Goal: Task Accomplishment & Management: Use online tool/utility

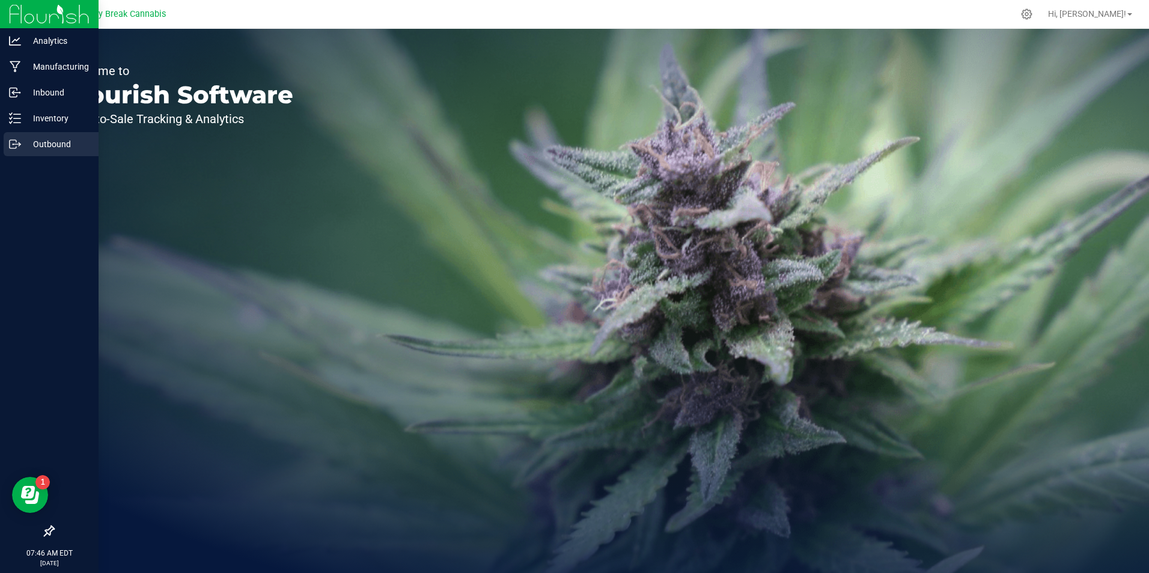
click at [50, 136] on div "Outbound" at bounding box center [51, 144] width 95 height 24
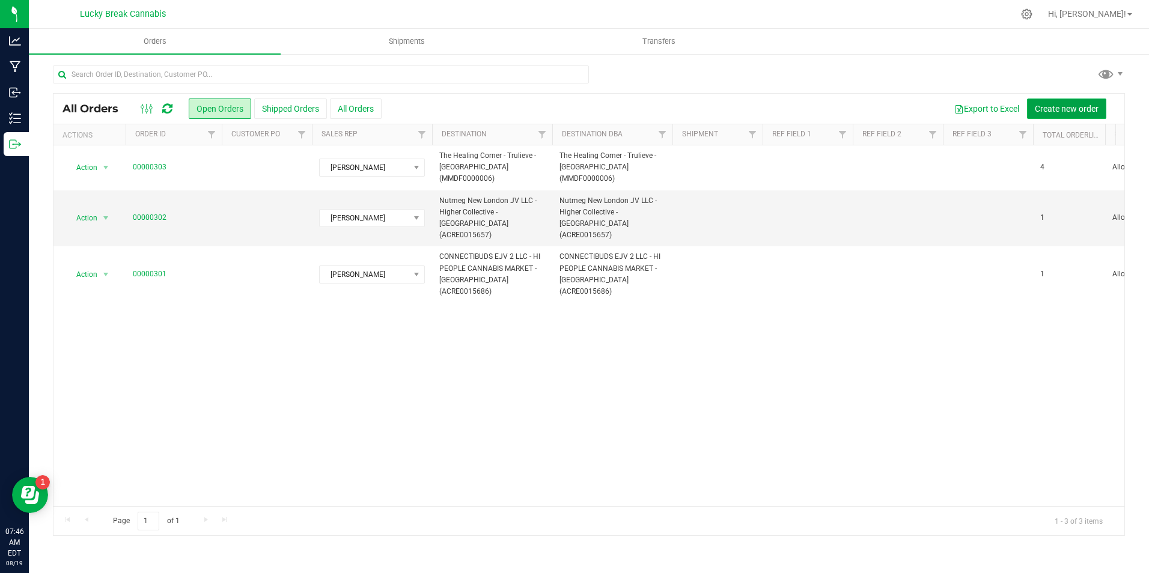
click at [1058, 114] on button "Create new order" at bounding box center [1066, 109] width 79 height 20
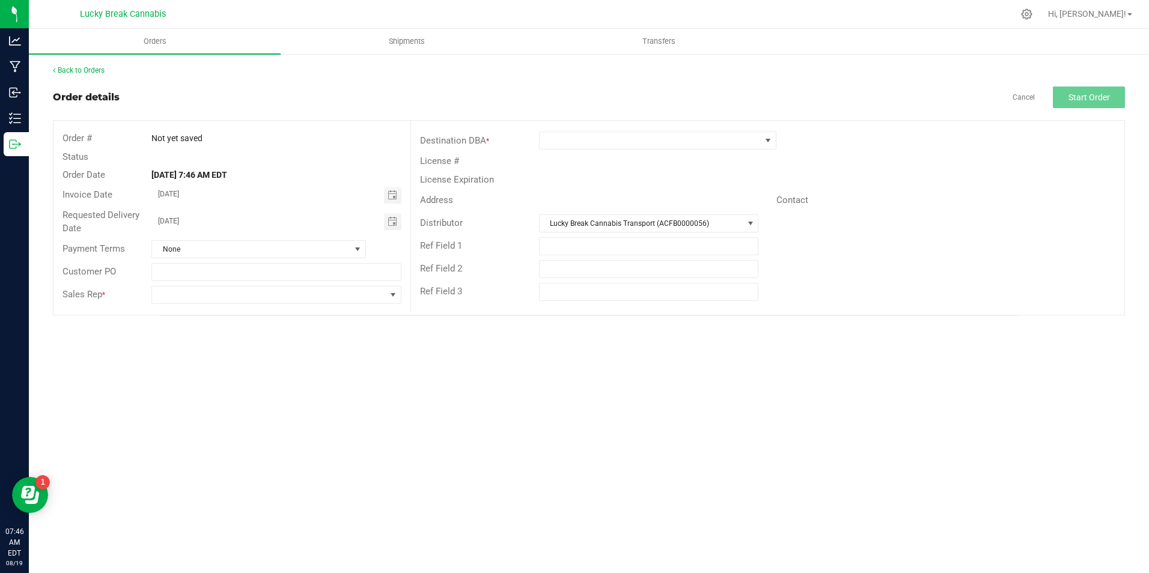
click at [586, 129] on div "Destination DBA * License # License Expiration Address Contact Distributor Luck…" at bounding box center [767, 216] width 714 height 191
click at [585, 139] on span at bounding box center [650, 140] width 221 height 17
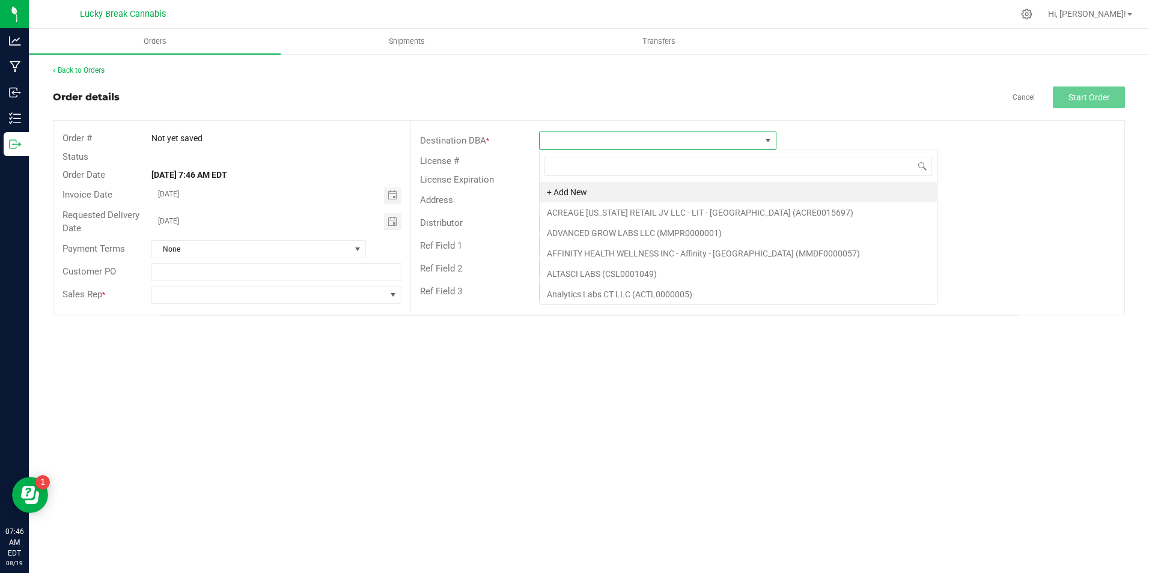
scroll to position [18, 237]
type input "norwalk"
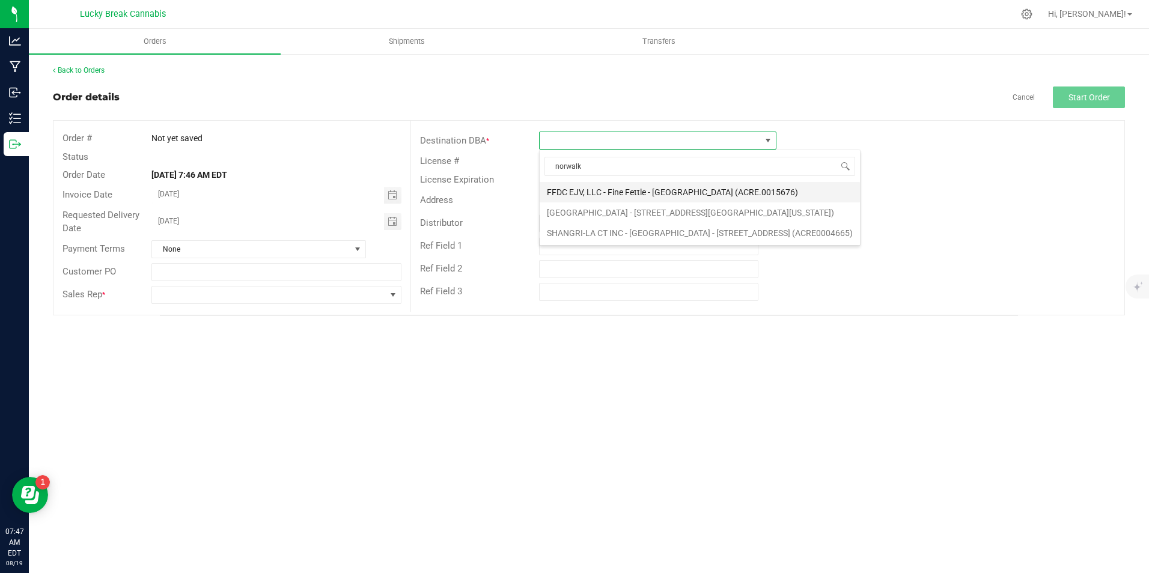
click at [630, 191] on li "FFDC EJV, LLC - Fine Fettle - [GEOGRAPHIC_DATA] (ACRE.0015676)" at bounding box center [700, 192] width 320 height 20
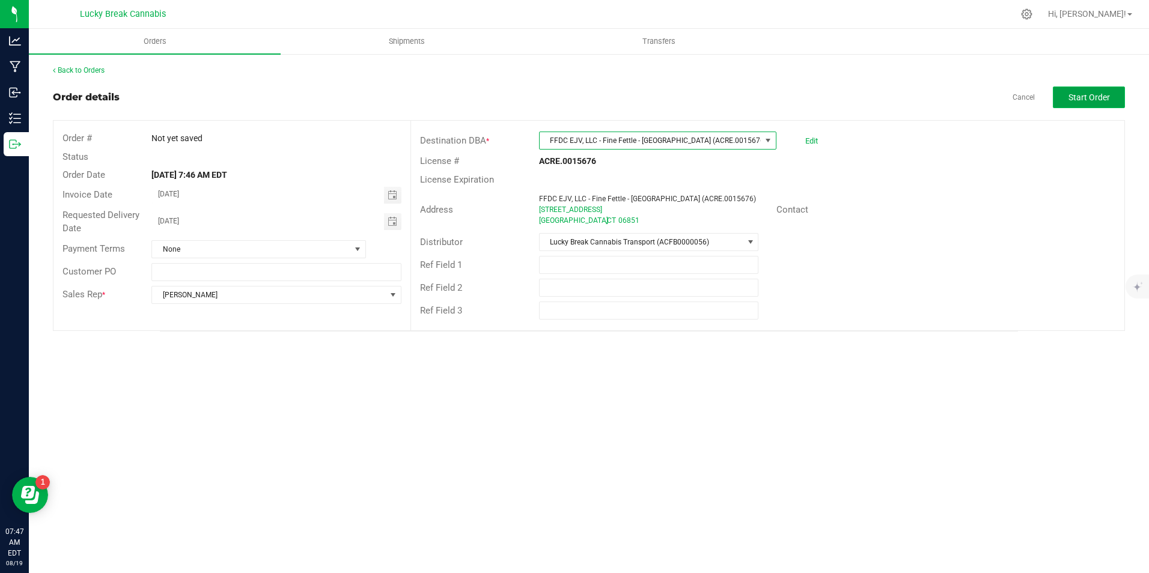
click at [1073, 100] on span "Start Order" at bounding box center [1088, 98] width 41 height 10
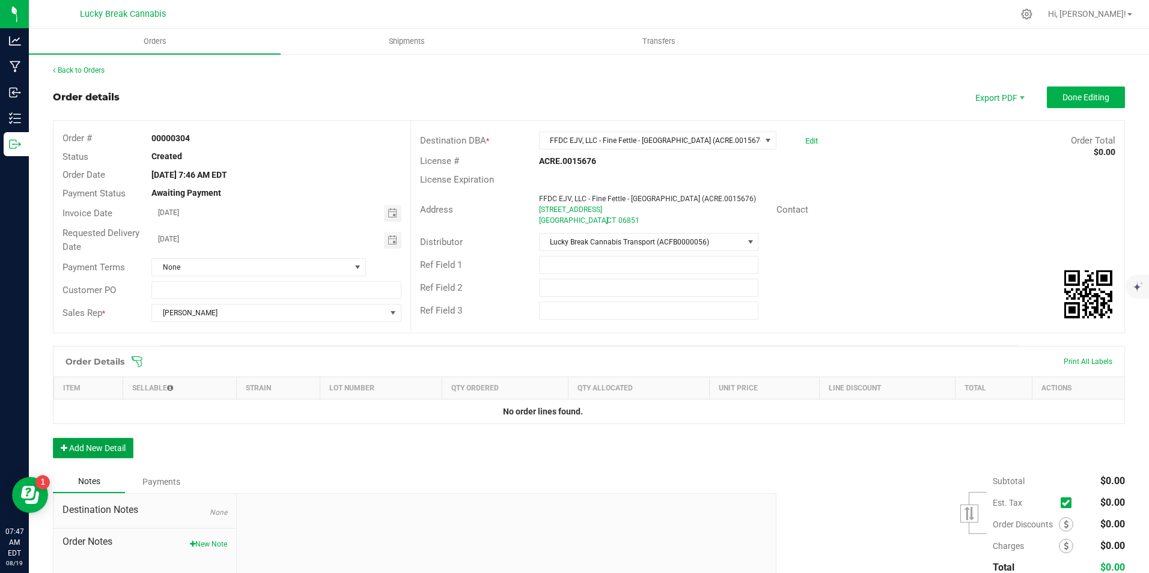
click at [104, 439] on button "Add New Detail" at bounding box center [93, 448] width 81 height 20
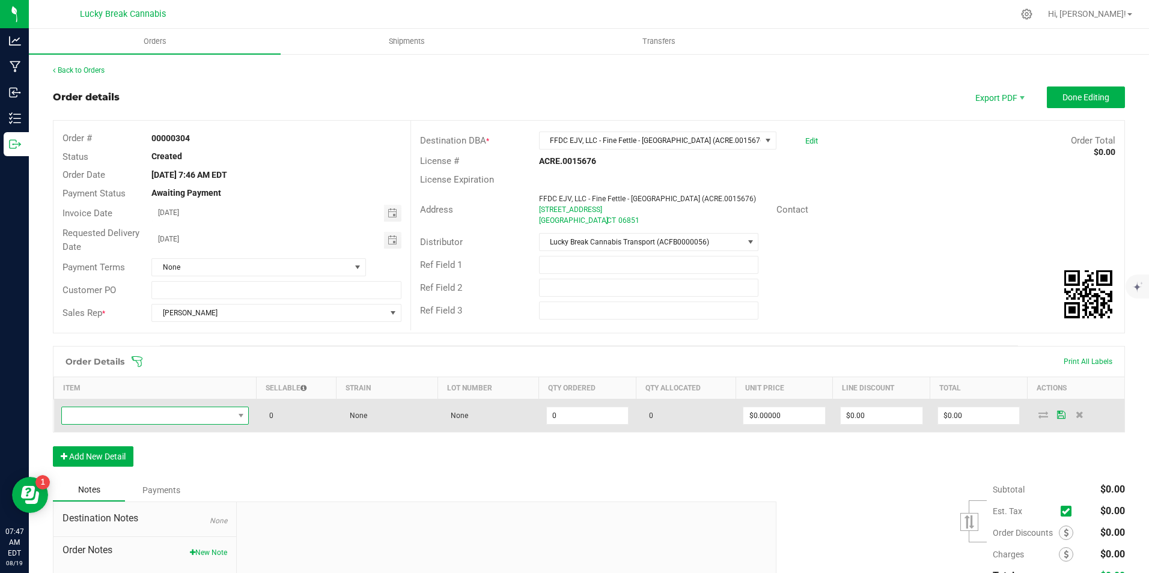
click at [155, 409] on span "NO DATA FOUND" at bounding box center [148, 415] width 172 height 17
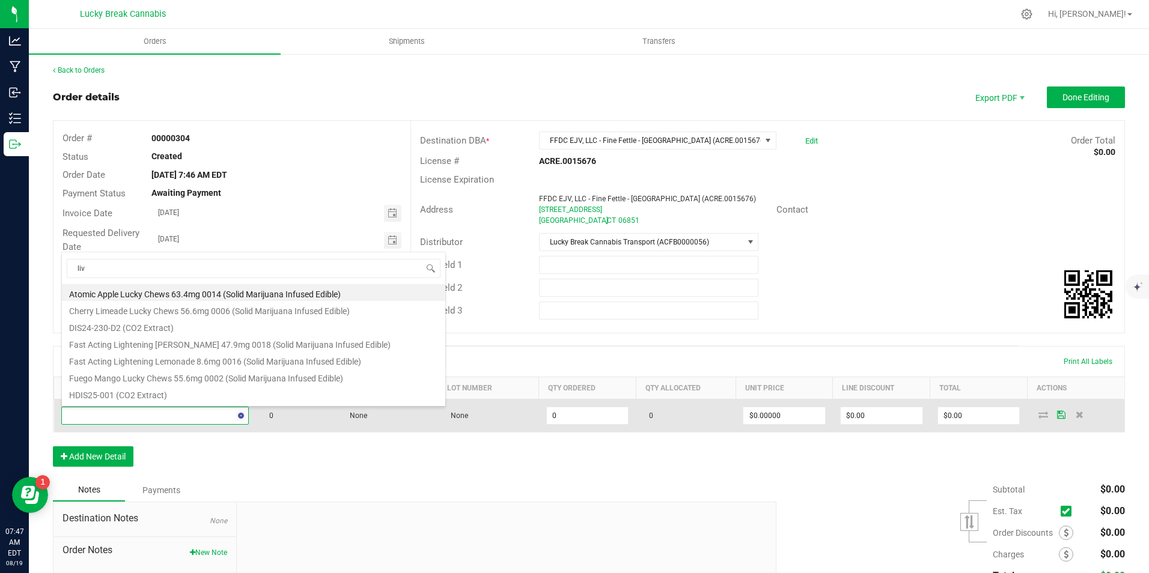
type input "live"
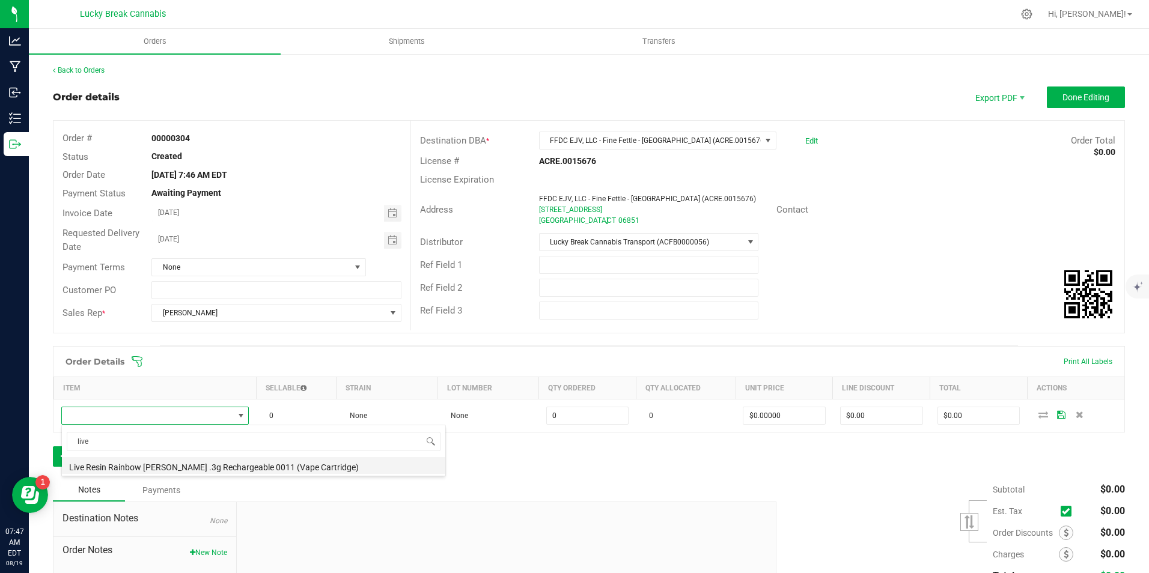
click at [166, 469] on li "Live Resin Rainbow [PERSON_NAME] .3g Rechargeable 0011 (Vape Cartridge)" at bounding box center [253, 465] width 383 height 17
type input "0 ea"
type input "$17.50000"
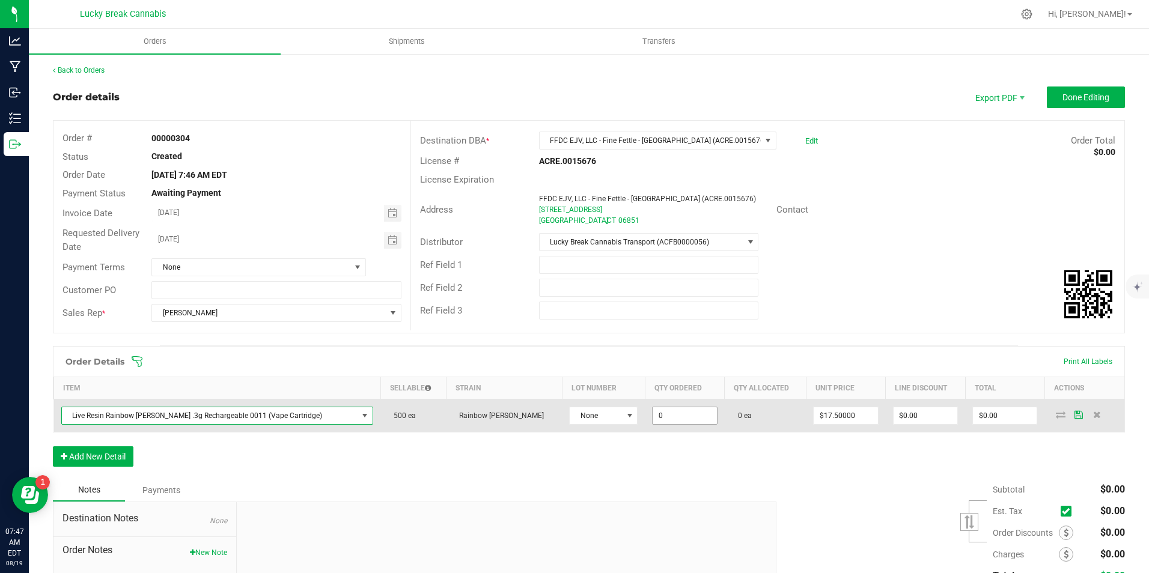
click at [653, 416] on input "0" at bounding box center [685, 415] width 64 height 17
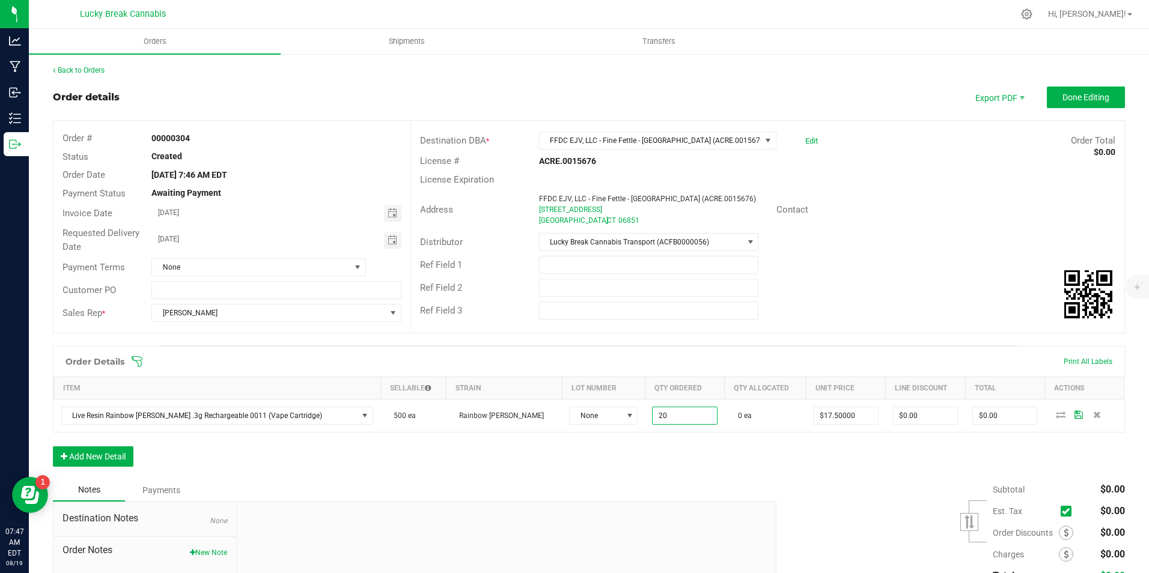
type input "20 ea"
type input "$350.00"
click at [862, 486] on div "Subtotal $0.00 Est. Tax" at bounding box center [946, 555] width 358 height 152
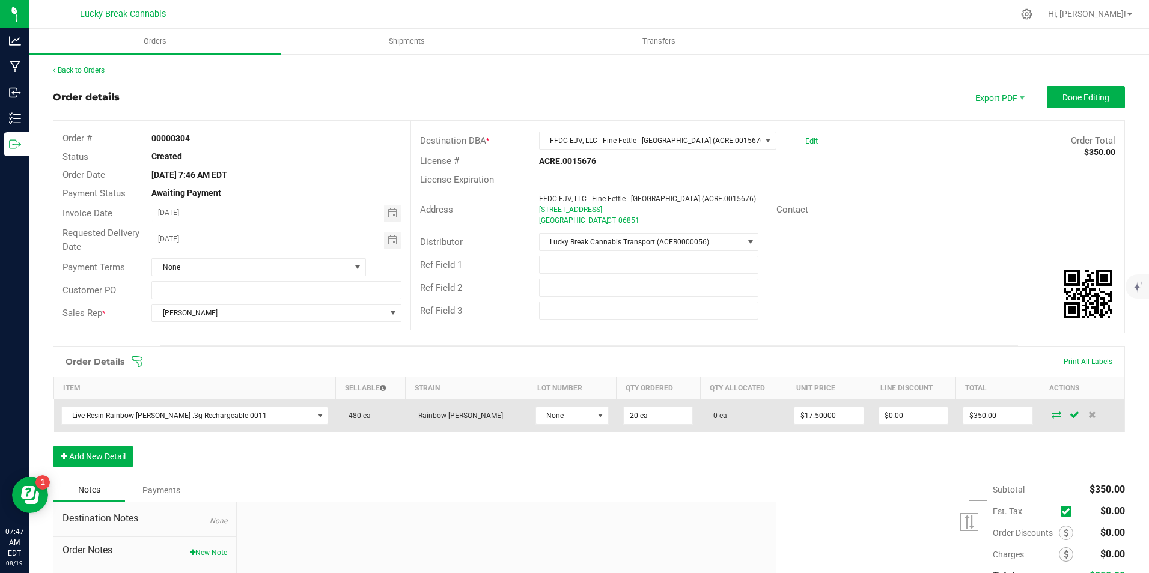
click at [1041, 419] on td at bounding box center [1082, 416] width 85 height 33
click at [1052, 417] on icon at bounding box center [1057, 414] width 10 height 7
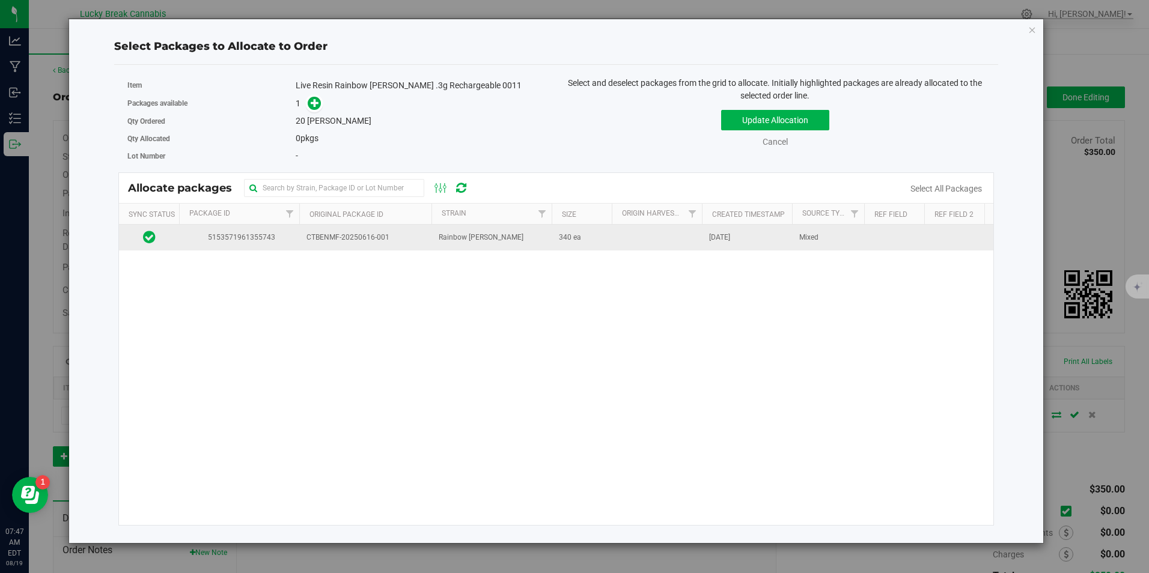
click at [417, 240] on span "CTBENMF-20250616-001" at bounding box center [365, 237] width 118 height 11
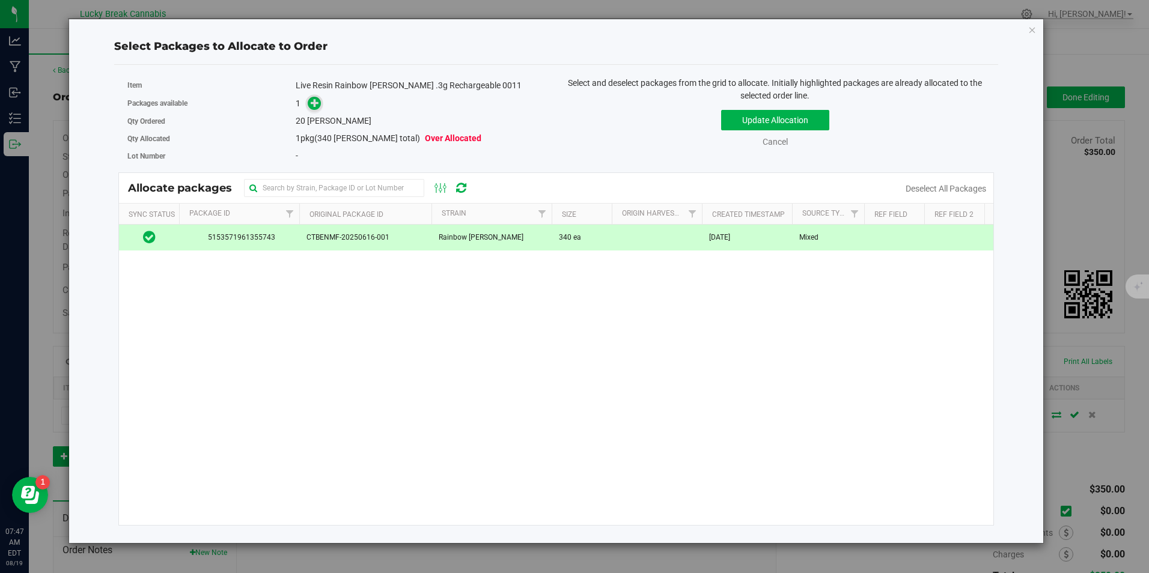
click at [313, 103] on icon at bounding box center [315, 103] width 8 height 8
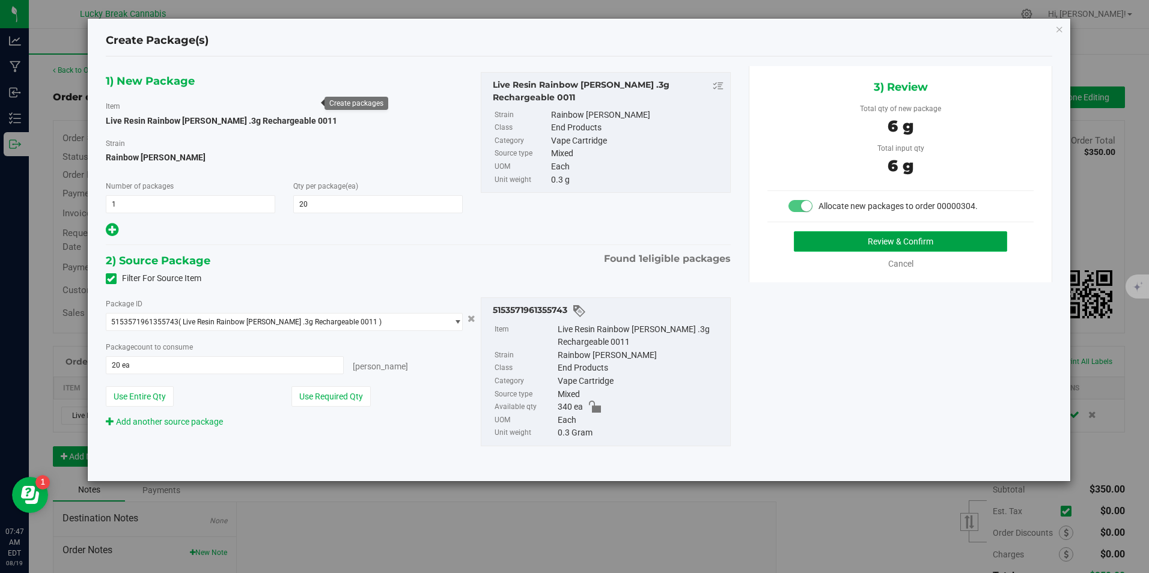
click at [877, 245] on button "Review & Confirm" at bounding box center [900, 241] width 213 height 20
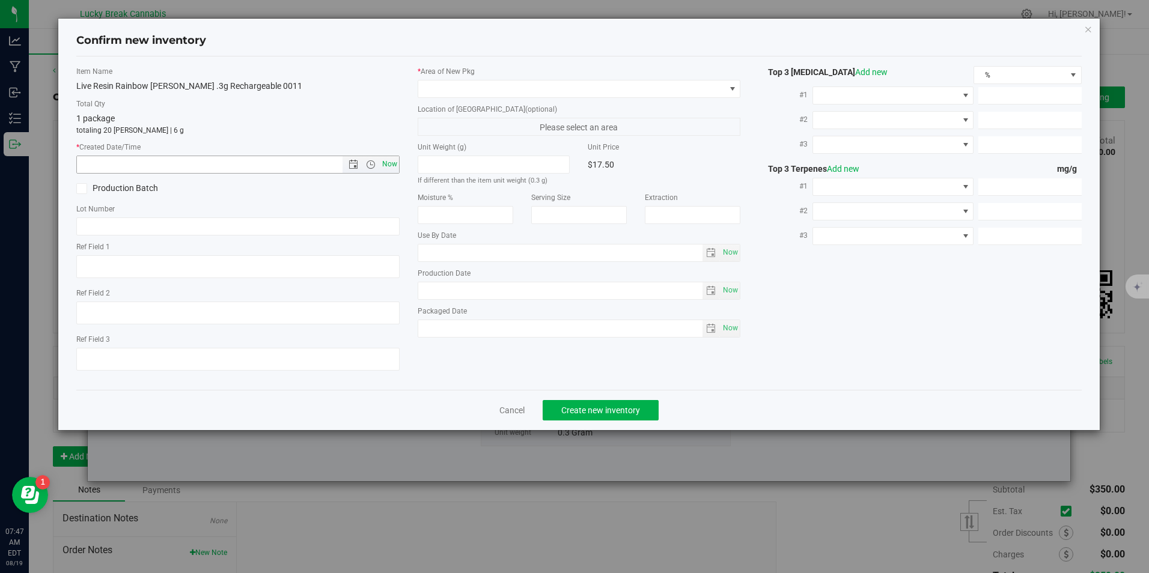
click at [395, 164] on span "Now" at bounding box center [389, 164] width 20 height 17
type input "[DATE] 7:47 AM"
click at [453, 90] on span at bounding box center [571, 89] width 306 height 17
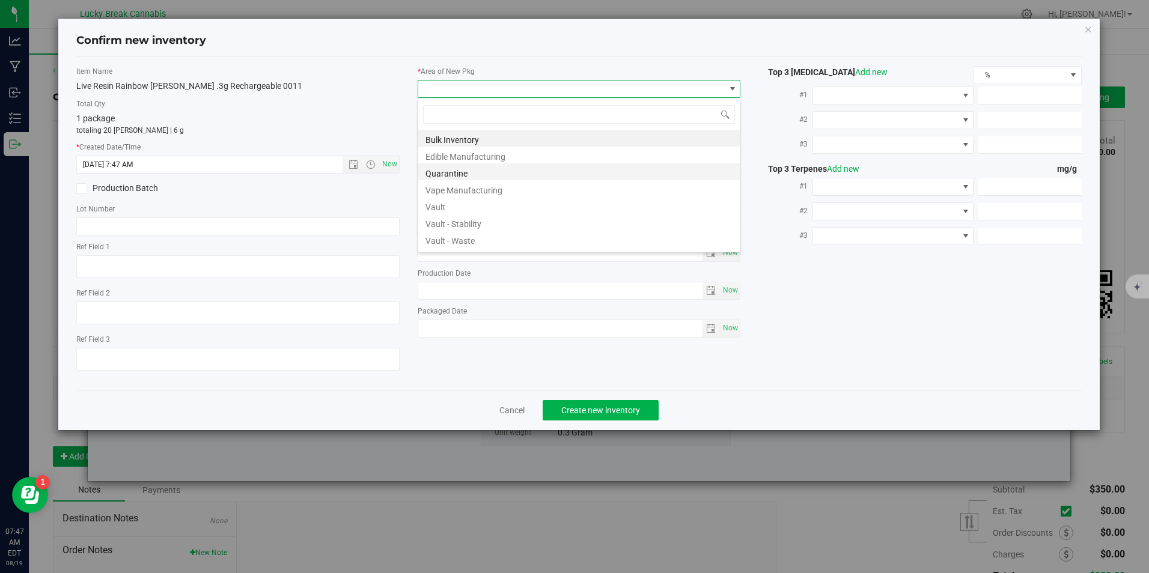
scroll to position [18, 323]
click at [459, 204] on li "Vault" at bounding box center [578, 205] width 321 height 17
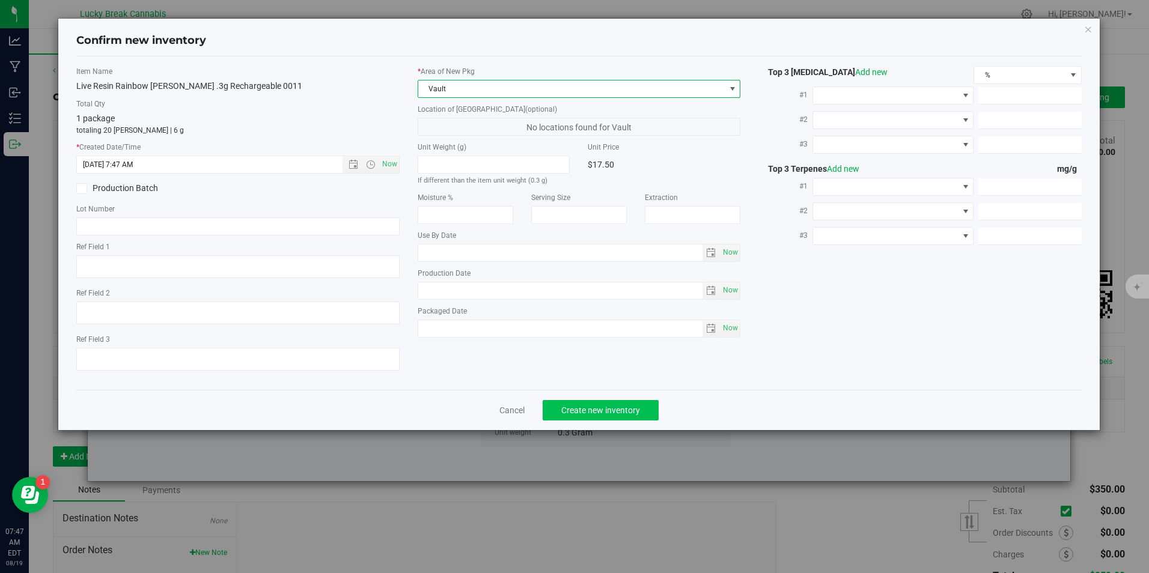
click at [619, 400] on div "Cancel Create new inventory" at bounding box center [578, 410] width 1005 height 40
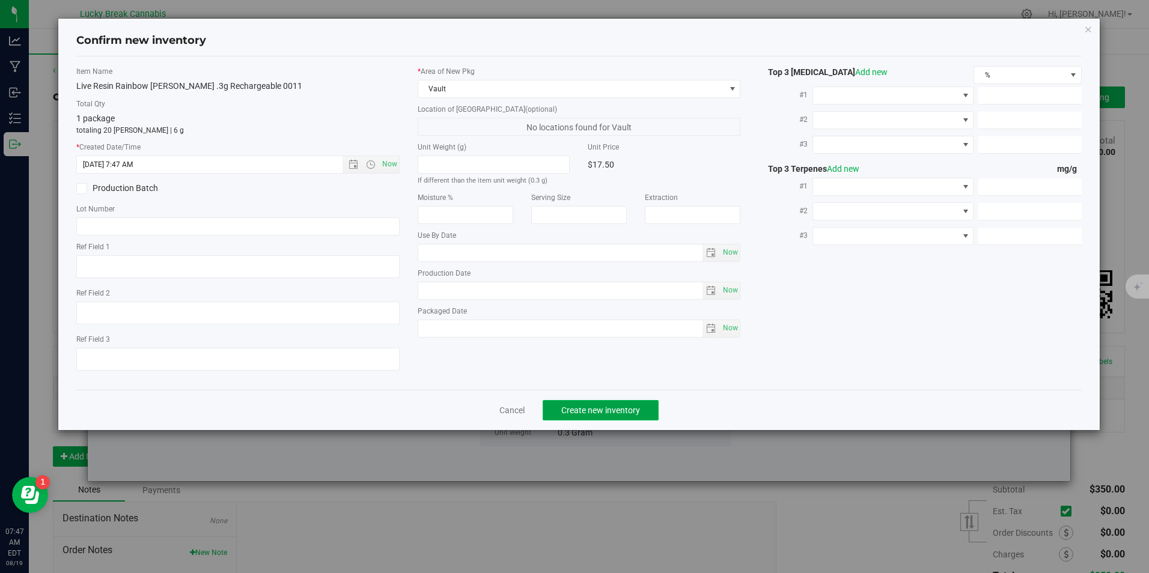
click at [619, 400] on button "Create new inventory" at bounding box center [601, 410] width 116 height 20
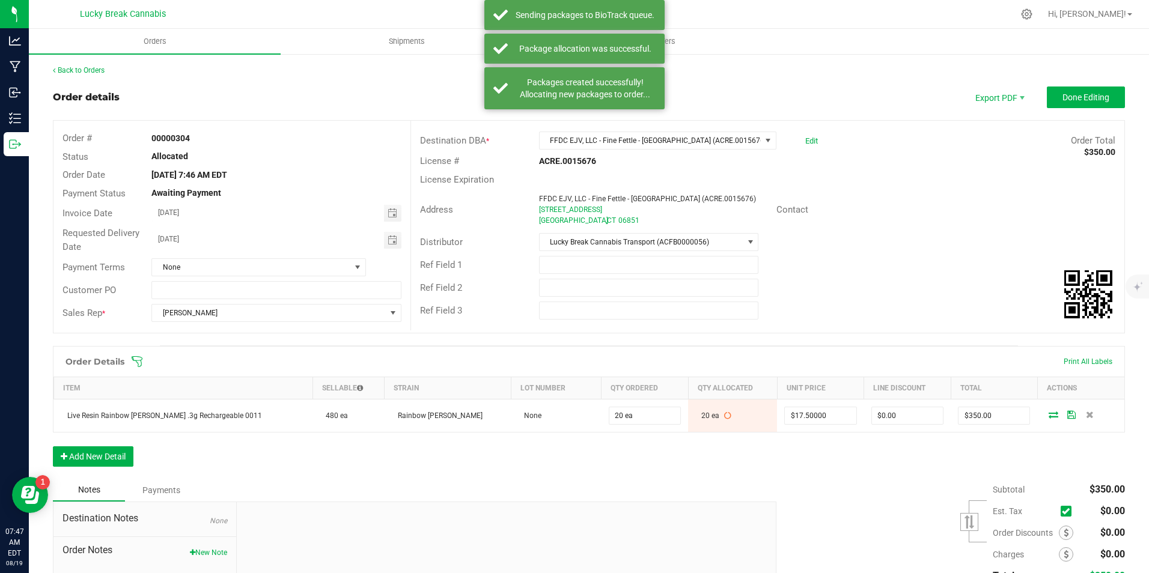
click at [1082, 109] on outbound-order-header "Order details Export PDF Done Editing Order # 00000304 Status Allocated Order D…" at bounding box center [589, 216] width 1072 height 259
click at [1082, 91] on button "Done Editing" at bounding box center [1086, 98] width 78 height 22
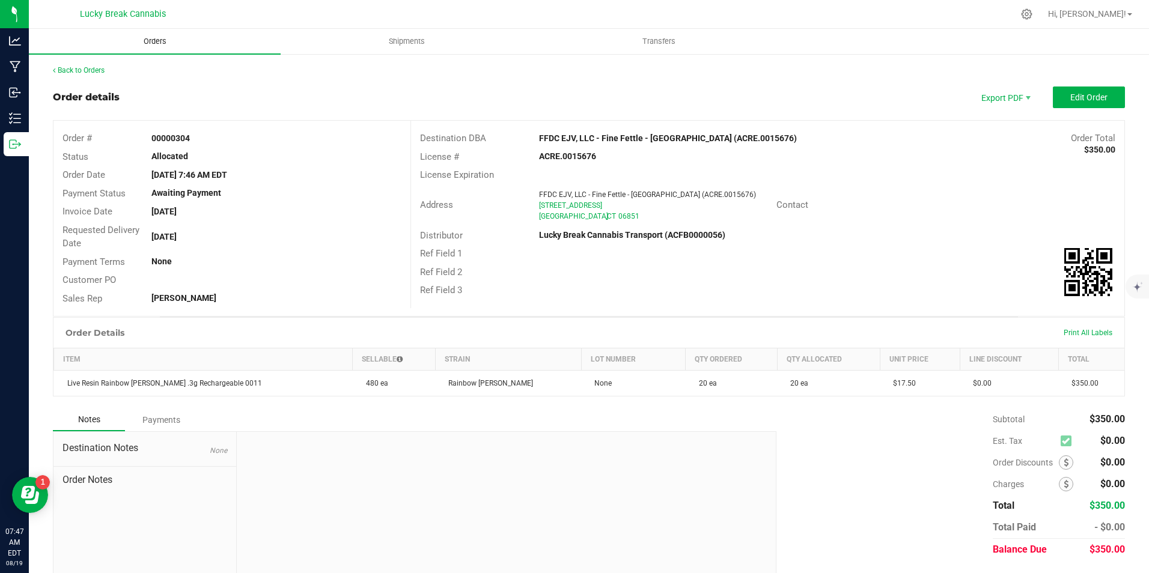
click at [165, 47] on uib-tab-heading "Orders" at bounding box center [155, 41] width 252 height 25
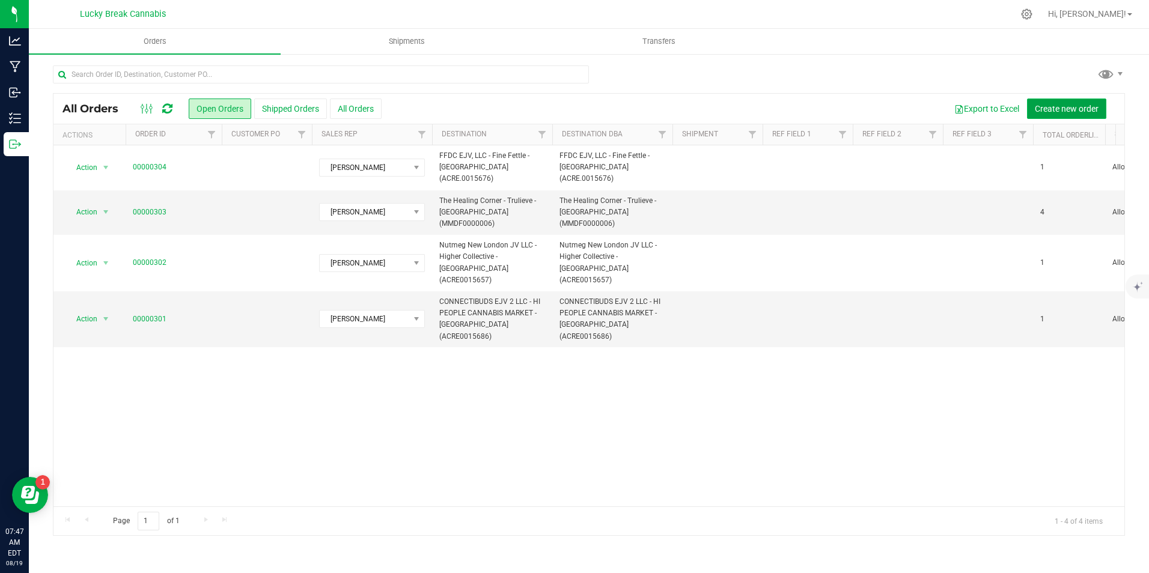
click at [1067, 106] on span "Create new order" at bounding box center [1067, 109] width 64 height 10
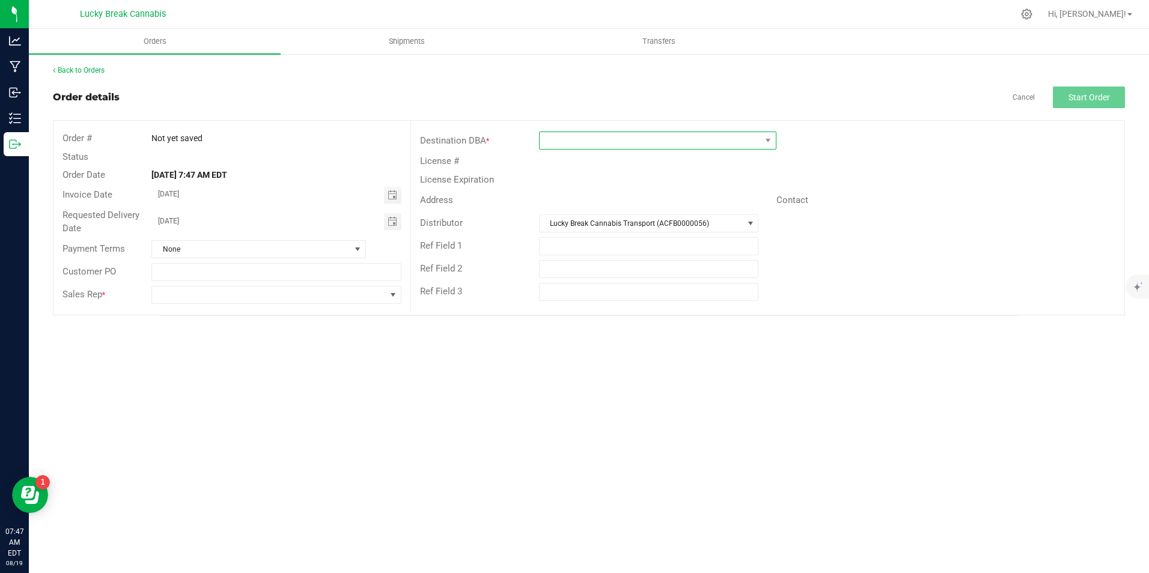
click at [711, 141] on span at bounding box center [650, 140] width 221 height 17
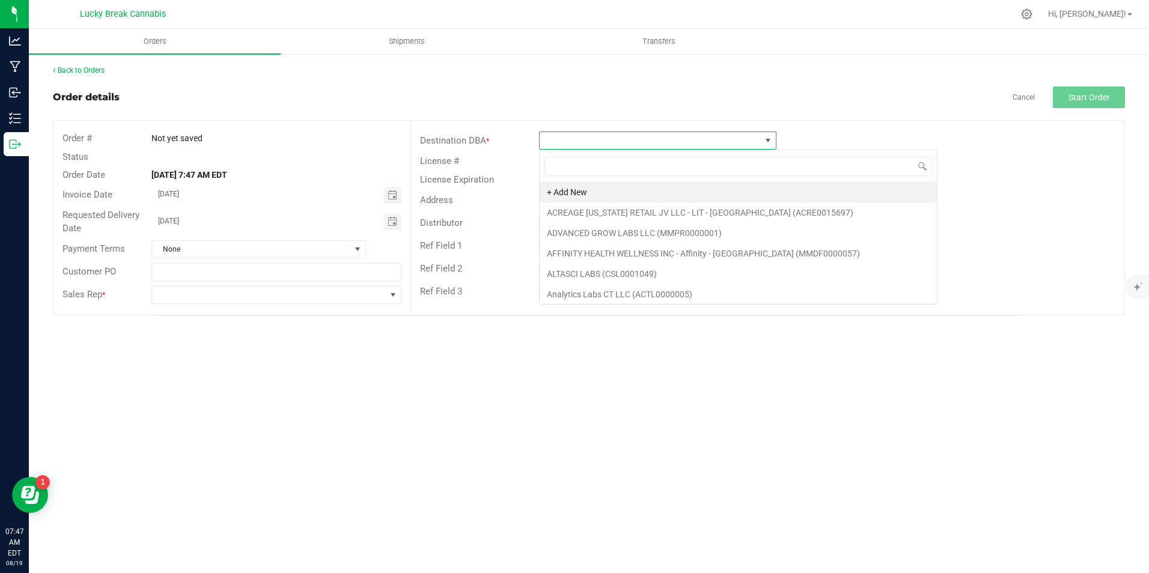
scroll to position [18, 237]
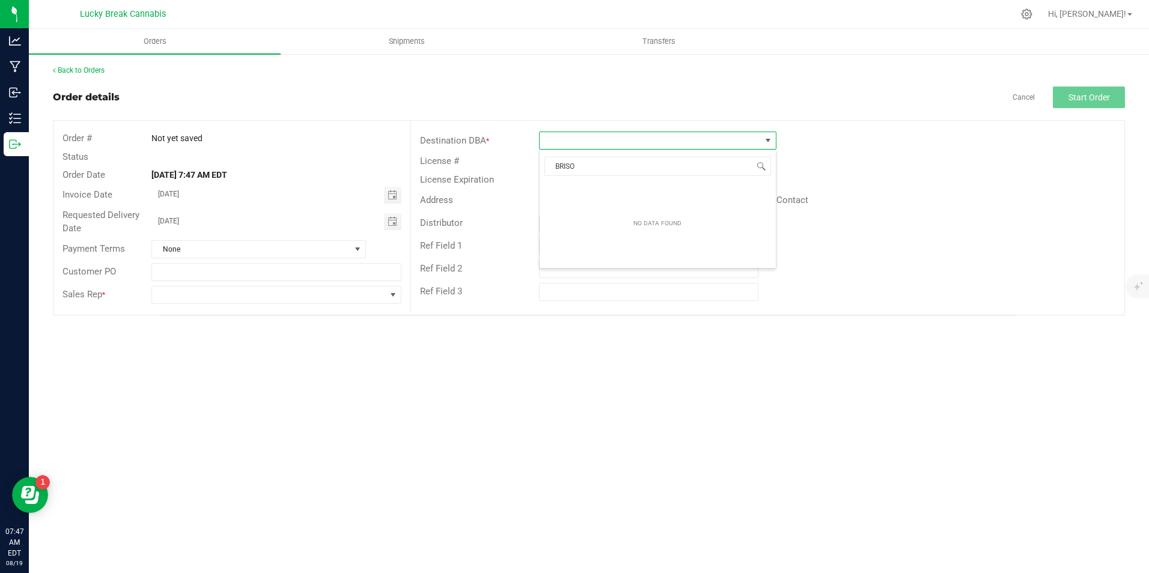
type input "BRIS"
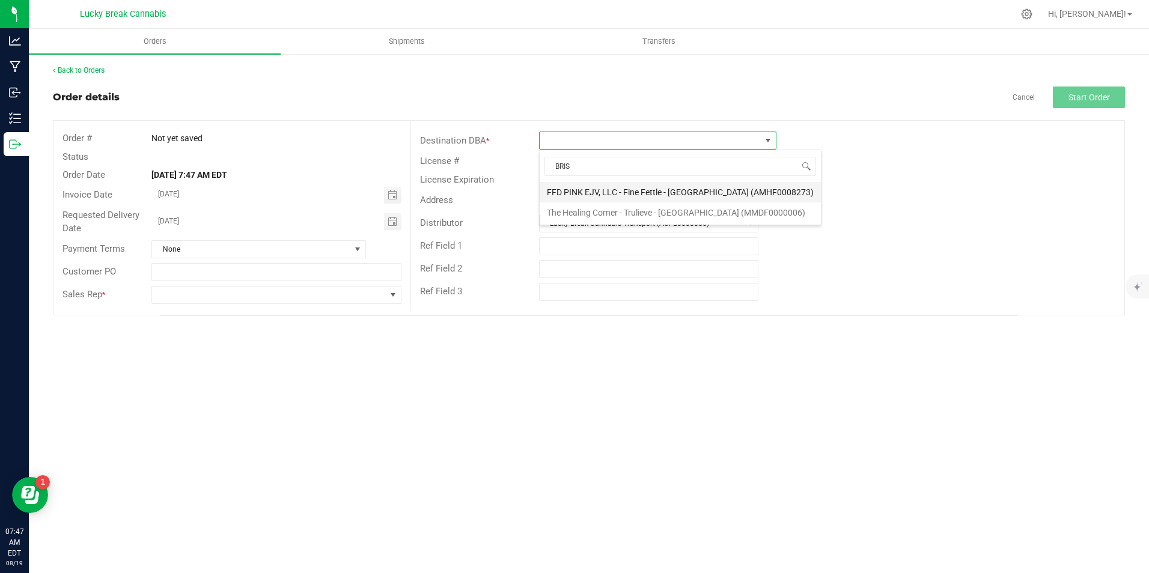
click at [652, 190] on li "FFD PINK EJV, LLC - Fine Fettle - [GEOGRAPHIC_DATA] (AMHF0008273)" at bounding box center [680, 192] width 281 height 20
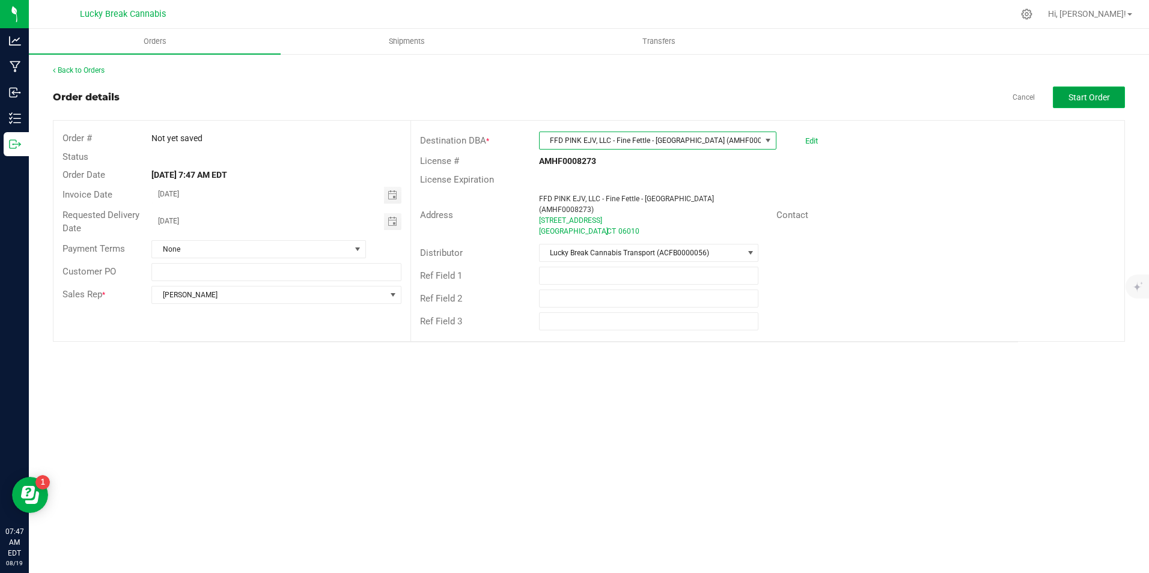
click at [1076, 95] on span "Start Order" at bounding box center [1088, 98] width 41 height 10
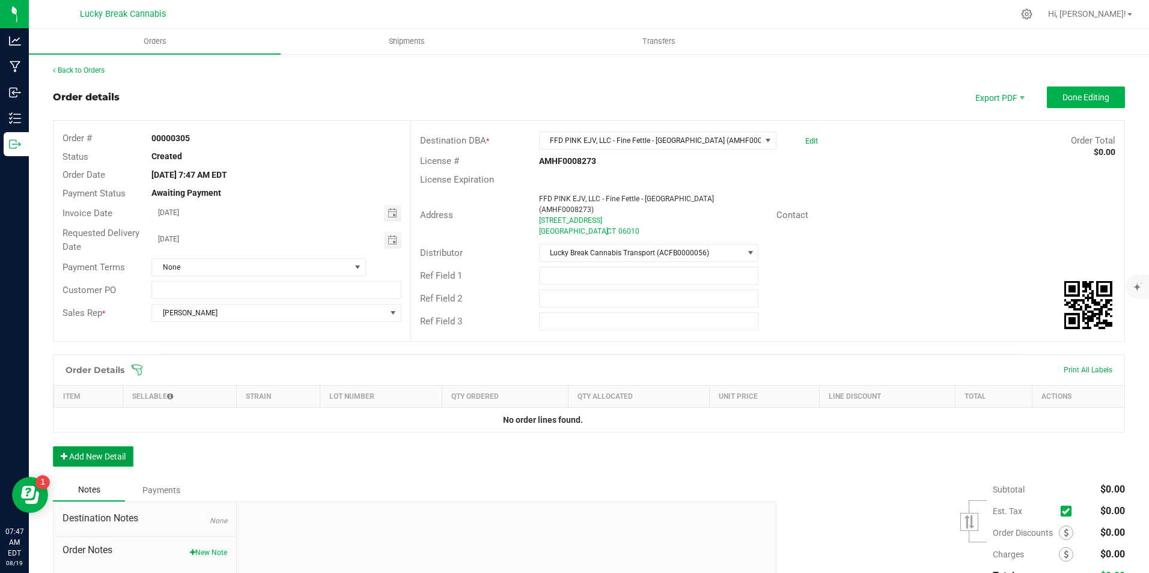
click at [113, 447] on button "Add New Detail" at bounding box center [93, 456] width 81 height 20
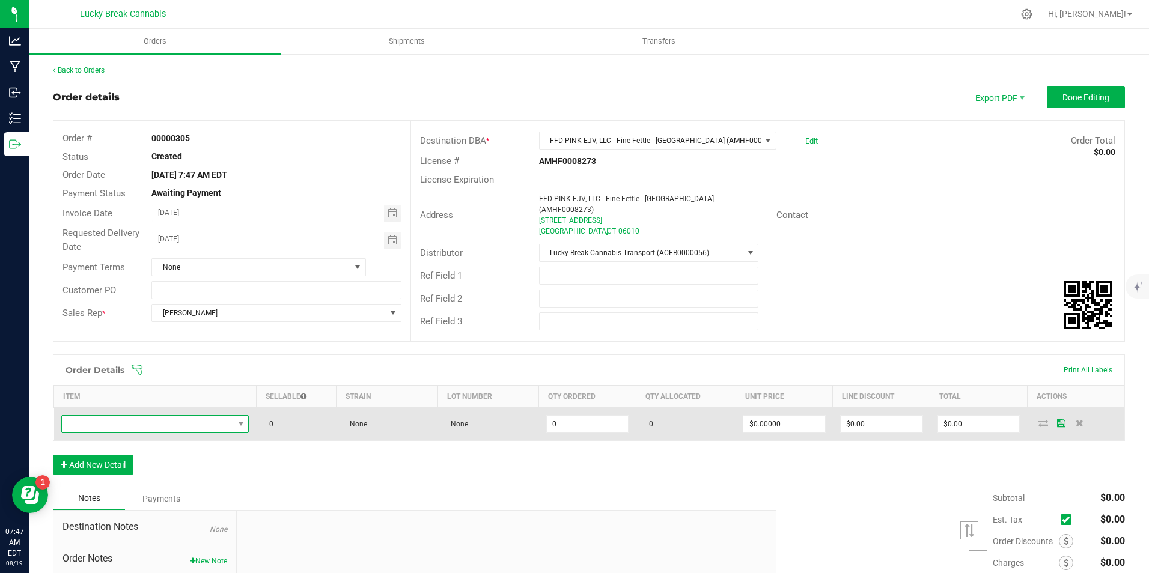
click at [212, 416] on span "NO DATA FOUND" at bounding box center [148, 424] width 172 height 17
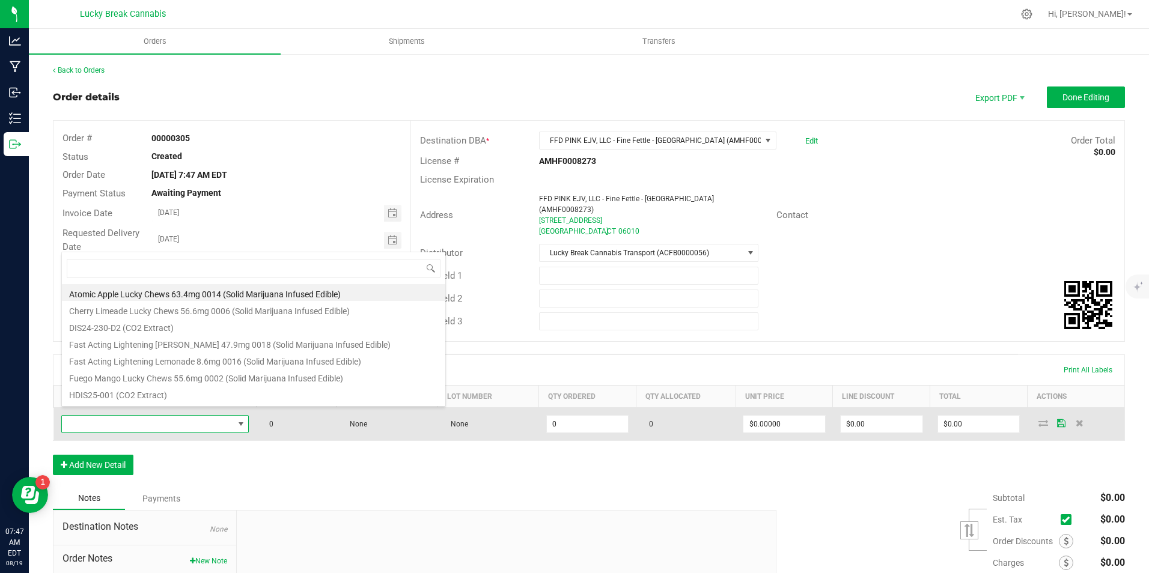
scroll to position [18, 184]
type input "GRAPE"
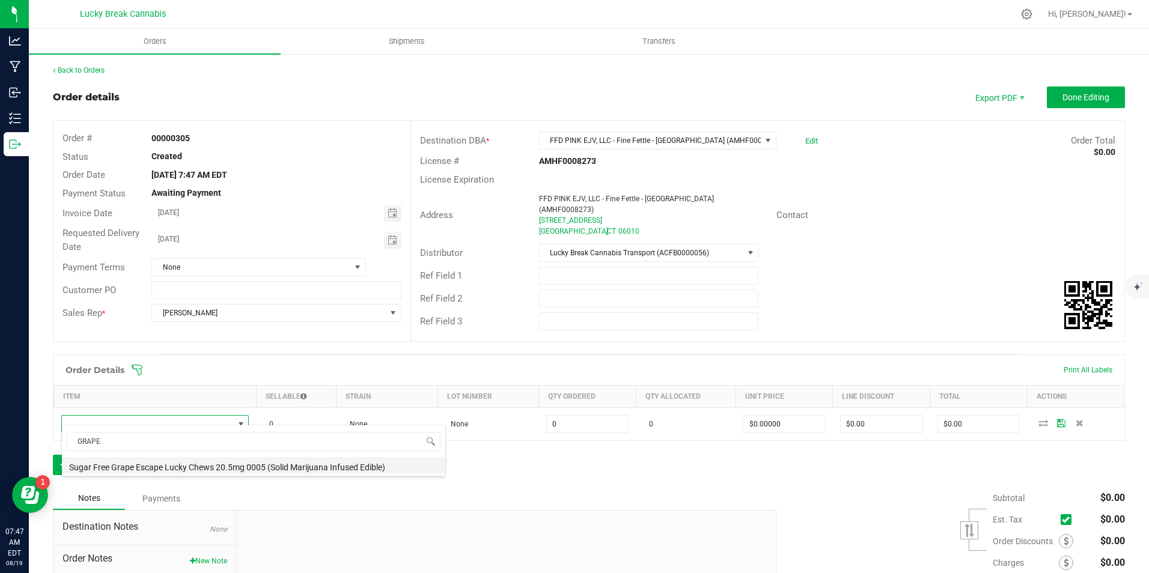
click at [181, 468] on li "Sugar Free Grape Escape Lucky Chews 20.5mg 0005 (Solid Marijuana Infused Edible)" at bounding box center [253, 465] width 383 height 17
type input "0 ea"
type input "$15.50000"
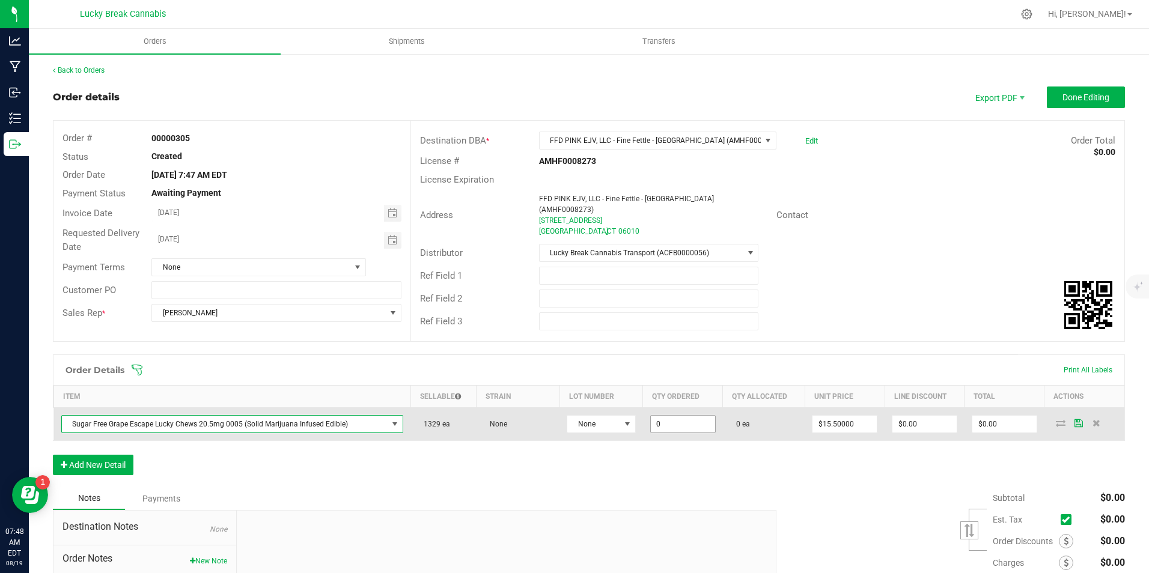
click at [675, 416] on input "0" at bounding box center [683, 424] width 64 height 17
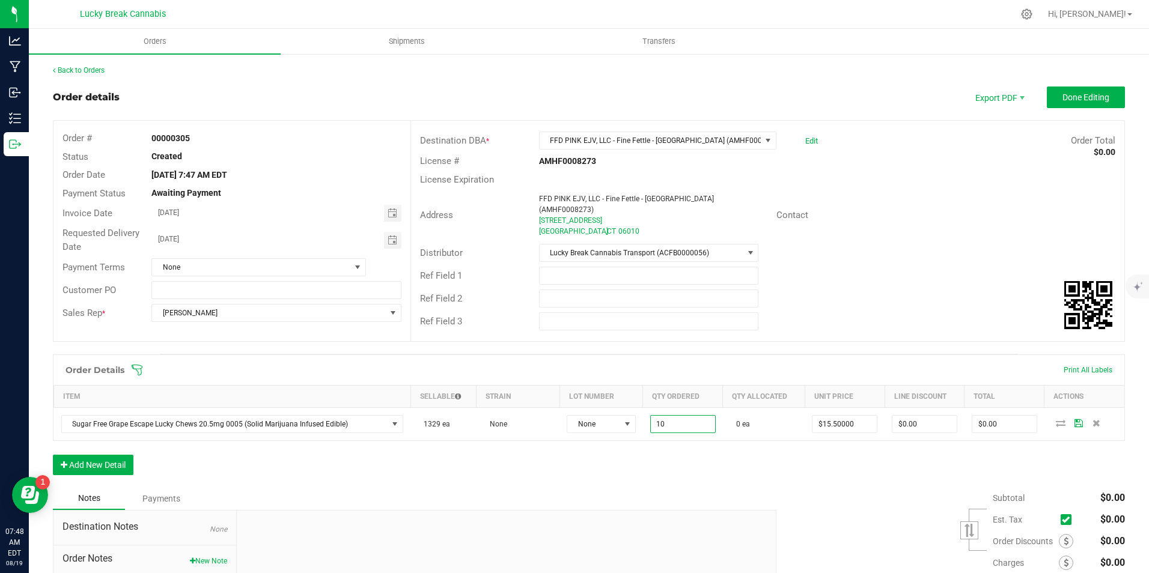
type input "10 ea"
type input "$155.00"
click at [732, 459] on div "Order Details Print All Labels Item Sellable Strain Lot Number Qty Ordered Qty …" at bounding box center [589, 421] width 1072 height 133
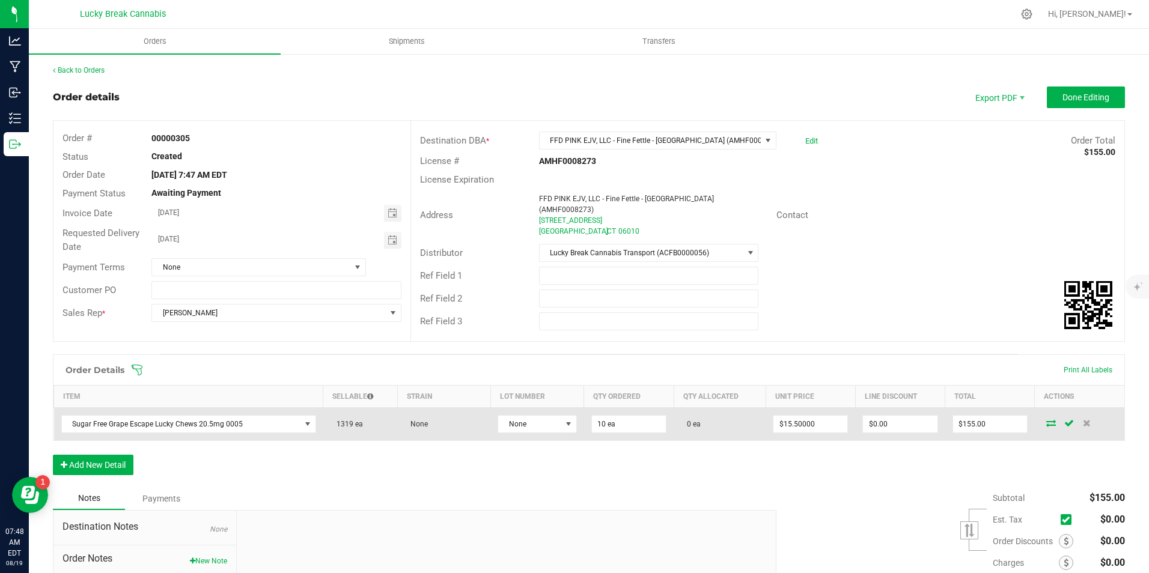
click at [1046, 419] on icon at bounding box center [1051, 422] width 10 height 7
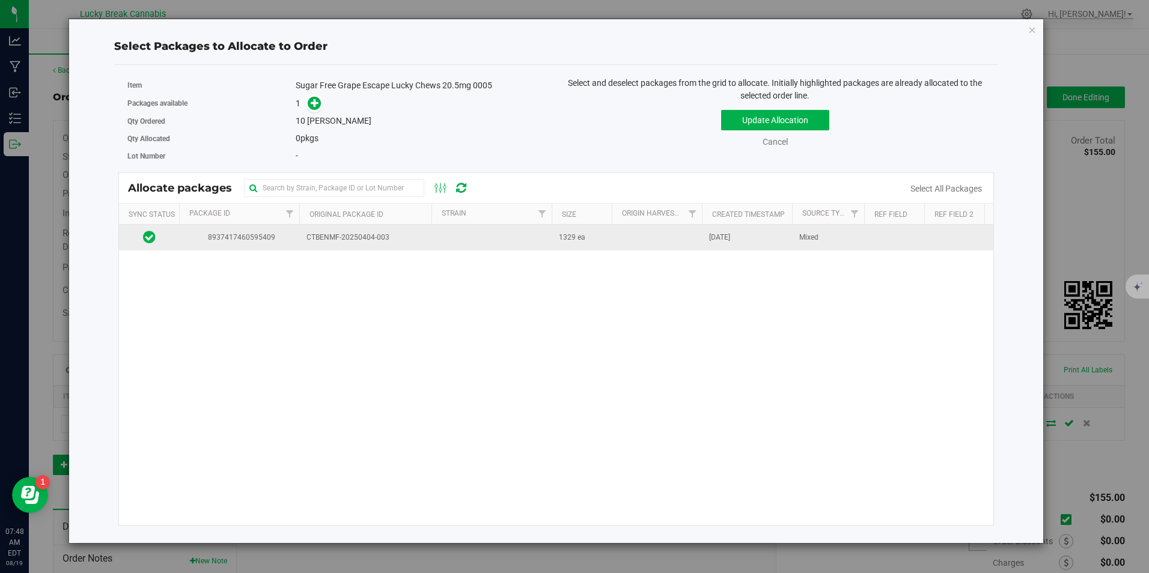
click at [574, 240] on span "1329 ea" at bounding box center [572, 237] width 26 height 11
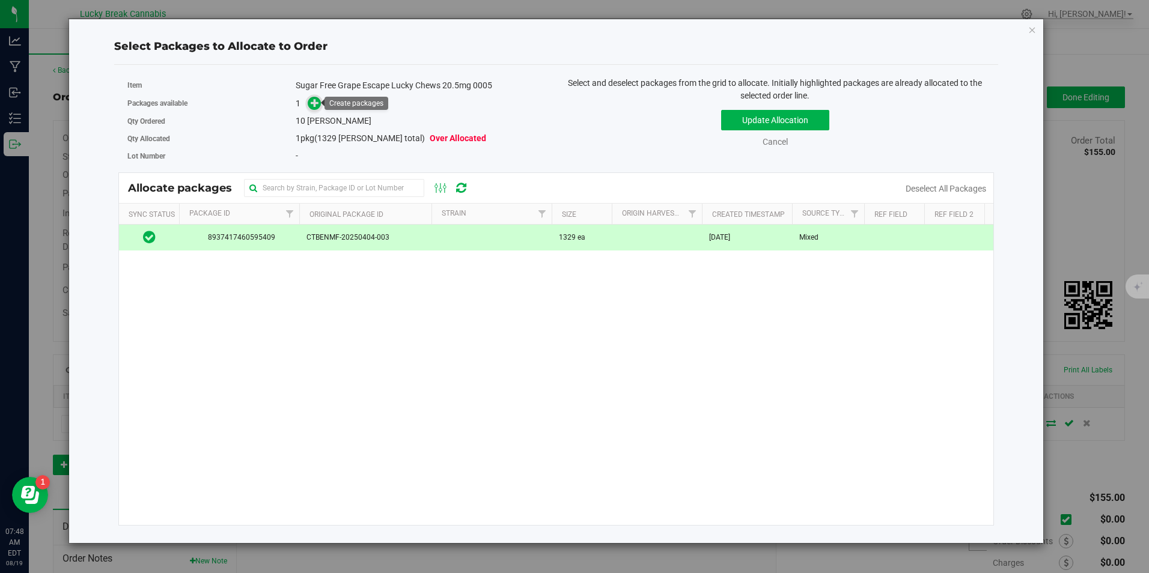
click at [311, 107] on icon at bounding box center [315, 103] width 8 height 8
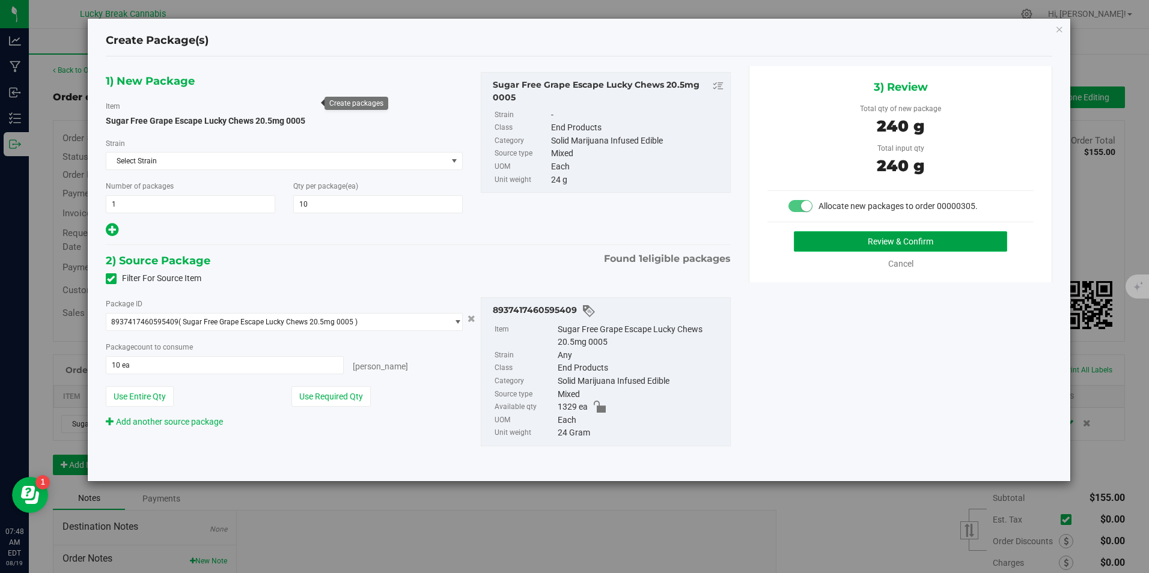
click at [864, 238] on button "Review & Confirm" at bounding box center [900, 241] width 213 height 20
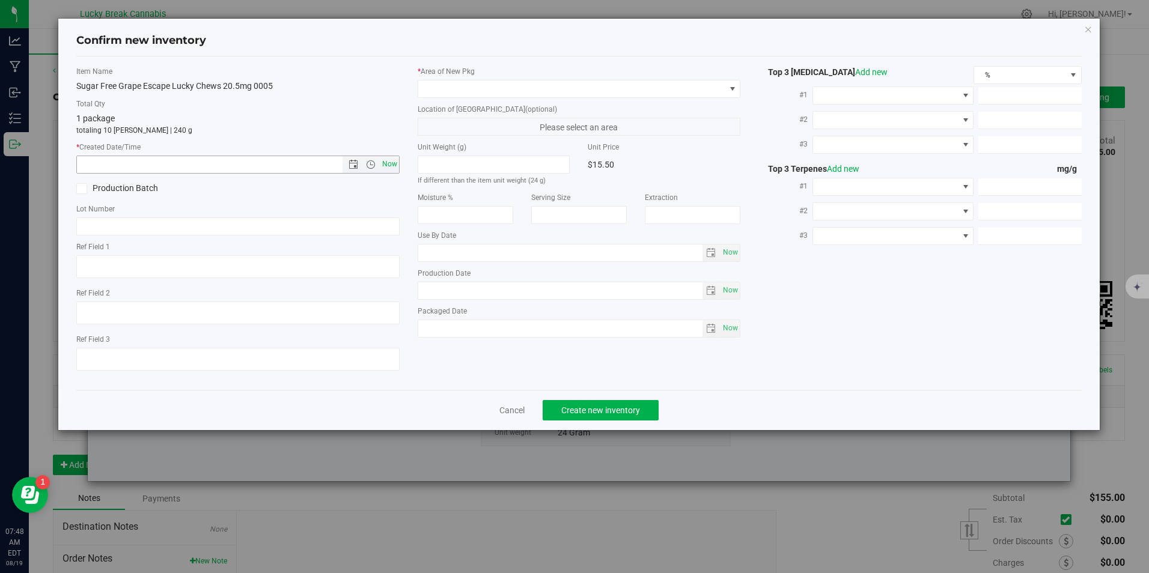
click at [383, 161] on span "Now" at bounding box center [371, 164] width 56 height 17
click at [388, 162] on span "Now" at bounding box center [389, 164] width 20 height 17
type input "[DATE] 7:48 AM"
click at [502, 85] on span at bounding box center [571, 89] width 306 height 17
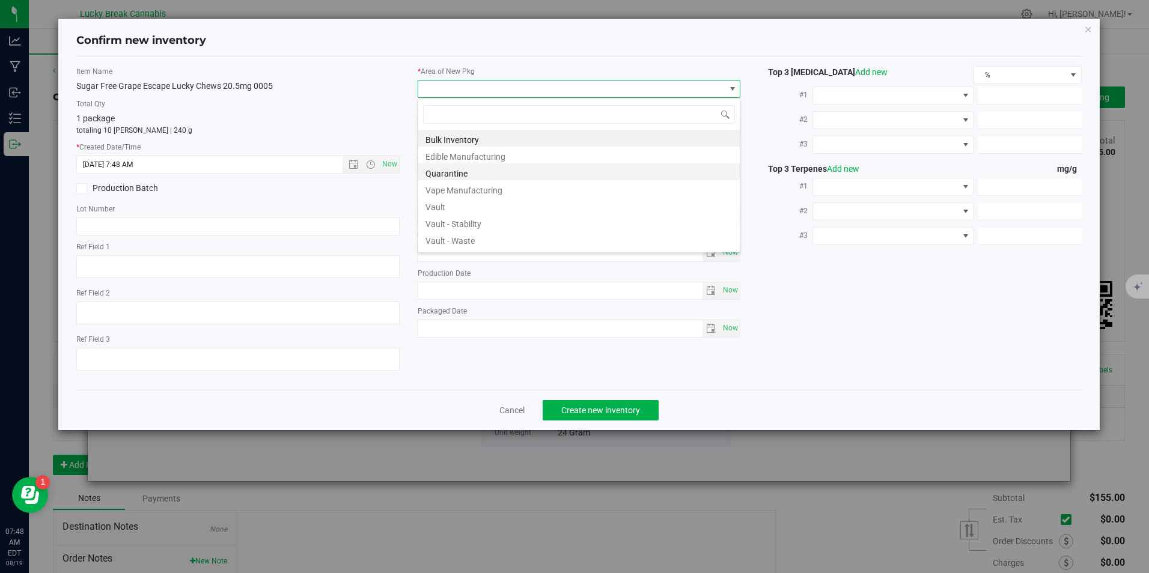
scroll to position [18, 323]
click at [453, 202] on li "Vault" at bounding box center [578, 205] width 321 height 17
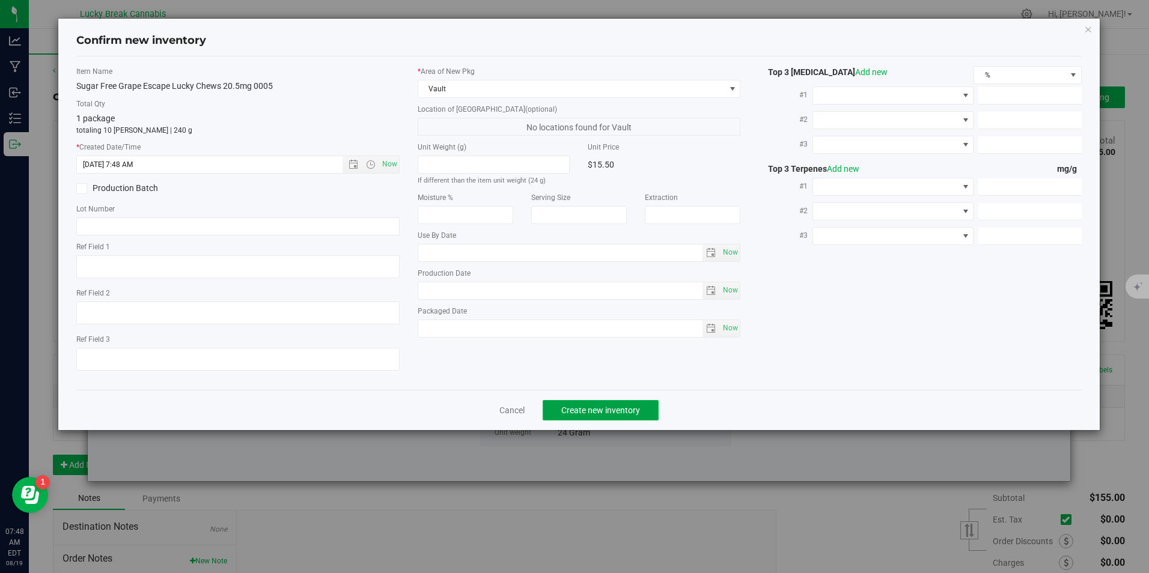
click at [608, 419] on button "Create new inventory" at bounding box center [601, 410] width 116 height 20
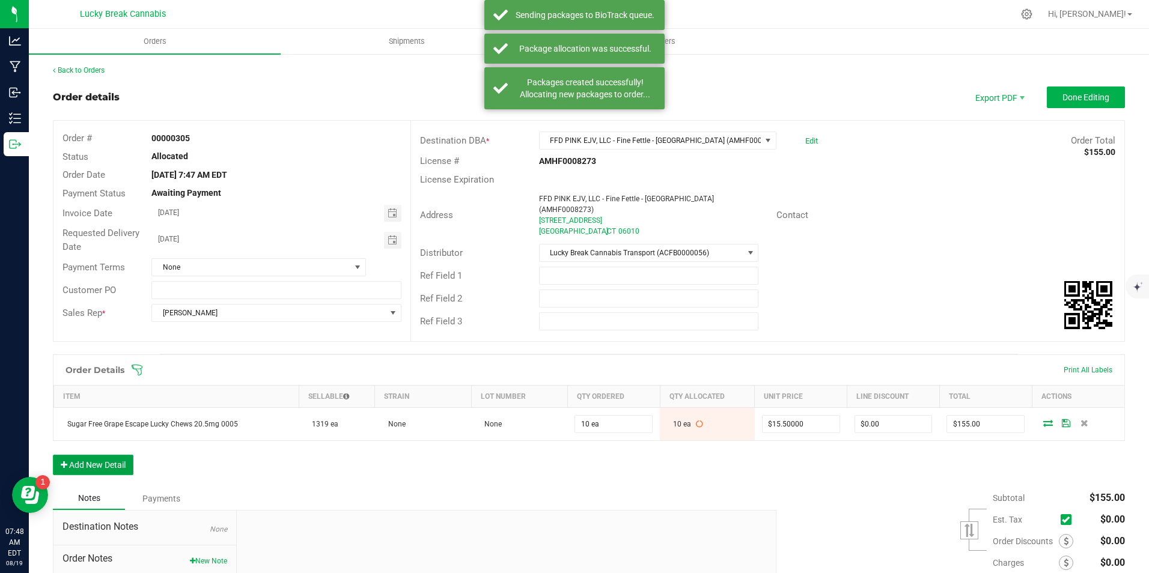
click at [97, 456] on button "Add New Detail" at bounding box center [93, 465] width 81 height 20
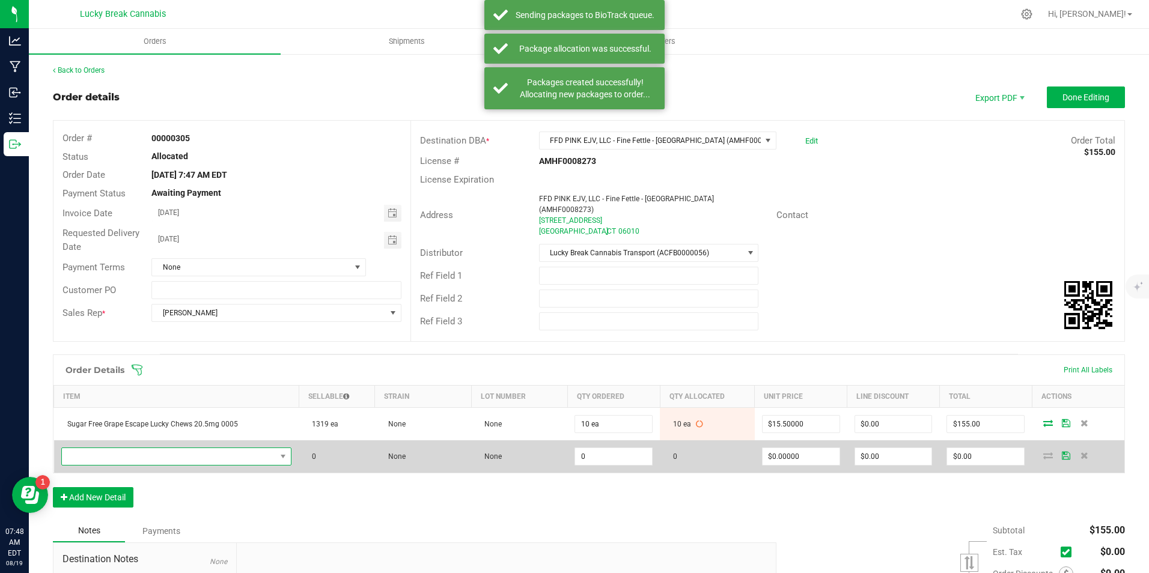
click at [108, 448] on span "NO DATA FOUND" at bounding box center [169, 456] width 215 height 17
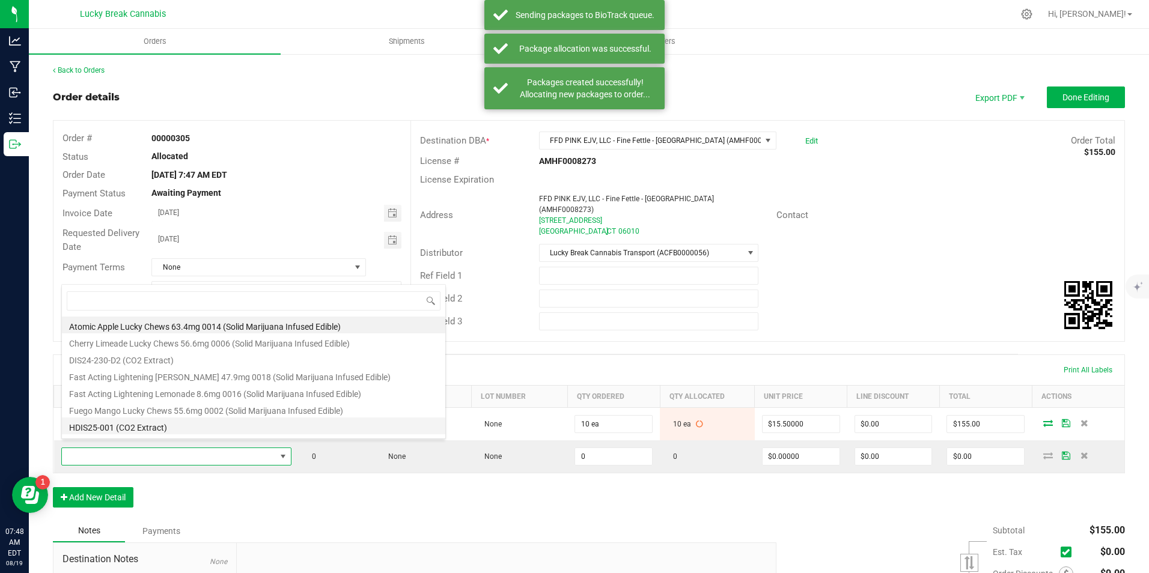
scroll to position [18, 224]
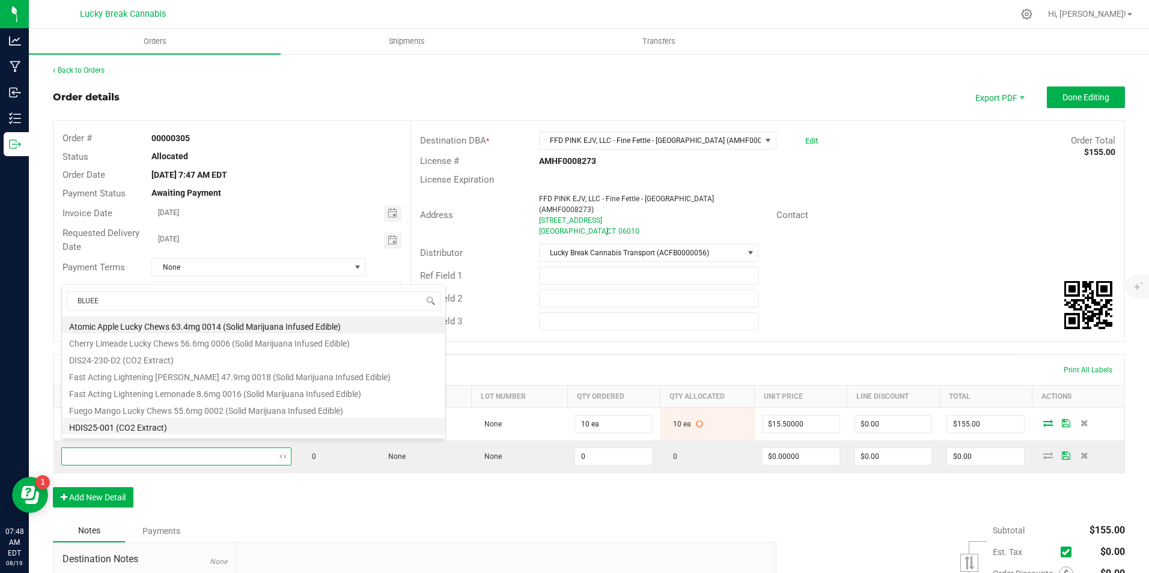
type input "BLUE"
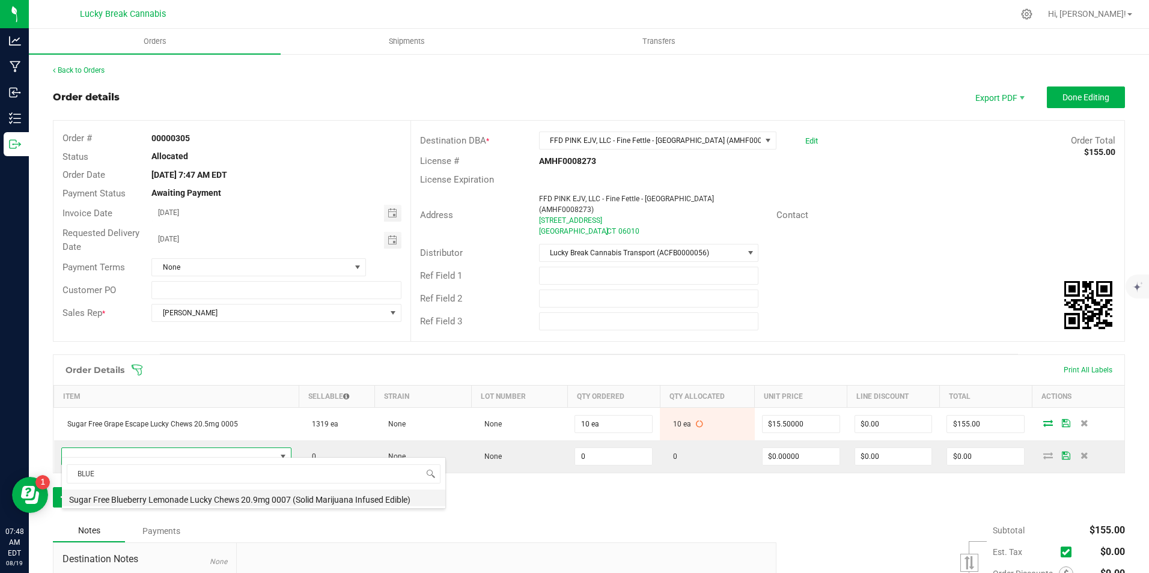
click at [158, 499] on li "Sugar Free Blueberry Lemonade Lucky Chews 20.9mg 0007 (Solid Marijuana Infused …" at bounding box center [253, 498] width 383 height 17
type input "0 ea"
type input "$15.50000"
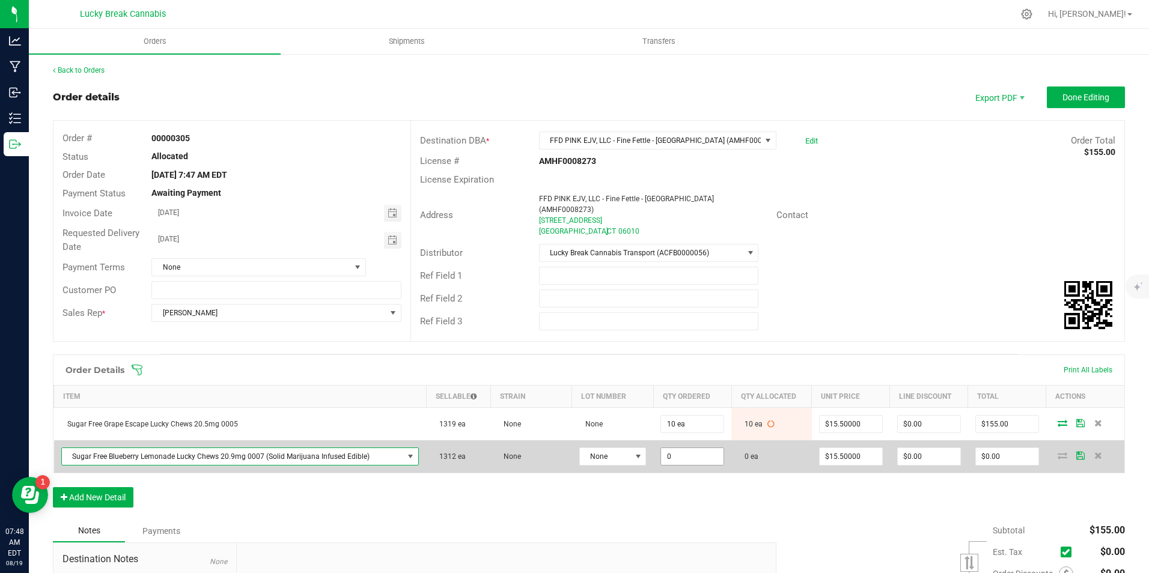
click at [671, 449] on input "0" at bounding box center [692, 456] width 62 height 17
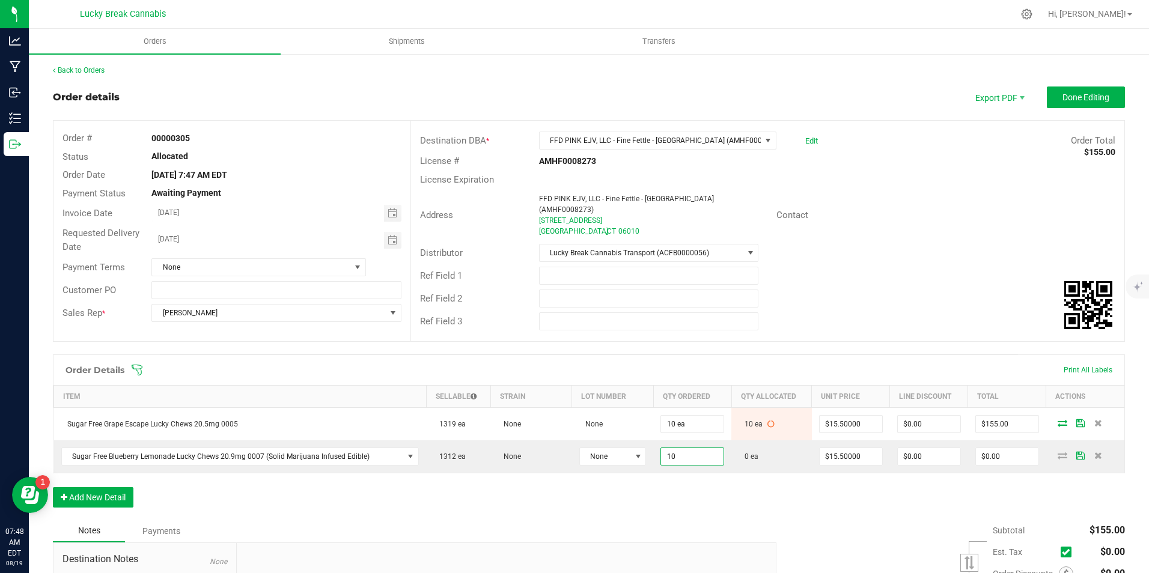
type input "10 ea"
type input "$155.00"
click at [683, 479] on div "Order Details Print All Labels Item Sellable Strain Lot Number Qty Ordered Qty …" at bounding box center [589, 437] width 1072 height 165
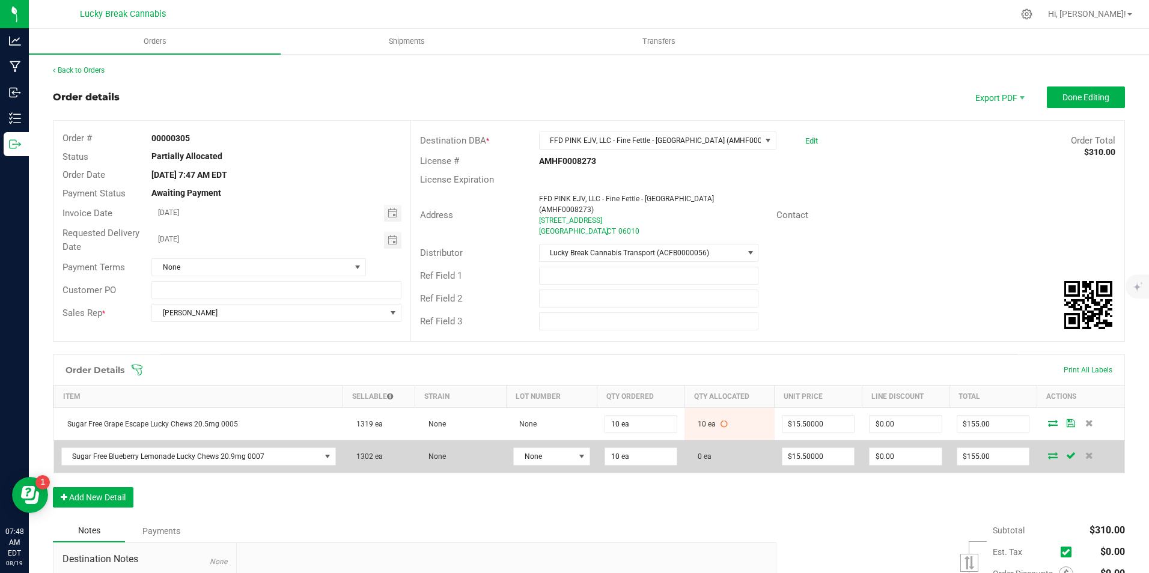
click at [1048, 452] on icon at bounding box center [1053, 455] width 10 height 7
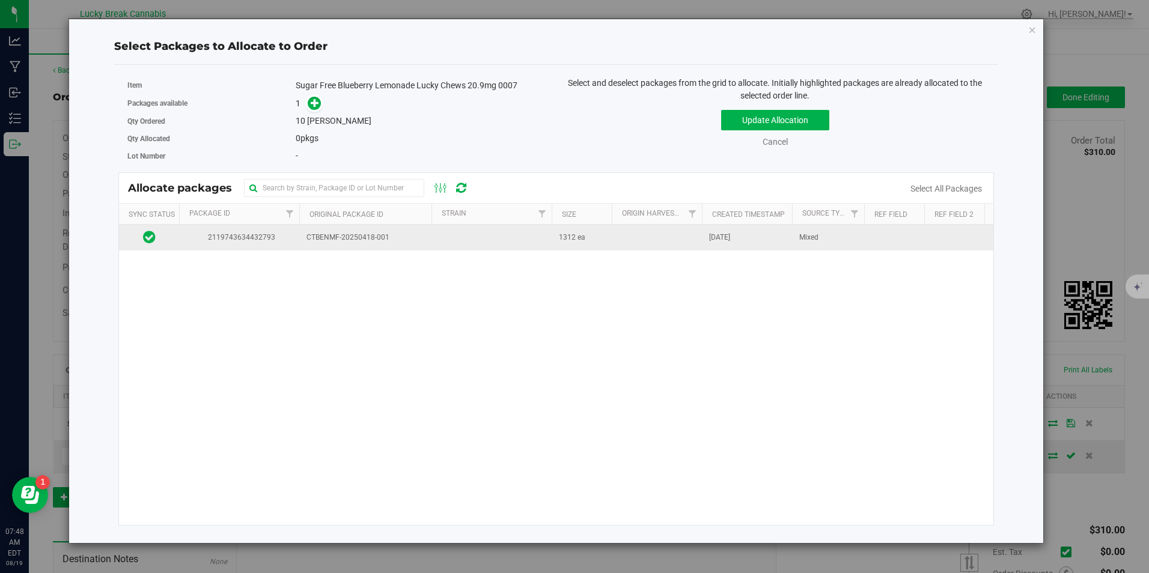
click at [363, 230] on td "CTBENMF-20250418-001" at bounding box center [365, 238] width 132 height 26
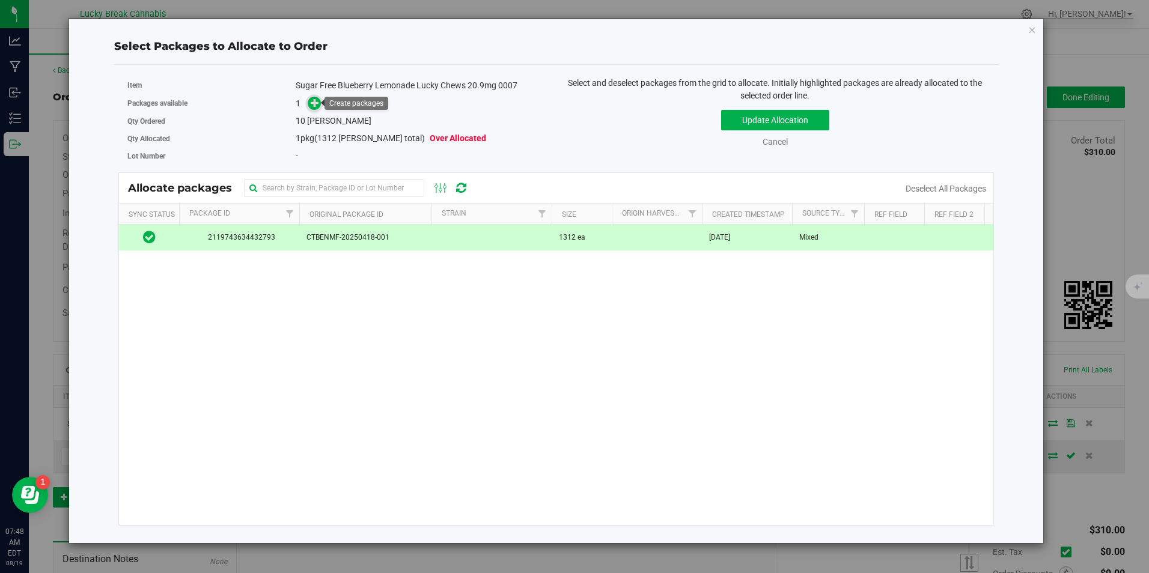
click at [317, 105] on icon at bounding box center [315, 103] width 8 height 8
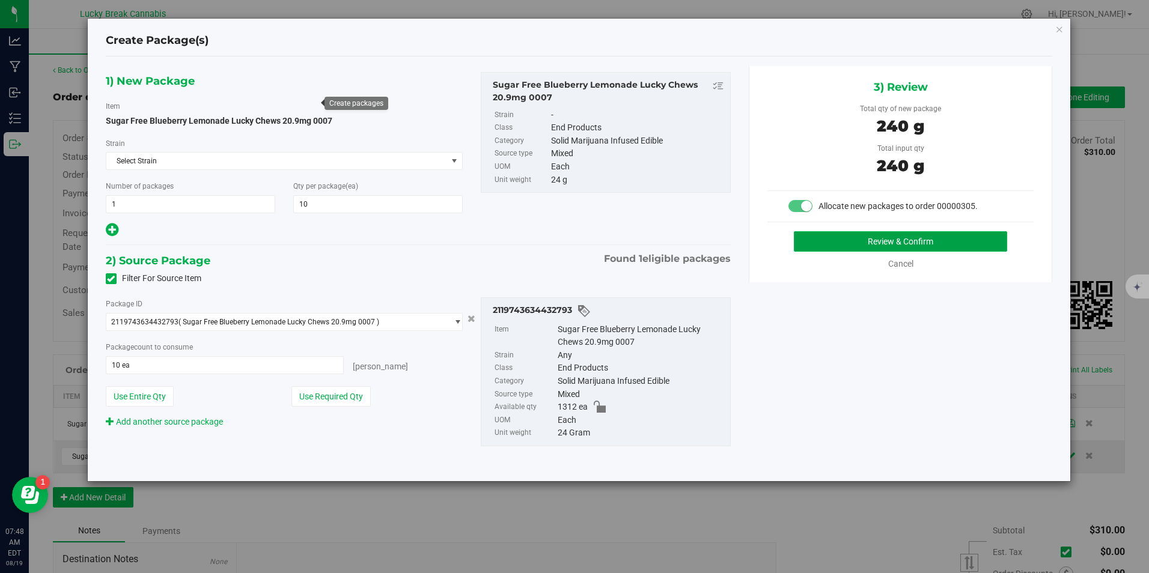
click at [832, 240] on button "Review & Confirm" at bounding box center [900, 241] width 213 height 20
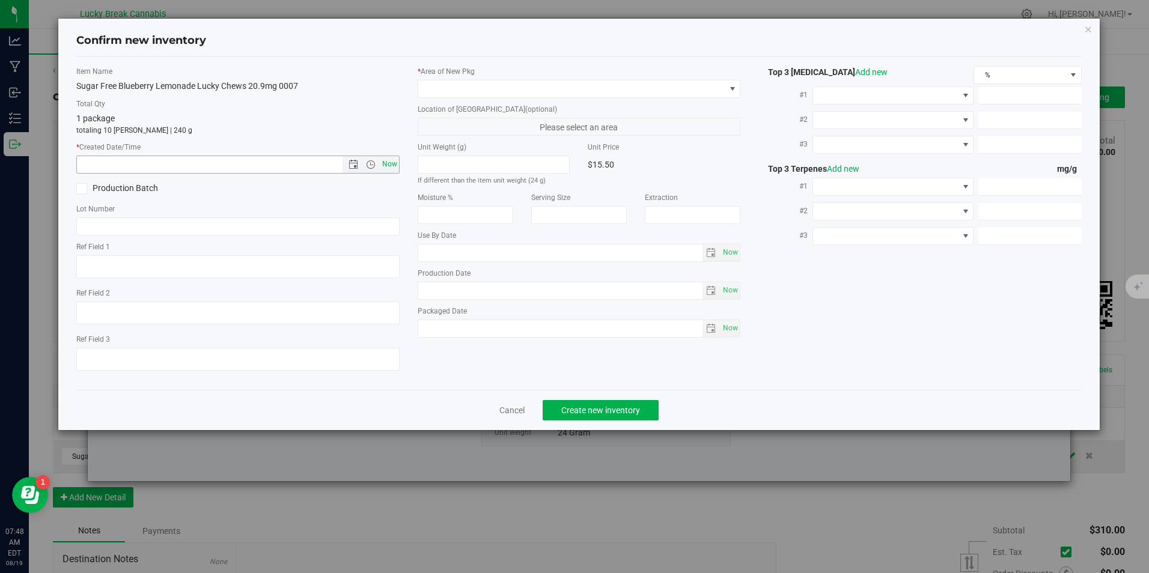
click at [394, 161] on span "Now" at bounding box center [389, 164] width 20 height 17
type input "[DATE] 7:48 AM"
click at [437, 93] on span at bounding box center [571, 89] width 306 height 17
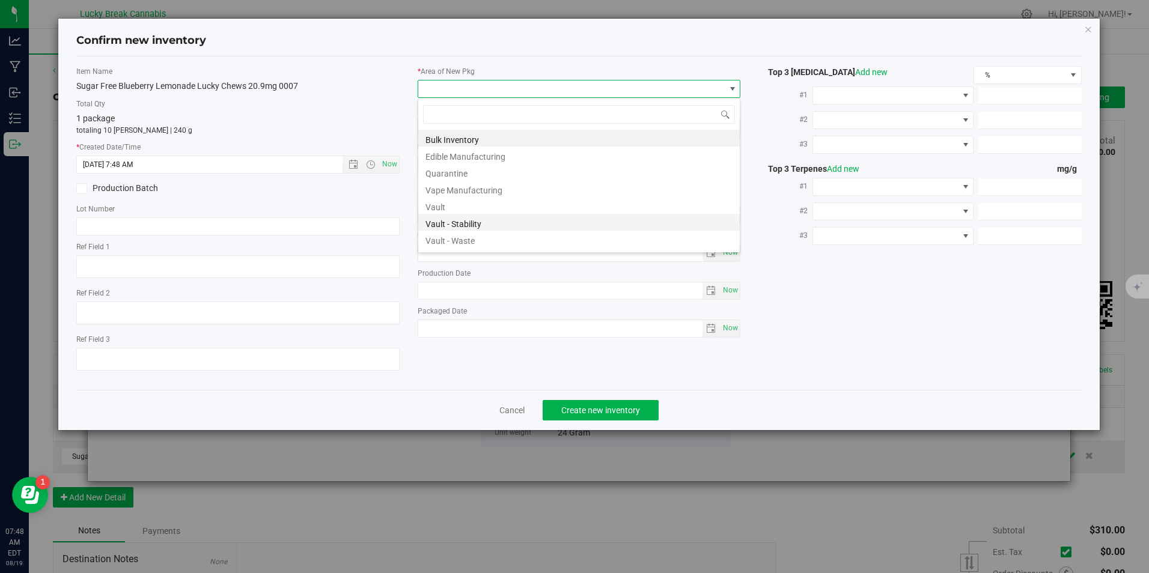
scroll to position [18, 323]
click at [464, 211] on li "Vault" at bounding box center [578, 205] width 321 height 17
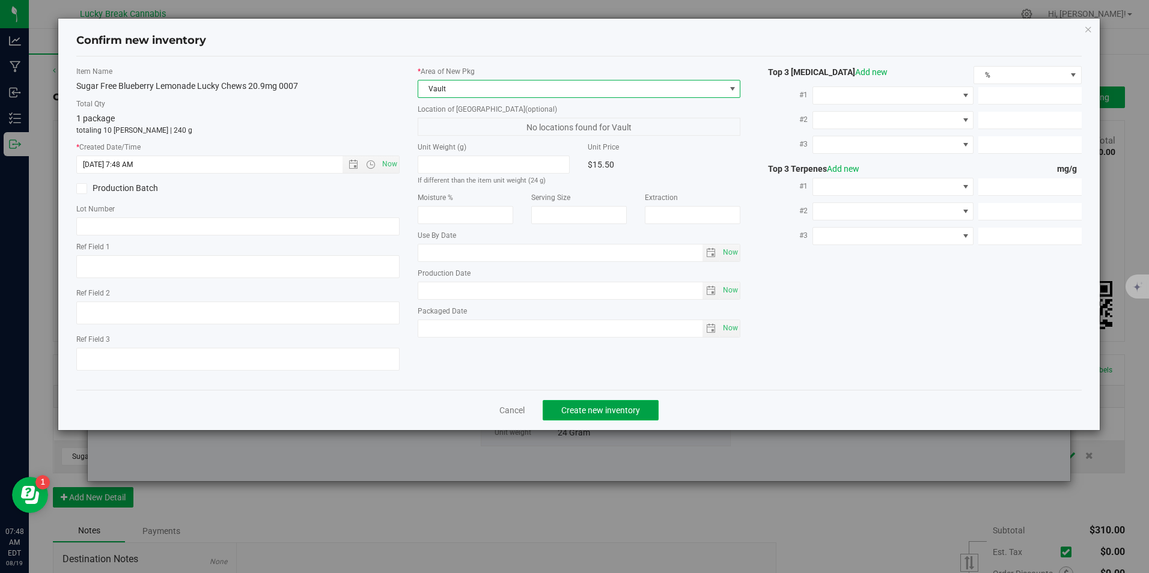
click at [574, 403] on button "Create new inventory" at bounding box center [601, 410] width 116 height 20
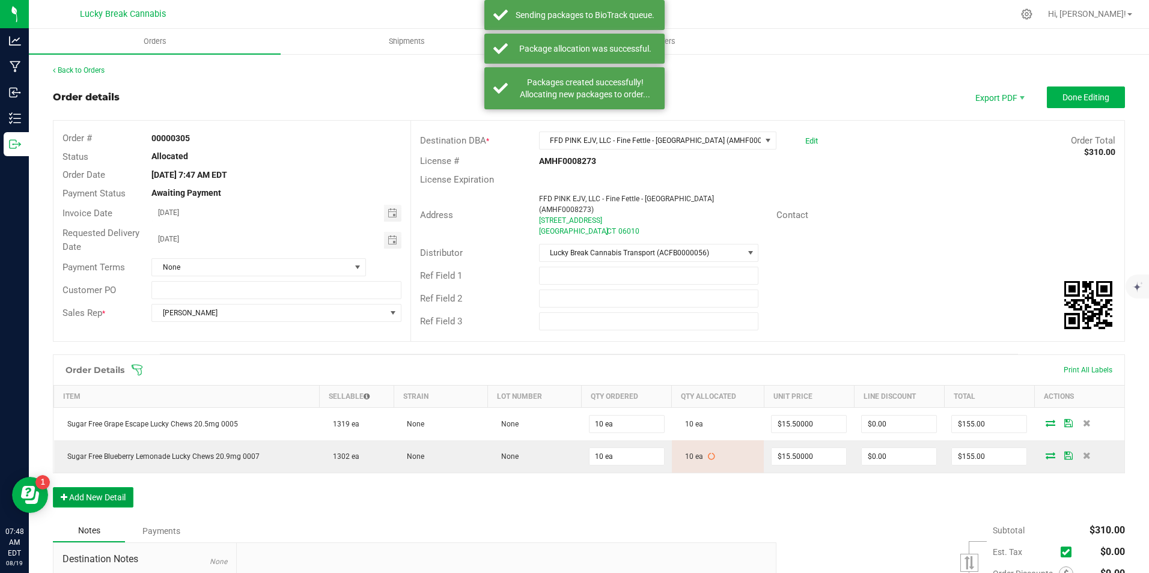
click at [127, 493] on button "Add New Detail" at bounding box center [93, 497] width 81 height 20
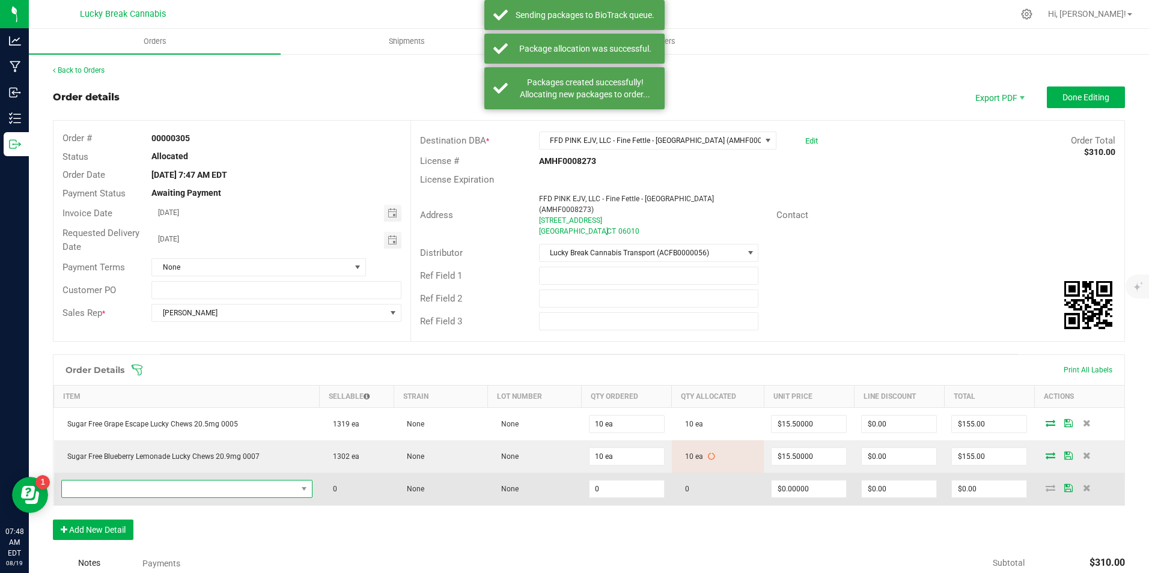
click at [135, 481] on span "NO DATA FOUND" at bounding box center [179, 489] width 235 height 17
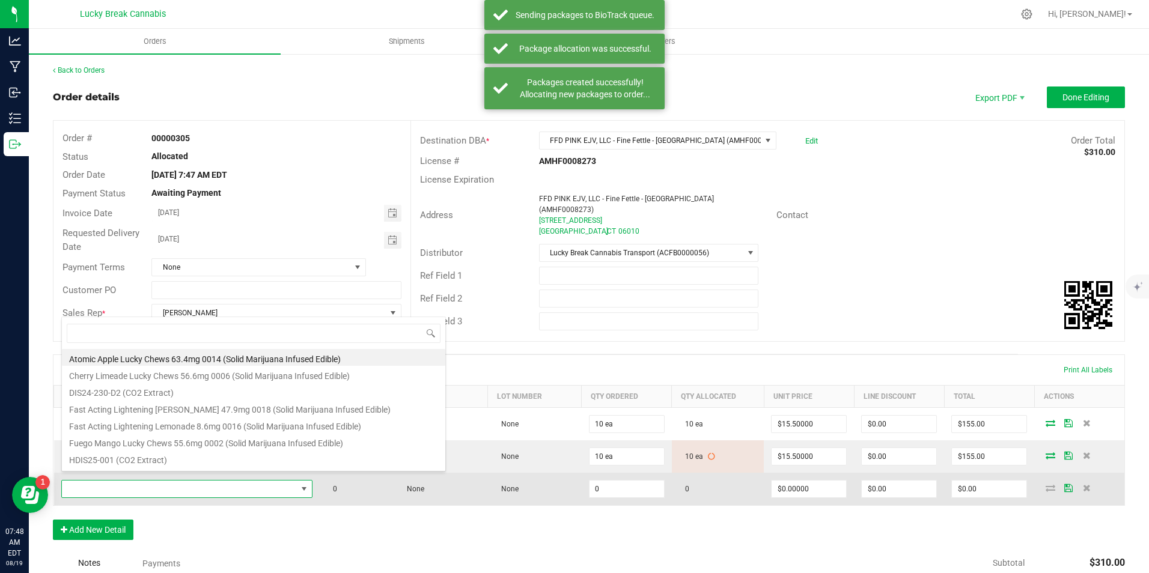
scroll to position [18, 245]
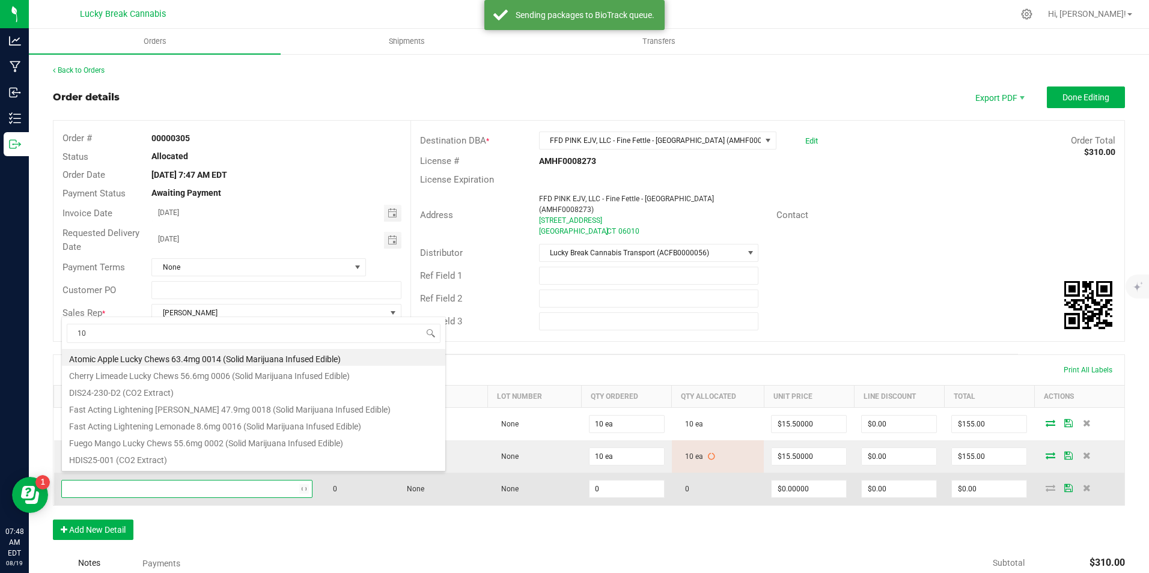
type input "105"
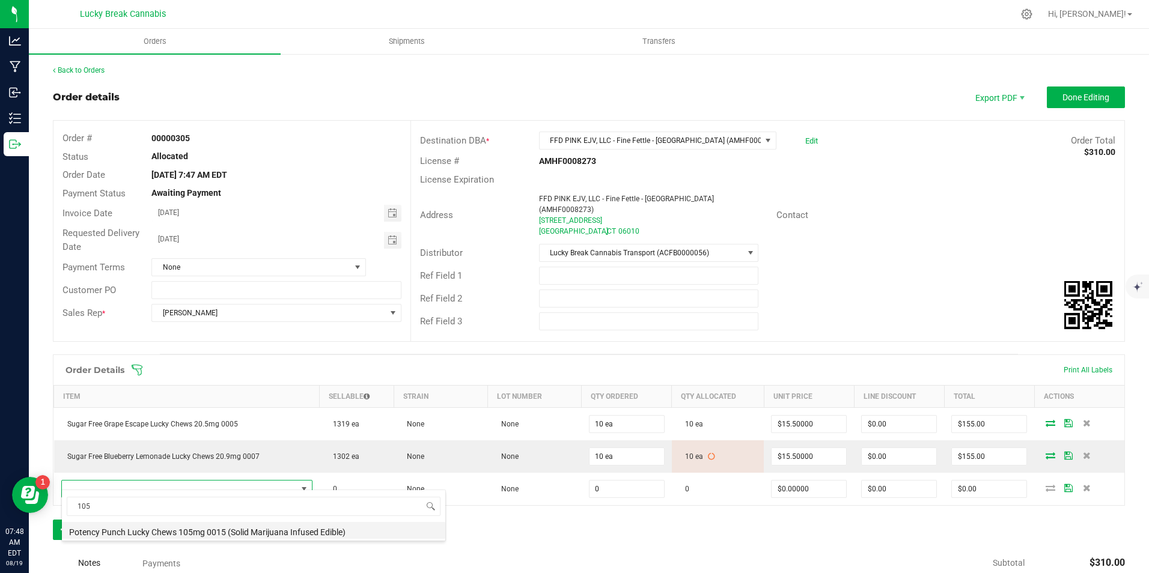
click at [154, 528] on li "Potency Punch Lucky Chews 105mg 0015 (Solid Marijuana Infused Edible)" at bounding box center [253, 530] width 383 height 17
type input "0 ea"
type input "$60.00000"
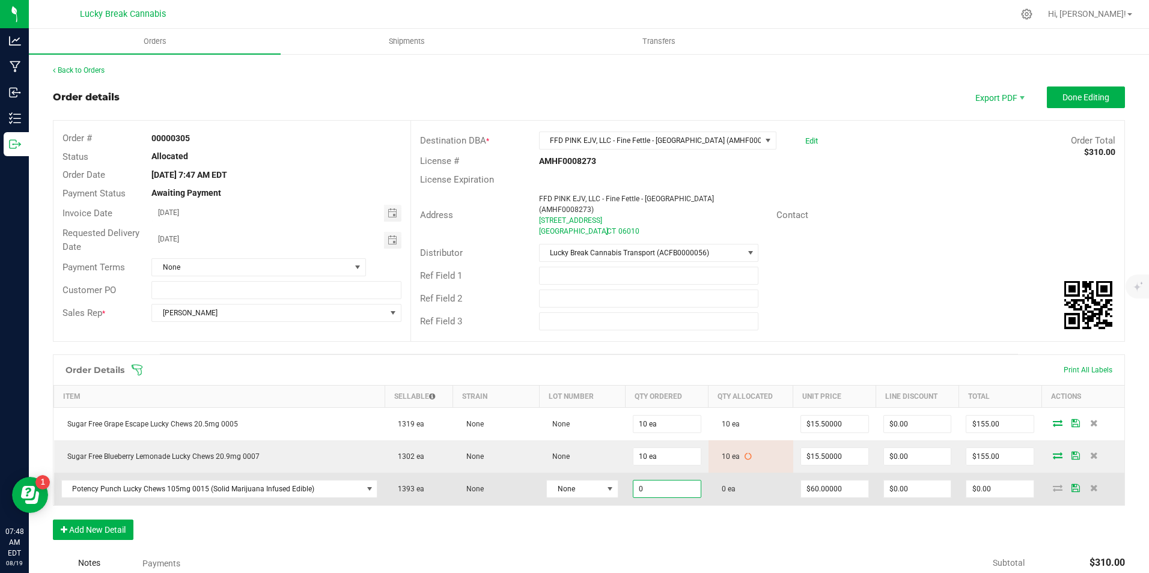
click at [651, 486] on input "0" at bounding box center [666, 489] width 67 height 17
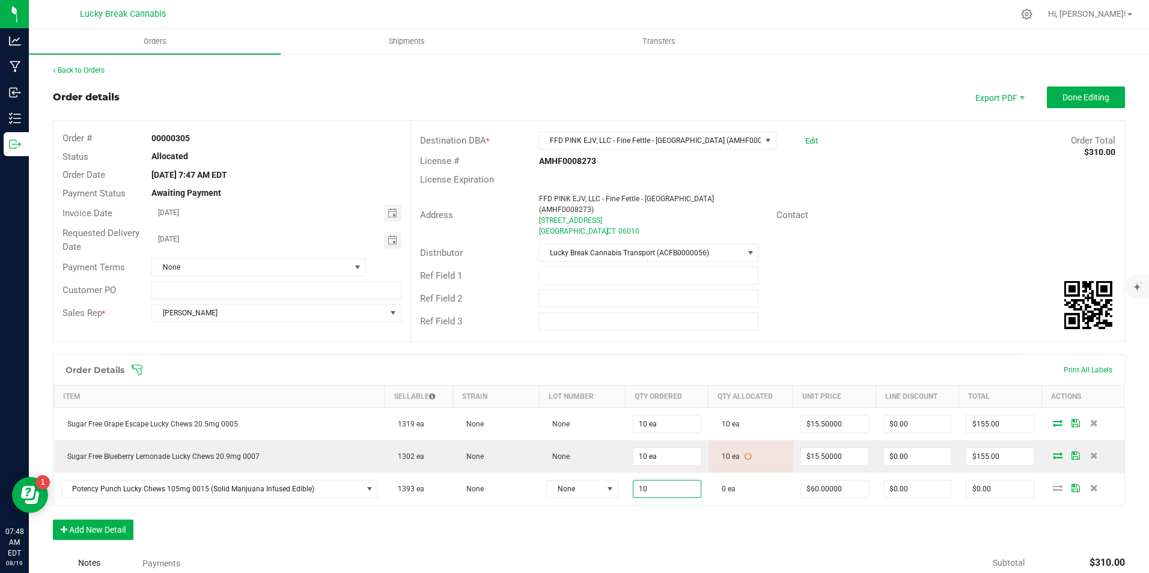
type input "10 ea"
type input "$600.00"
click at [658, 504] on div "Order Details Print All Labels Item Sellable Strain Lot Number Qty Ordered Qty …" at bounding box center [589, 454] width 1072 height 198
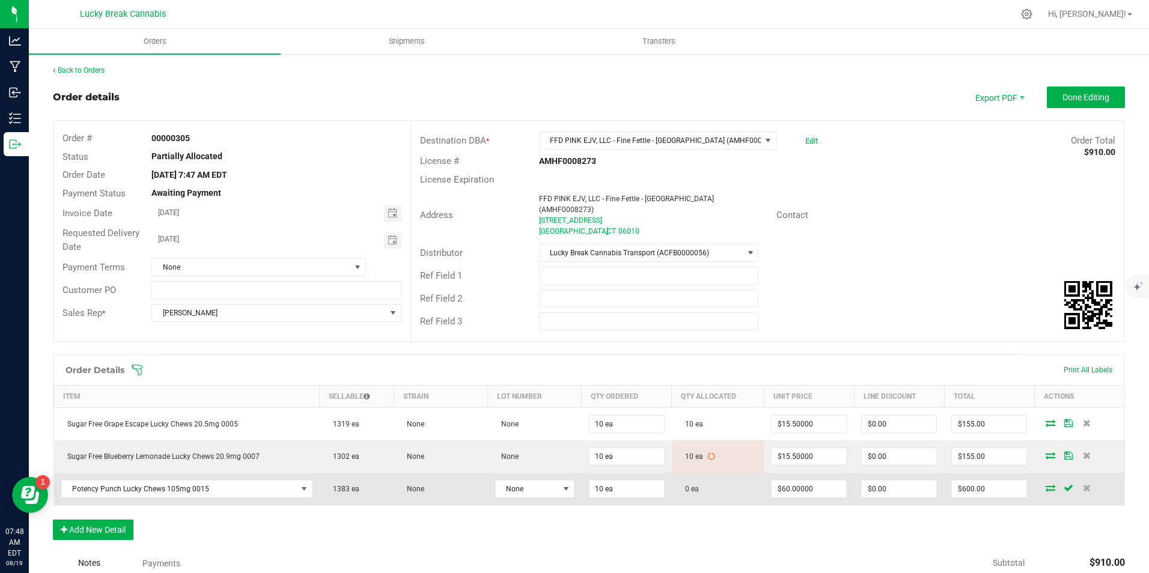
click at [1040, 484] on td at bounding box center [1079, 489] width 90 height 32
click at [1046, 484] on icon at bounding box center [1051, 487] width 10 height 7
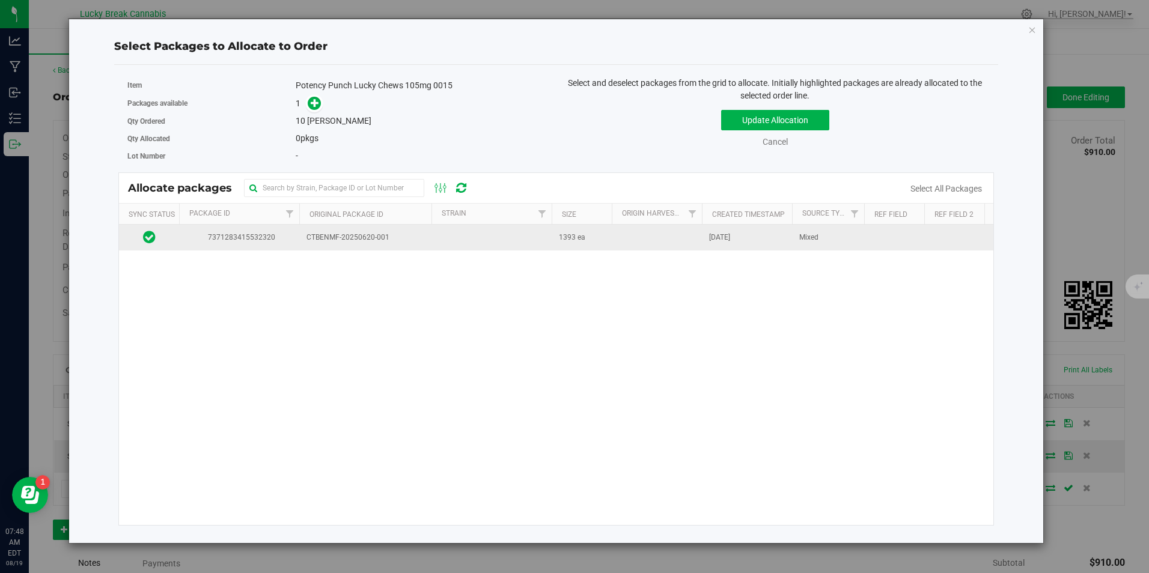
click at [404, 237] on span "CTBENMF-20250620-001" at bounding box center [365, 237] width 118 height 11
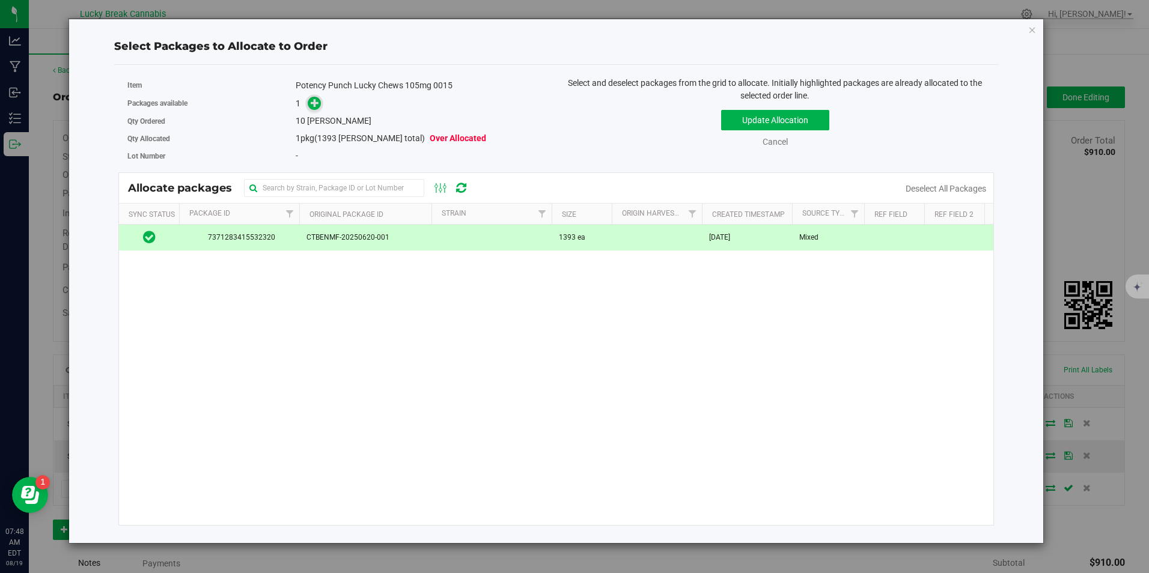
click at [314, 100] on icon at bounding box center [315, 103] width 8 height 8
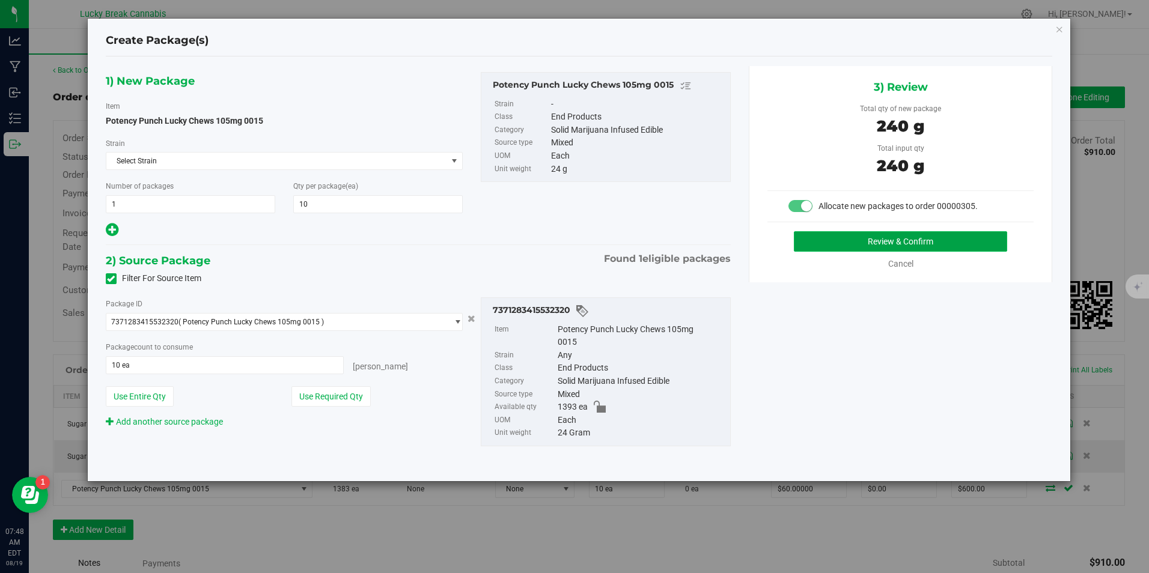
click at [821, 238] on button "Review & Confirm" at bounding box center [900, 241] width 213 height 20
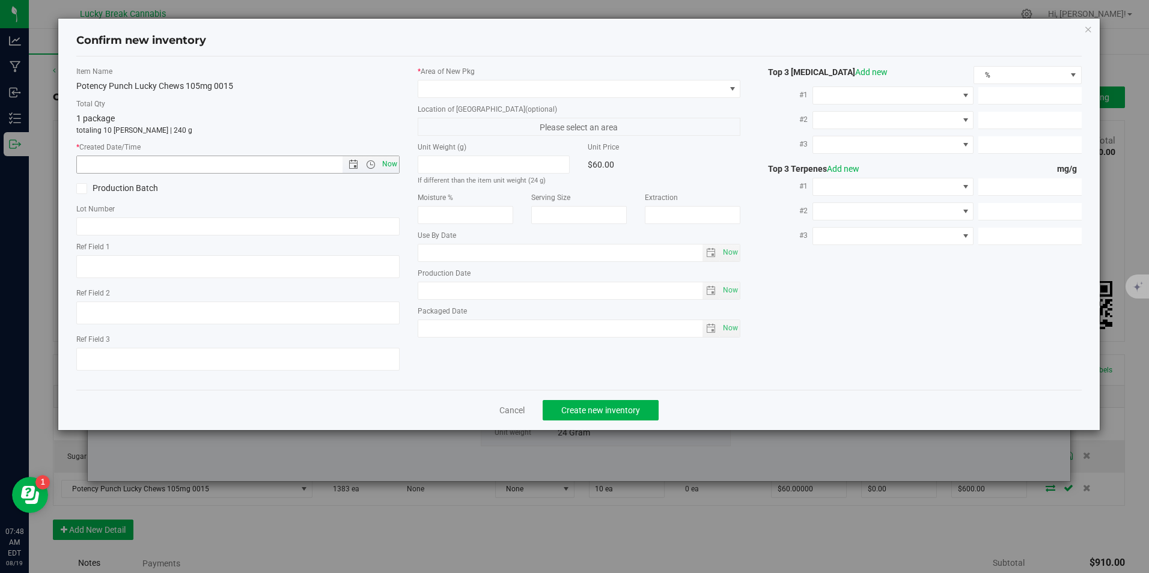
click at [382, 160] on span "Now" at bounding box center [389, 164] width 20 height 17
type input "[DATE] 7:48 AM"
click at [476, 87] on span at bounding box center [571, 89] width 306 height 17
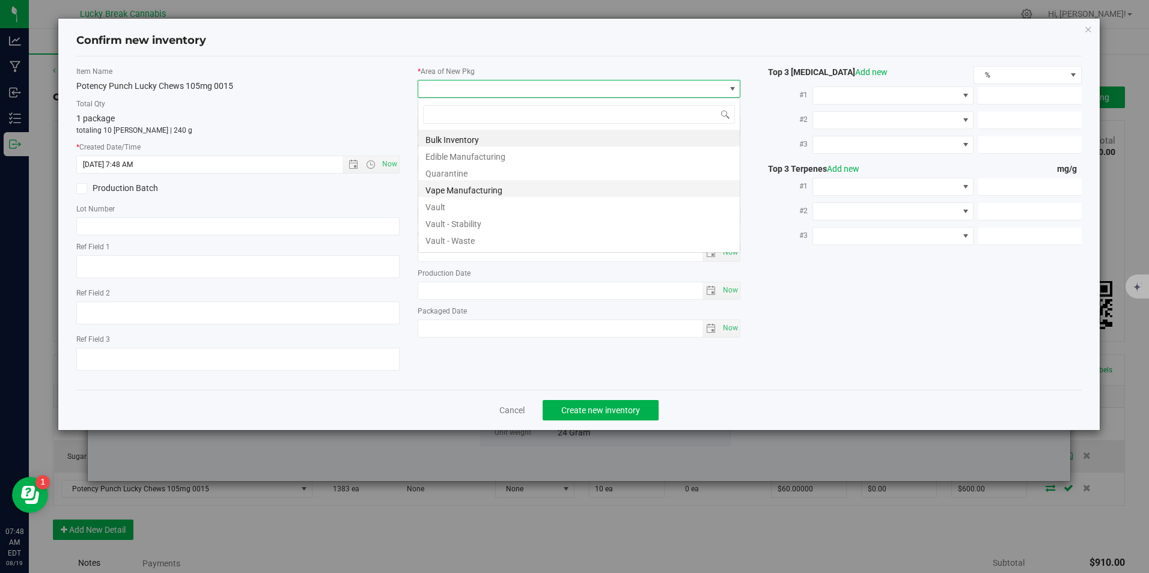
scroll to position [18, 323]
click at [460, 207] on li "Vault" at bounding box center [578, 205] width 321 height 17
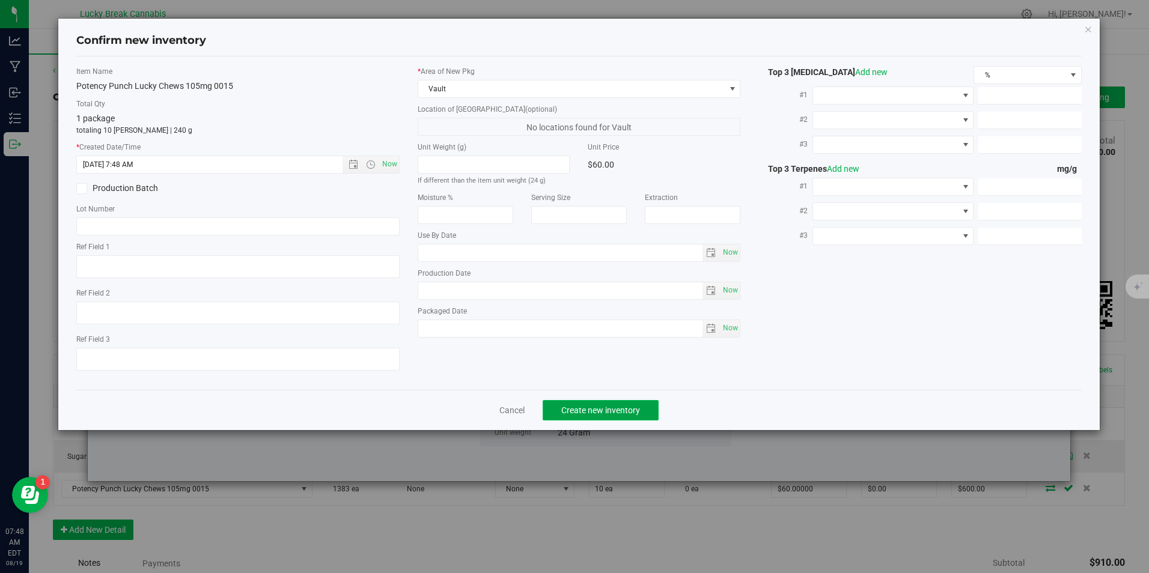
click at [567, 406] on span "Create new inventory" at bounding box center [600, 411] width 79 height 10
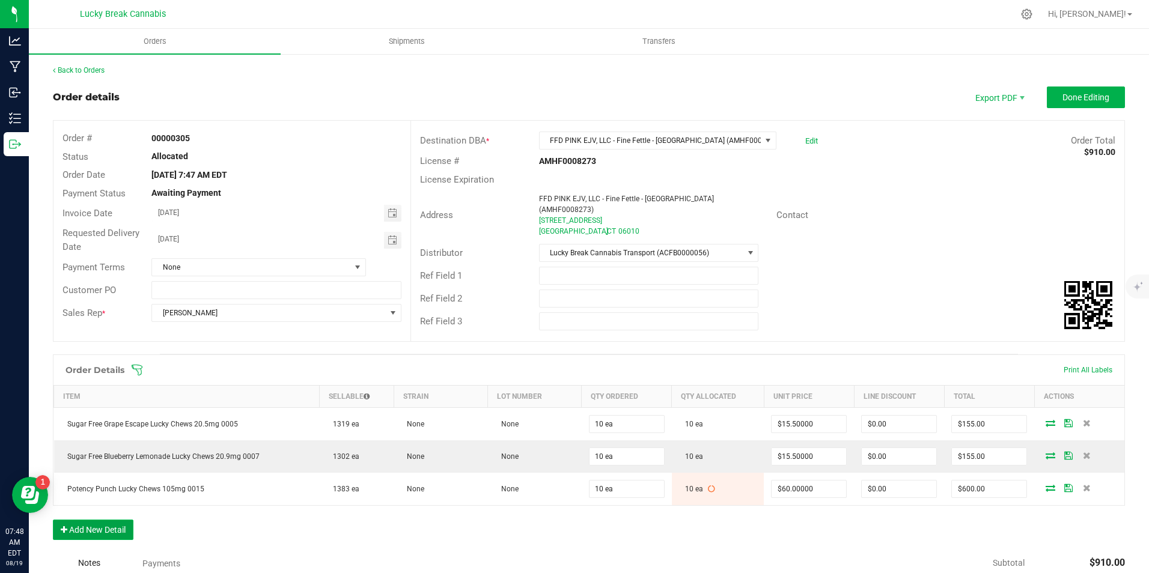
click at [129, 520] on button "Add New Detail" at bounding box center [93, 530] width 81 height 20
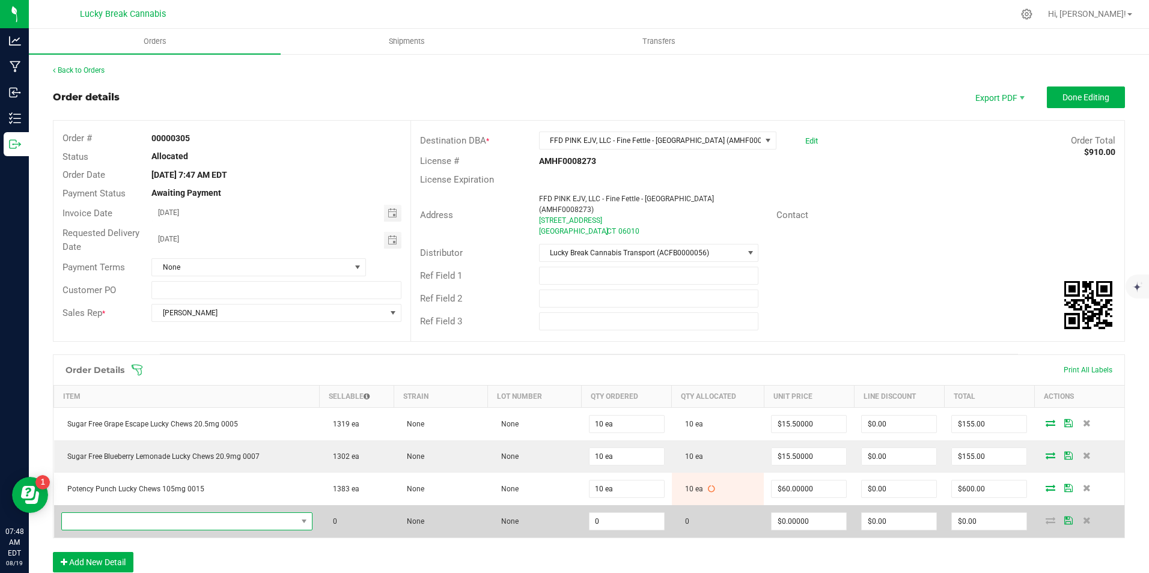
click at [146, 517] on span "NO DATA FOUND" at bounding box center [179, 521] width 235 height 17
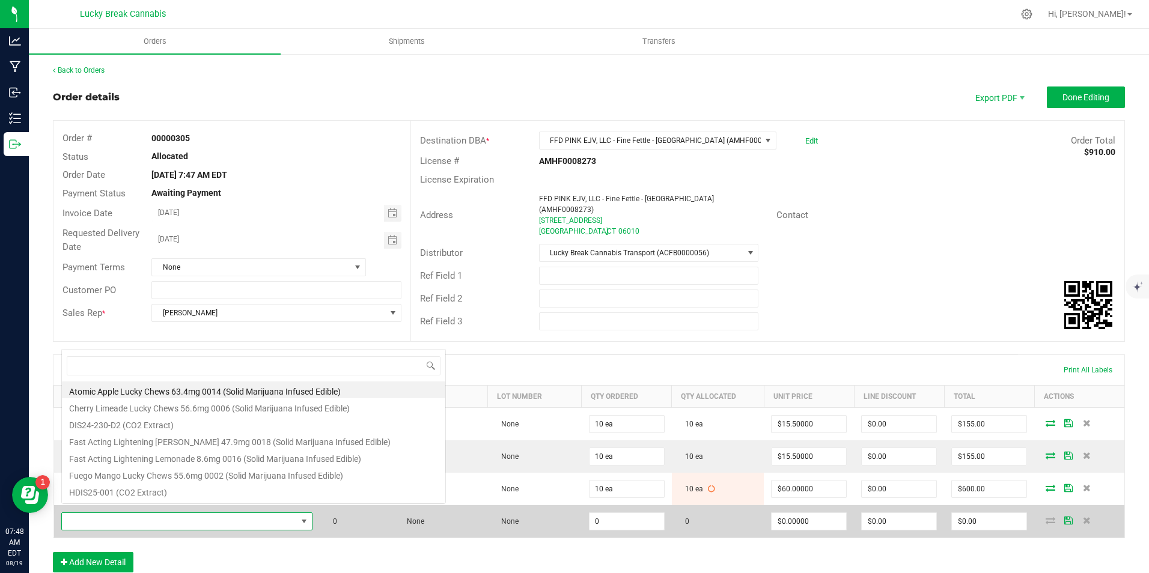
scroll to position [18, 245]
type input "STARS"
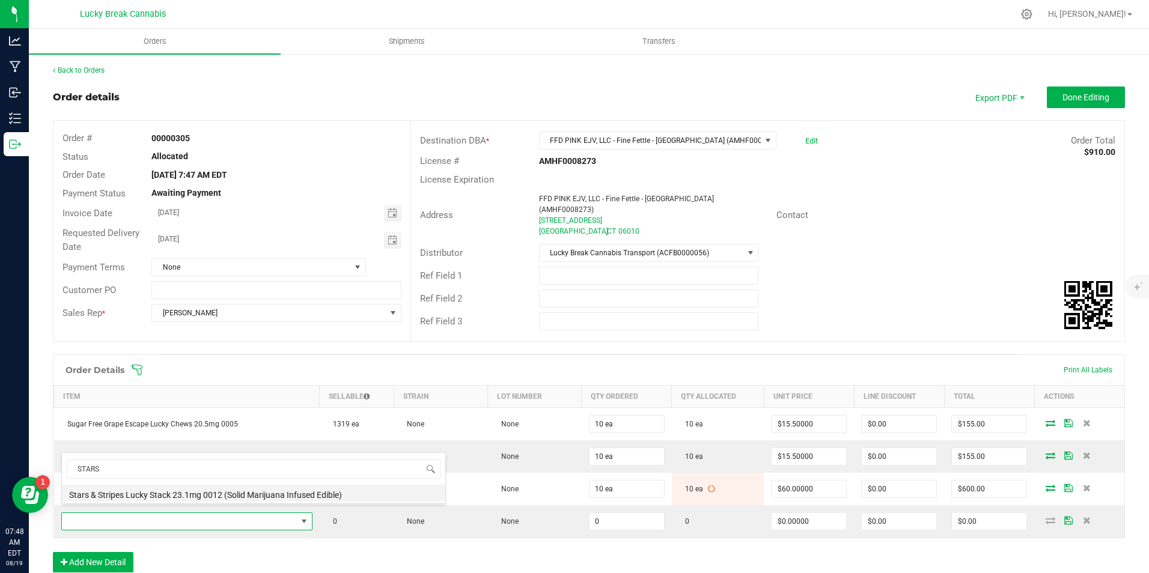
click at [189, 494] on li "Stars & Stripes Lucky Stack 23.1mg 0012 (Solid Marijuana Infused Edible)" at bounding box center [253, 493] width 383 height 17
type input "0 ea"
type input "$29.00000"
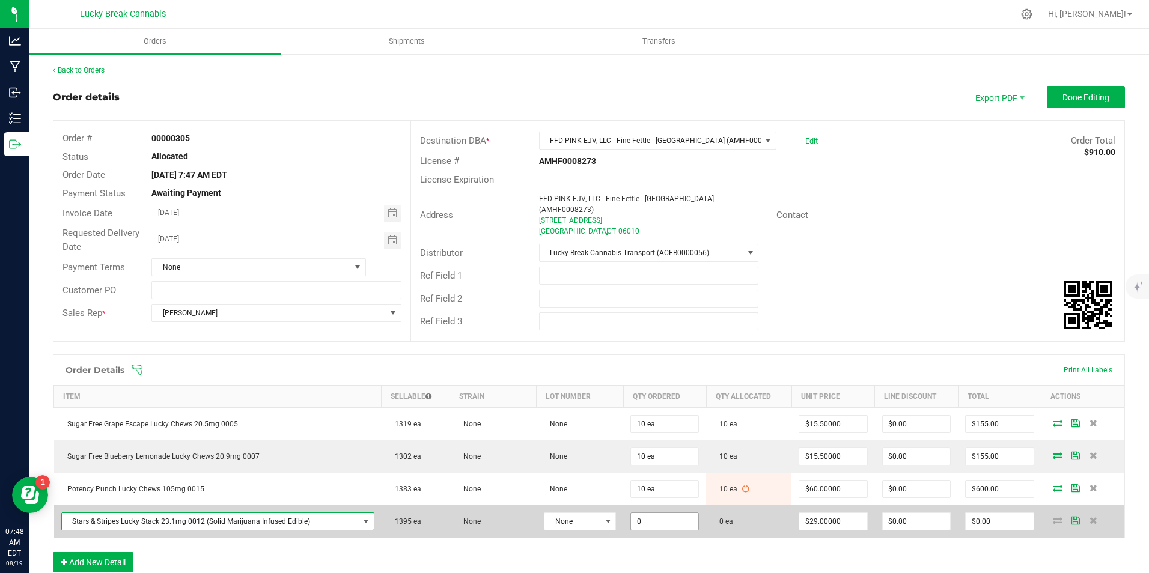
click at [660, 513] on input "0" at bounding box center [664, 521] width 67 height 17
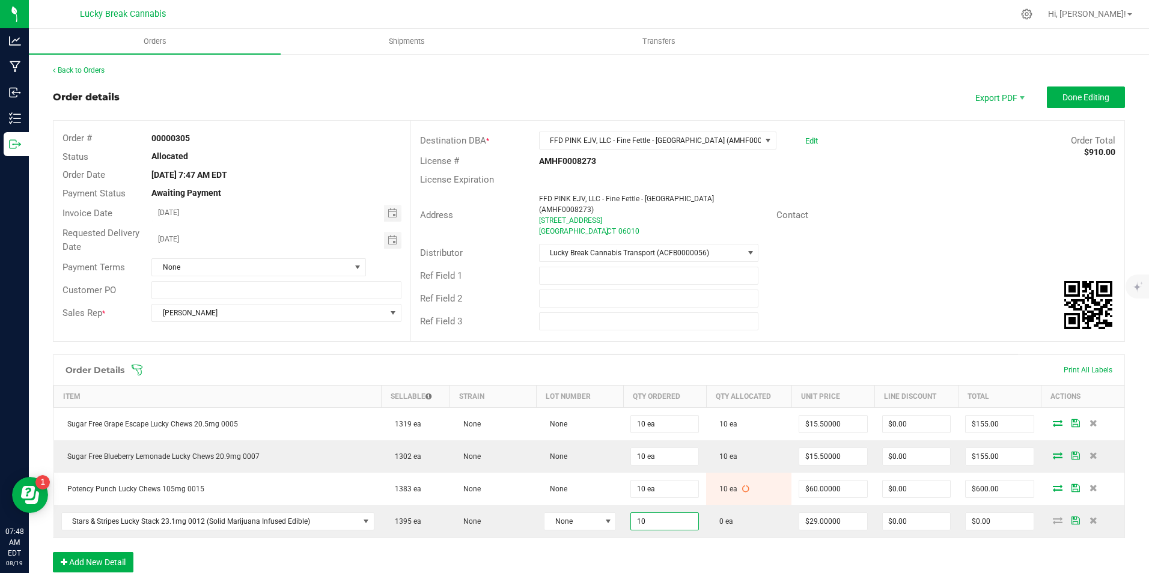
type input "10 ea"
type input "$290.00"
click at [726, 543] on div "Order Details Print All Labels Item Sellable Strain Lot Number Qty Ordered Qty …" at bounding box center [589, 470] width 1072 height 230
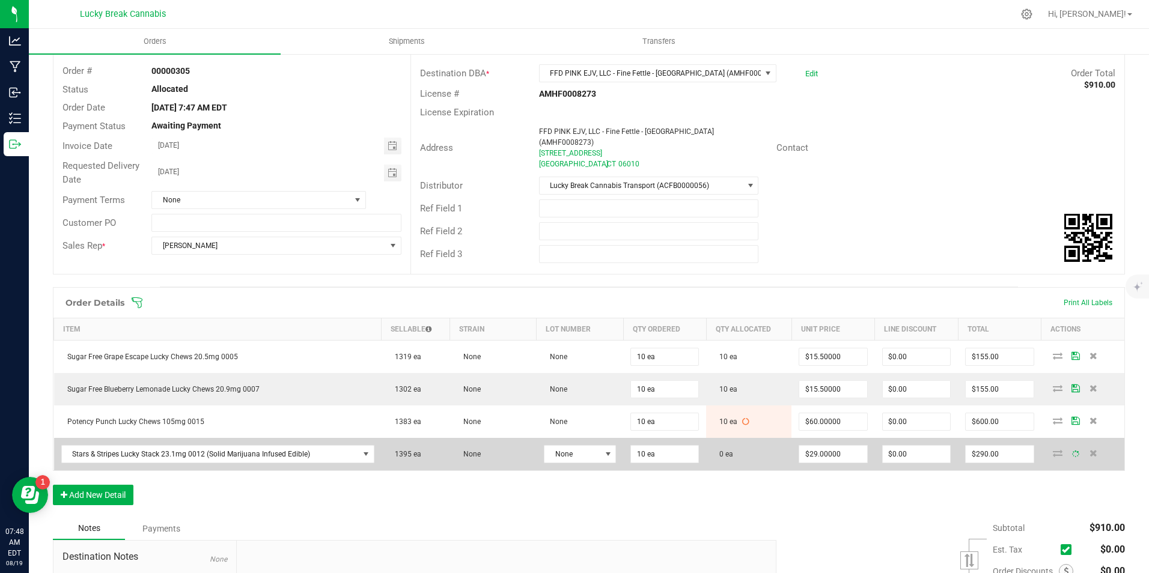
scroll to position [120, 0]
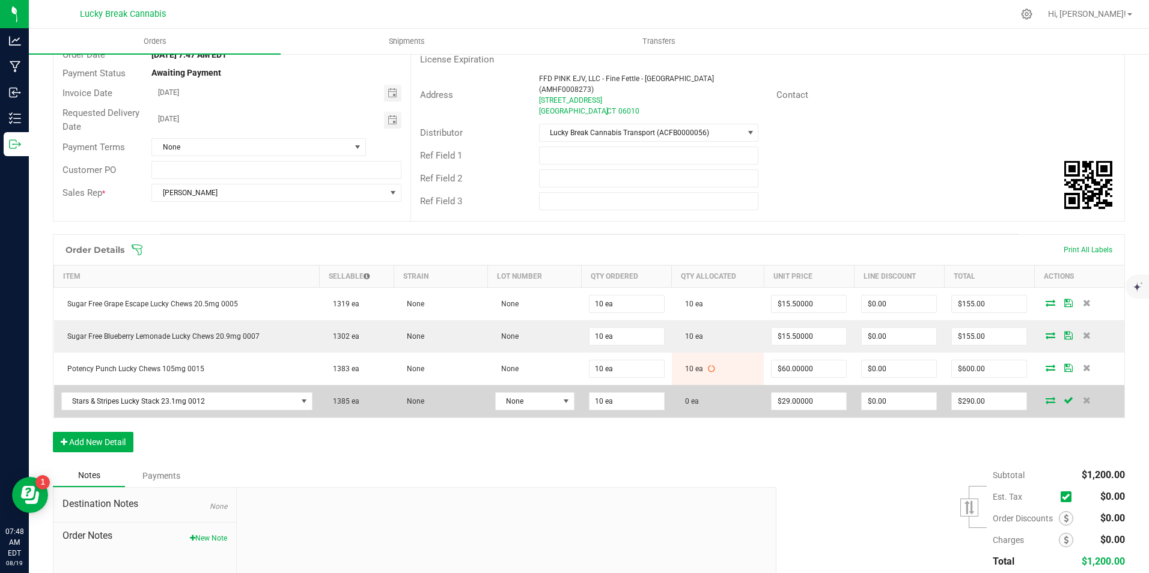
click at [1046, 397] on icon at bounding box center [1051, 400] width 10 height 7
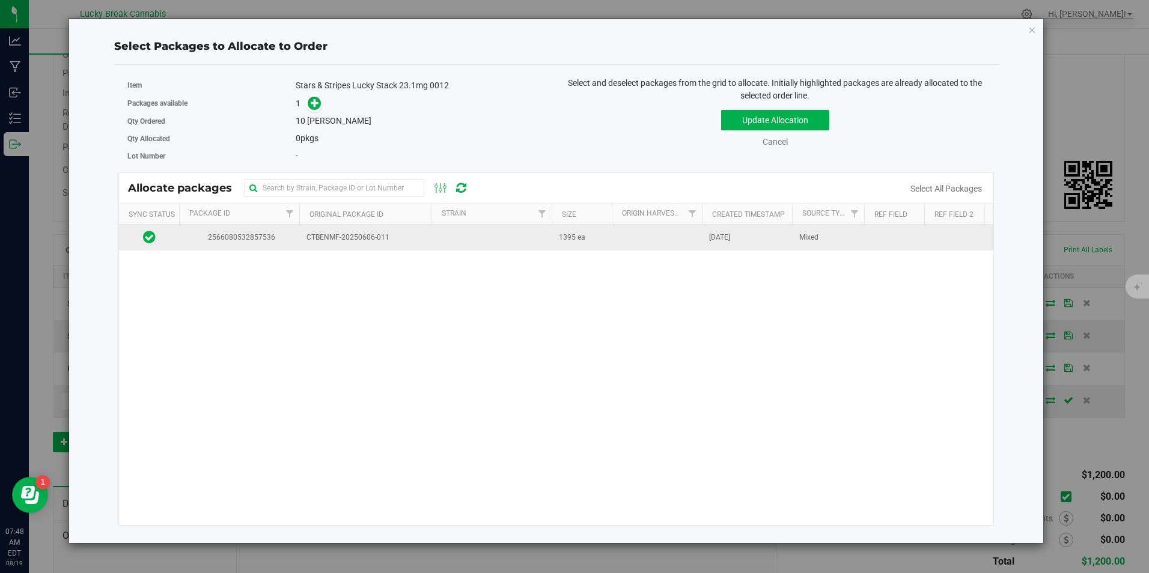
click at [452, 248] on td at bounding box center [491, 238] width 120 height 26
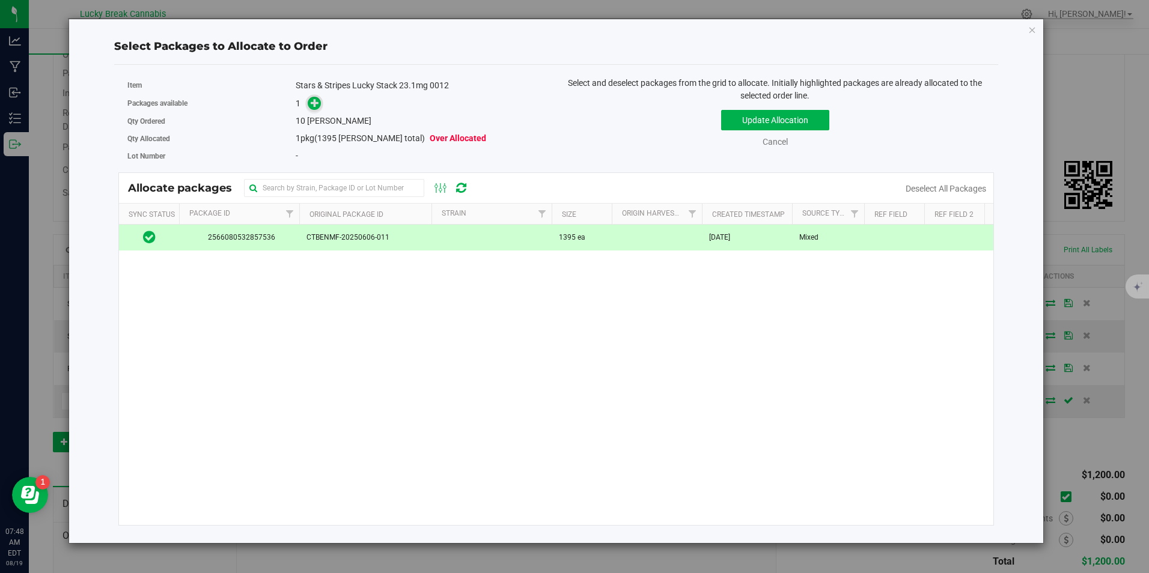
click at [313, 104] on icon at bounding box center [315, 103] width 8 height 8
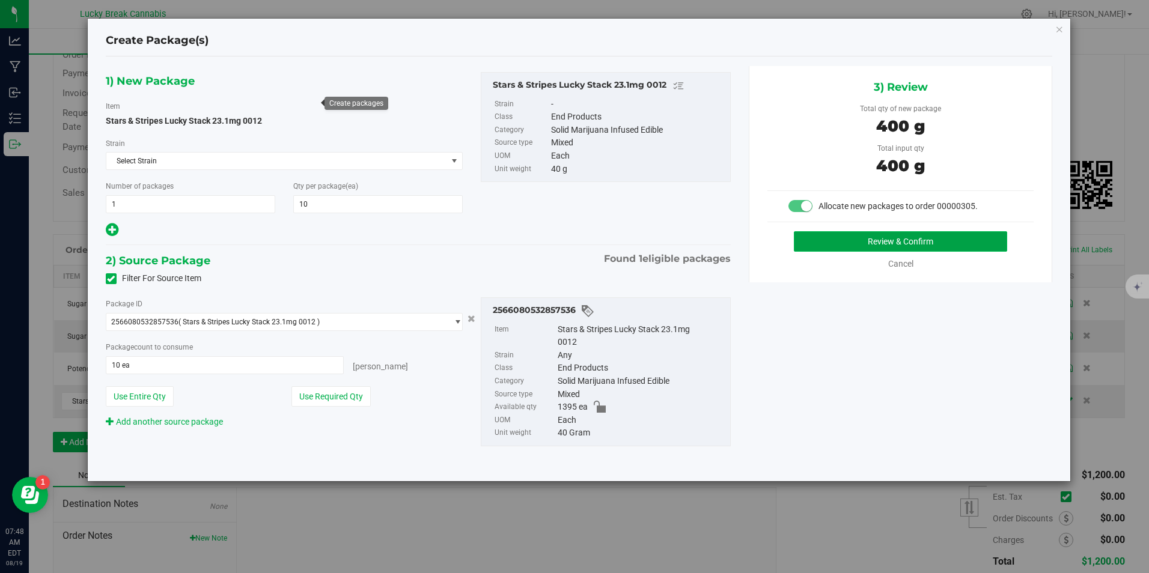
click at [834, 237] on button "Review & Confirm" at bounding box center [900, 241] width 213 height 20
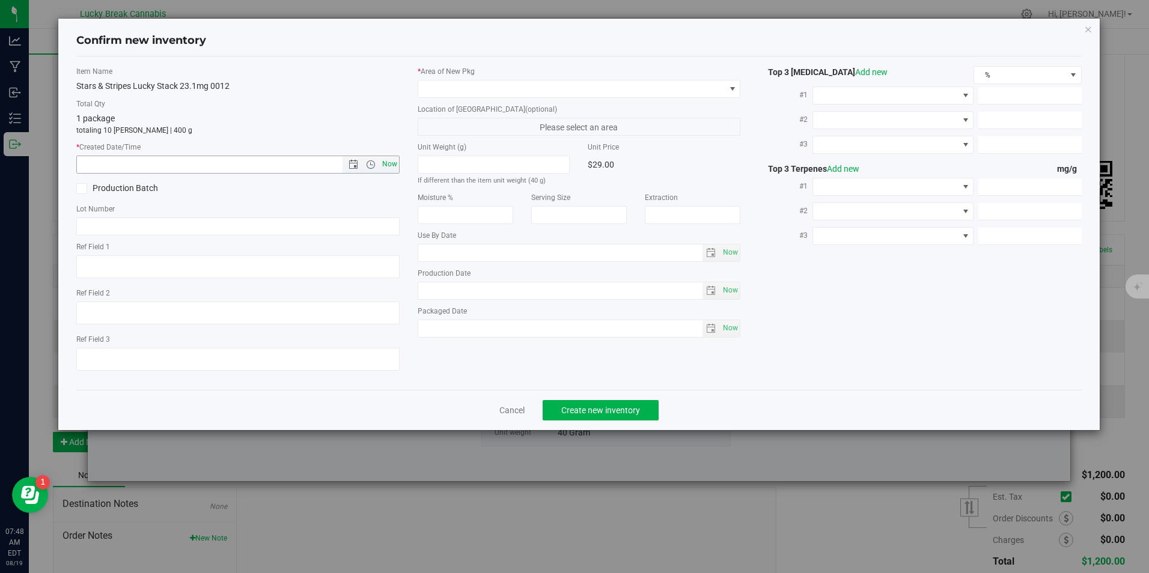
click at [391, 163] on span "Now" at bounding box center [389, 164] width 20 height 17
type input "[DATE] 7:48 AM"
click at [445, 81] on span at bounding box center [571, 89] width 306 height 17
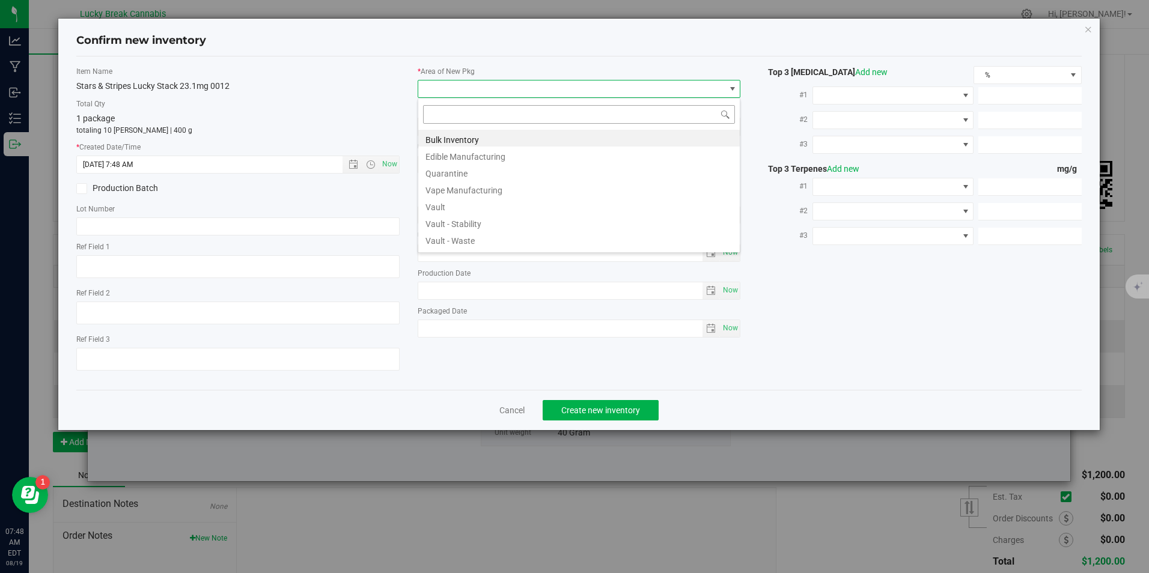
scroll to position [18, 323]
click at [449, 204] on li "Vault" at bounding box center [578, 205] width 321 height 17
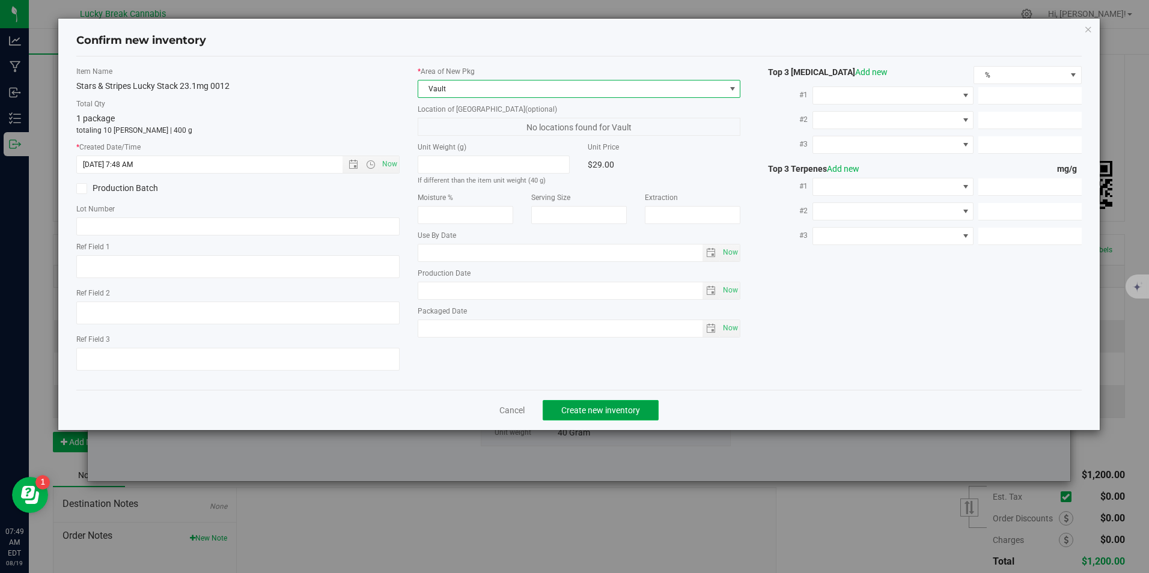
click at [591, 413] on span "Create new inventory" at bounding box center [600, 411] width 79 height 10
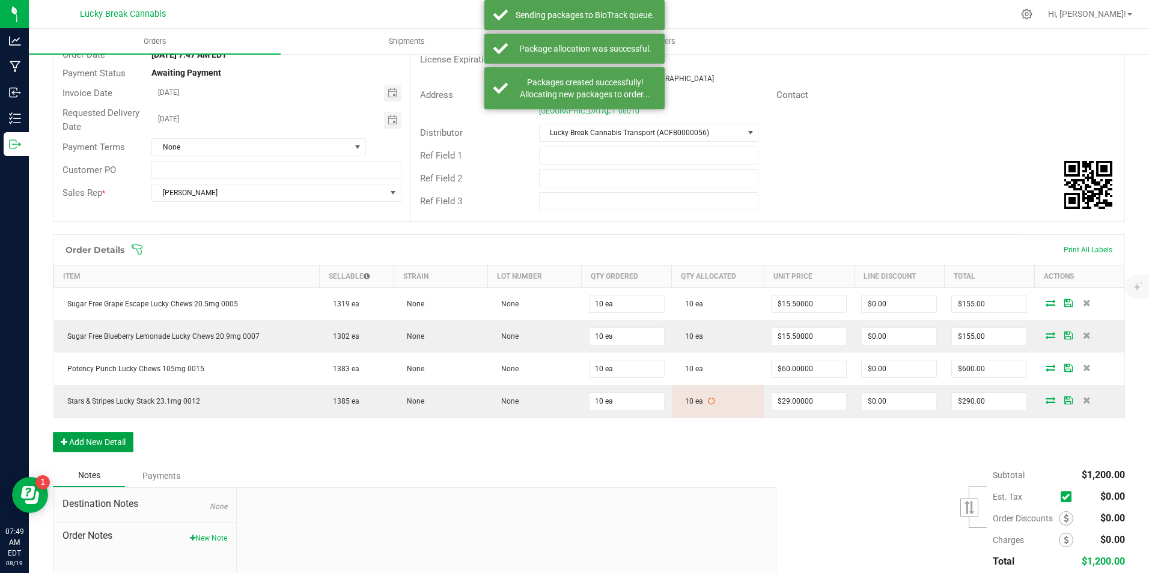
click at [98, 433] on button "Add New Detail" at bounding box center [93, 442] width 81 height 20
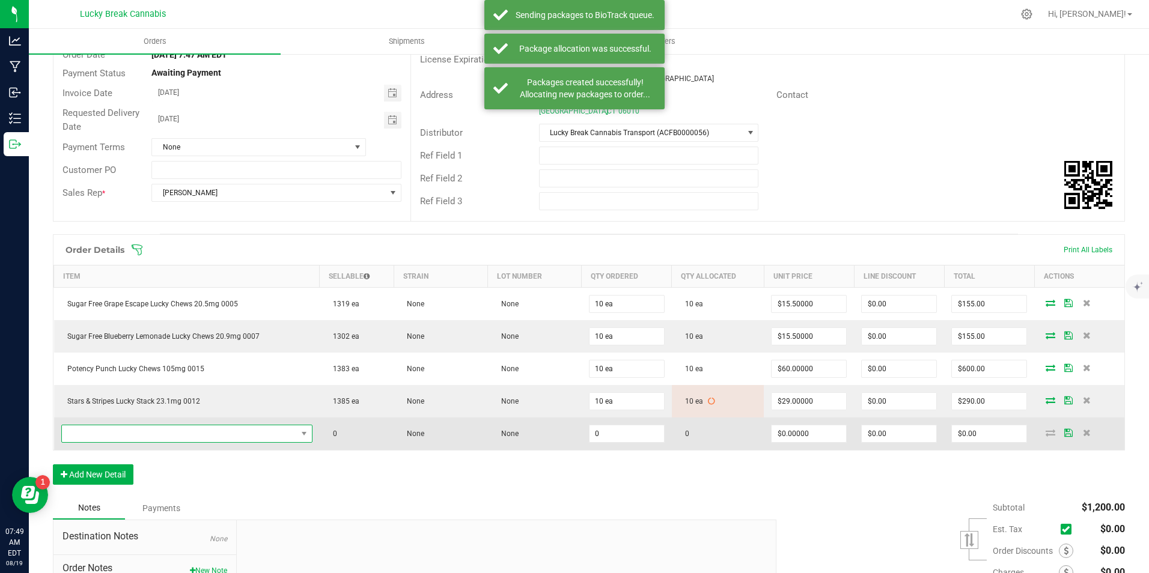
click at [121, 425] on span "NO DATA FOUND" at bounding box center [179, 433] width 235 height 17
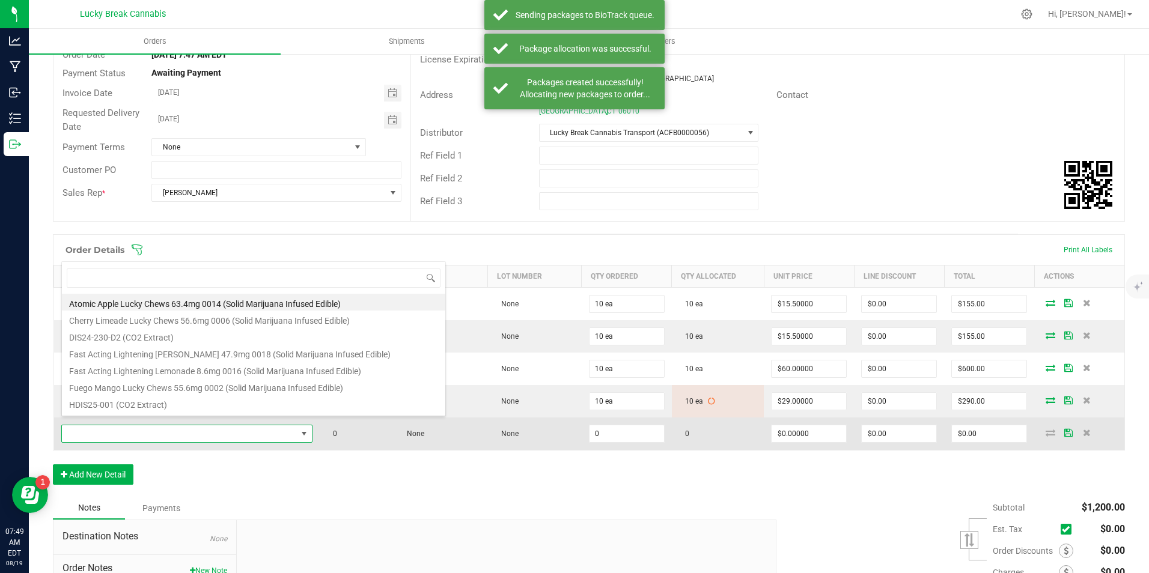
scroll to position [18, 245]
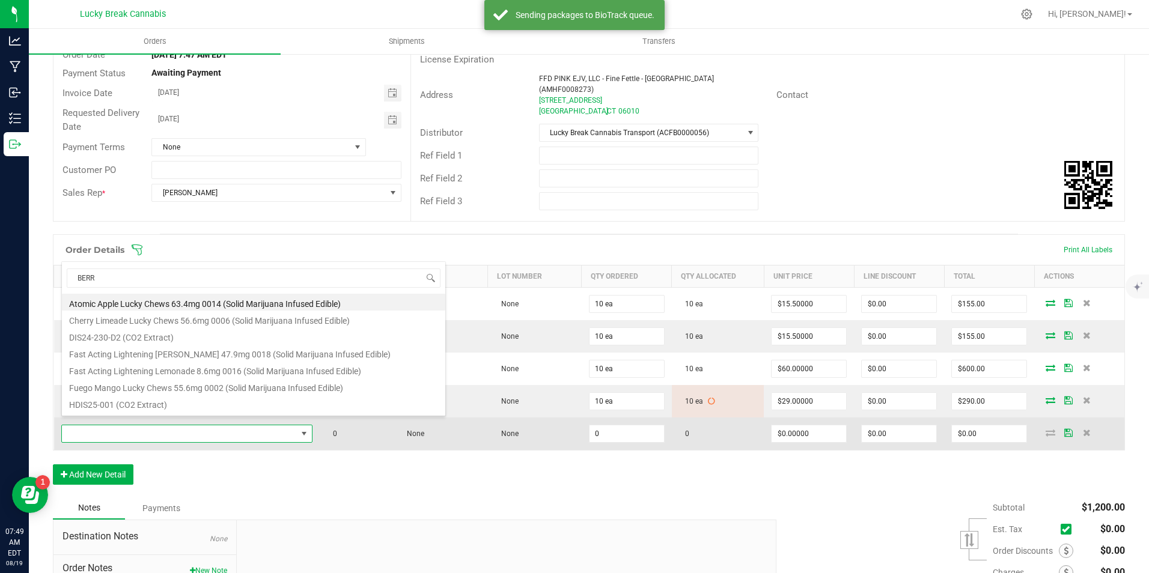
type input "[PERSON_NAME]"
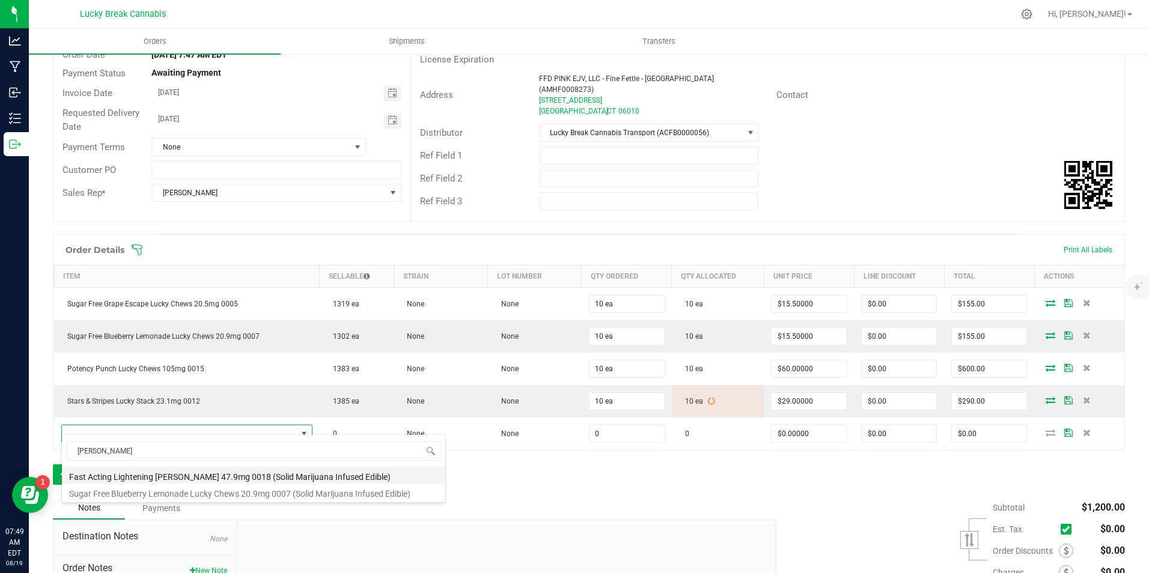
click at [169, 475] on li "Fast Acting Lightening [PERSON_NAME] 47.9mg 0018 (Solid Marijuana Infused Edibl…" at bounding box center [253, 475] width 383 height 17
type input "0 ea"
type input "$45.50000"
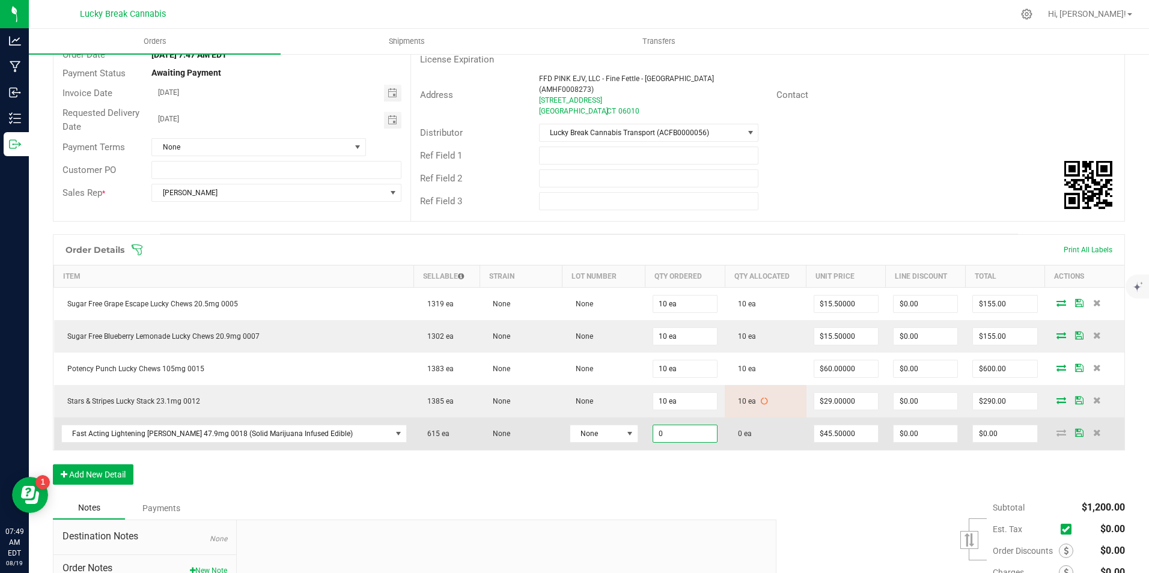
click at [653, 428] on input "0" at bounding box center [685, 433] width 64 height 17
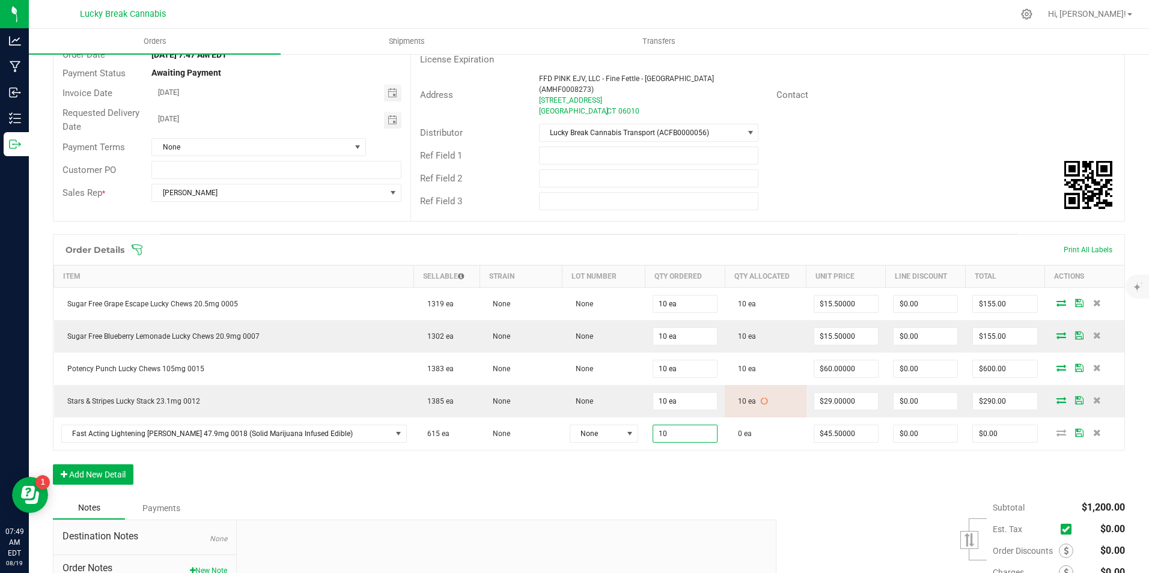
type input "10 ea"
type input "$455.00"
click at [749, 446] on div "Order Details Print All Labels Item Sellable Strain Lot Number Qty Ordered Qty …" at bounding box center [589, 365] width 1072 height 263
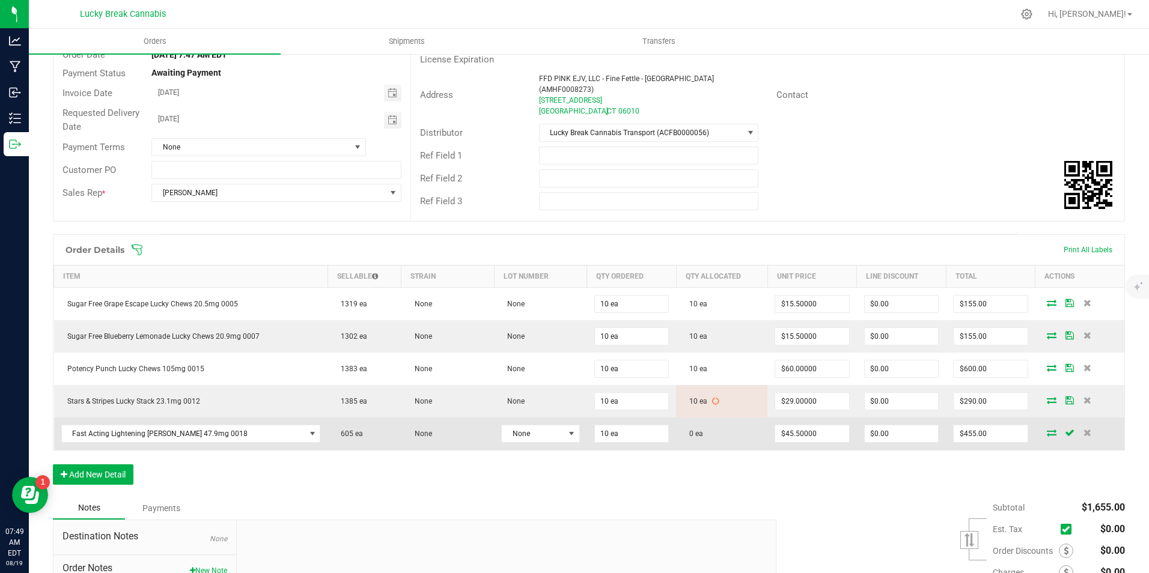
click at [1047, 429] on icon at bounding box center [1052, 432] width 10 height 7
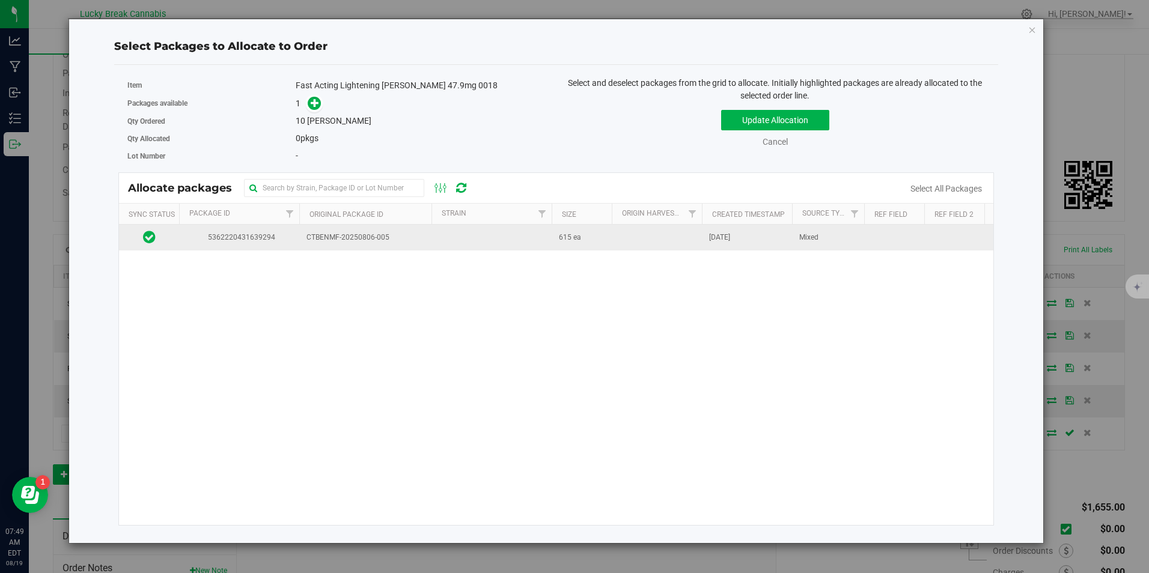
click at [289, 226] on td "5362220431639294" at bounding box center [239, 238] width 120 height 26
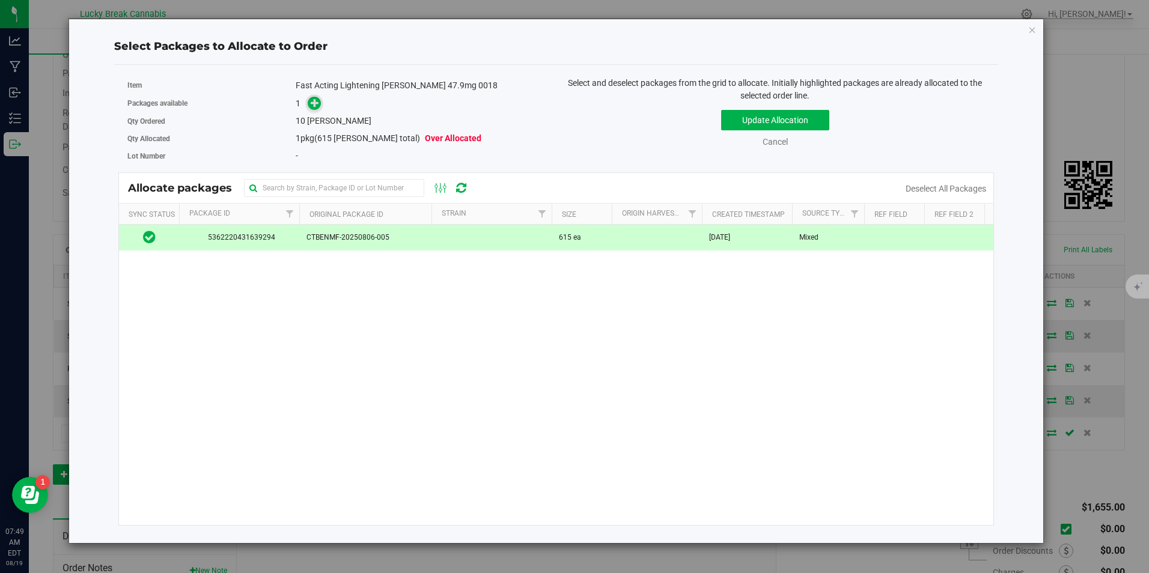
click at [314, 102] on icon at bounding box center [315, 103] width 8 height 8
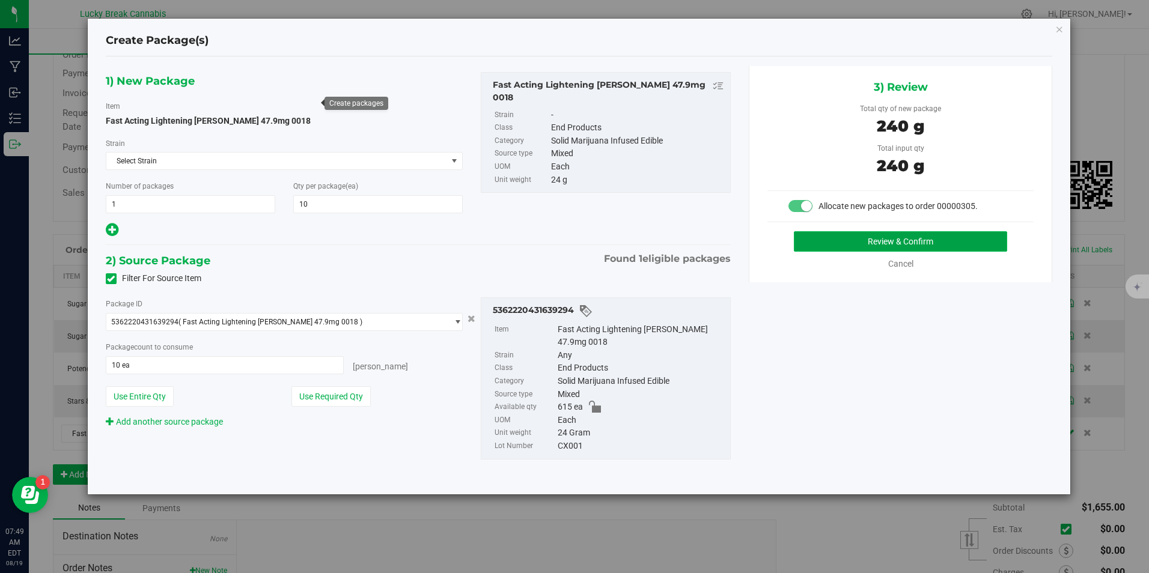
click at [849, 249] on button "Review & Confirm" at bounding box center [900, 241] width 213 height 20
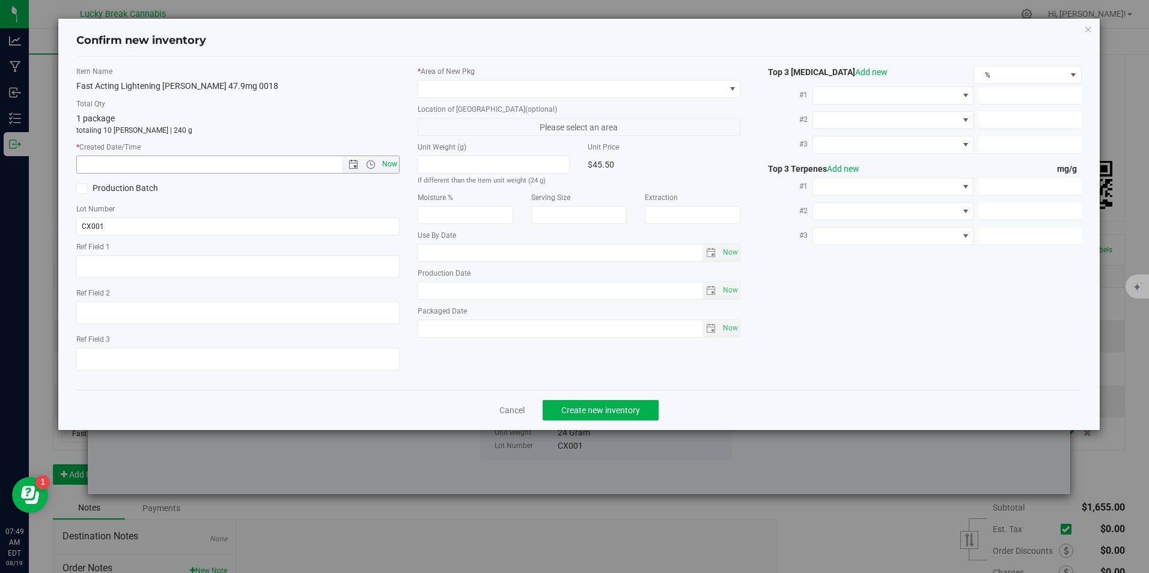
click at [389, 172] on span "Now" at bounding box center [389, 164] width 20 height 17
type input "[DATE] 7:49 AM"
click at [446, 93] on span at bounding box center [571, 89] width 306 height 17
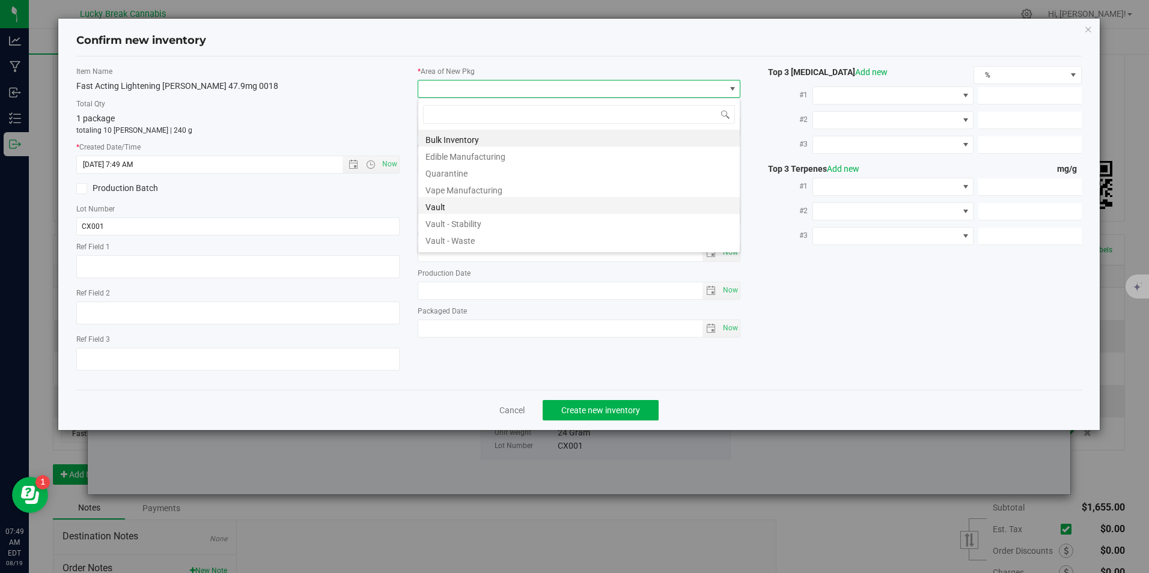
scroll to position [18, 323]
click at [463, 204] on li "Vault" at bounding box center [578, 205] width 321 height 17
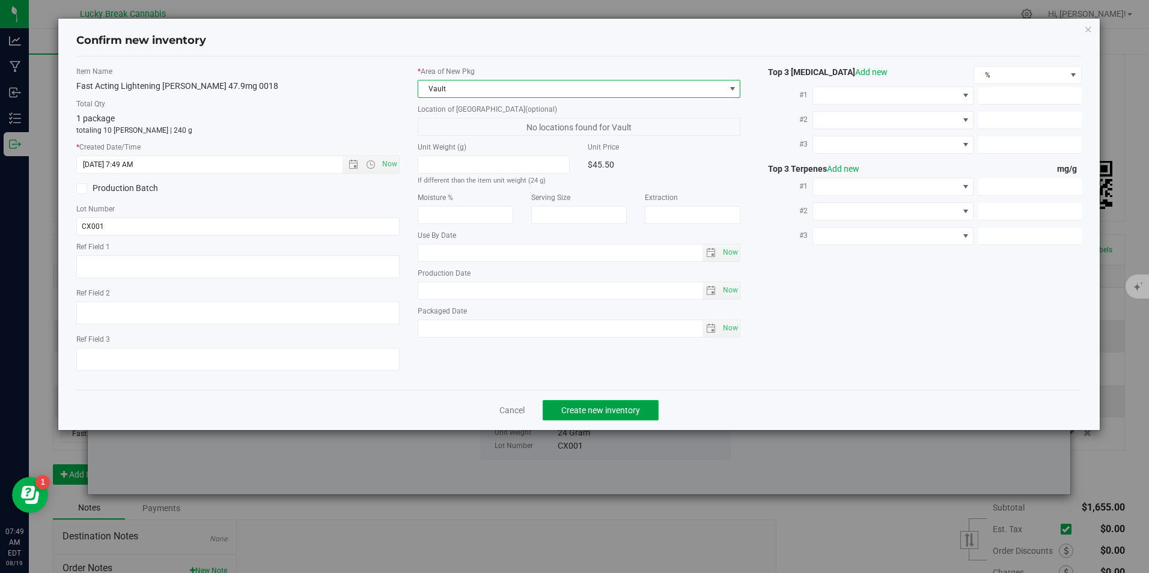
click at [582, 416] on button "Create new inventory" at bounding box center [601, 410] width 116 height 20
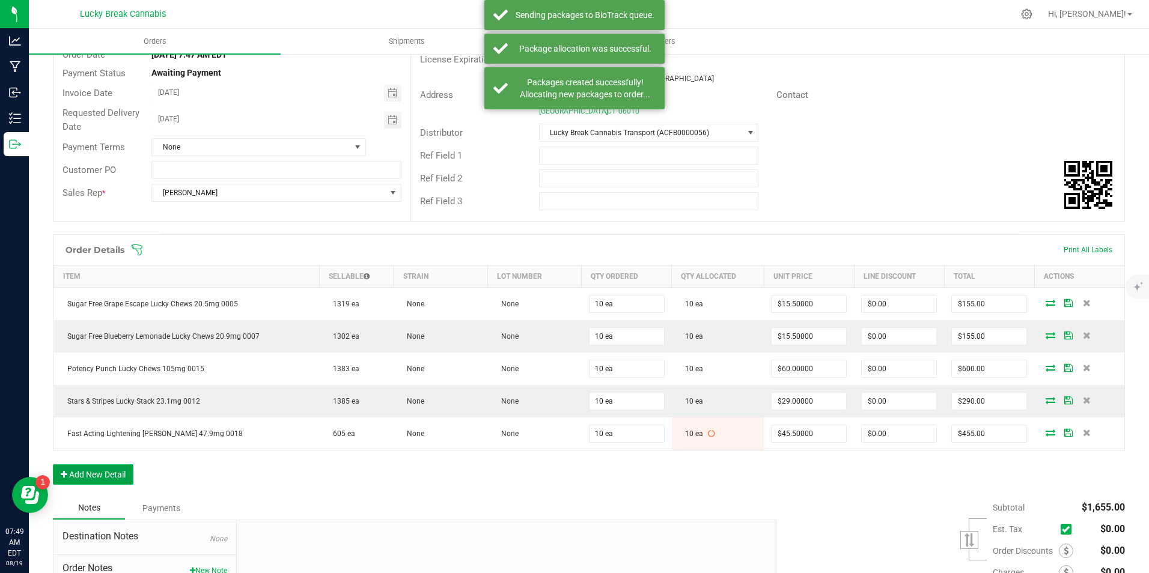
click at [104, 472] on button "Add New Detail" at bounding box center [93, 475] width 81 height 20
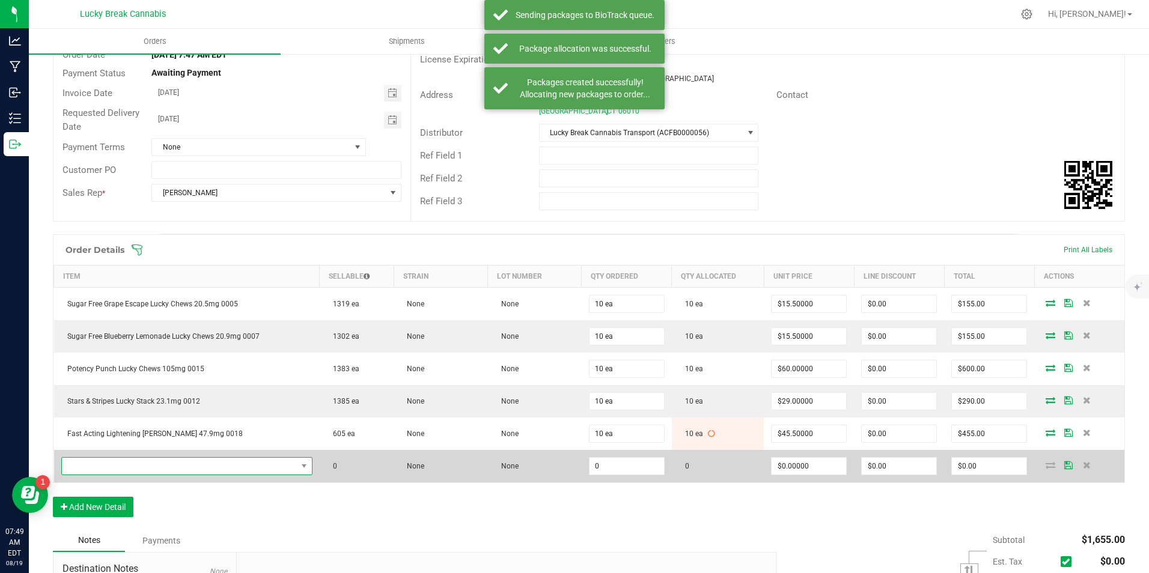
click at [163, 458] on span "NO DATA FOUND" at bounding box center [179, 466] width 235 height 17
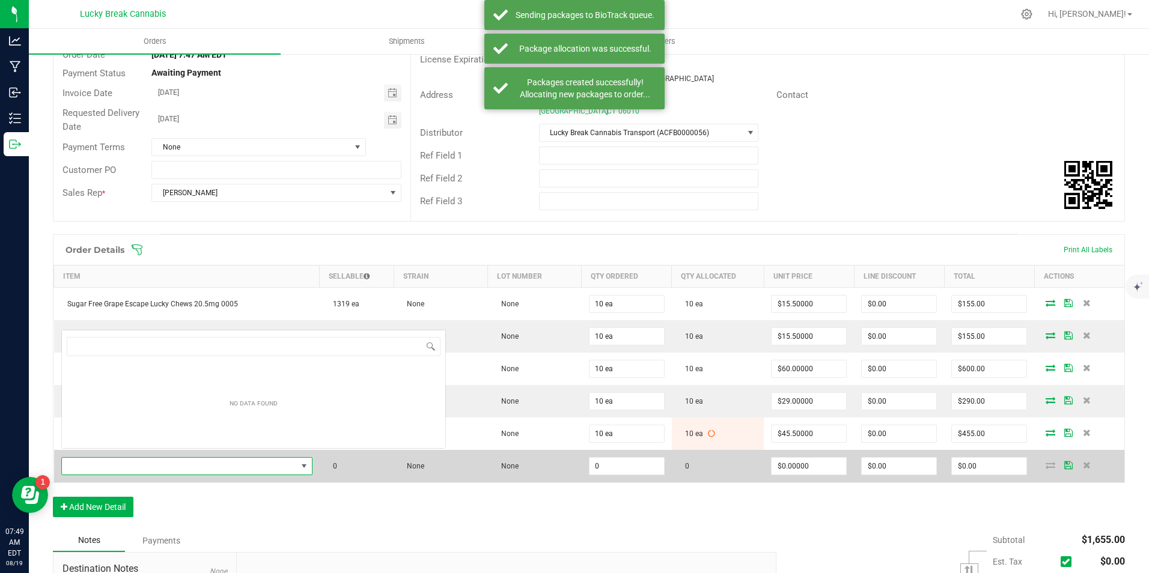
scroll to position [18, 245]
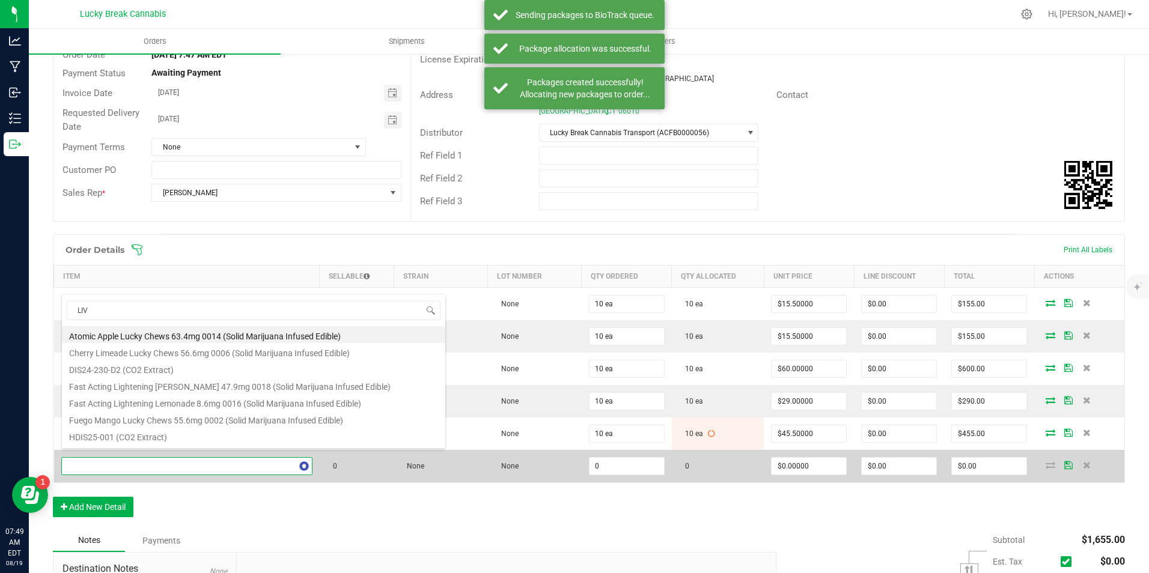
type input "LIVE"
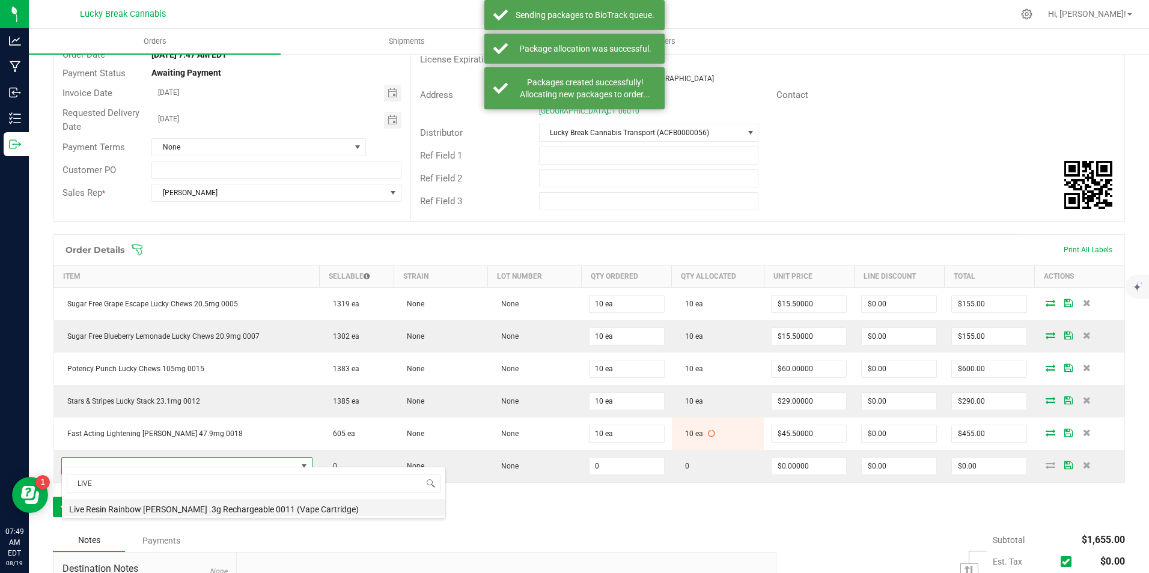
click at [190, 510] on li "Live Resin Rainbow [PERSON_NAME] .3g Rechargeable 0011 (Vape Cartridge)" at bounding box center [253, 507] width 383 height 17
type input "0 ea"
type input "$17.50000"
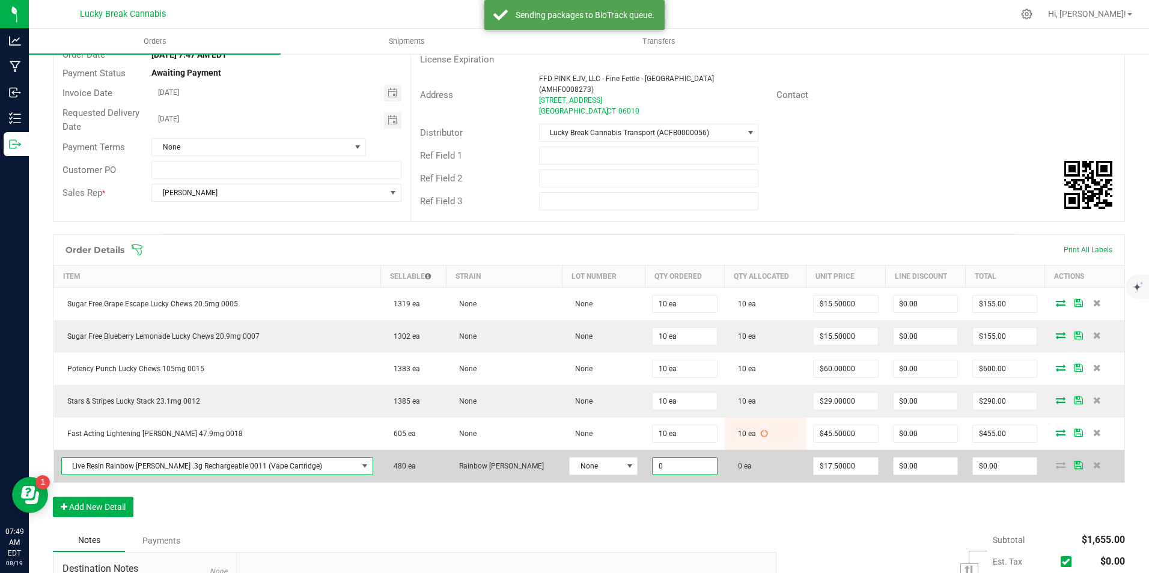
click at [653, 458] on input "0" at bounding box center [685, 466] width 64 height 17
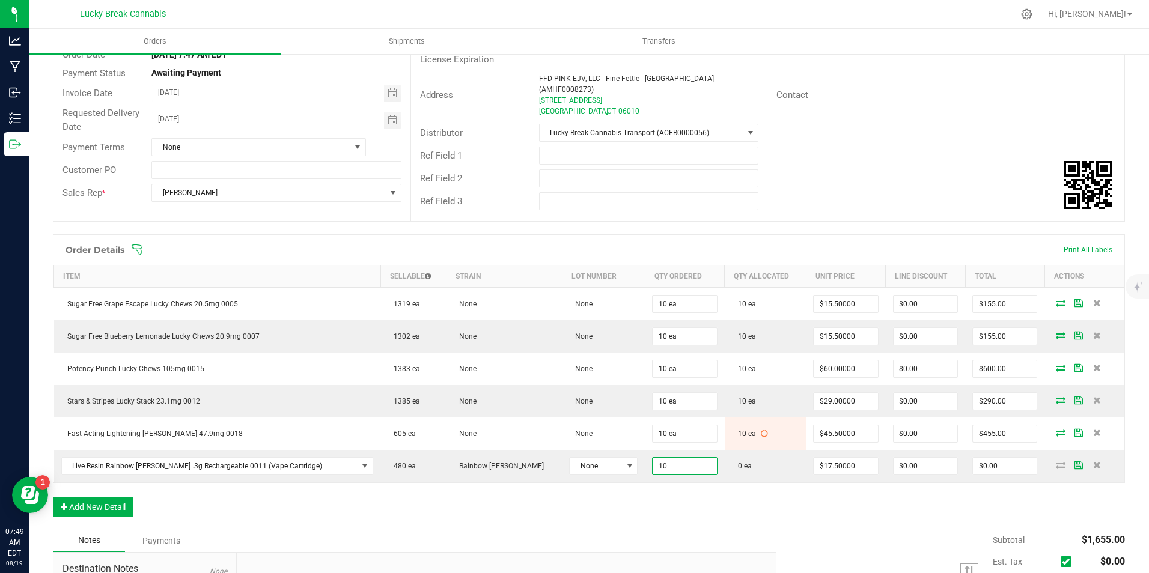
type input "10 ea"
type input "$175.00"
click at [656, 485] on div "Order Details Print All Labels Item Sellable Strain Lot Number Qty Ordered Qty …" at bounding box center [589, 381] width 1072 height 295
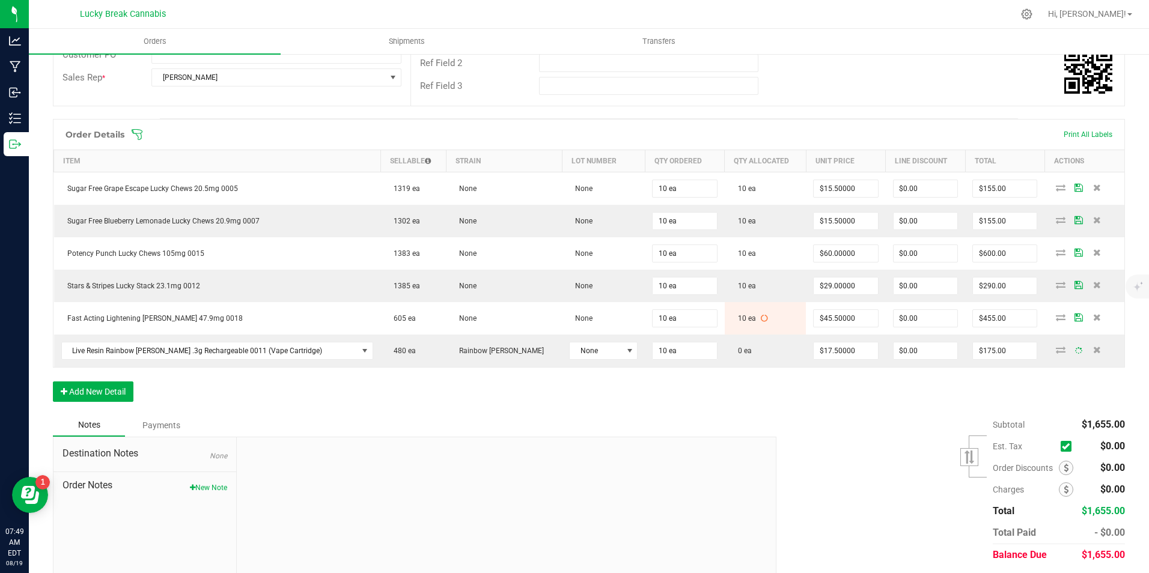
scroll to position [240, 0]
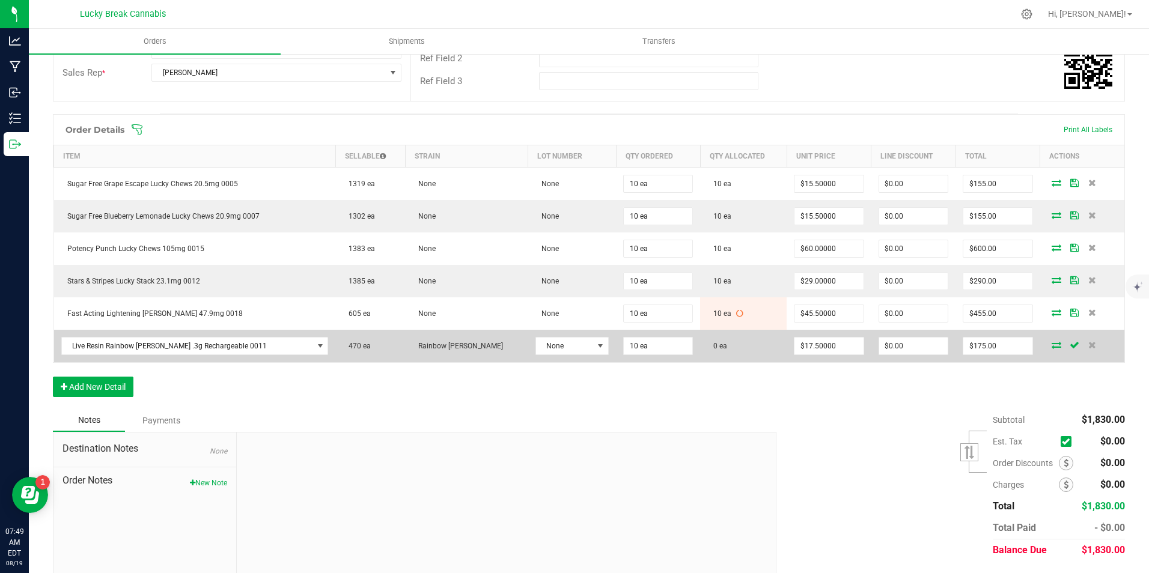
click at [1052, 341] on icon at bounding box center [1057, 344] width 10 height 7
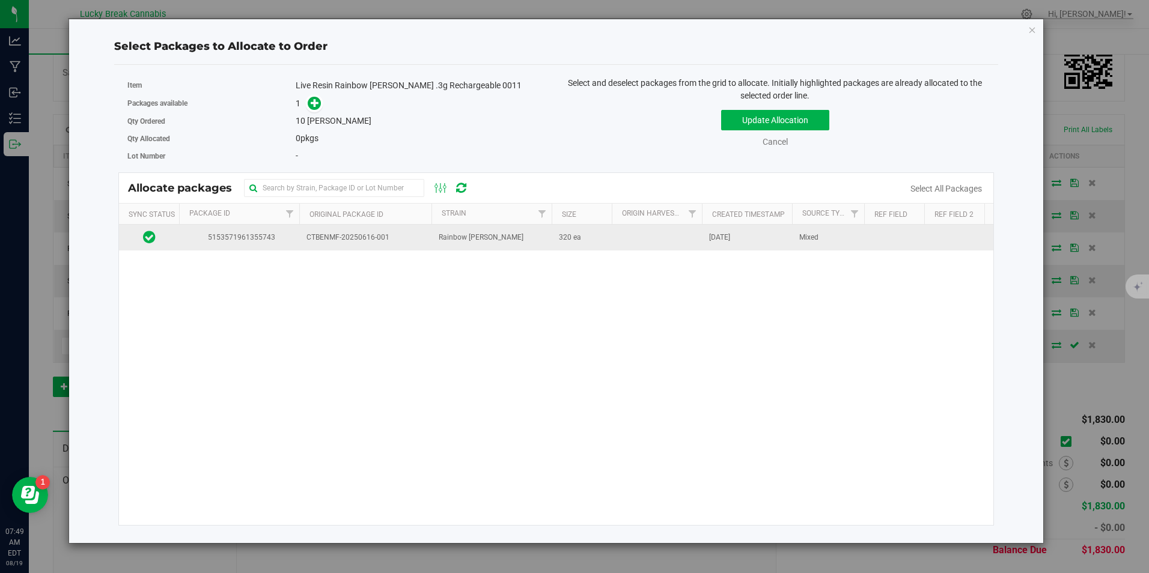
click at [365, 242] on span "CTBENMF-20250616-001" at bounding box center [365, 237] width 118 height 11
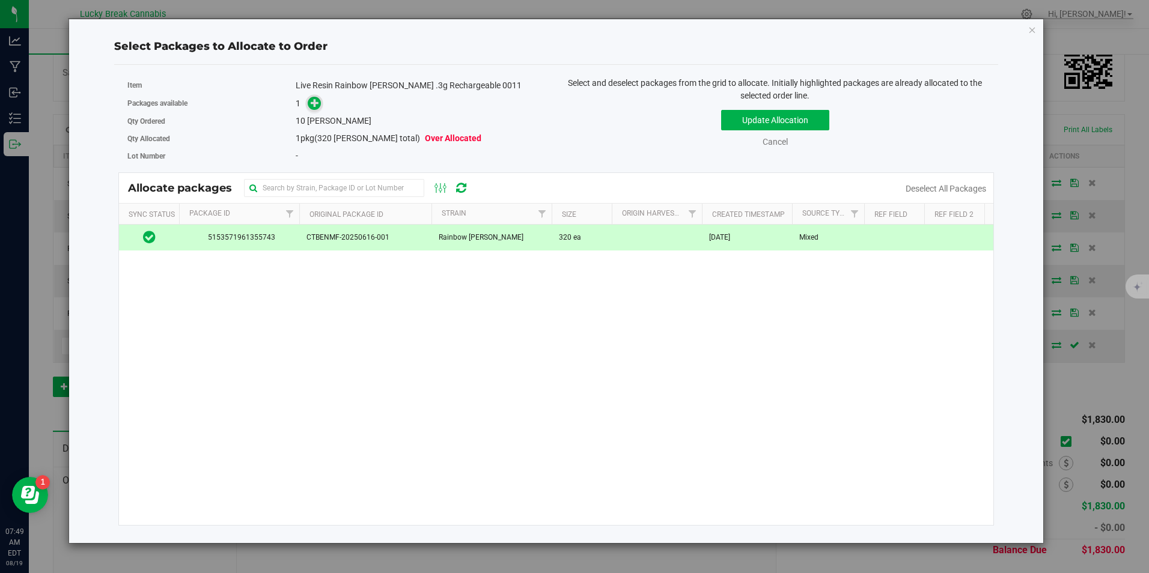
click at [320, 103] on span at bounding box center [315, 104] width 14 height 14
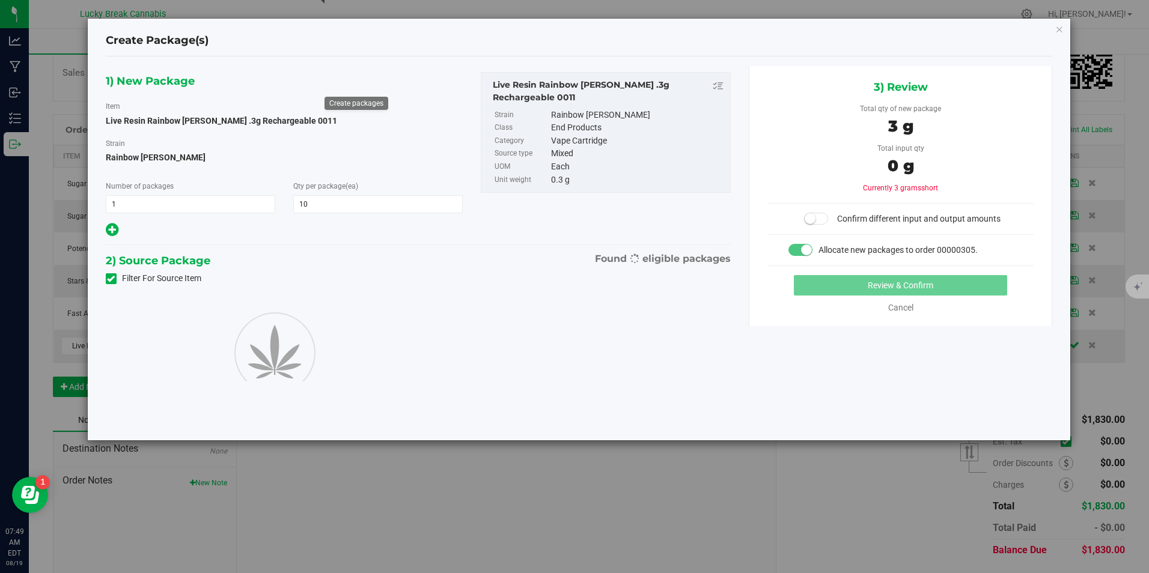
type input "10"
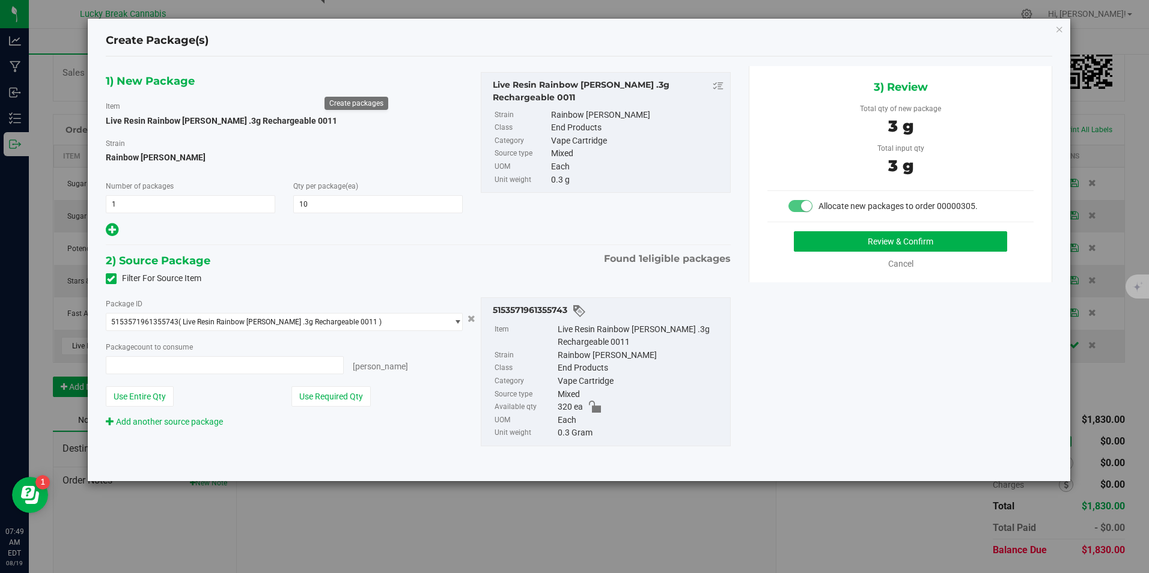
type input "10 ea"
click at [874, 245] on button "Review & Confirm" at bounding box center [900, 241] width 213 height 20
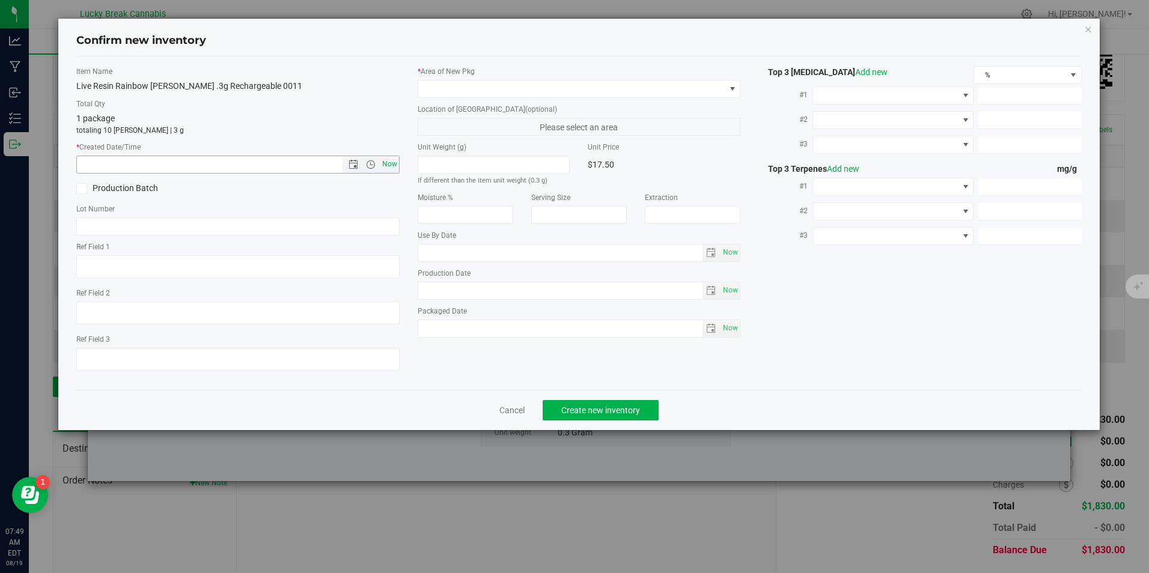
click at [392, 160] on span "Now" at bounding box center [389, 164] width 20 height 17
type input "[DATE] 7:49 AM"
click at [449, 91] on span at bounding box center [571, 89] width 306 height 17
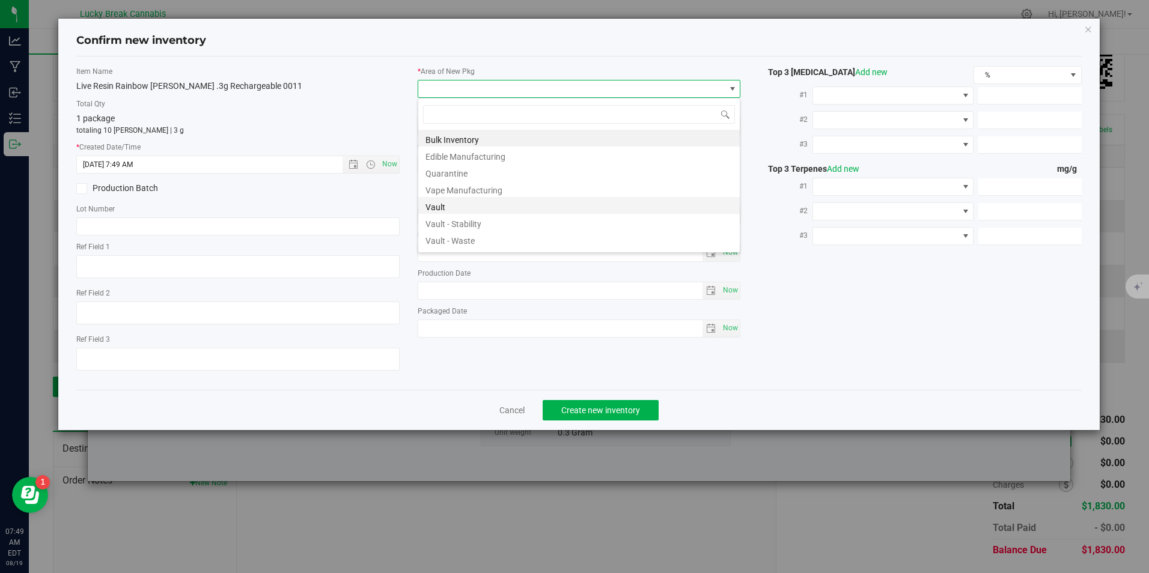
scroll to position [18, 323]
click at [448, 212] on li "Vault" at bounding box center [578, 205] width 321 height 17
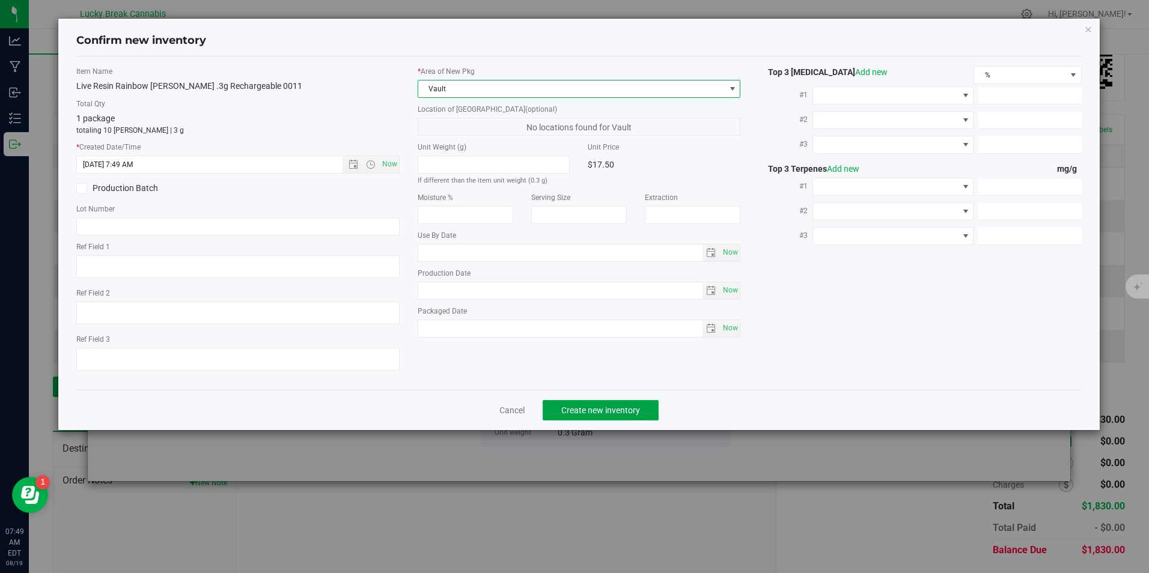
click at [590, 403] on button "Create new inventory" at bounding box center [601, 410] width 116 height 20
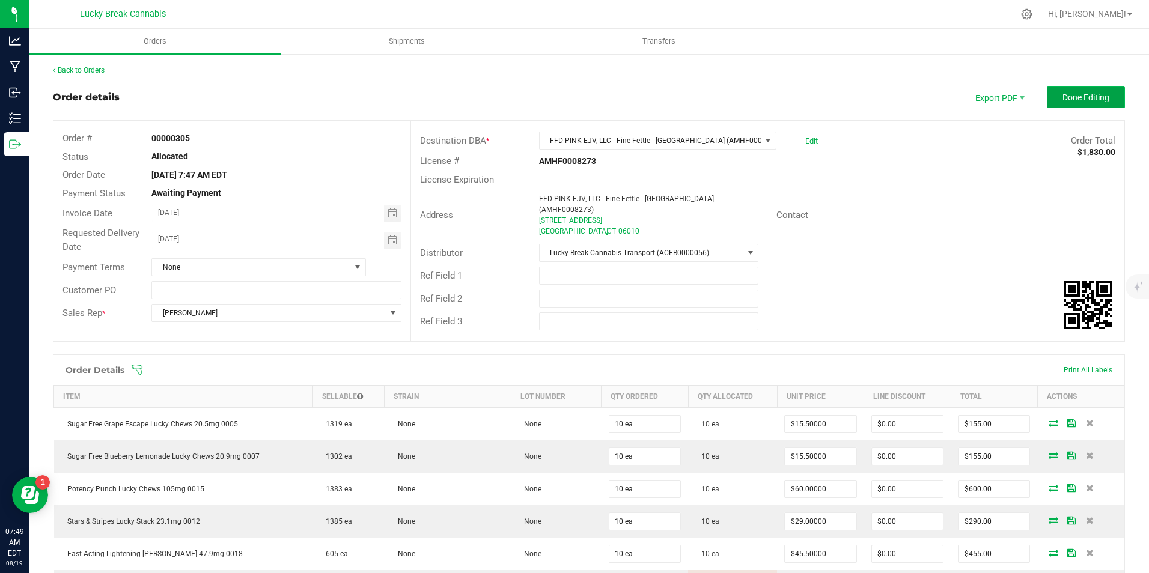
click at [1068, 92] on button "Done Editing" at bounding box center [1086, 98] width 78 height 22
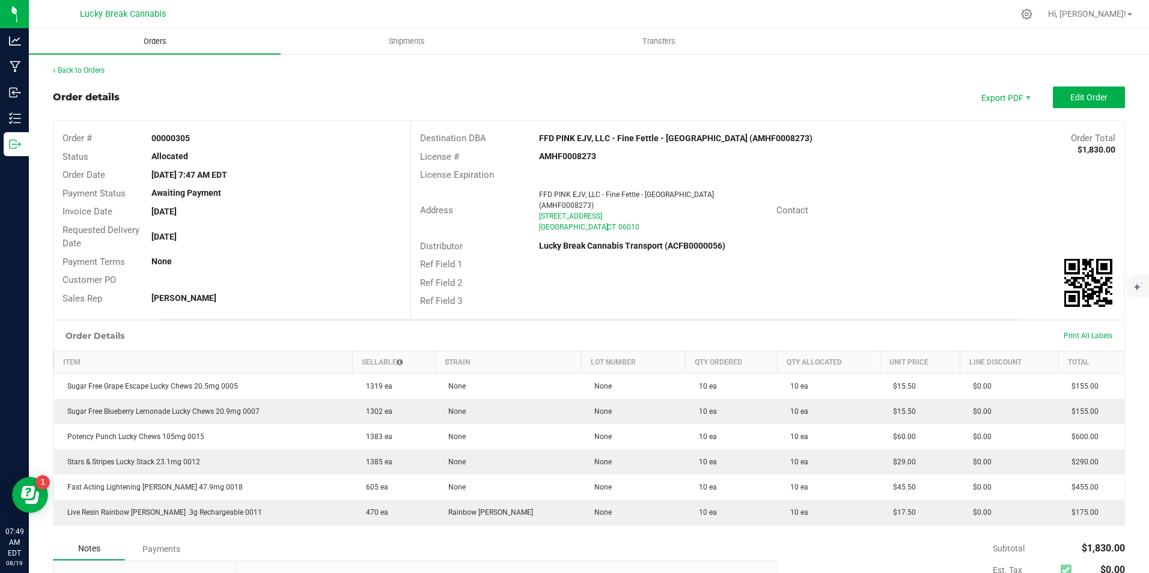
click at [176, 35] on uib-tab-heading "Orders" at bounding box center [155, 41] width 252 height 25
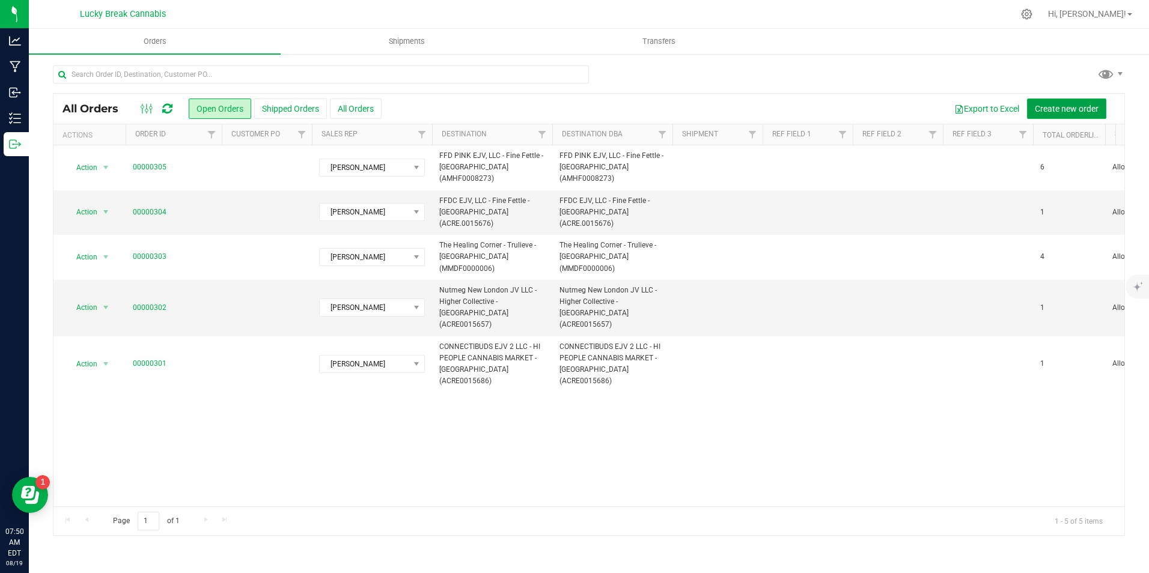
click at [1041, 109] on span "Create new order" at bounding box center [1067, 109] width 64 height 10
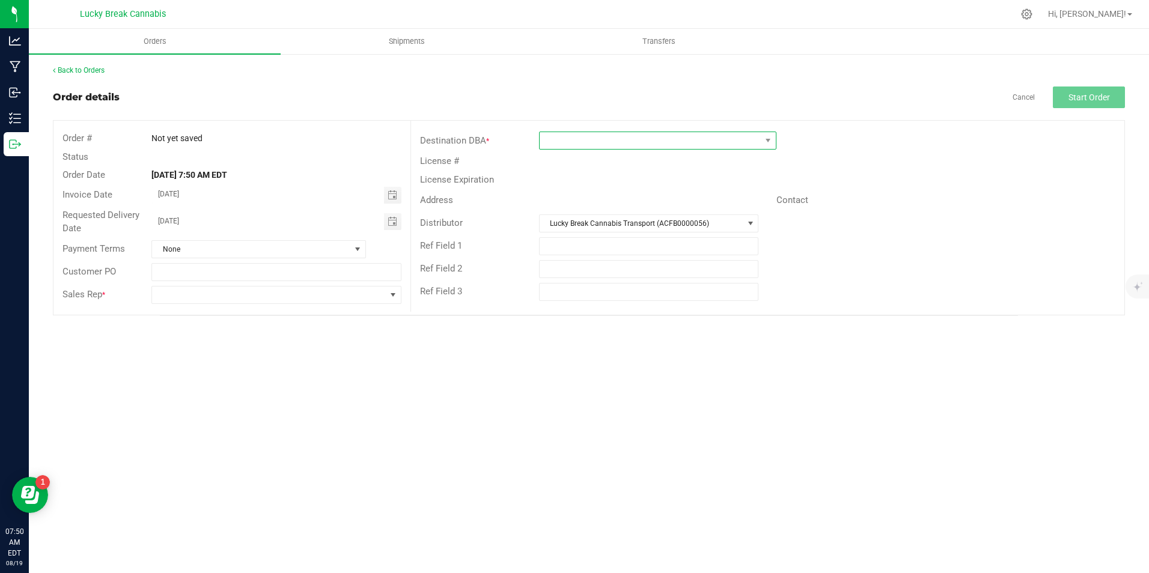
click at [564, 143] on span at bounding box center [650, 140] width 221 height 17
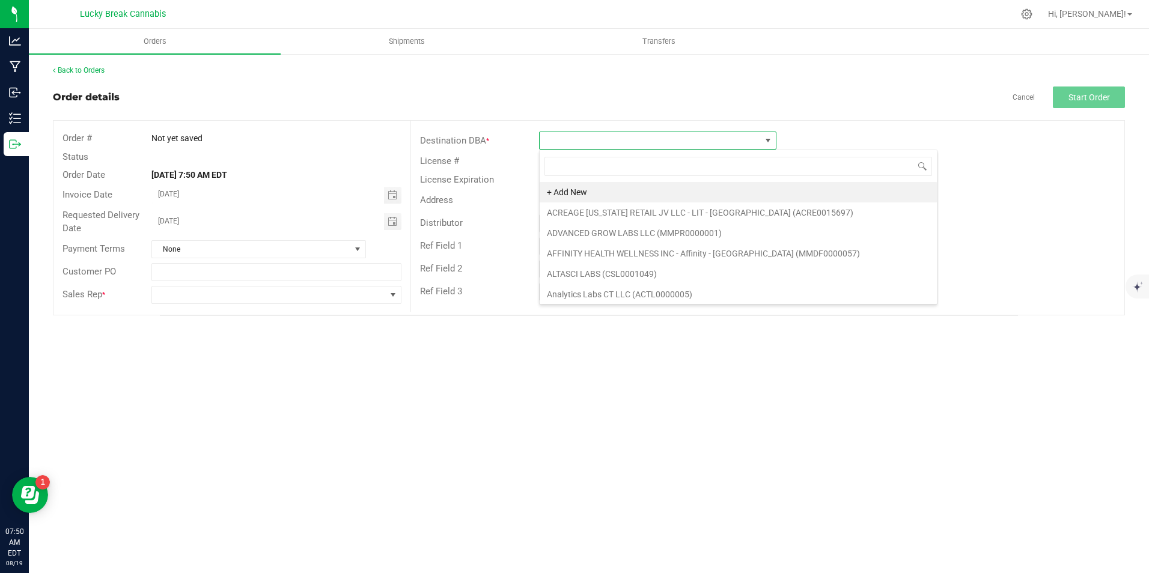
scroll to position [18, 237]
type input "NEW"
click at [607, 168] on input "NEW" at bounding box center [738, 166] width 388 height 19
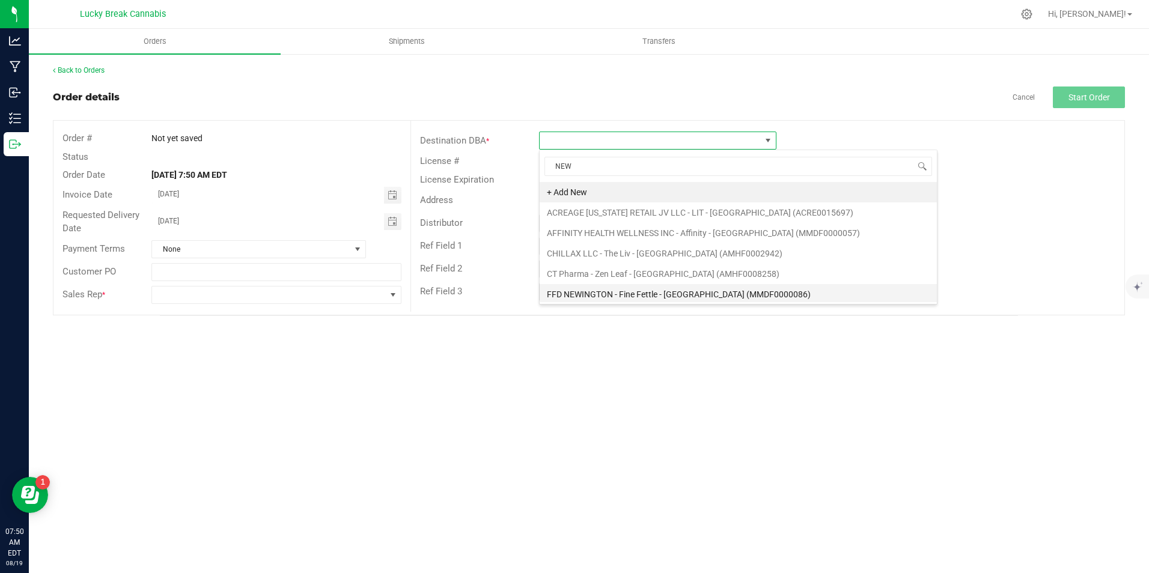
click at [648, 290] on li "FFD NEWINGTON - Fine Fettle - [GEOGRAPHIC_DATA] (MMDF0000086)" at bounding box center [738, 294] width 397 height 20
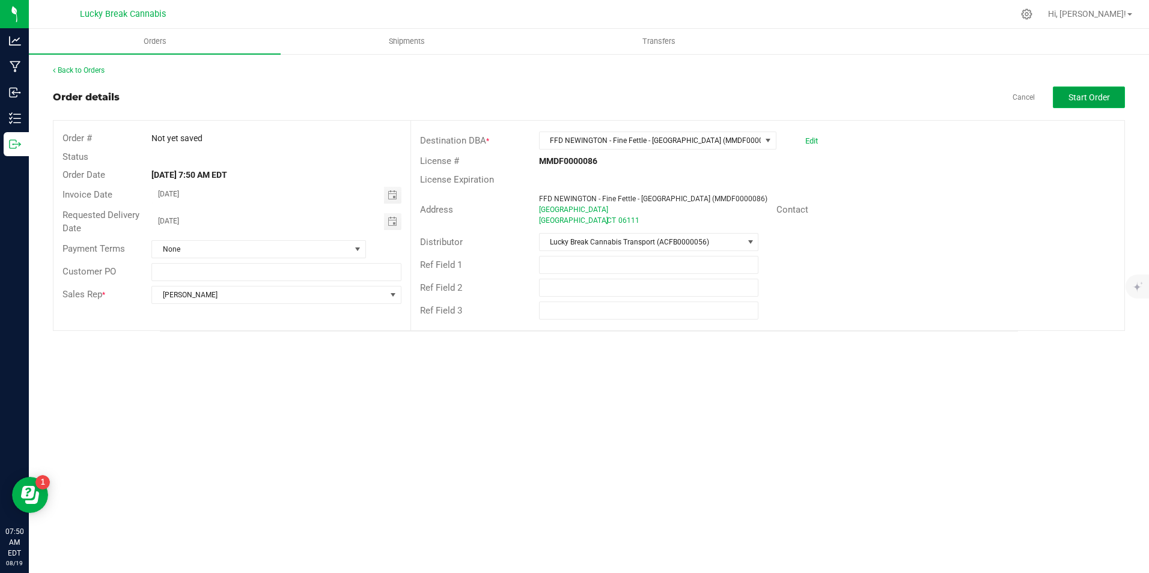
click at [1071, 102] on span "Start Order" at bounding box center [1088, 98] width 41 height 10
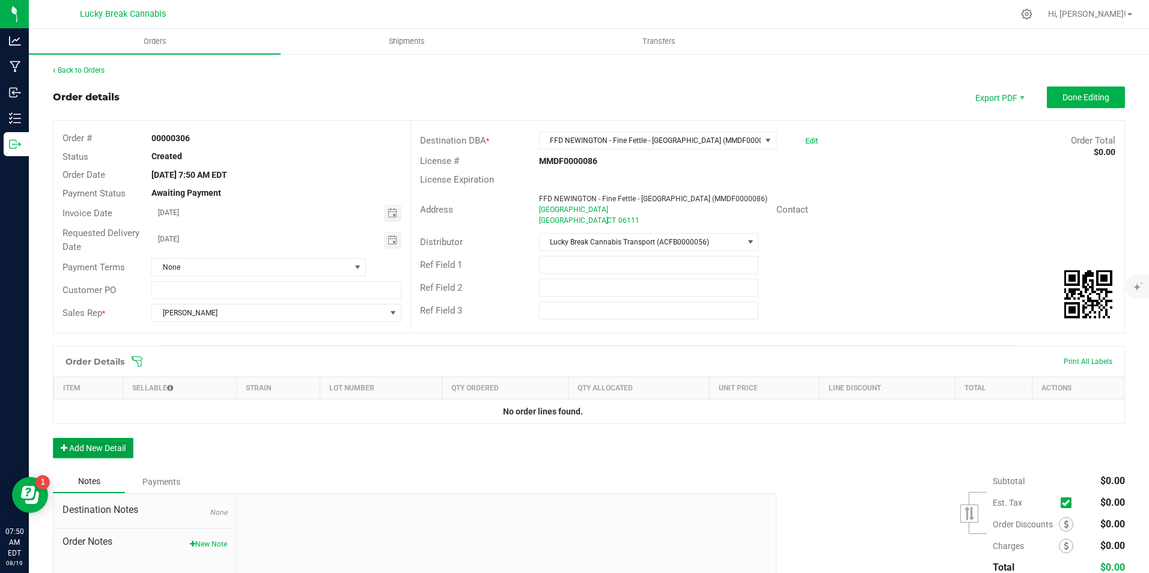
click at [117, 447] on button "Add New Detail" at bounding box center [93, 448] width 81 height 20
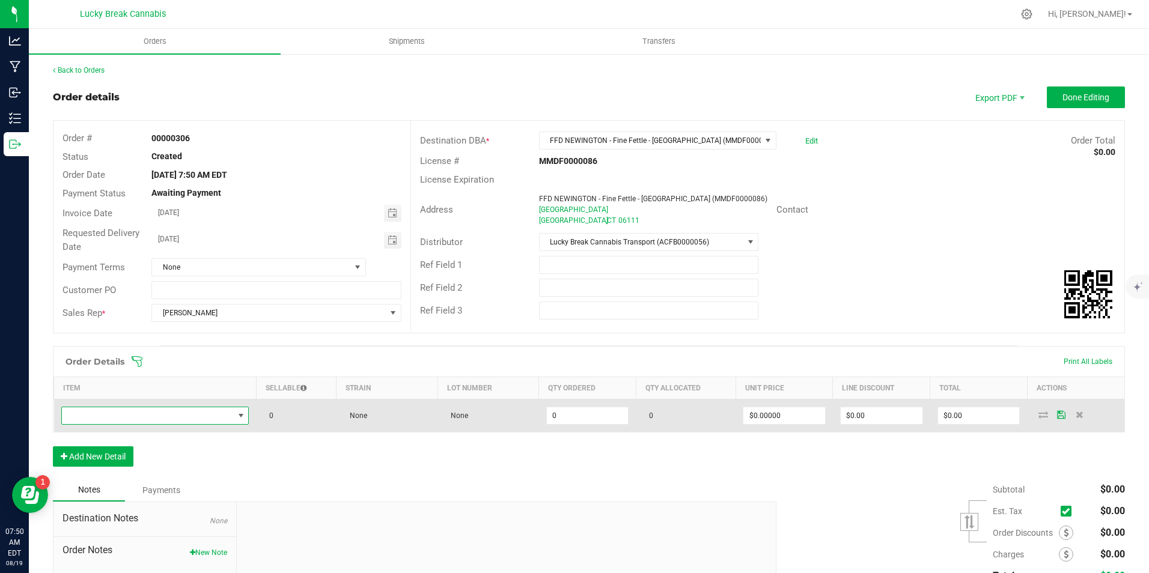
click at [132, 424] on span "NO DATA FOUND" at bounding box center [148, 415] width 172 height 17
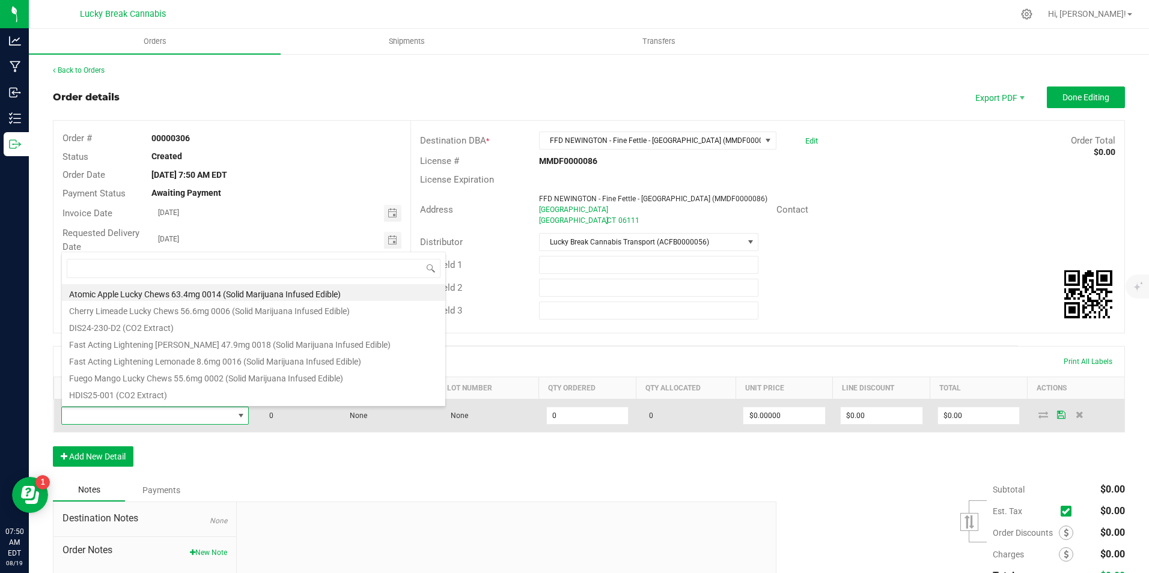
scroll to position [18, 184]
type input "LEMON"
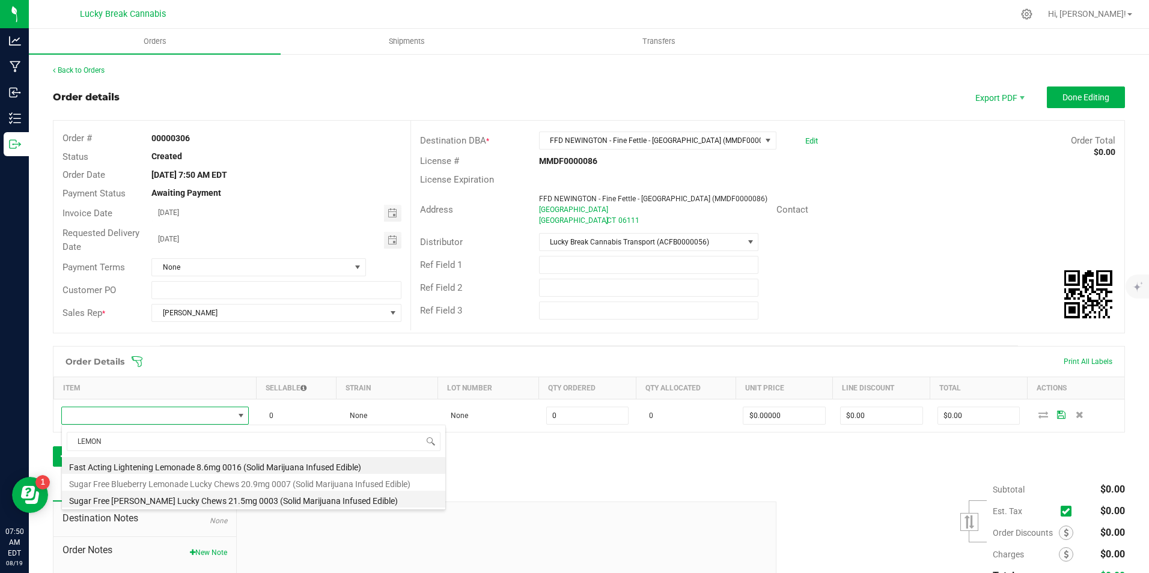
click at [188, 496] on li "Sugar Free [PERSON_NAME] Lucky Chews 21.5mg 0003 (Solid Marijuana Infused Edibl…" at bounding box center [253, 499] width 383 height 17
type input "0 ea"
type input "$15.50000"
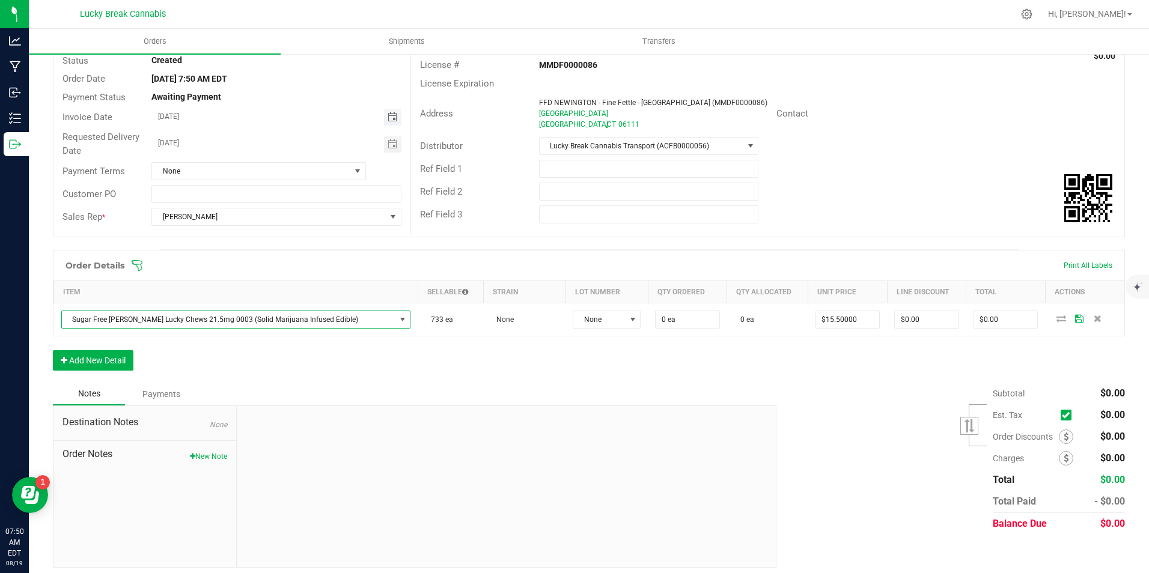
scroll to position [103, 0]
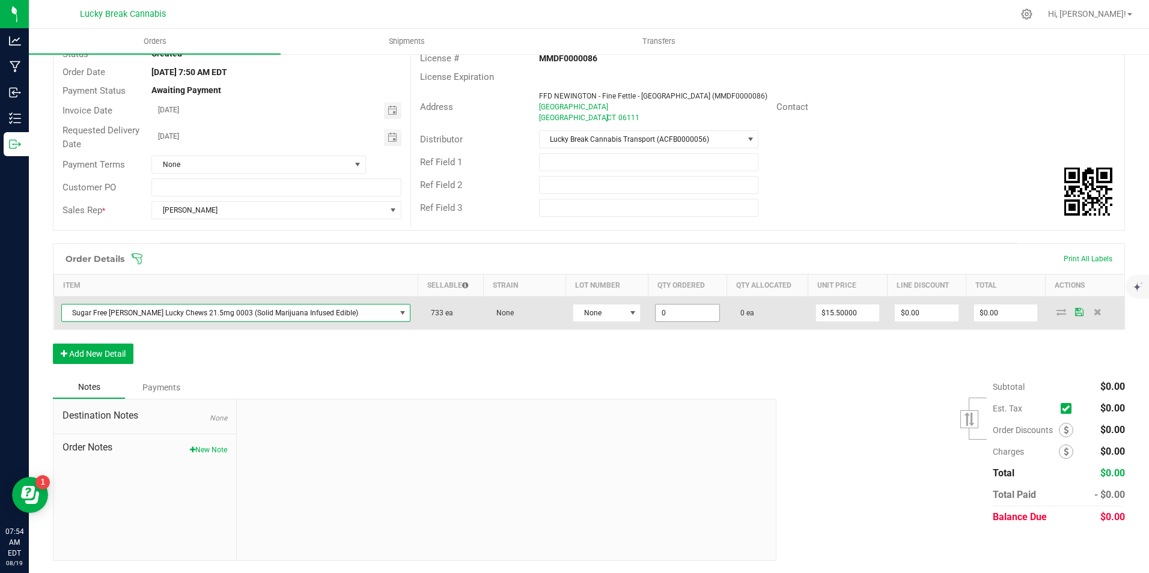
click at [679, 309] on input "0" at bounding box center [688, 313] width 64 height 17
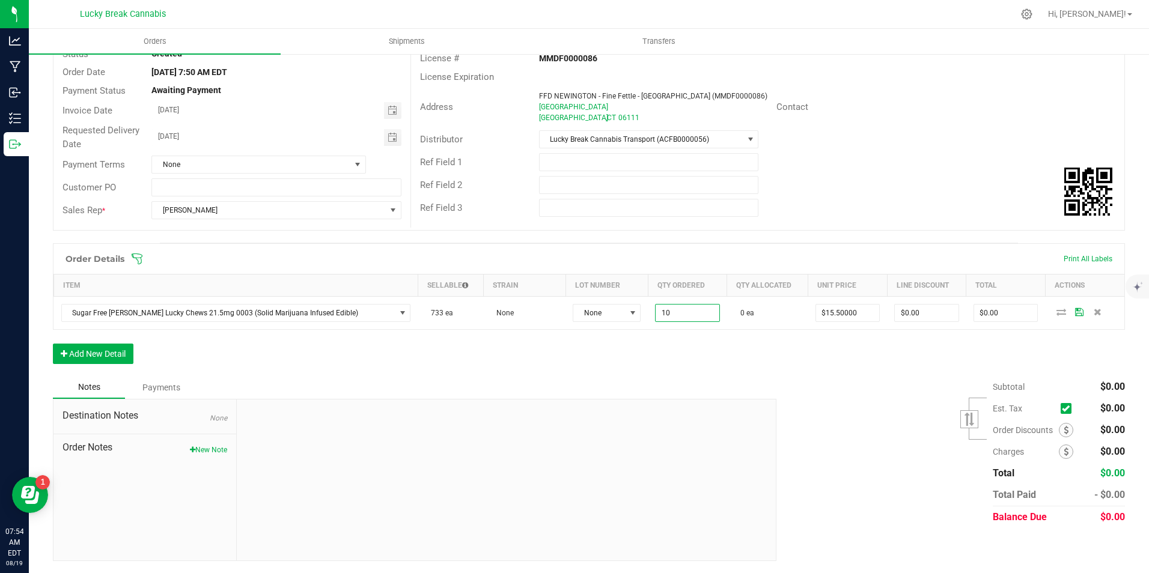
type input "10 ea"
type input "$155.00"
click at [758, 359] on div "Order Details Print All Labels Item Sellable Strain Lot Number Qty Ordered Qty …" at bounding box center [589, 309] width 1072 height 133
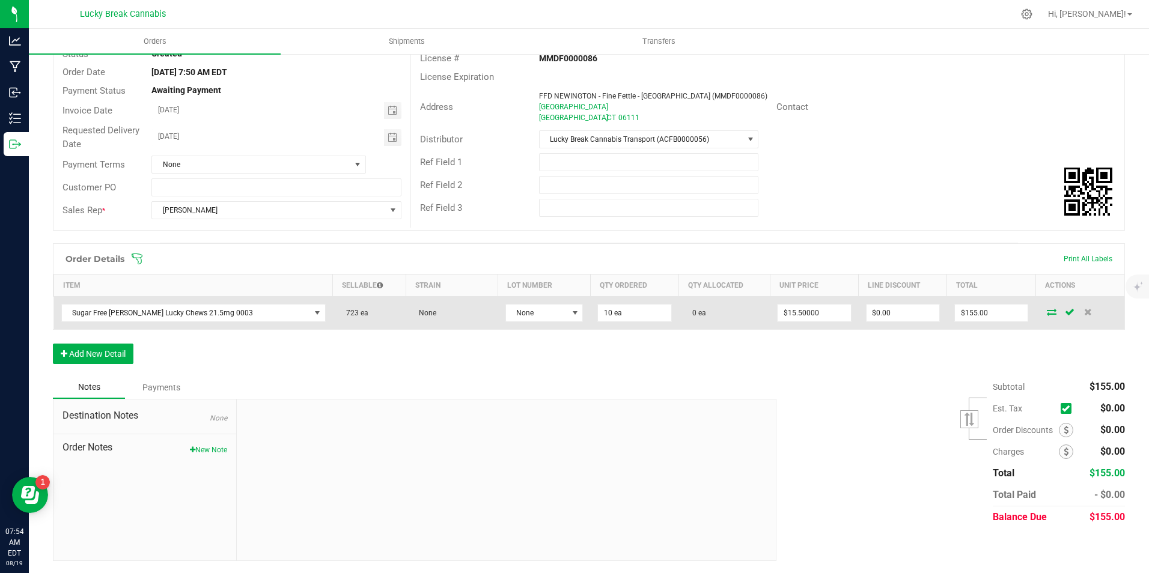
click at [1047, 312] on icon at bounding box center [1052, 311] width 10 height 7
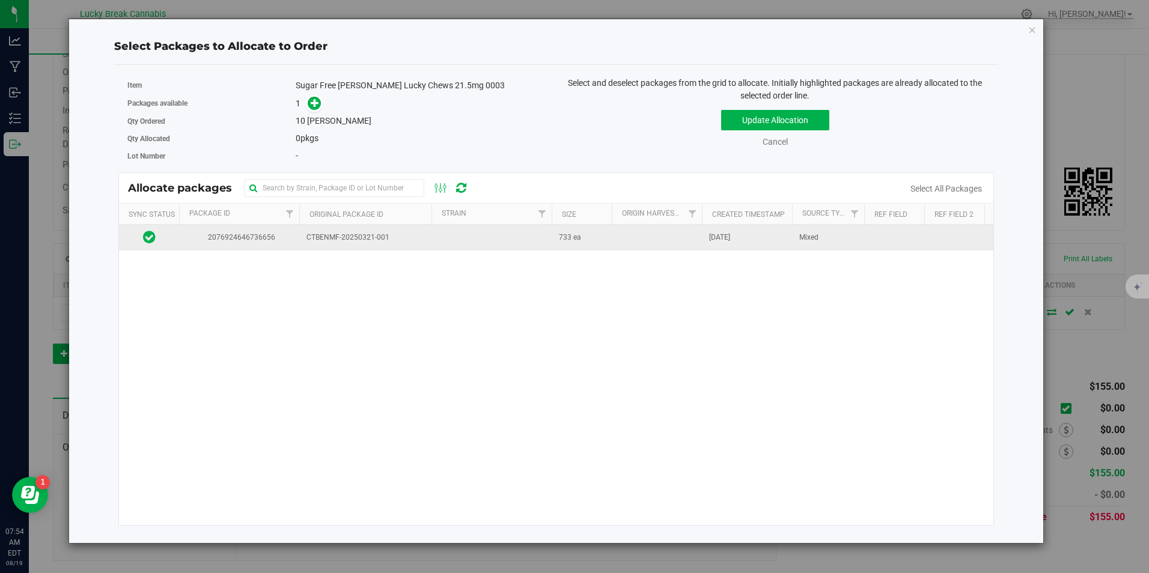
click at [446, 244] on td at bounding box center [491, 238] width 120 height 26
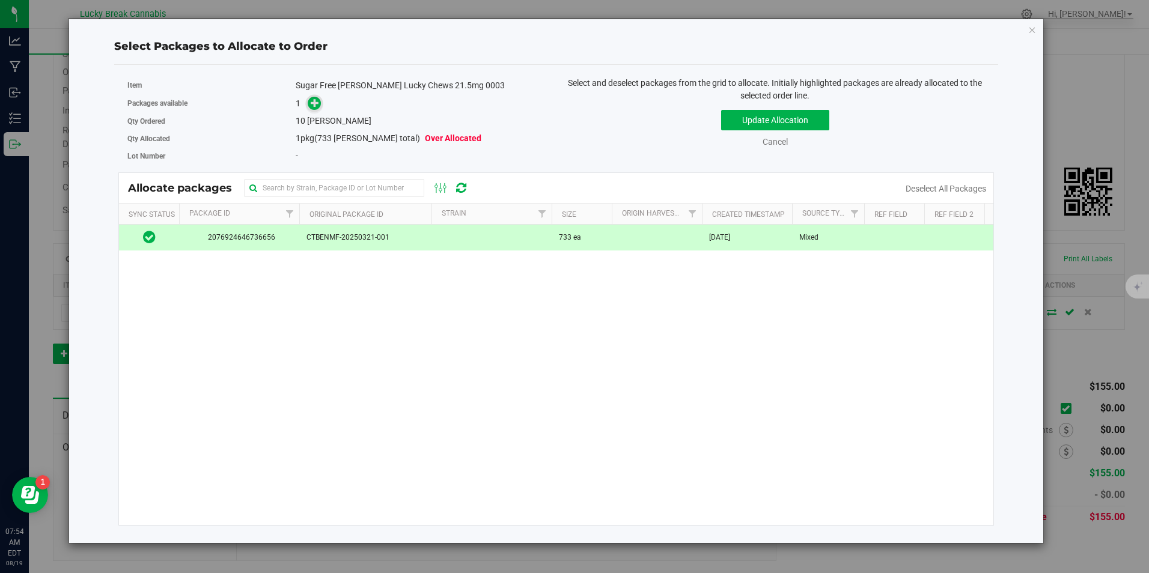
click at [310, 99] on span at bounding box center [315, 104] width 14 height 14
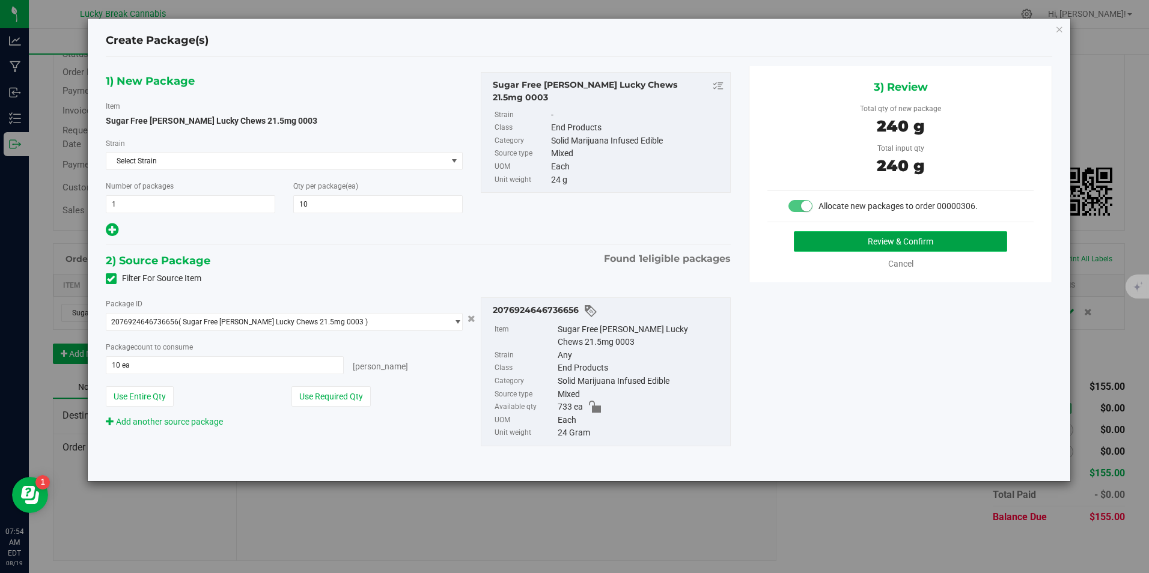
click at [871, 243] on button "Review & Confirm" at bounding box center [900, 241] width 213 height 20
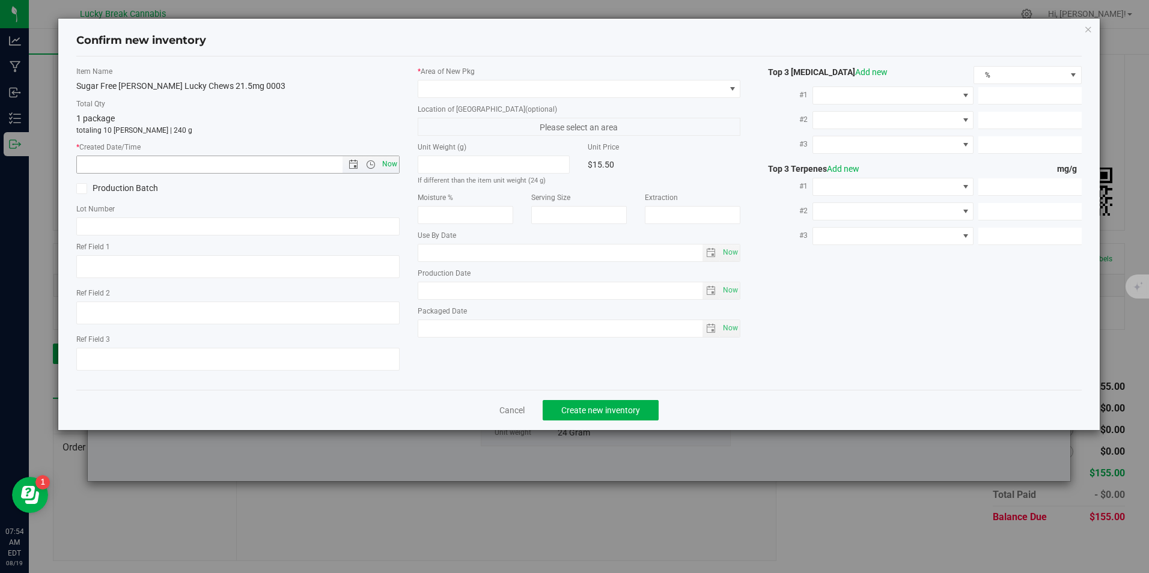
click at [395, 163] on span "Now" at bounding box center [389, 164] width 20 height 17
type input "[DATE] 7:54 AM"
click at [464, 84] on span at bounding box center [571, 89] width 306 height 17
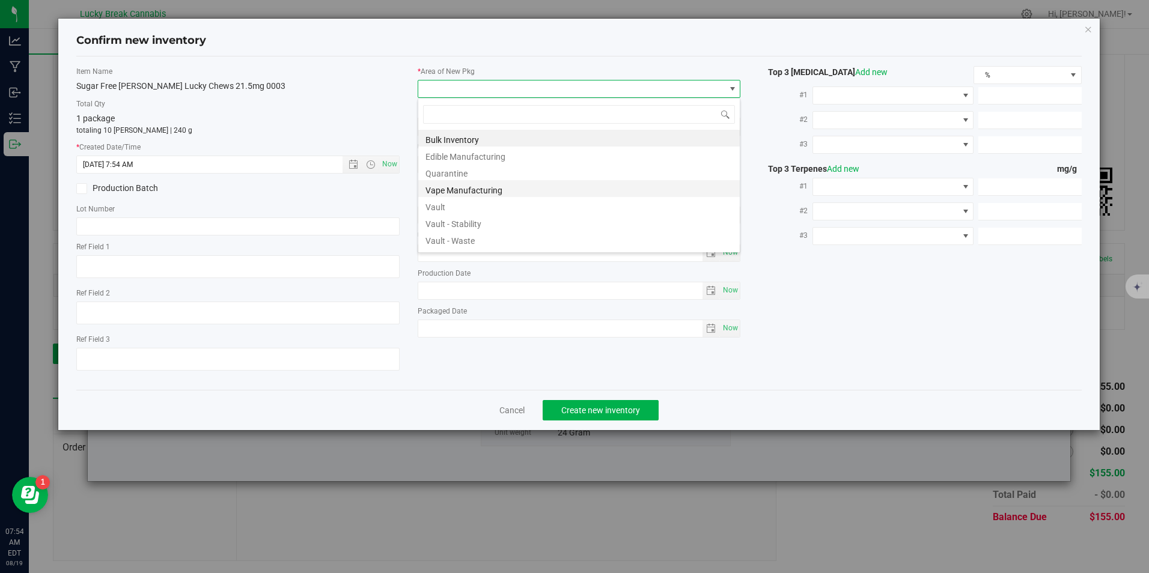
scroll to position [18, 323]
click at [438, 204] on li "Vault" at bounding box center [578, 205] width 321 height 17
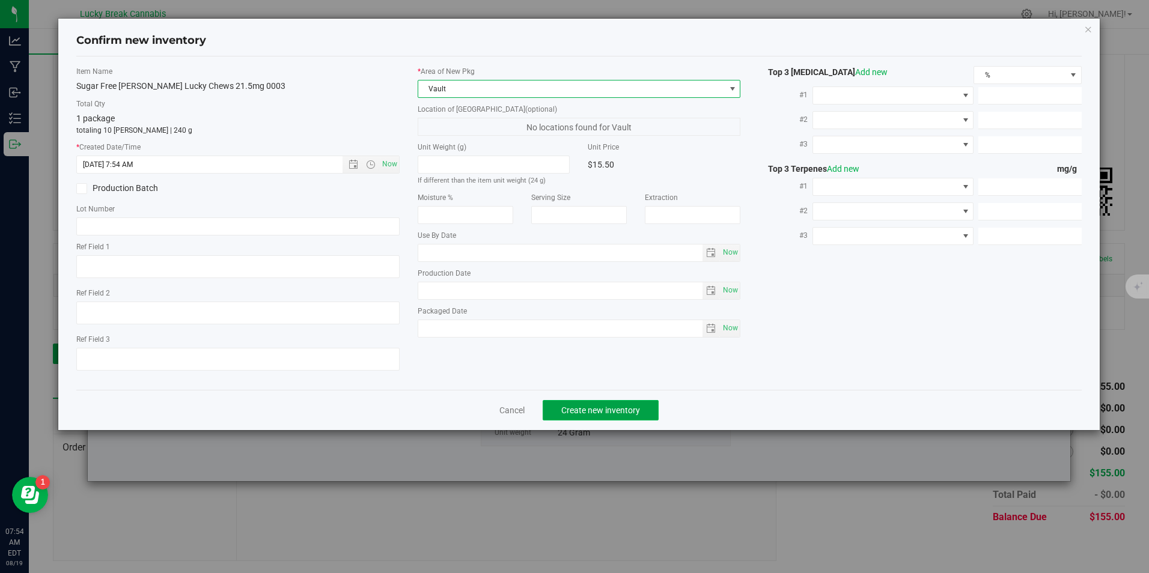
click at [590, 407] on span "Create new inventory" at bounding box center [600, 411] width 79 height 10
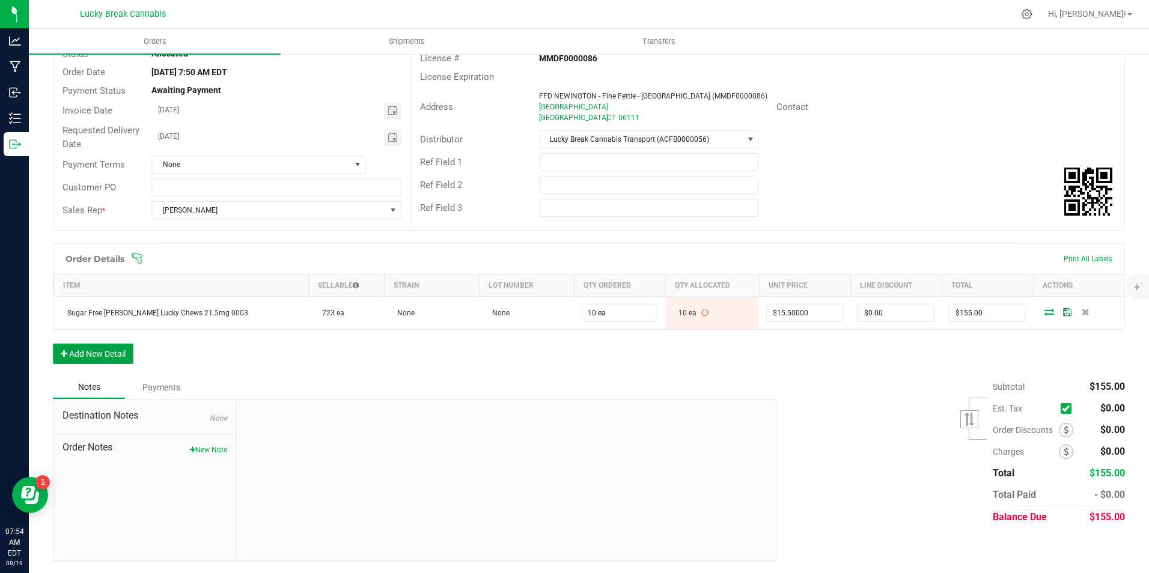
click at [119, 348] on button "Add New Detail" at bounding box center [93, 354] width 81 height 20
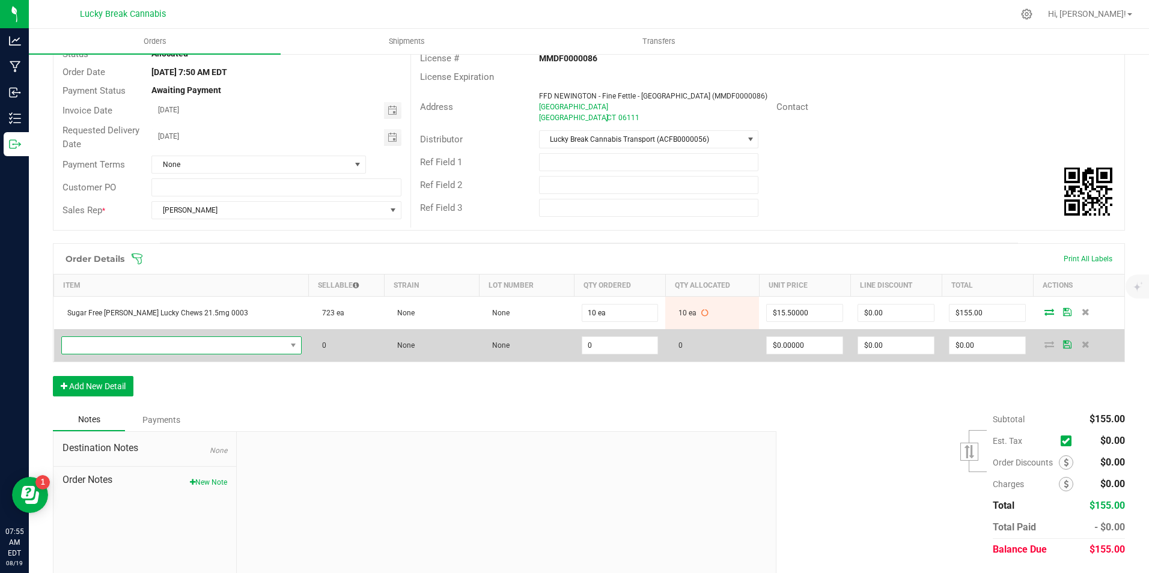
click at [132, 345] on span "NO DATA FOUND" at bounding box center [174, 345] width 224 height 17
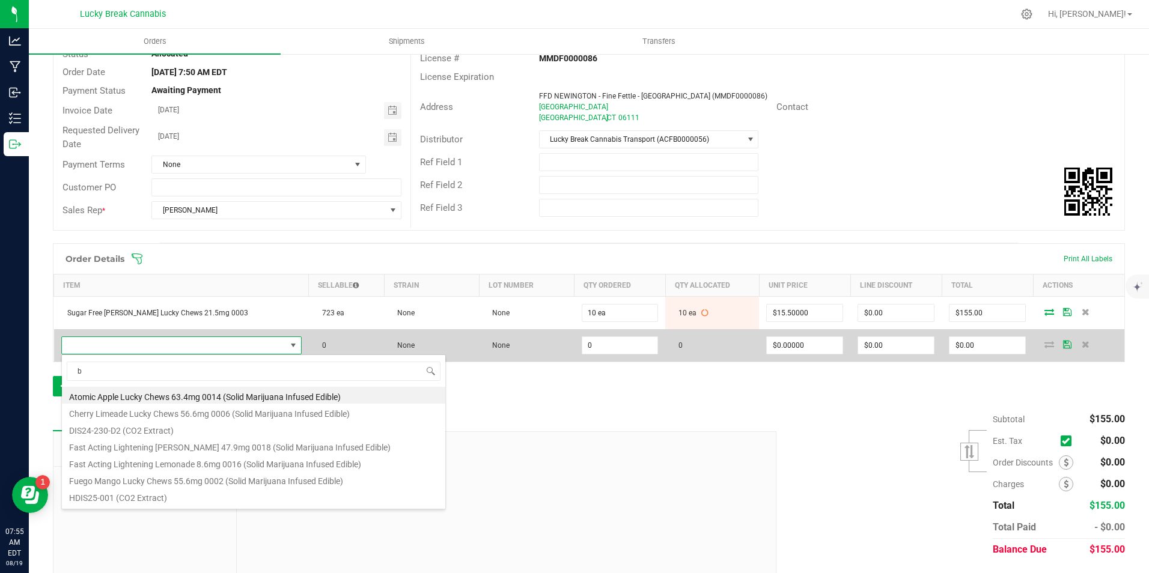
scroll to position [18, 224]
type input "blue"
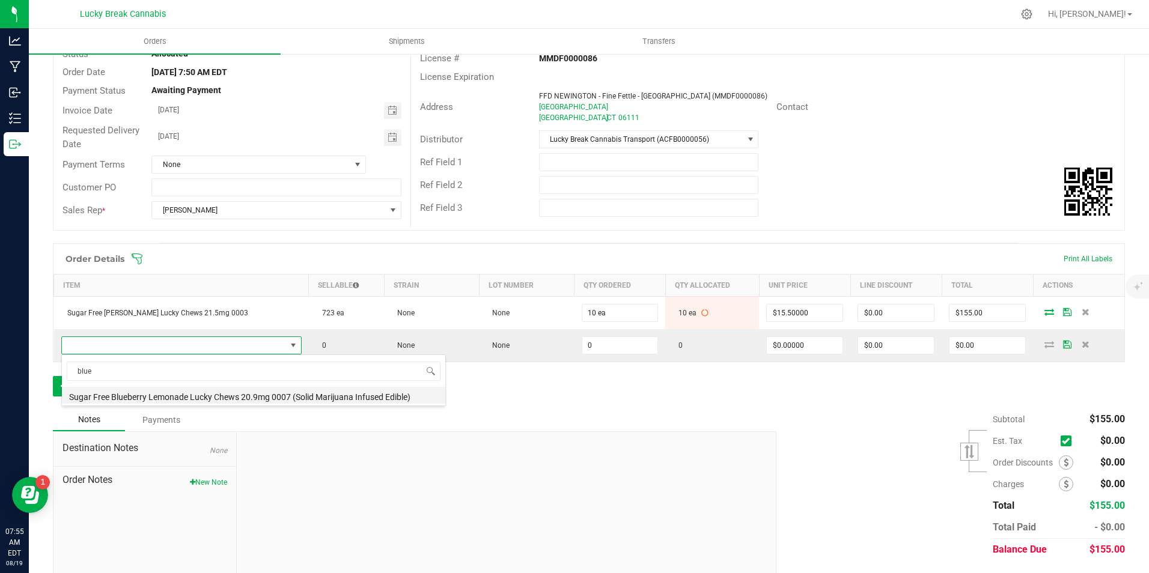
click at [206, 397] on li "Sugar Free Blueberry Lemonade Lucky Chews 20.9mg 0007 (Solid Marijuana Infused …" at bounding box center [253, 395] width 383 height 17
type input "0 ea"
type input "$15.50000"
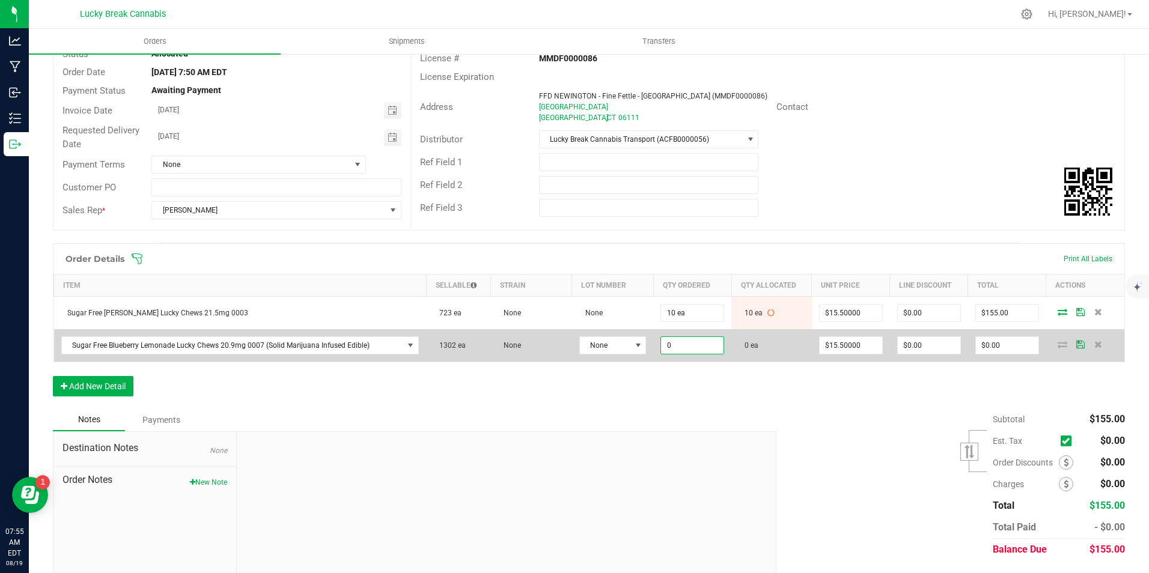
click at [684, 343] on input "0" at bounding box center [692, 345] width 62 height 17
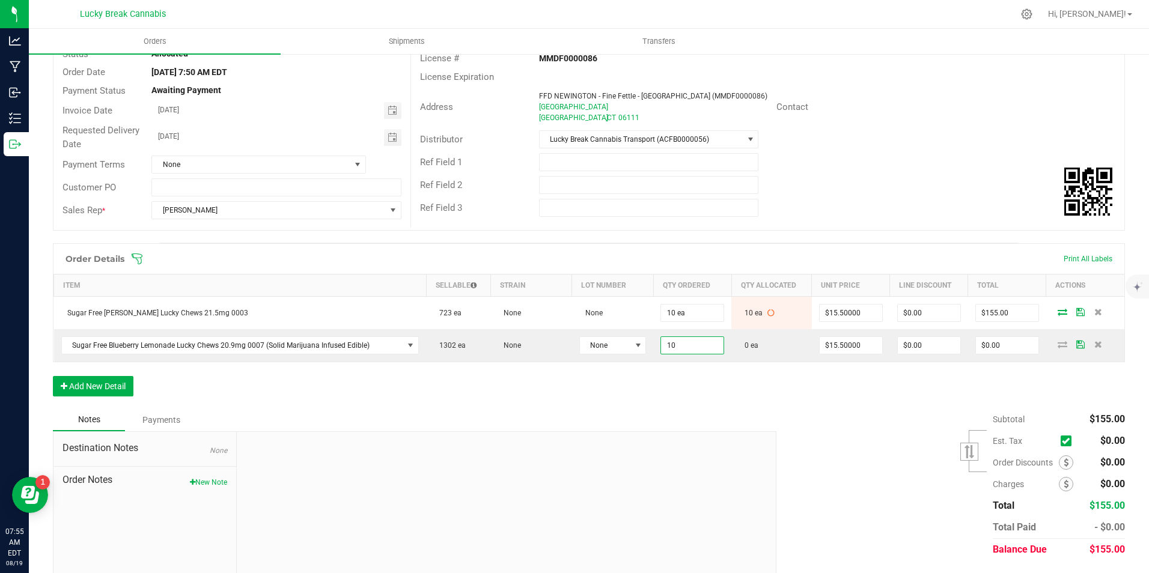
type input "10 ea"
type input "$155.00"
click at [713, 404] on div "Order Details Print All Labels Item Sellable Strain Lot Number Qty Ordered Qty …" at bounding box center [589, 325] width 1072 height 165
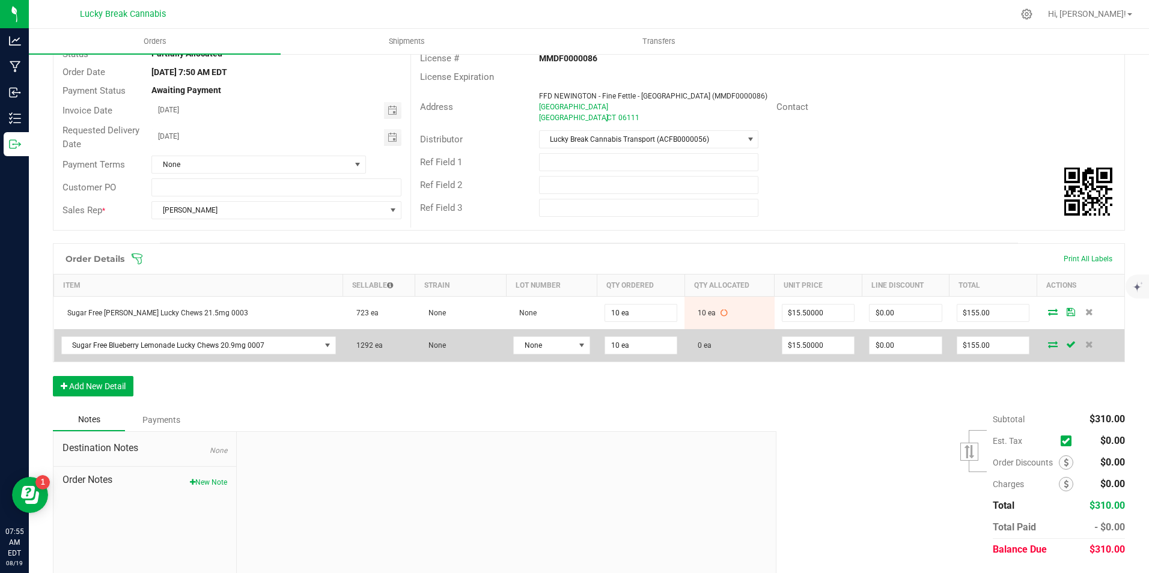
click at [1048, 346] on icon at bounding box center [1053, 344] width 10 height 7
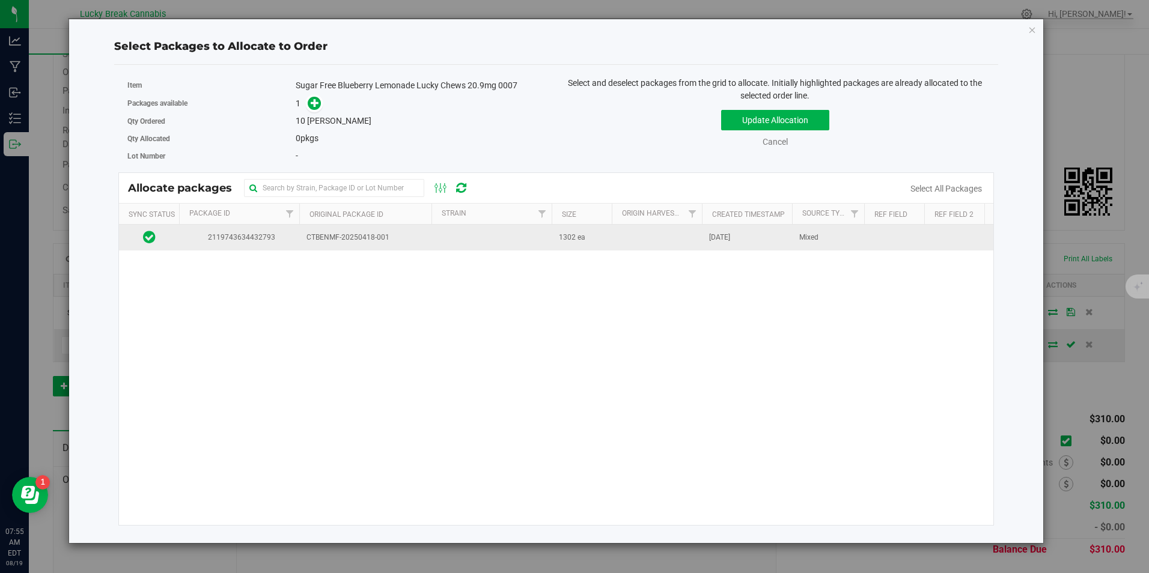
click at [413, 244] on td "CTBENMF-20250418-001" at bounding box center [365, 238] width 132 height 26
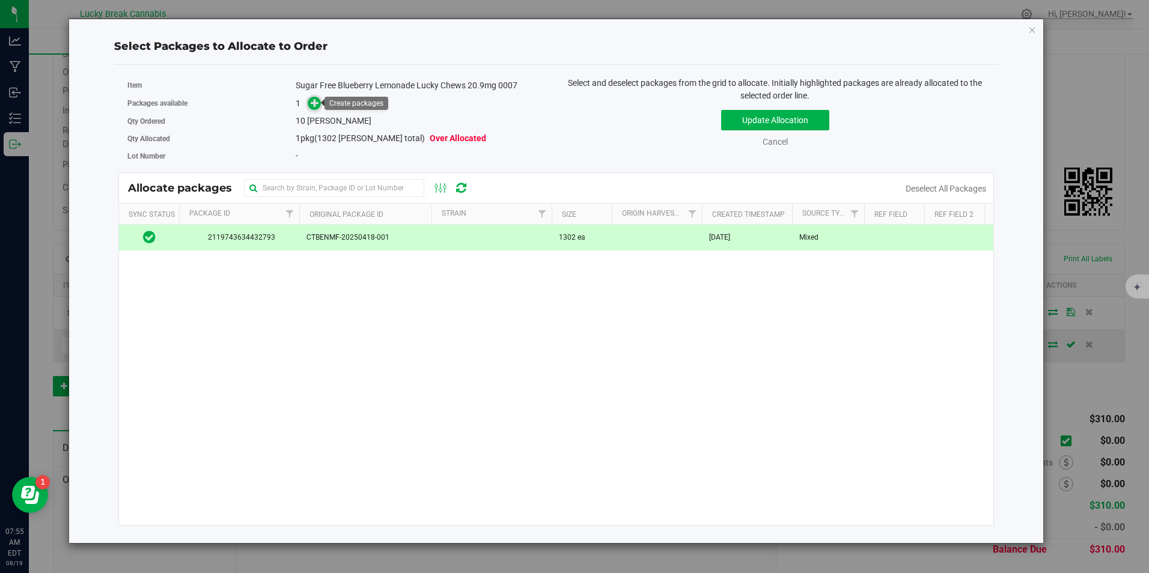
click at [317, 99] on icon at bounding box center [315, 103] width 8 height 8
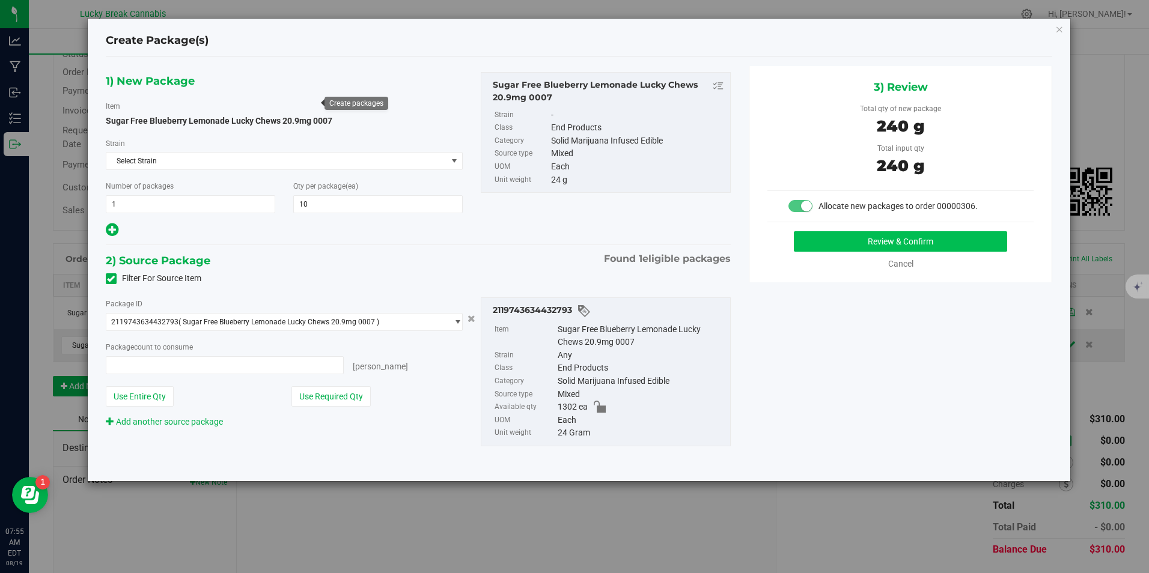
type input "10 ea"
click at [901, 233] on button "Review & Confirm" at bounding box center [900, 241] width 213 height 20
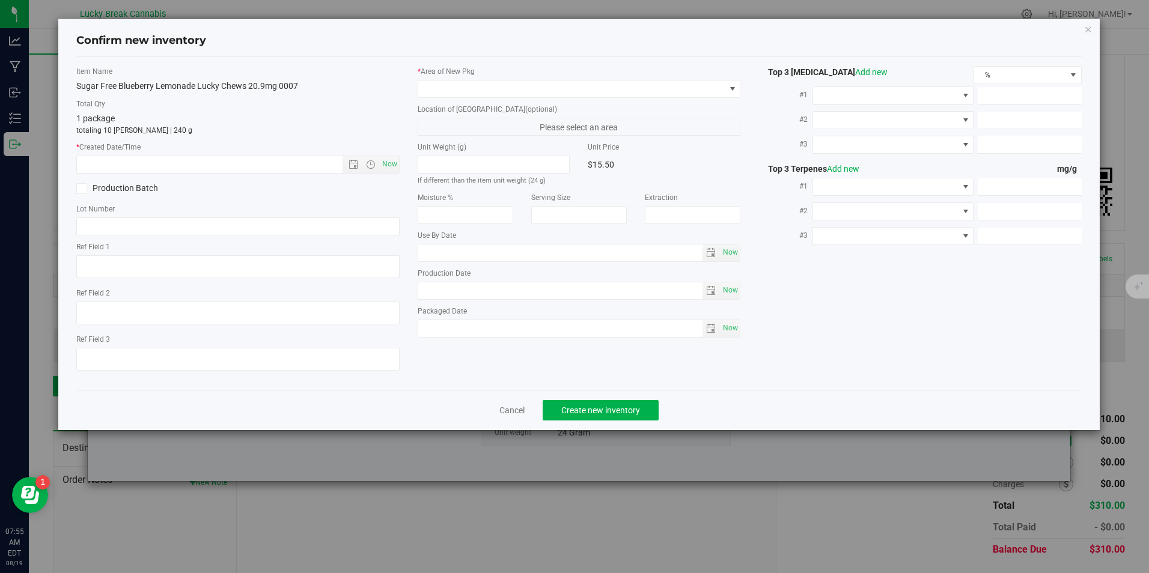
click at [402, 162] on div "Item Name Sugar Free Blueberry Lemonade Lucky Chews 20.9mg 0007 Total Qty 1 pac…" at bounding box center [237, 223] width 341 height 314
click at [395, 162] on span "Now" at bounding box center [389, 164] width 20 height 17
type input "[DATE] 7:55 AM"
click at [461, 97] on div "* Area of [GEOGRAPHIC_DATA] Location of [GEOGRAPHIC_DATA] (optional) Please sel…" at bounding box center [579, 205] width 341 height 278
drag, startPoint x: 461, startPoint y: 97, endPoint x: 535, endPoint y: 89, distance: 75.0
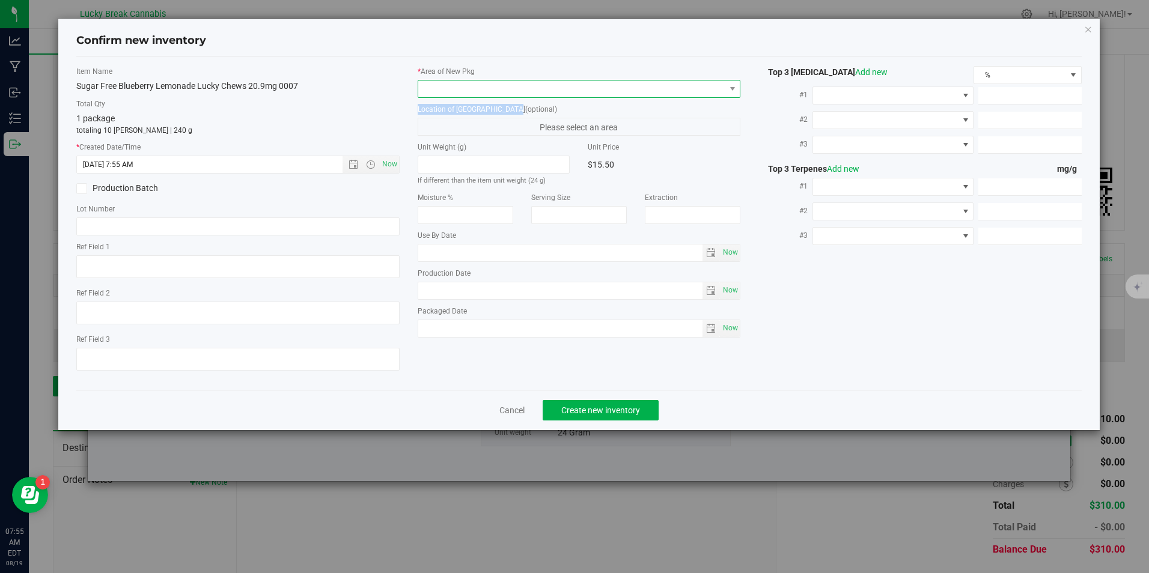
click at [535, 89] on span at bounding box center [571, 89] width 306 height 17
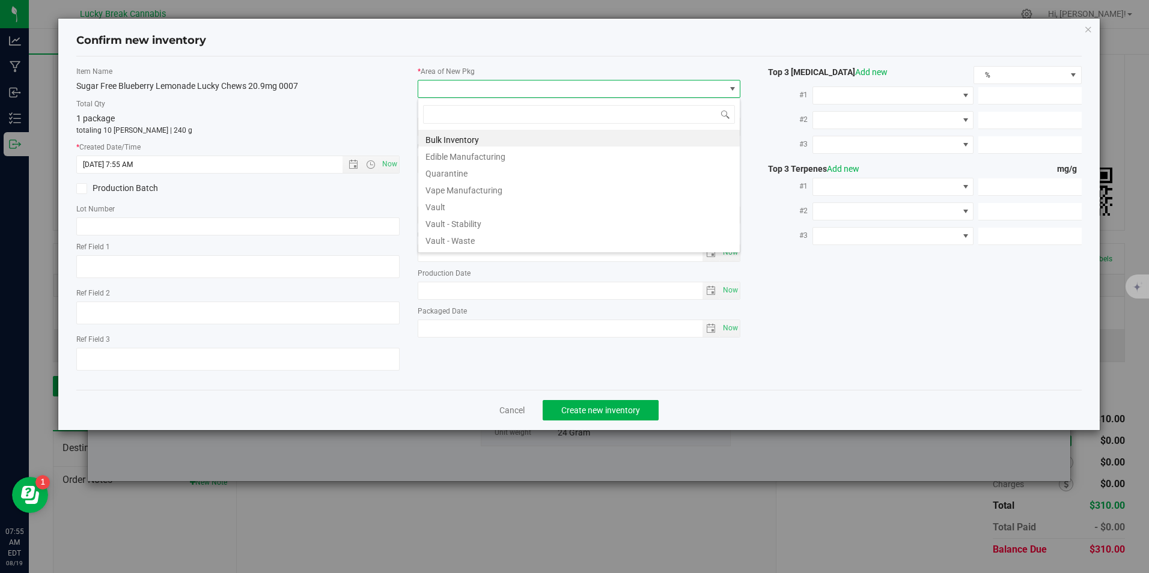
scroll to position [18, 323]
click at [451, 208] on li "Vault" at bounding box center [578, 205] width 321 height 17
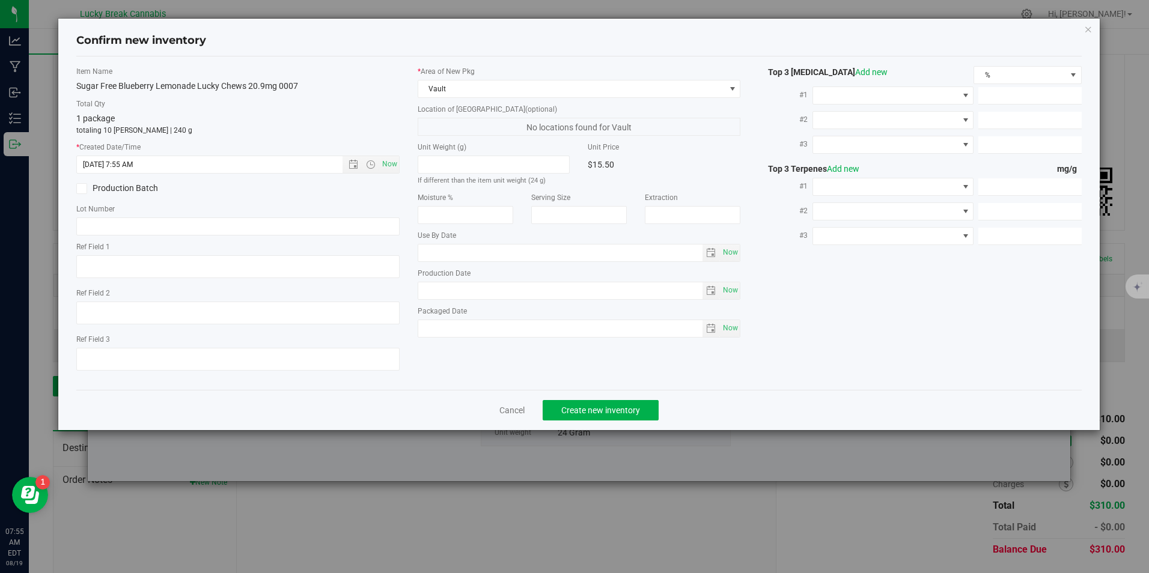
click at [596, 421] on div "Cancel Create new inventory" at bounding box center [578, 410] width 1005 height 40
click at [596, 403] on button "Create new inventory" at bounding box center [601, 410] width 116 height 20
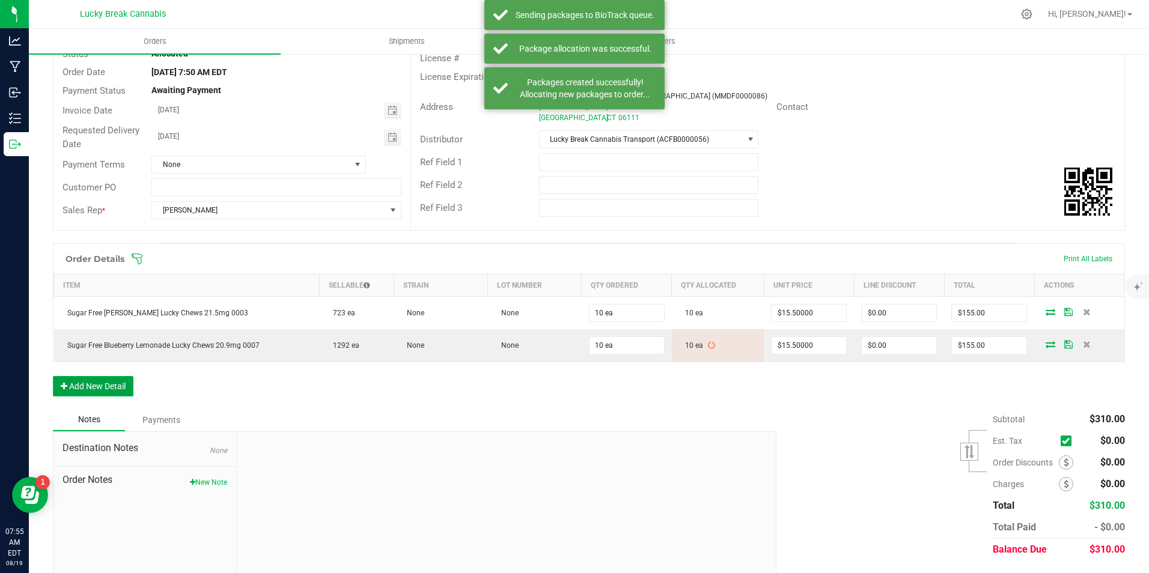
click at [101, 389] on button "Add New Detail" at bounding box center [93, 386] width 81 height 20
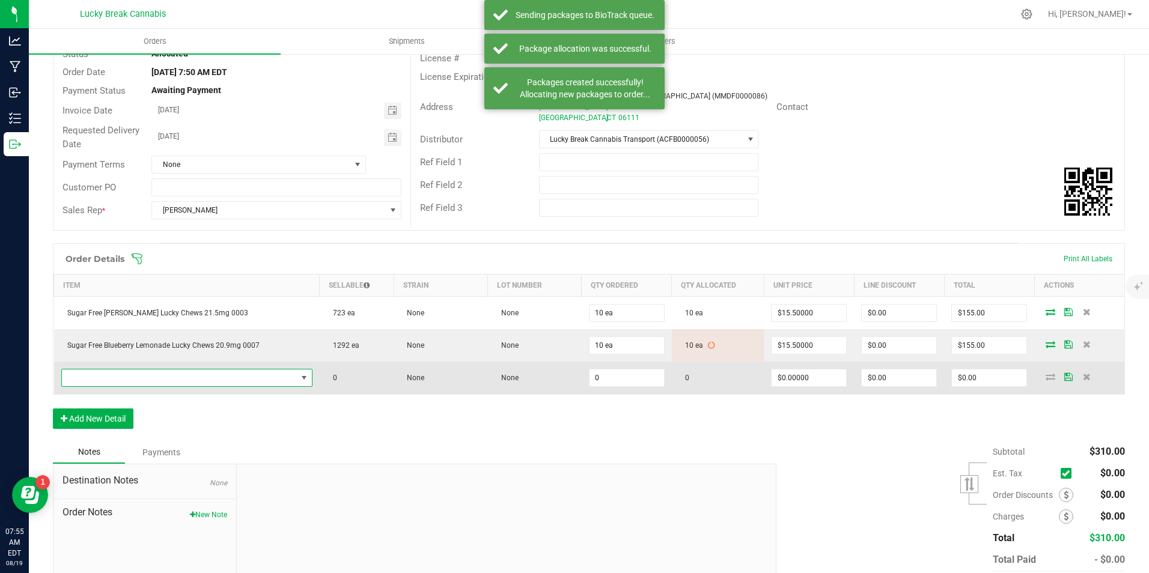
click at [115, 374] on span "NO DATA FOUND" at bounding box center [179, 378] width 235 height 17
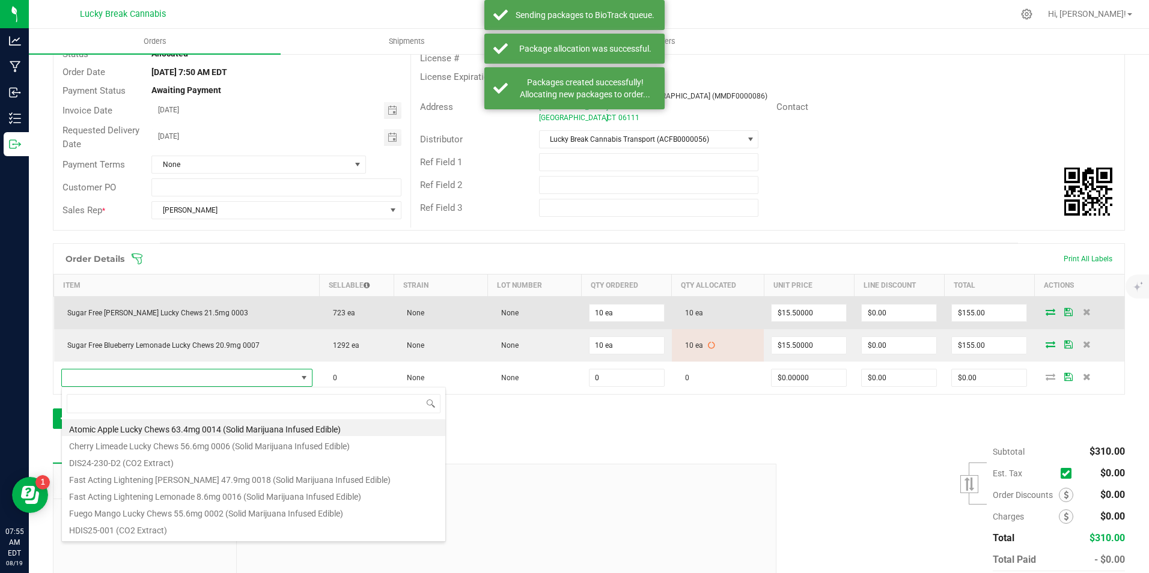
scroll to position [18, 245]
type input "105"
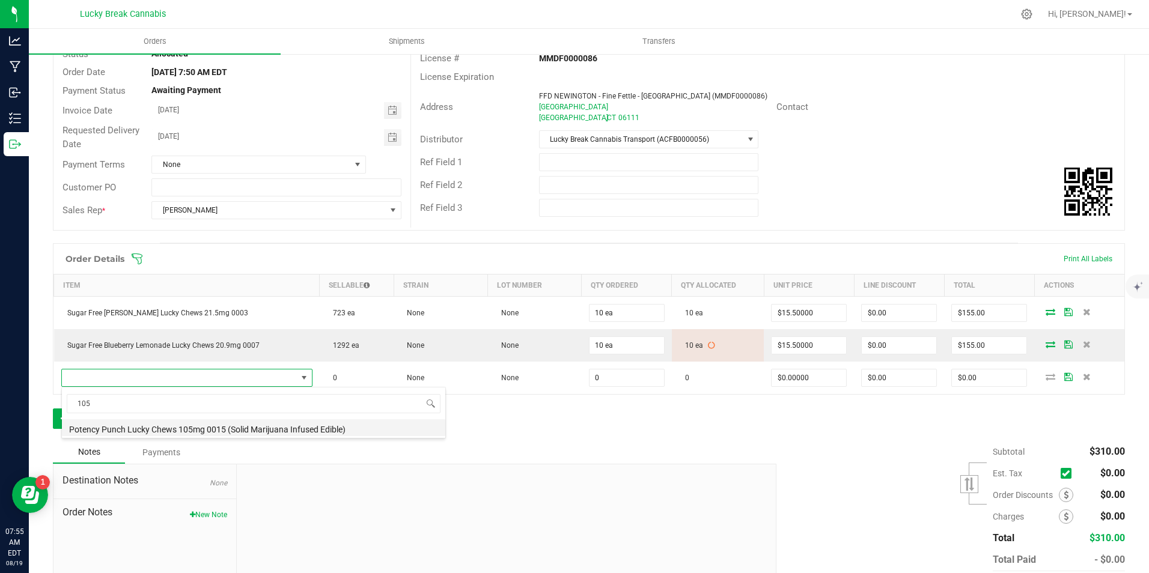
click at [145, 427] on li "Potency Punch Lucky Chews 105mg 0015 (Solid Marijuana Infused Edible)" at bounding box center [253, 427] width 383 height 17
type input "0 ea"
type input "$60.00000"
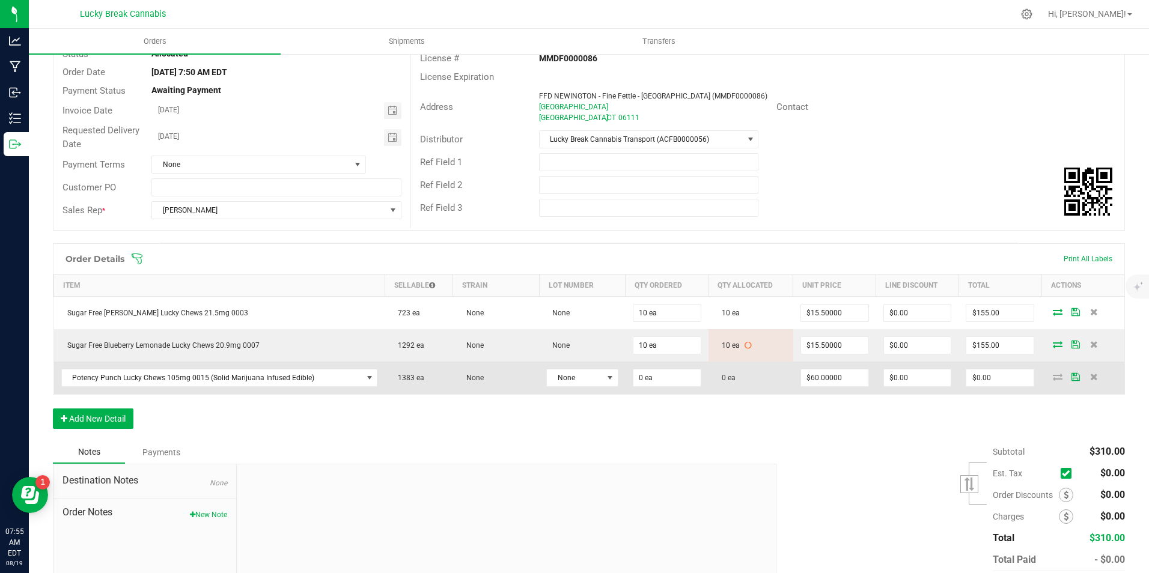
click at [696, 373] on td "0 ea" at bounding box center [667, 378] width 83 height 32
click at [686, 373] on input "0" at bounding box center [666, 378] width 67 height 17
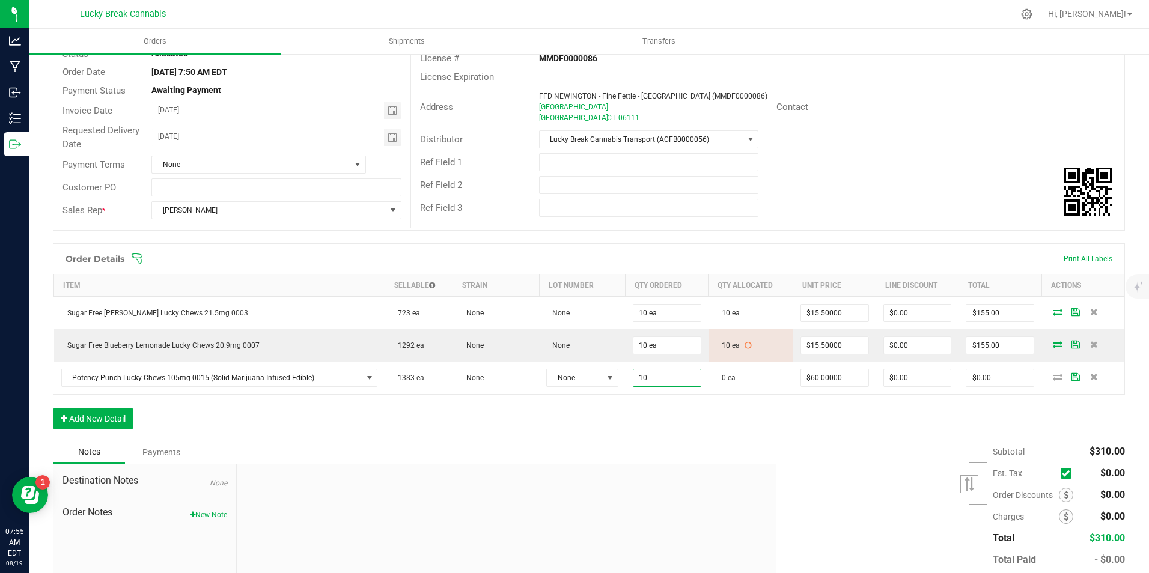
type input "10 ea"
type input "$600.00"
click at [684, 418] on div "Order Details Print All Labels Item Sellable Strain Lot Number Qty Ordered Qty …" at bounding box center [589, 342] width 1072 height 198
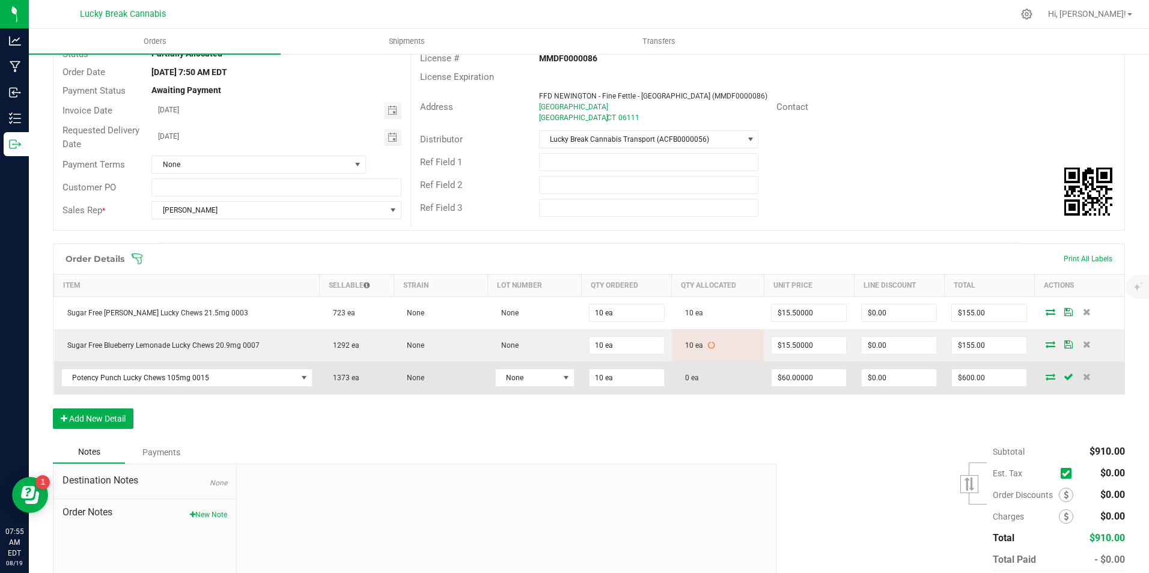
click at [1046, 377] on icon at bounding box center [1051, 376] width 10 height 7
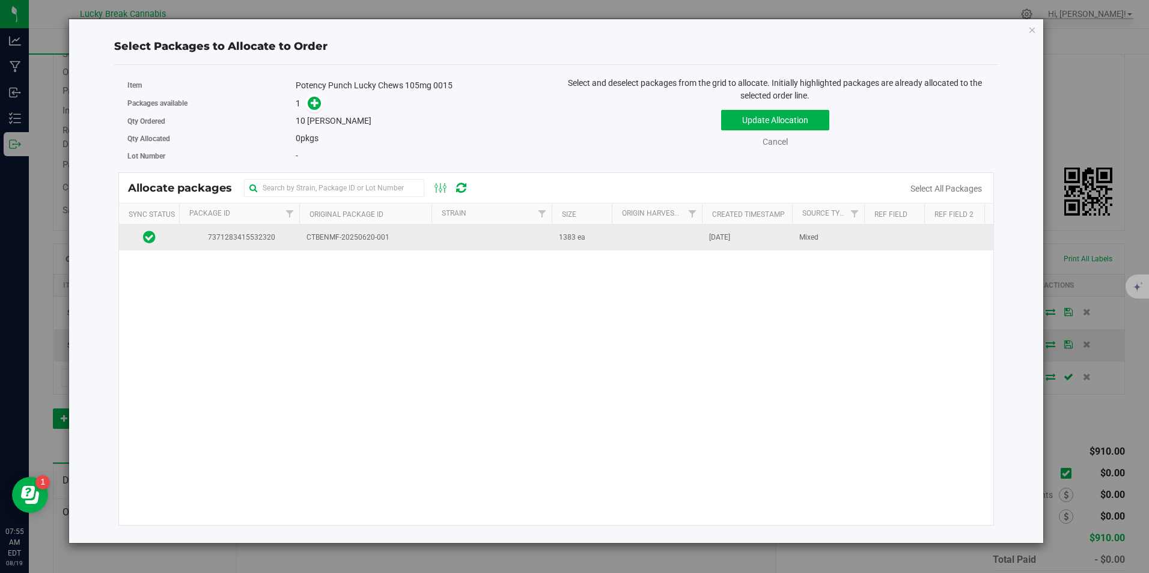
click at [383, 237] on span "CTBENMF-20250620-001" at bounding box center [365, 237] width 118 height 11
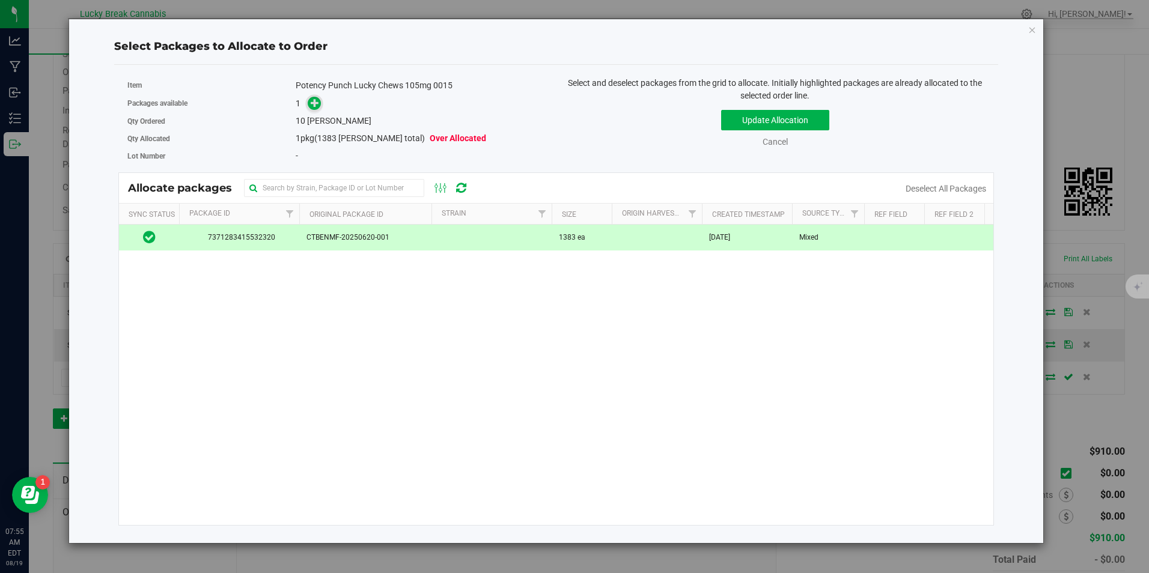
click at [309, 102] on span at bounding box center [315, 104] width 14 height 14
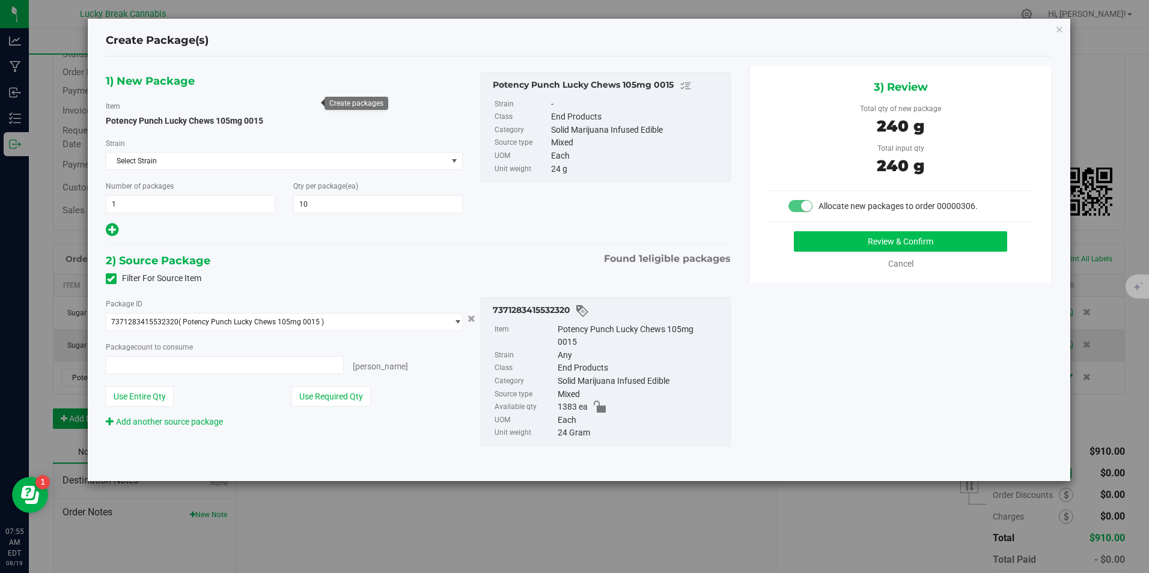
type input "10 ea"
click at [861, 242] on button "Review & Confirm" at bounding box center [900, 241] width 213 height 20
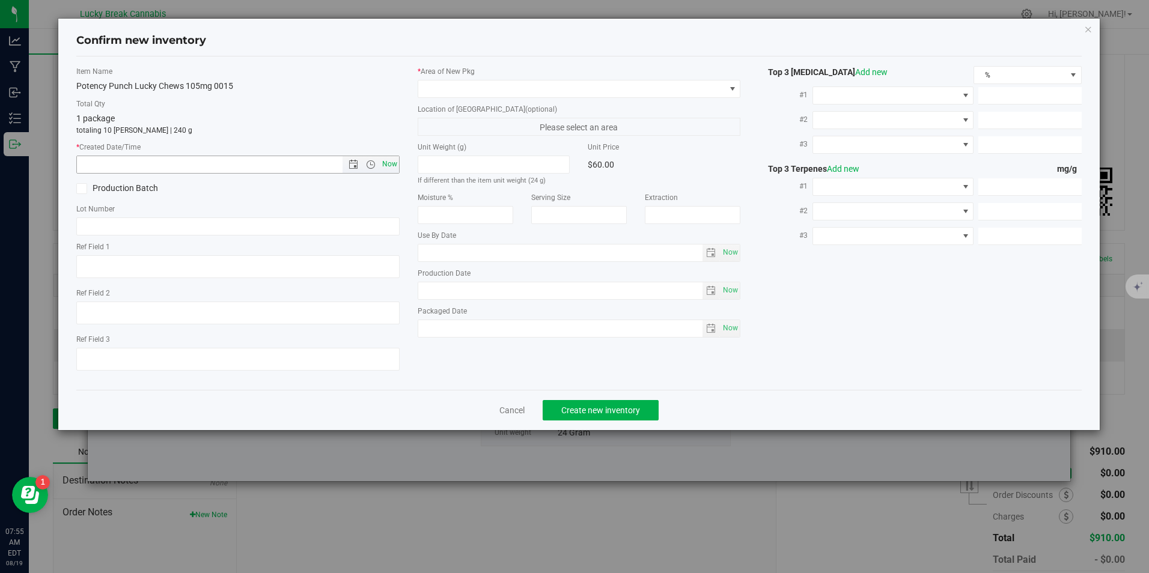
click at [391, 160] on span "Now" at bounding box center [389, 164] width 20 height 17
type input "[DATE] 7:55 AM"
click at [459, 91] on span at bounding box center [571, 89] width 306 height 17
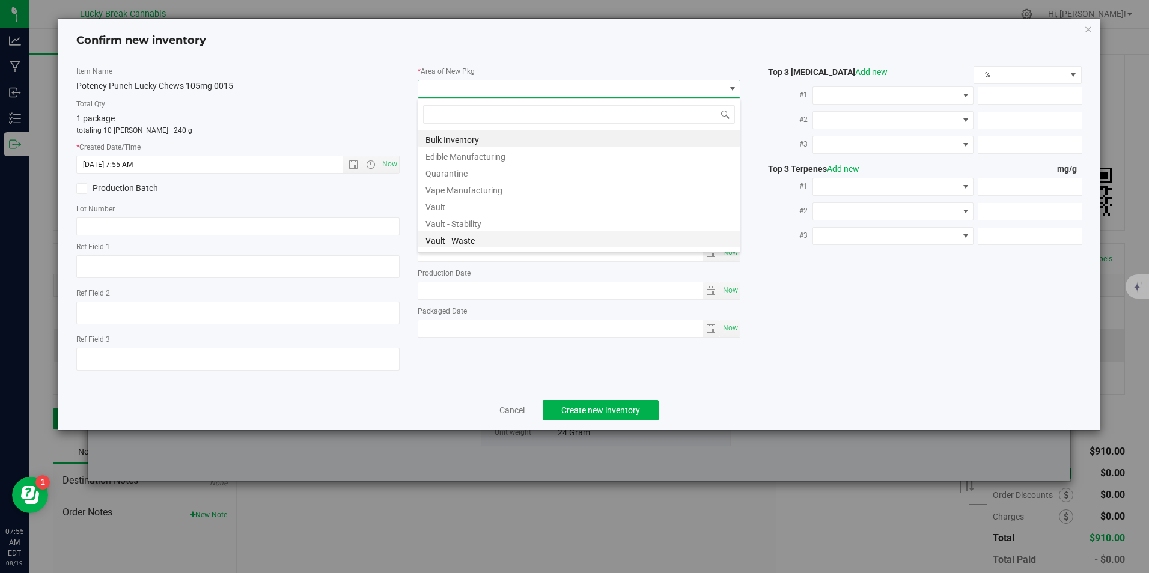
scroll to position [18, 323]
click at [480, 204] on li "Vault" at bounding box center [578, 205] width 321 height 17
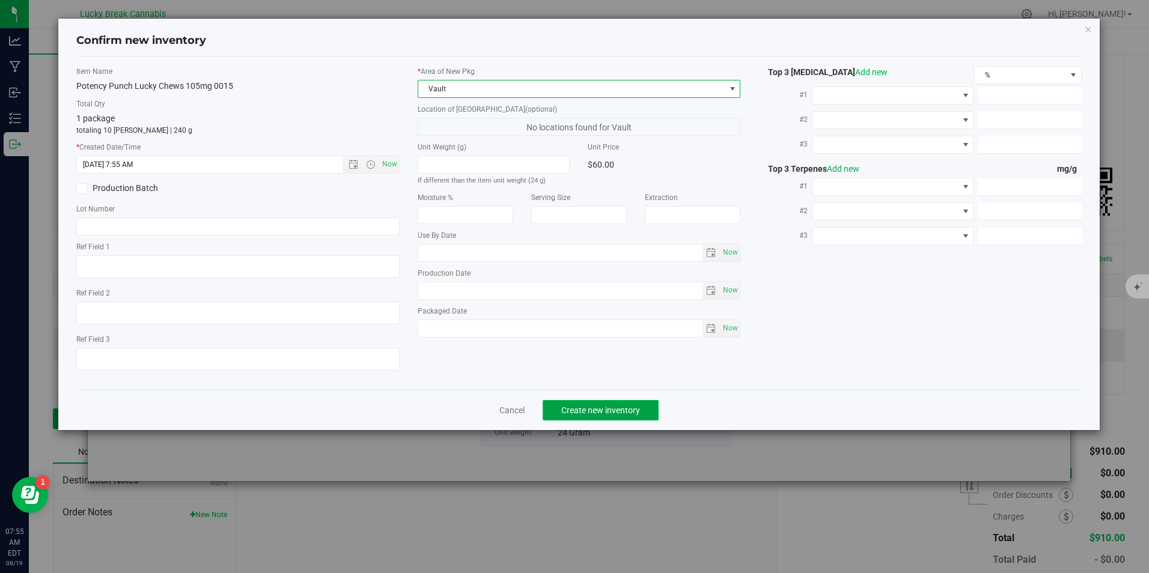
click at [585, 403] on button "Create new inventory" at bounding box center [601, 410] width 116 height 20
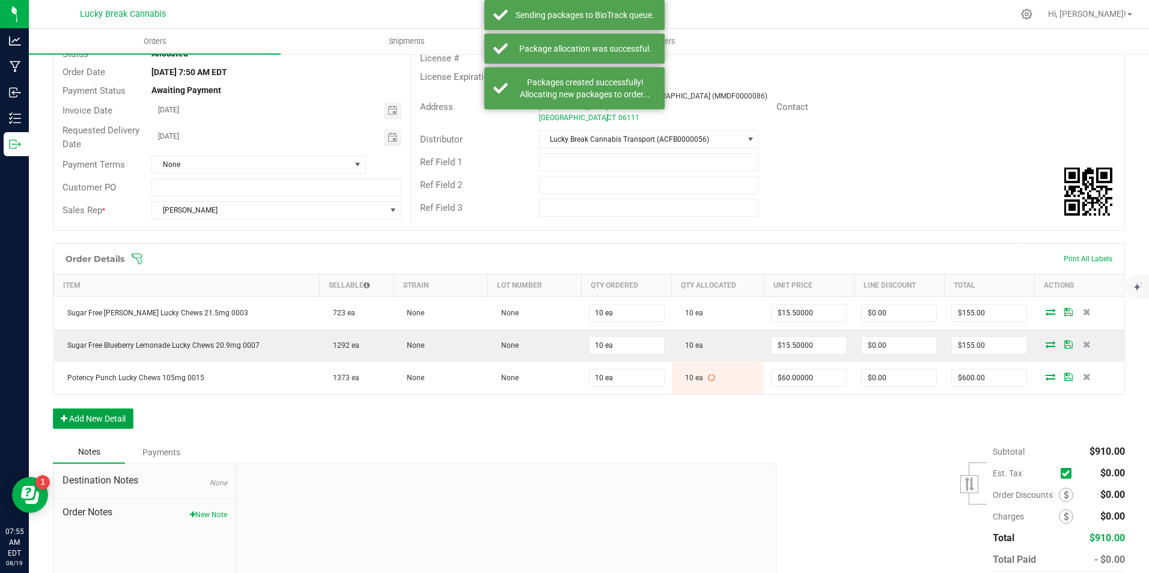
click at [101, 418] on button "Add New Detail" at bounding box center [93, 419] width 81 height 20
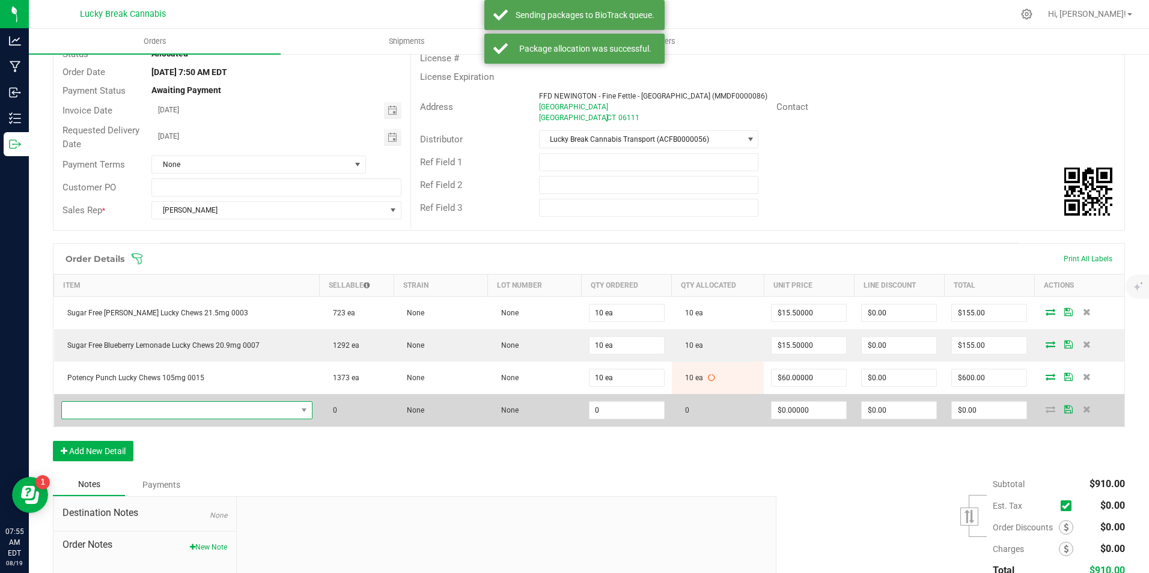
click at [126, 412] on span "NO DATA FOUND" at bounding box center [179, 410] width 235 height 17
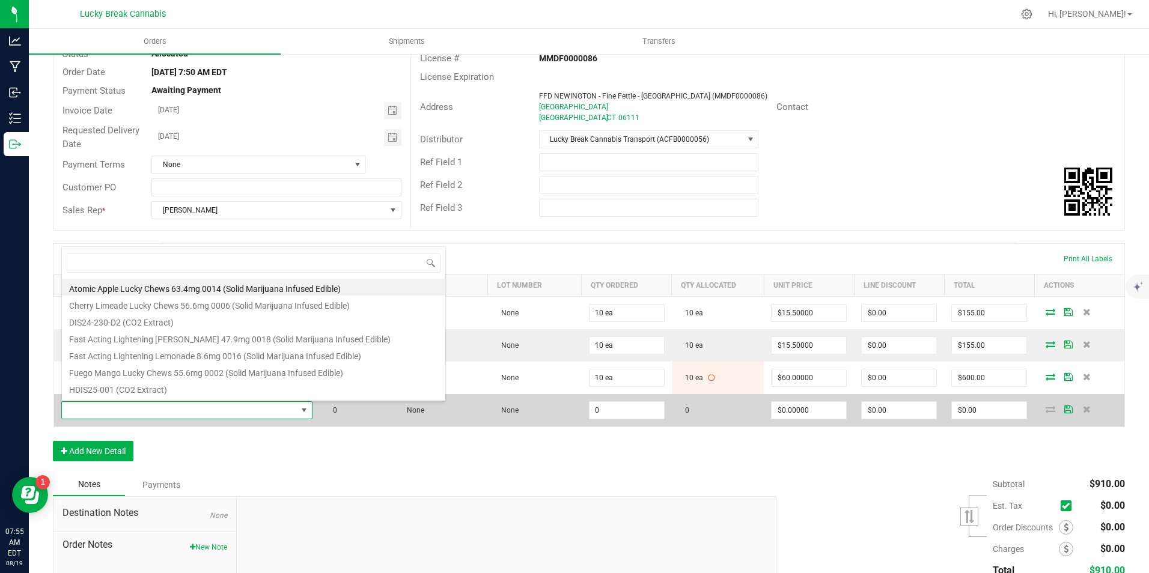
scroll to position [18, 245]
type input "stars"
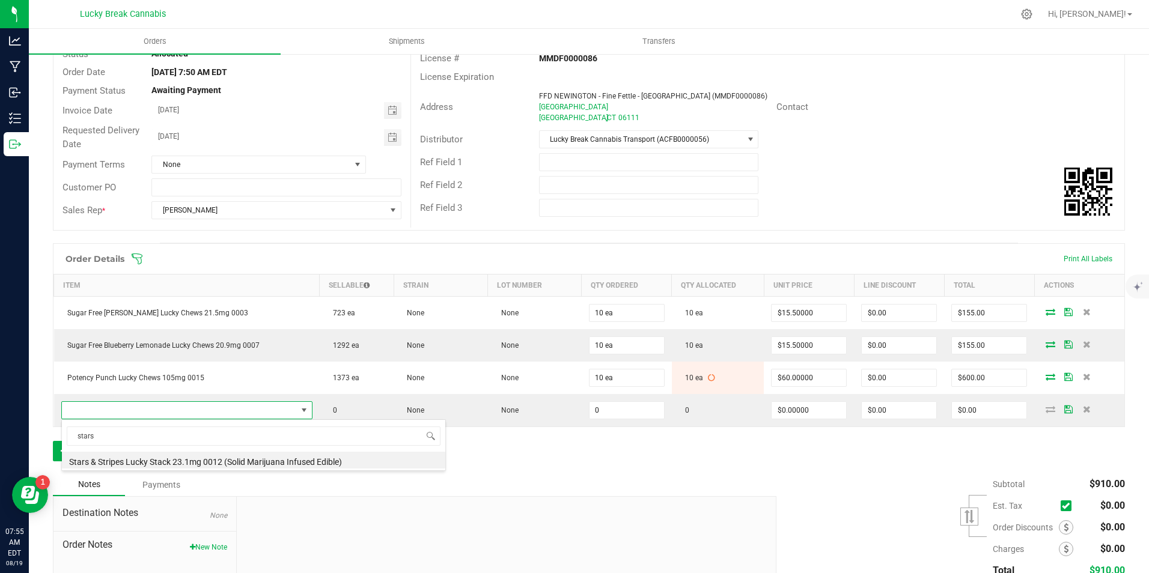
click at [142, 468] on li "Stars & Stripes Lucky Stack 23.1mg 0012 (Solid Marijuana Infused Edible)" at bounding box center [253, 460] width 383 height 17
type input "0 ea"
type input "$29.00000"
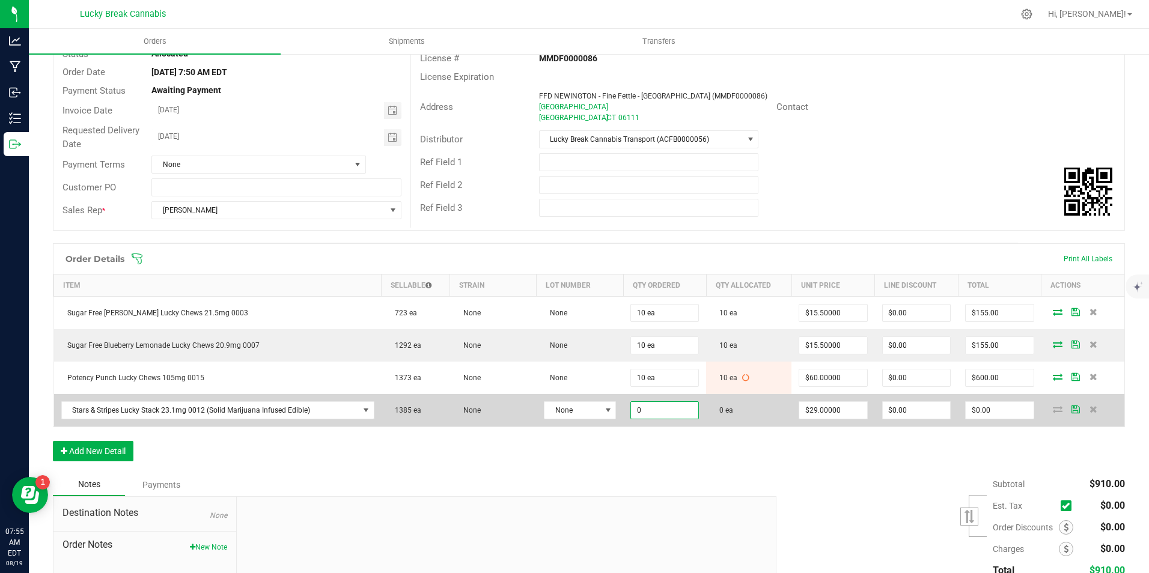
click at [662, 409] on input "0" at bounding box center [664, 410] width 67 height 17
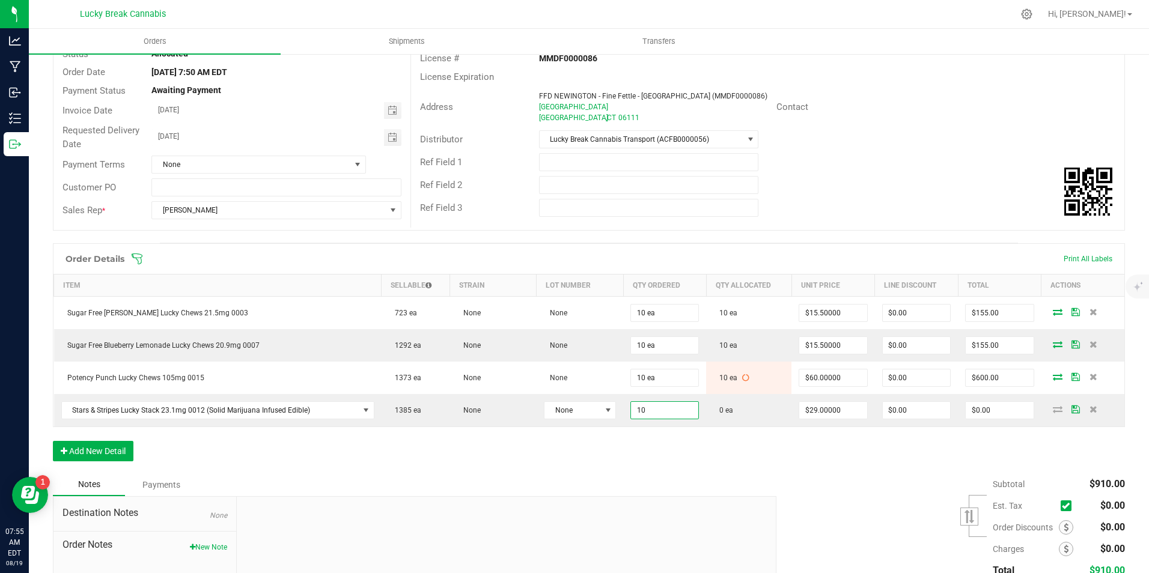
type input "10 ea"
type input "$290.00"
click at [674, 466] on div "Order Details Print All Labels Item Sellable Strain Lot Number Qty Ordered Qty …" at bounding box center [589, 358] width 1072 height 230
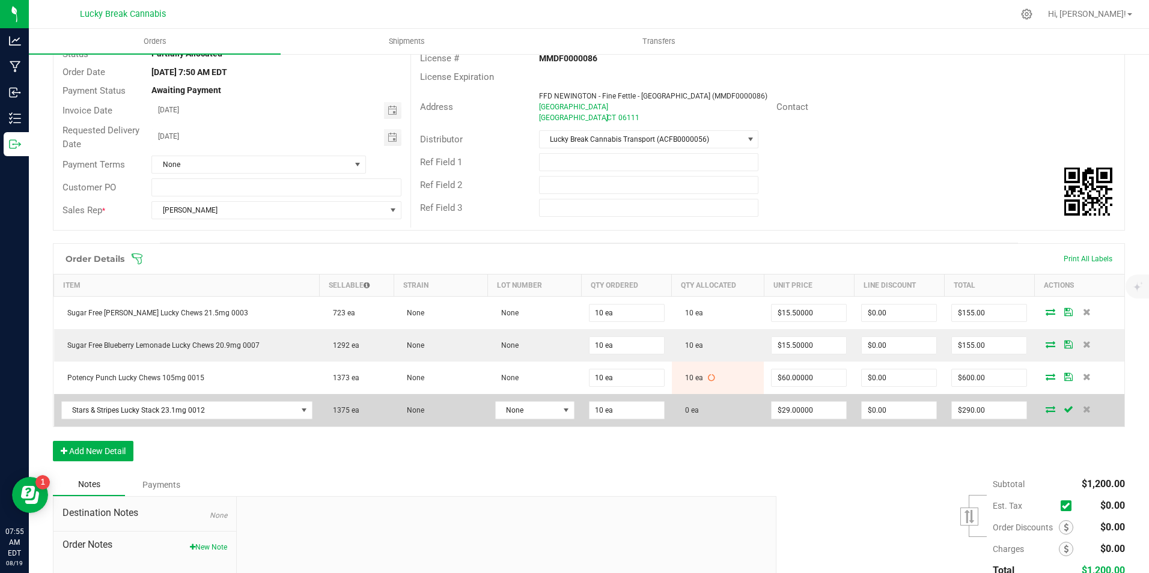
click at [1046, 410] on icon at bounding box center [1051, 409] width 10 height 7
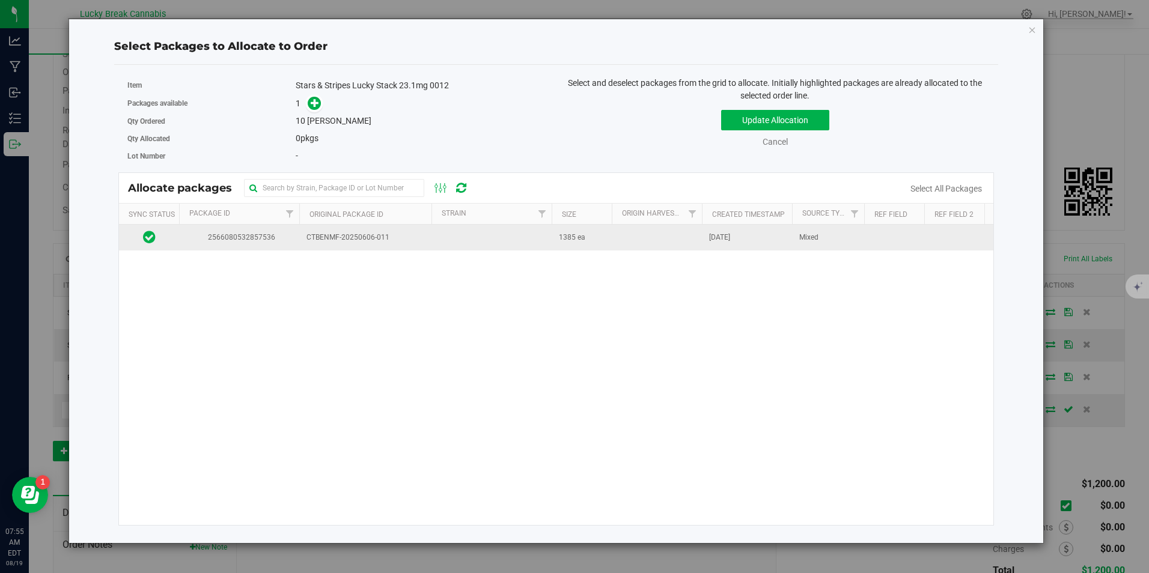
click at [373, 242] on span "CTBENMF-20250606-011" at bounding box center [365, 237] width 118 height 11
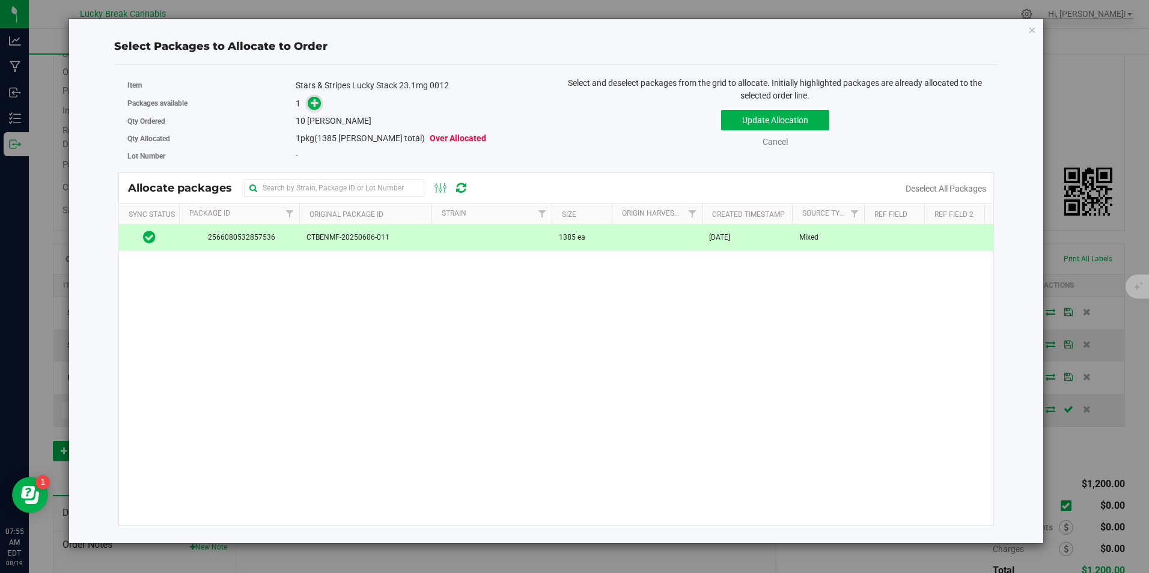
click at [312, 106] on icon at bounding box center [315, 103] width 8 height 8
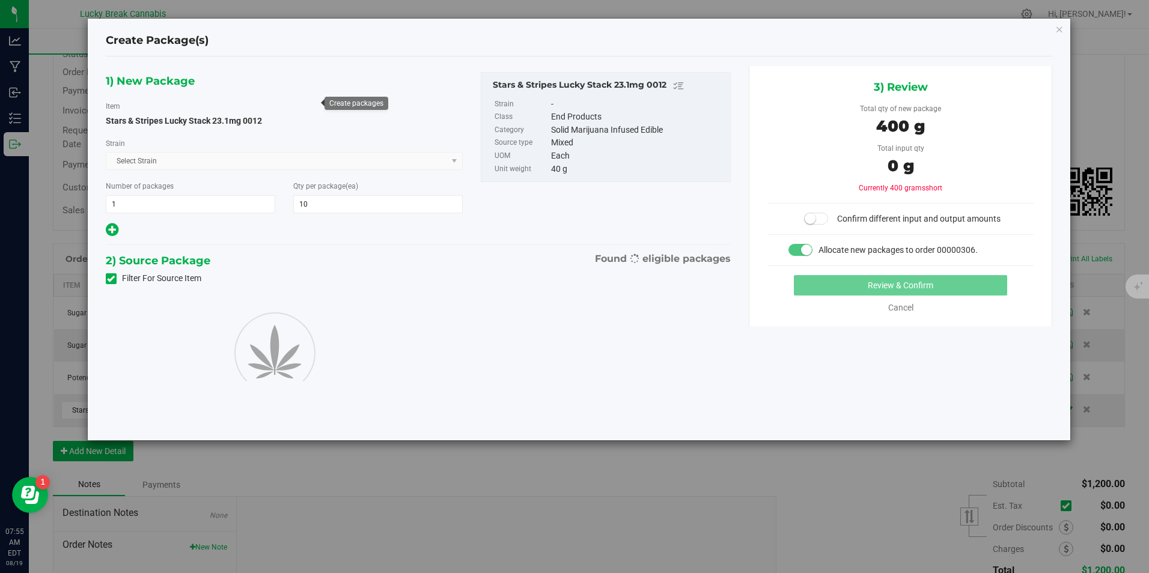
type input "10"
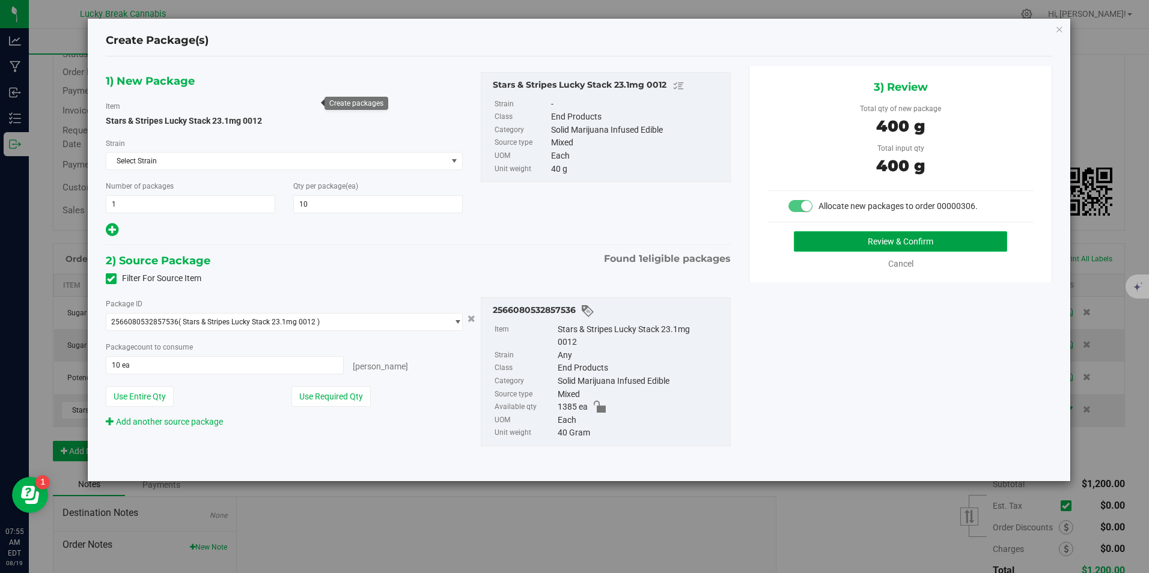
click at [840, 245] on button "Review & Confirm" at bounding box center [900, 241] width 213 height 20
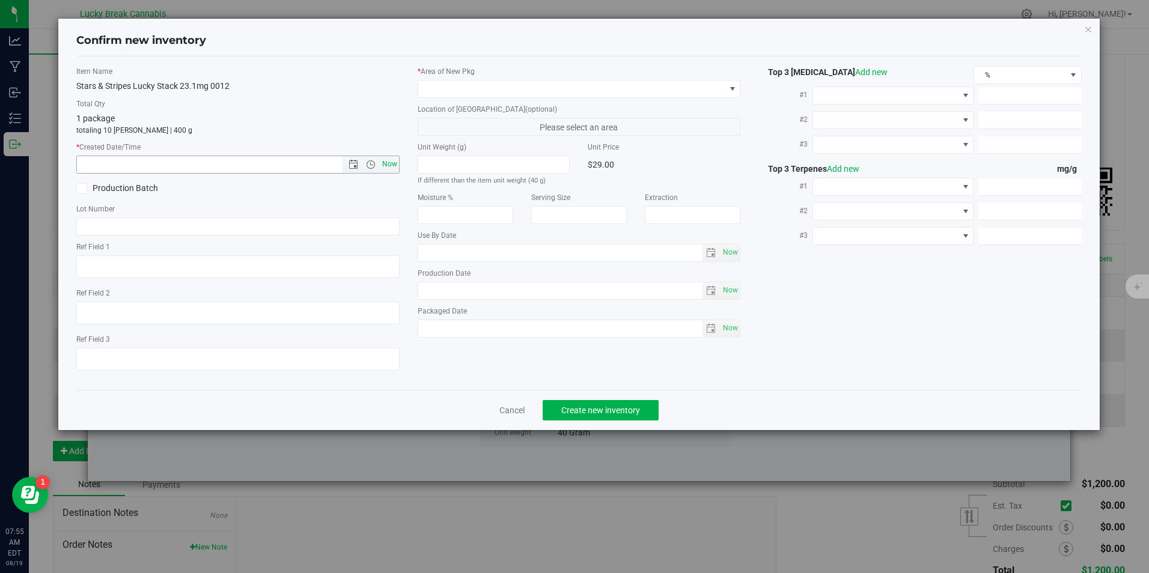
click at [385, 164] on span "Now" at bounding box center [389, 164] width 20 height 17
type input "[DATE] 7:55 AM"
click at [448, 90] on span at bounding box center [571, 89] width 306 height 17
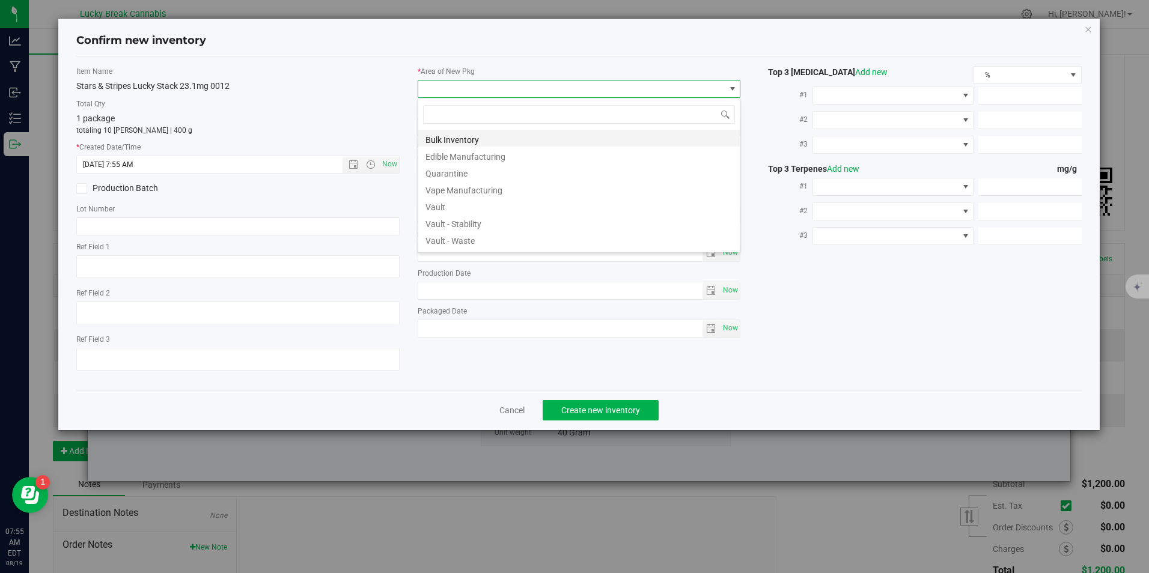
scroll to position [18, 323]
click at [450, 207] on li "Vault" at bounding box center [578, 205] width 321 height 17
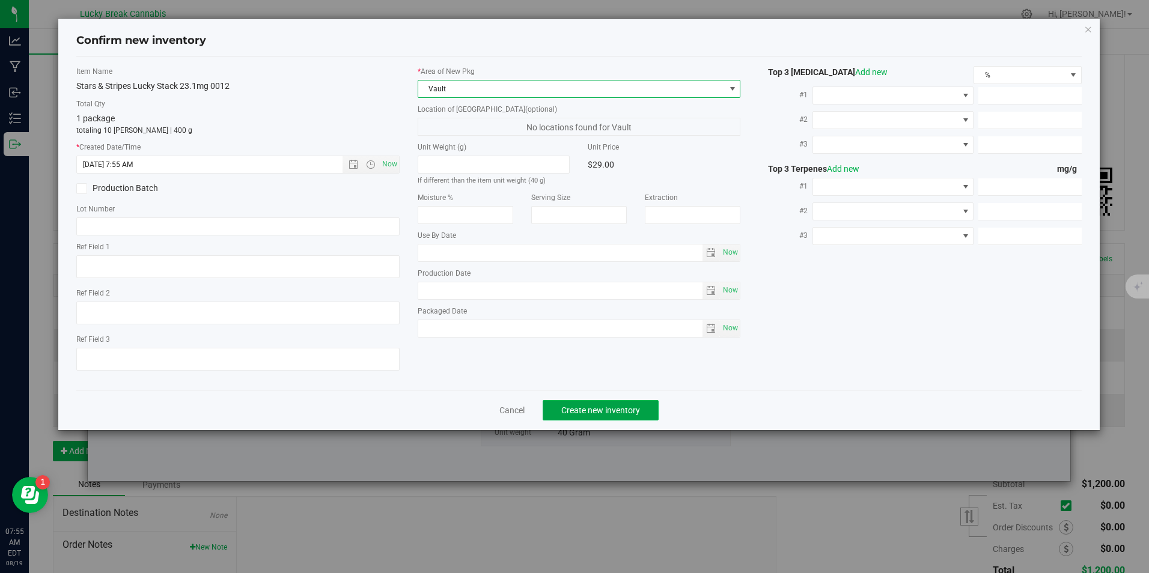
click at [577, 406] on span "Create new inventory" at bounding box center [600, 411] width 79 height 10
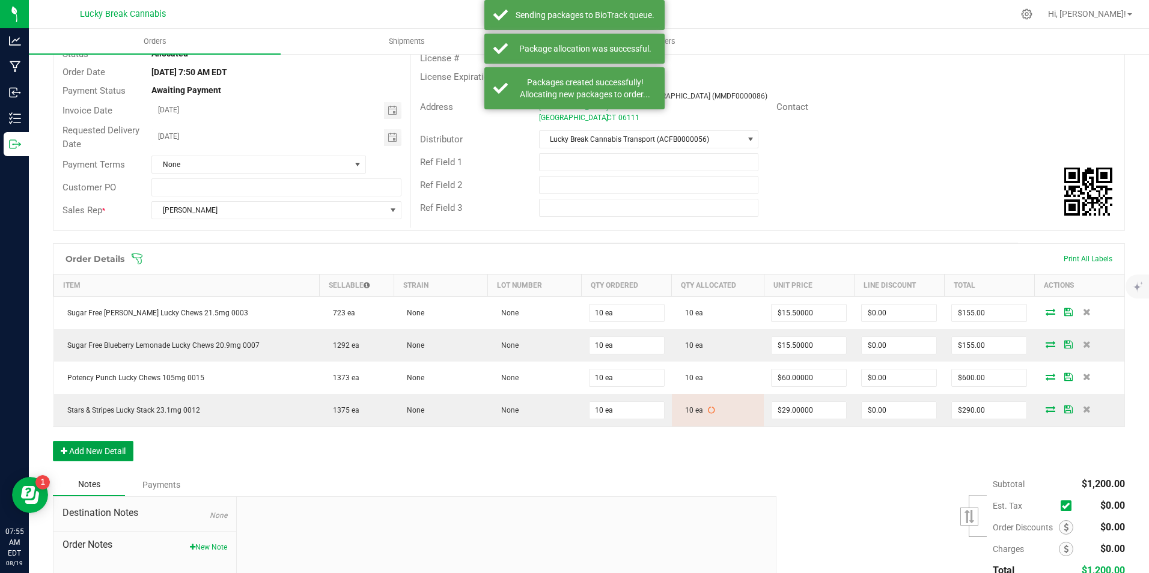
click at [124, 452] on button "Add New Detail" at bounding box center [93, 451] width 81 height 20
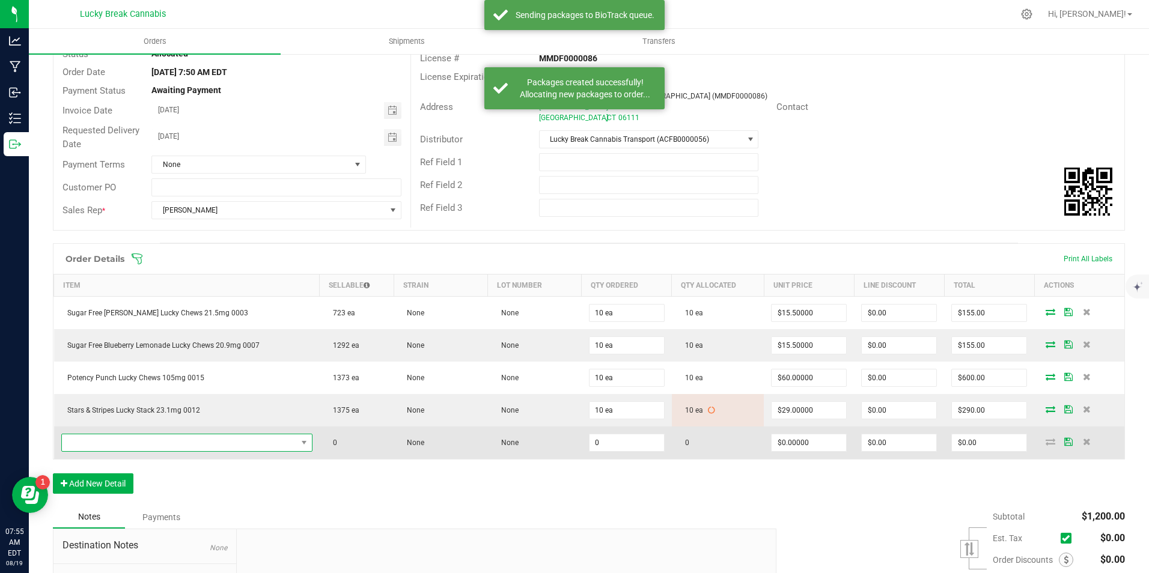
click at [135, 443] on span "NO DATA FOUND" at bounding box center [179, 442] width 235 height 17
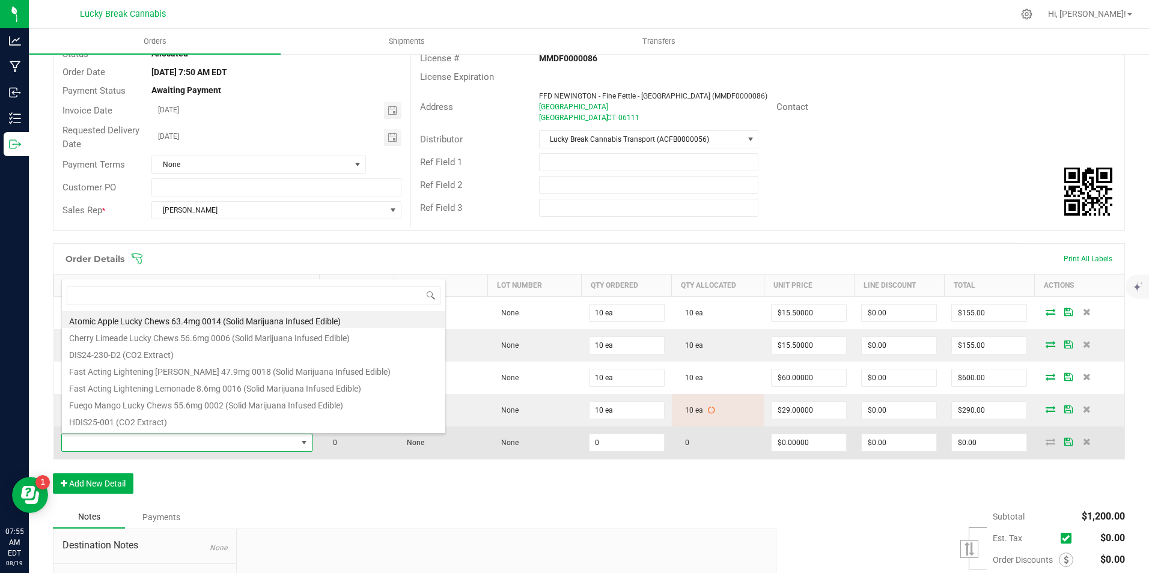
scroll to position [18, 245]
type input "8.6"
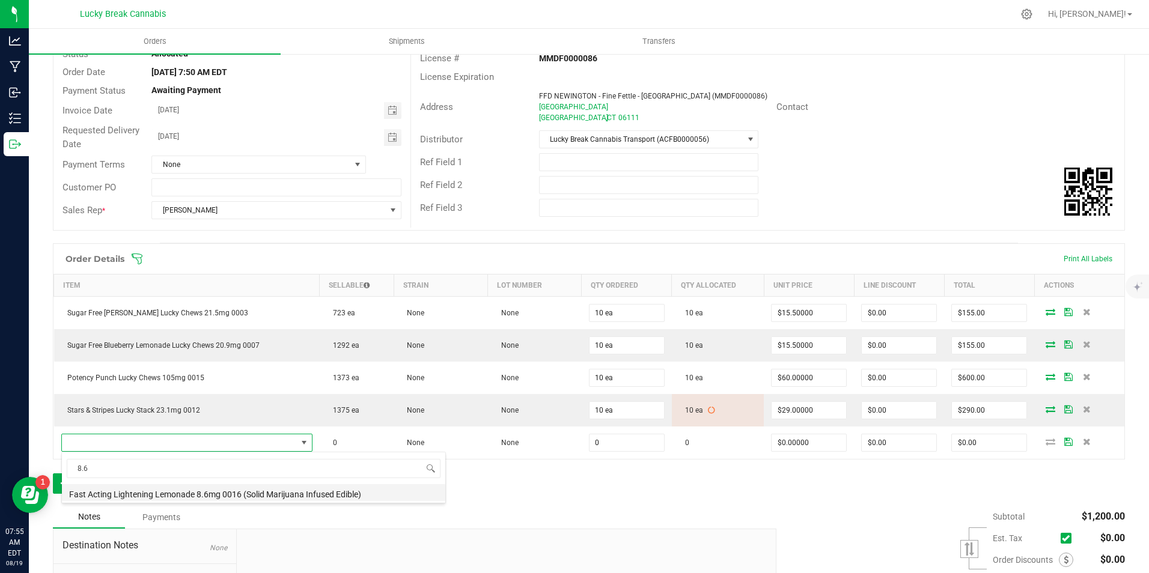
click at [148, 493] on li "Fast Acting Lightening Lemonade 8.6mg 0016 (Solid Marijuana Infused Edible)" at bounding box center [253, 492] width 383 height 17
type input "0 ea"
type input "$13.75000"
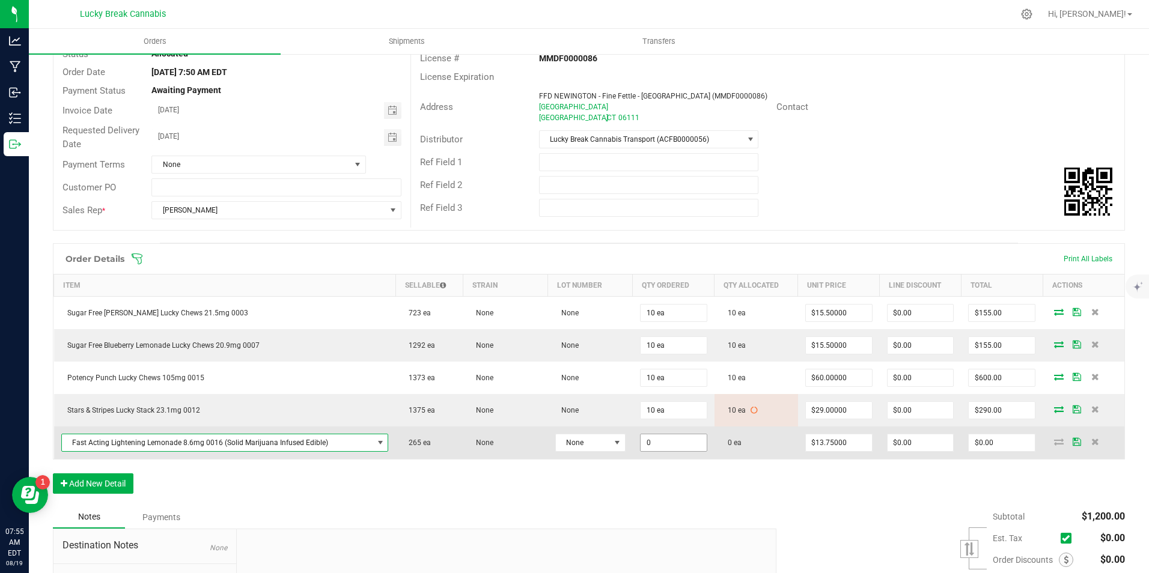
click at [666, 442] on input "0" at bounding box center [674, 442] width 66 height 17
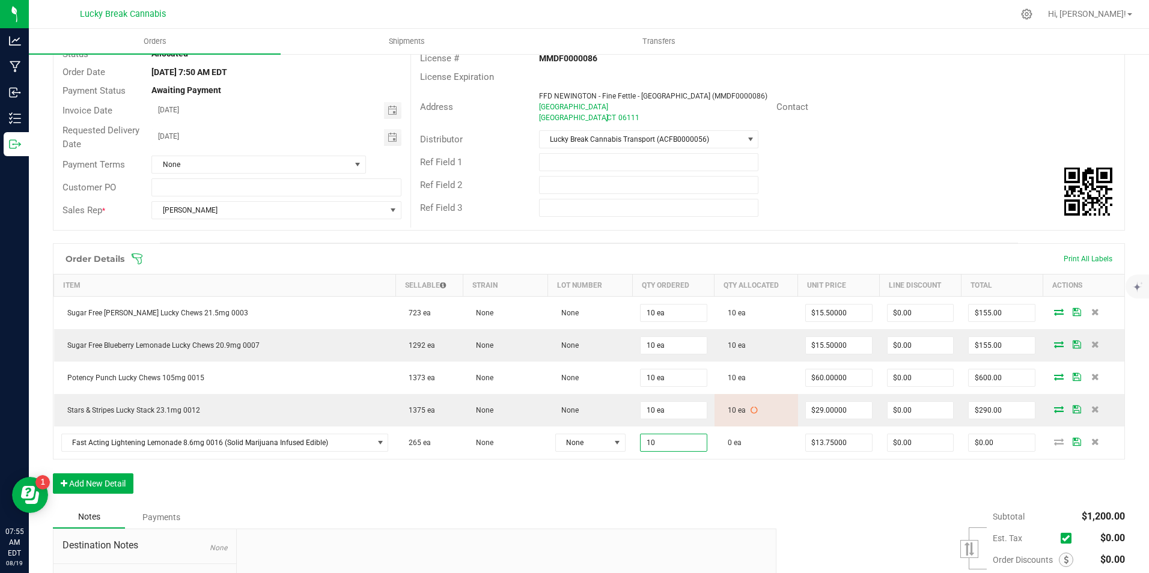
type input "10 ea"
type input "$137.50"
click at [677, 480] on div "Order Details Print All Labels Item Sellable Strain Lot Number Qty Ordered Qty …" at bounding box center [589, 374] width 1072 height 263
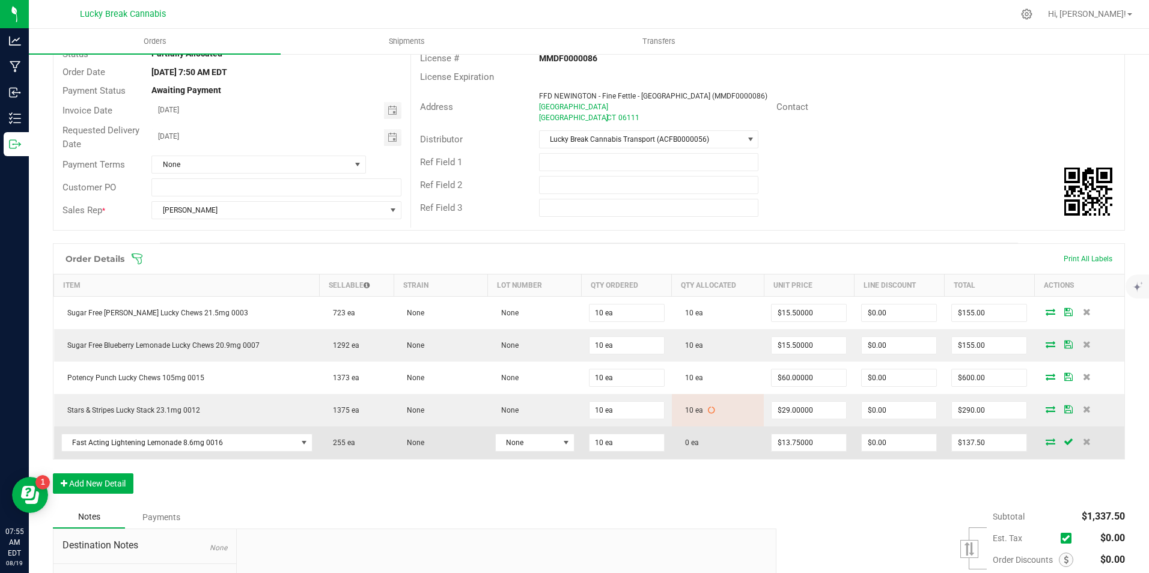
click at [1046, 442] on icon at bounding box center [1051, 441] width 10 height 7
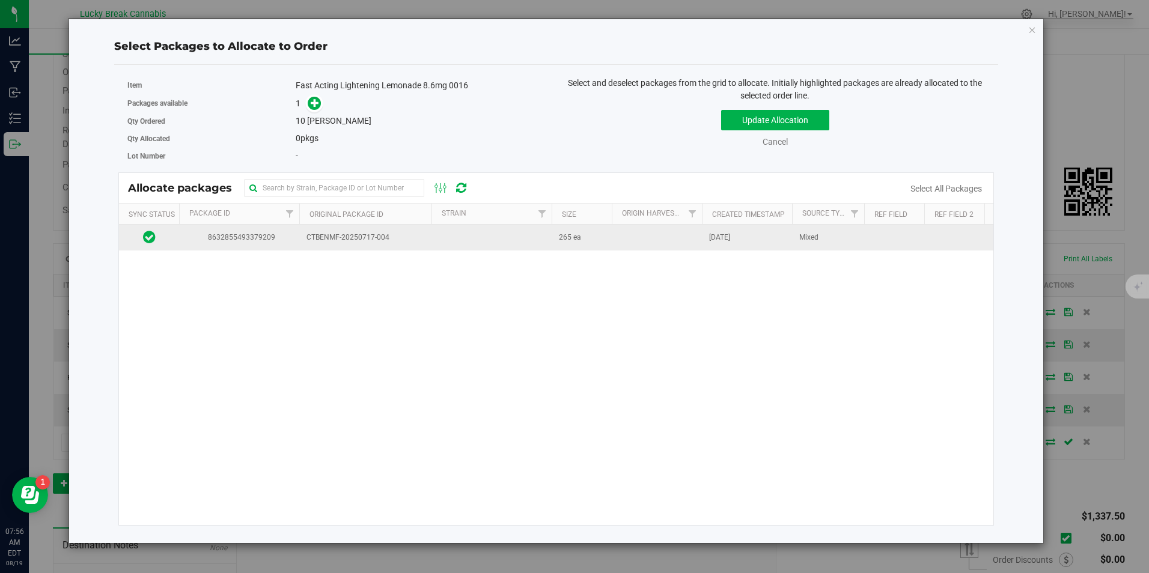
click at [295, 236] on td "8632855493379209" at bounding box center [239, 238] width 120 height 26
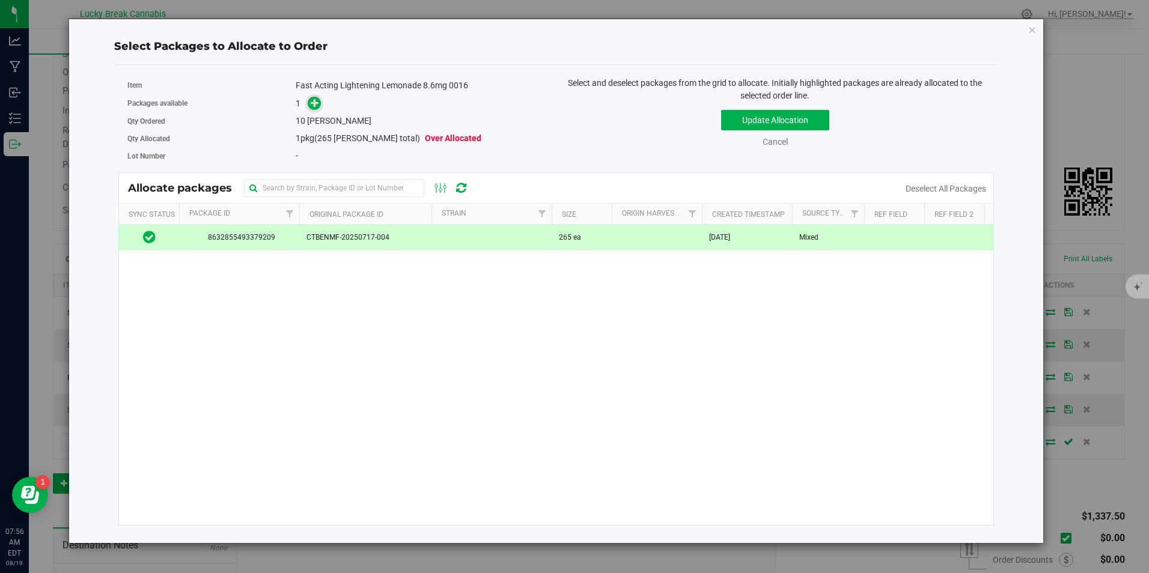
click at [312, 102] on icon at bounding box center [315, 103] width 8 height 8
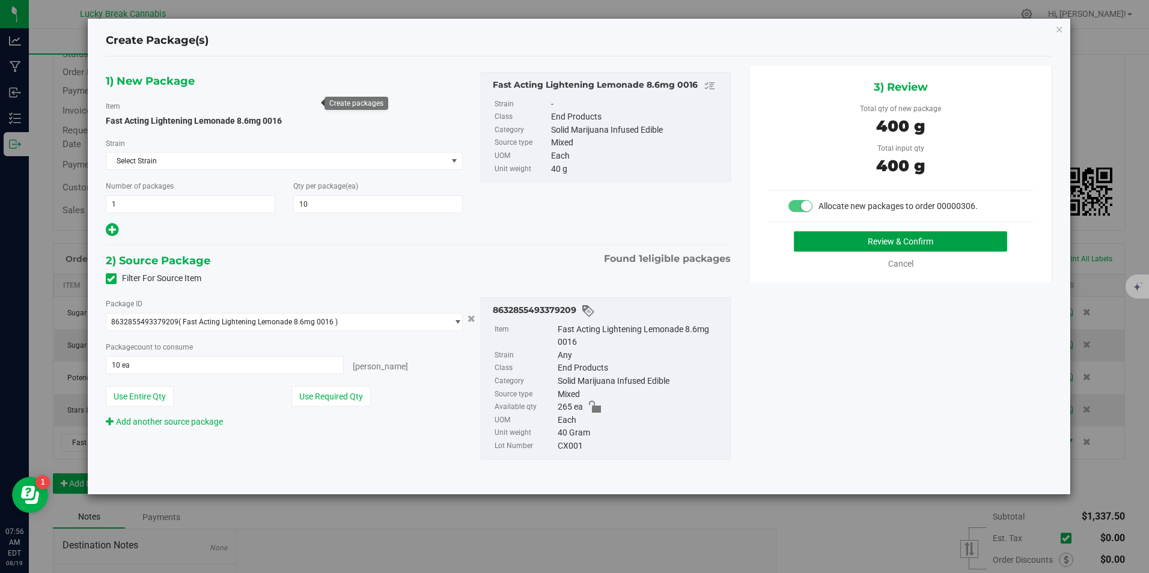
click at [910, 240] on button "Review & Confirm" at bounding box center [900, 241] width 213 height 20
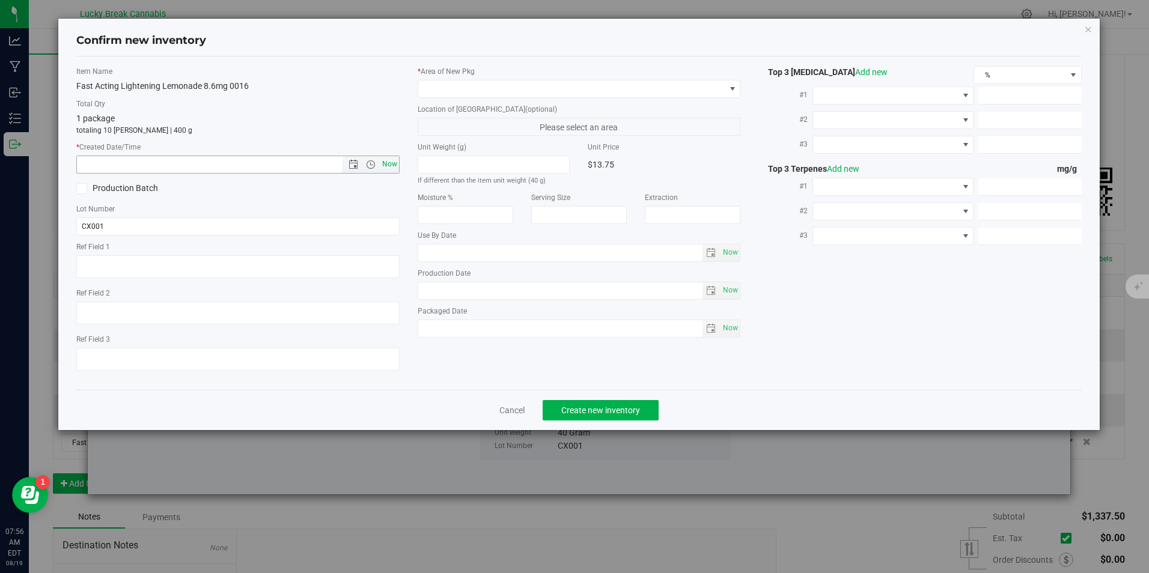
click at [388, 163] on span "Now" at bounding box center [389, 164] width 20 height 17
type input "[DATE] 7:56 AM"
click at [458, 85] on span at bounding box center [571, 89] width 306 height 17
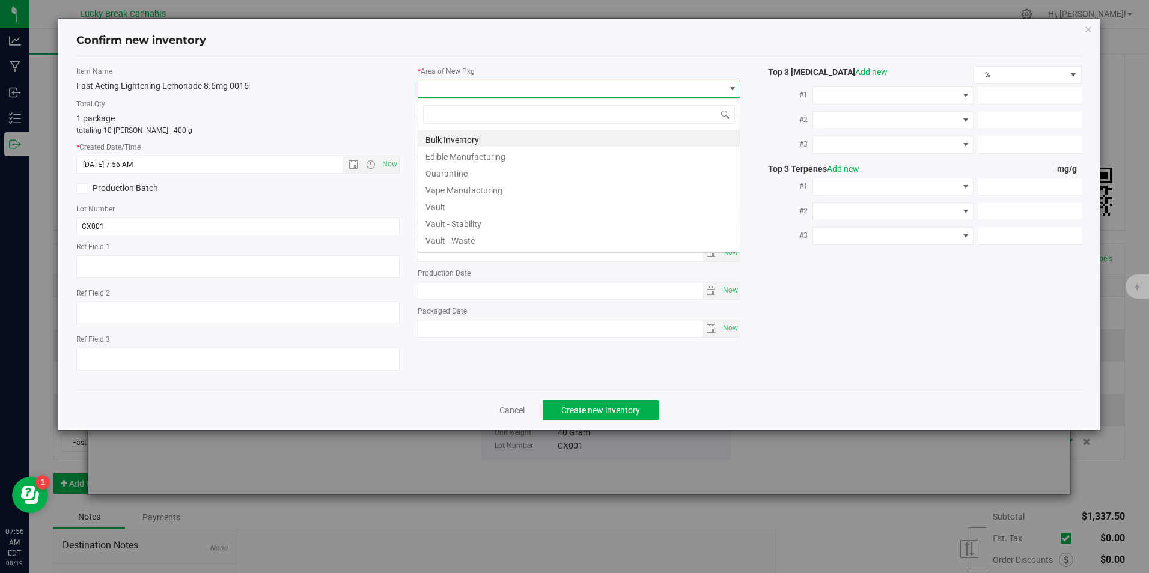
scroll to position [18, 323]
click at [448, 201] on li "Vault" at bounding box center [578, 205] width 321 height 17
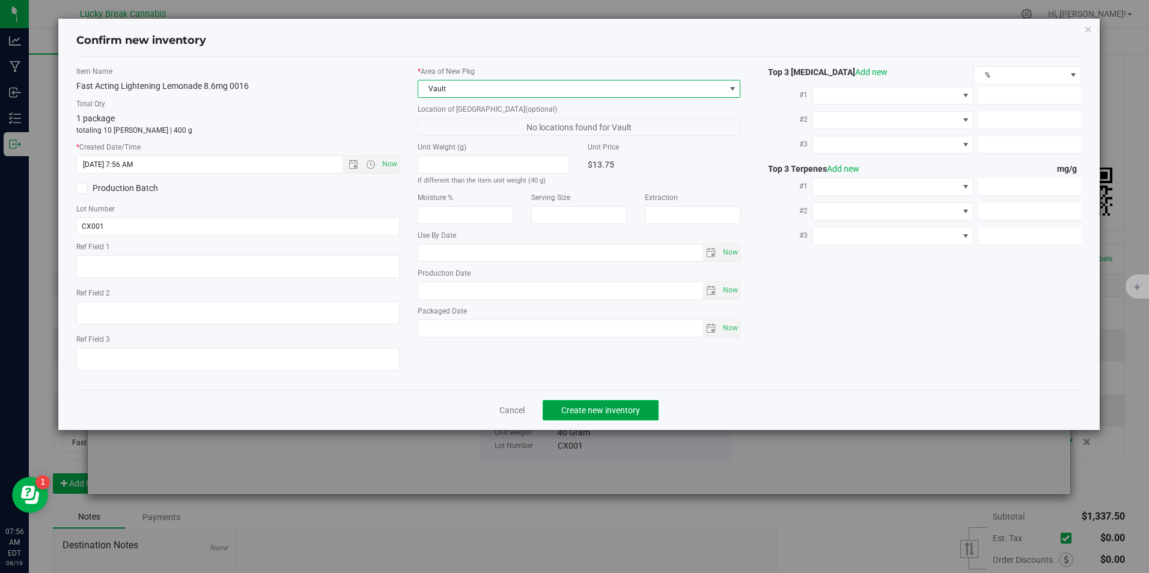
click at [594, 413] on span "Create new inventory" at bounding box center [600, 411] width 79 height 10
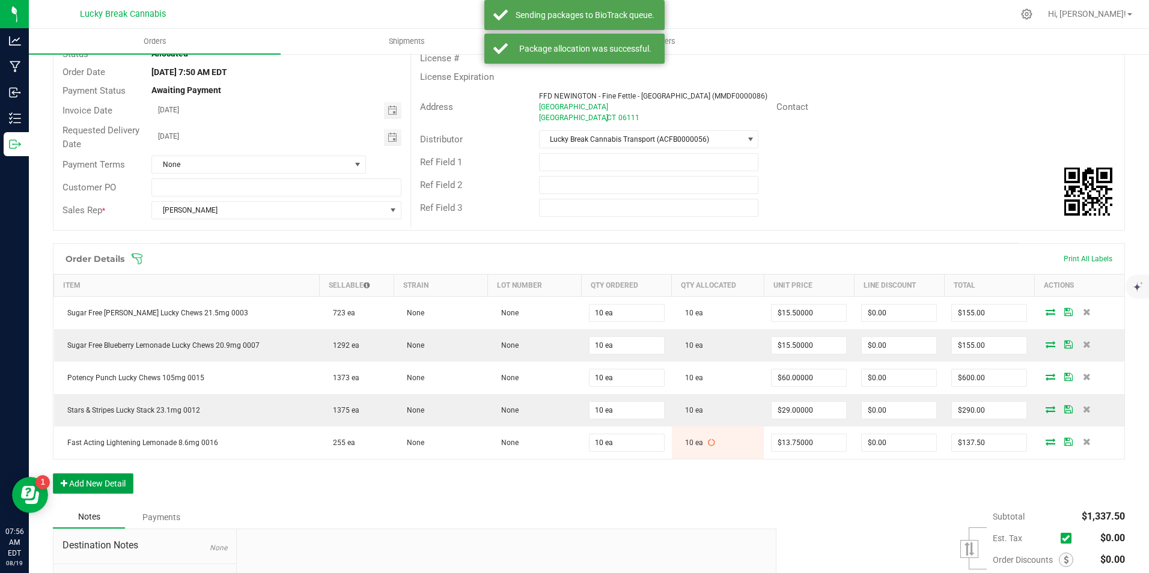
click at [106, 486] on button "Add New Detail" at bounding box center [93, 484] width 81 height 20
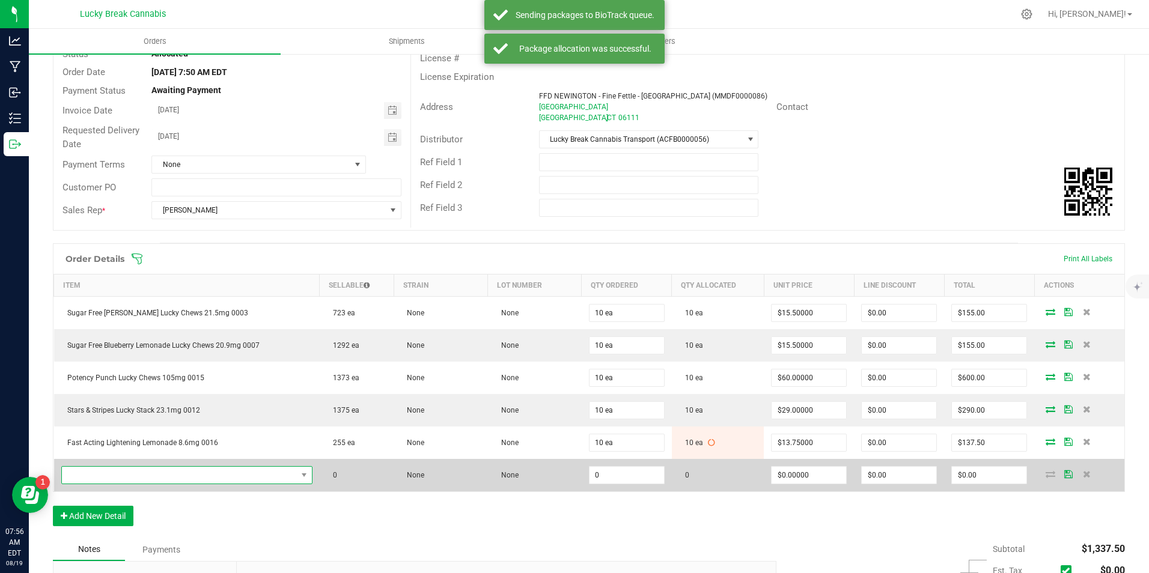
click at [117, 469] on span "NO DATA FOUND" at bounding box center [179, 475] width 235 height 17
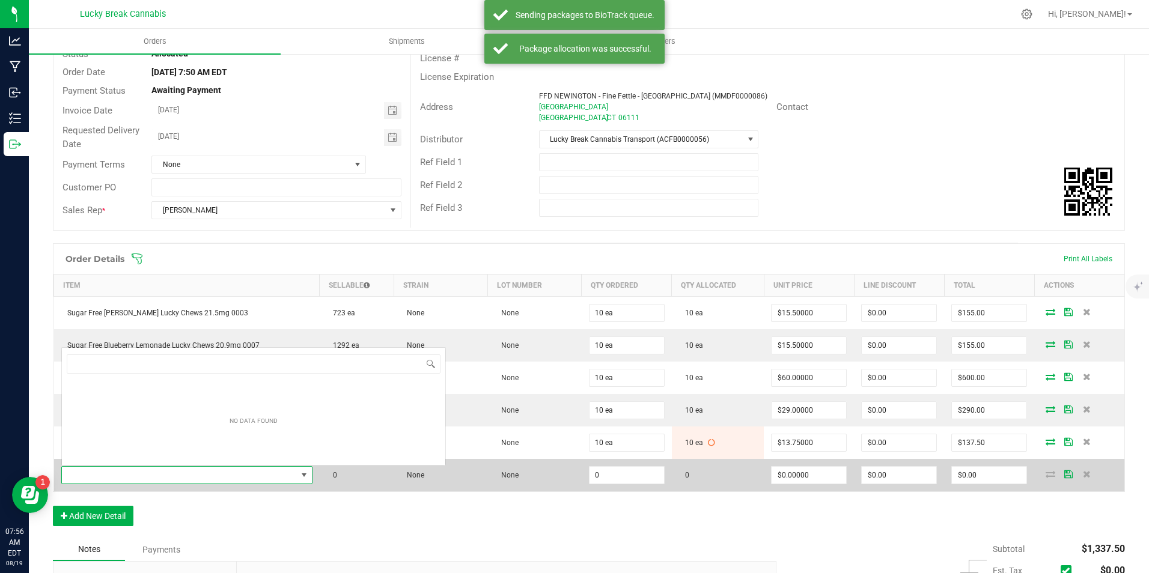
scroll to position [18, 245]
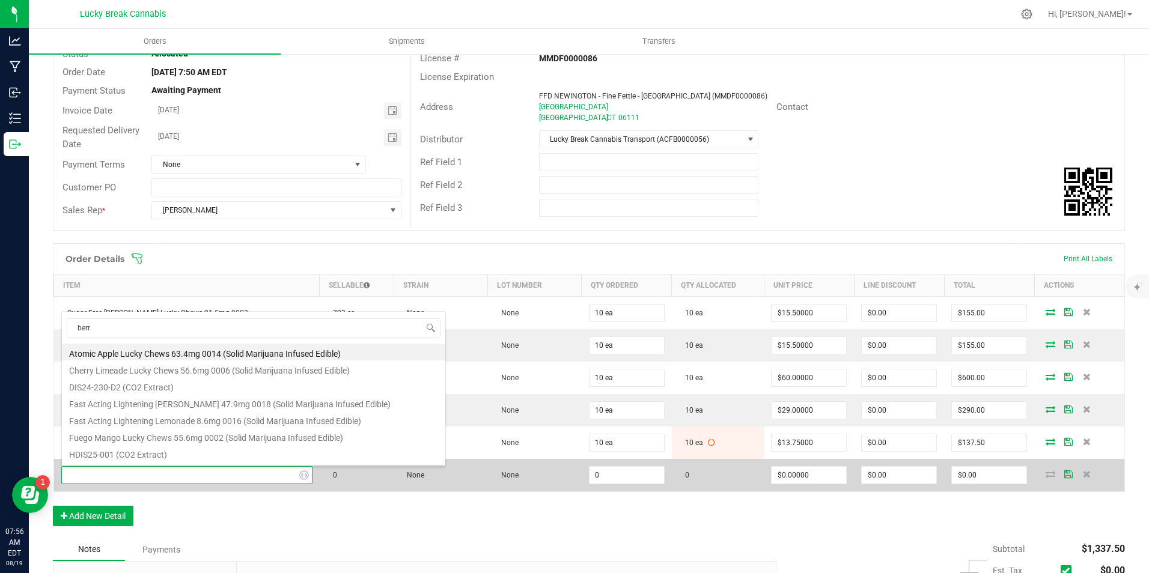
type input "[PERSON_NAME]"
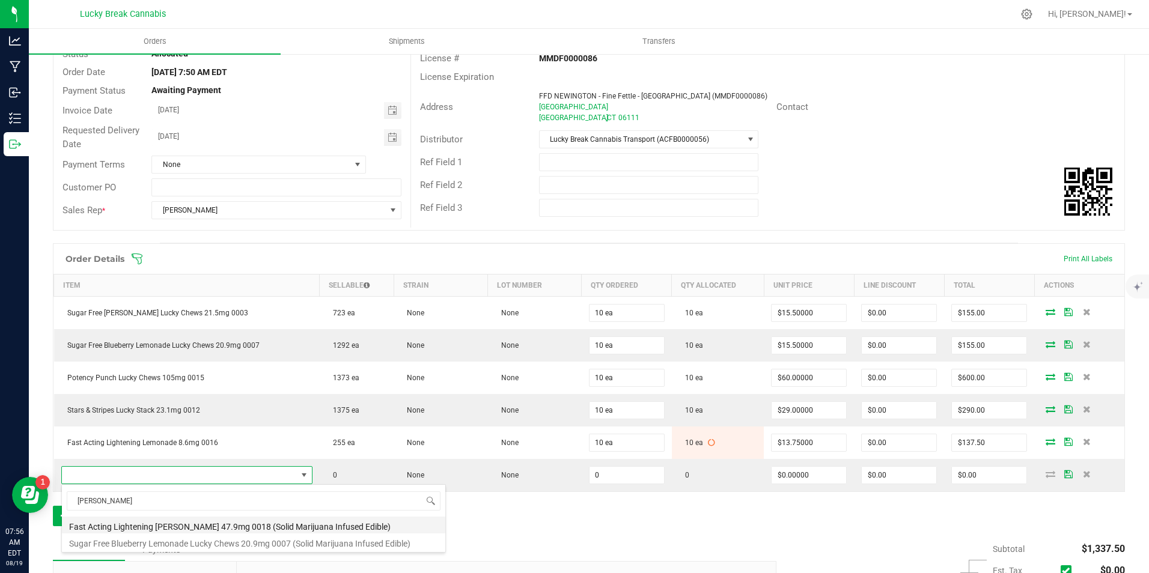
click at [227, 520] on li "Fast Acting Lightening [PERSON_NAME] 47.9mg 0018 (Solid Marijuana Infused Edibl…" at bounding box center [253, 525] width 383 height 17
type input "0 ea"
type input "$45.50000"
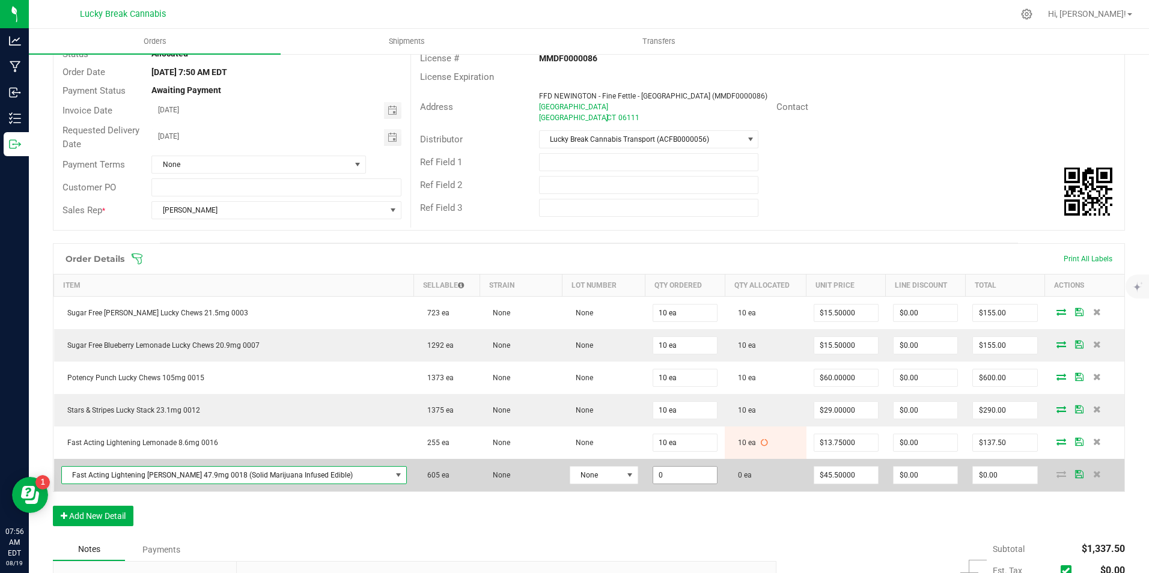
click at [653, 478] on input "0" at bounding box center [685, 475] width 64 height 17
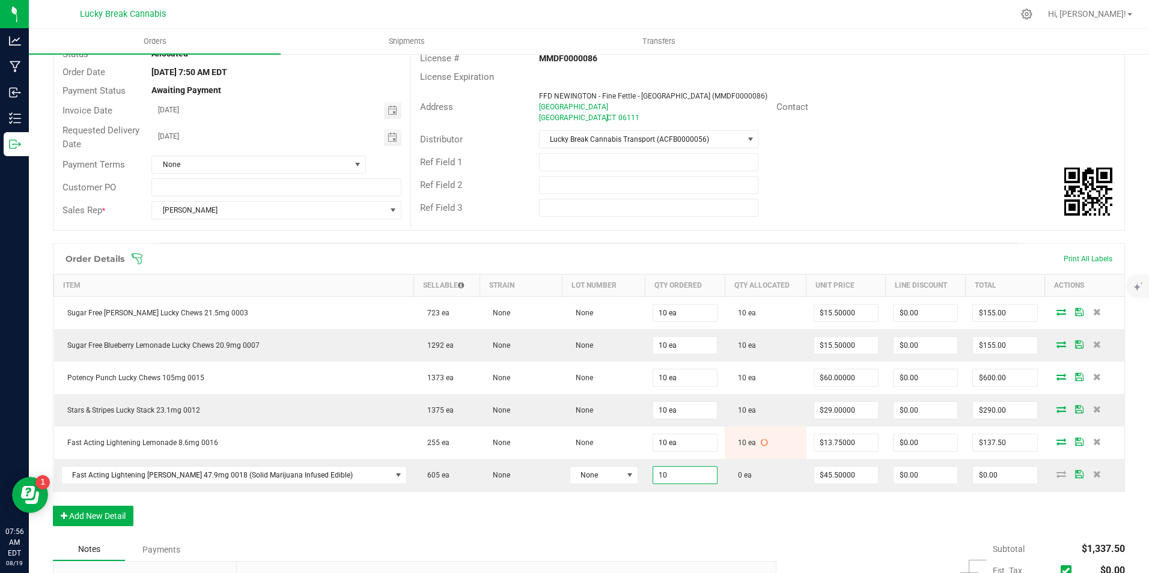
type input "10 ea"
type input "$455.00"
click at [677, 510] on div "Order Details Print All Labels Item Sellable Strain Lot Number Qty Ordered Qty …" at bounding box center [589, 390] width 1072 height 295
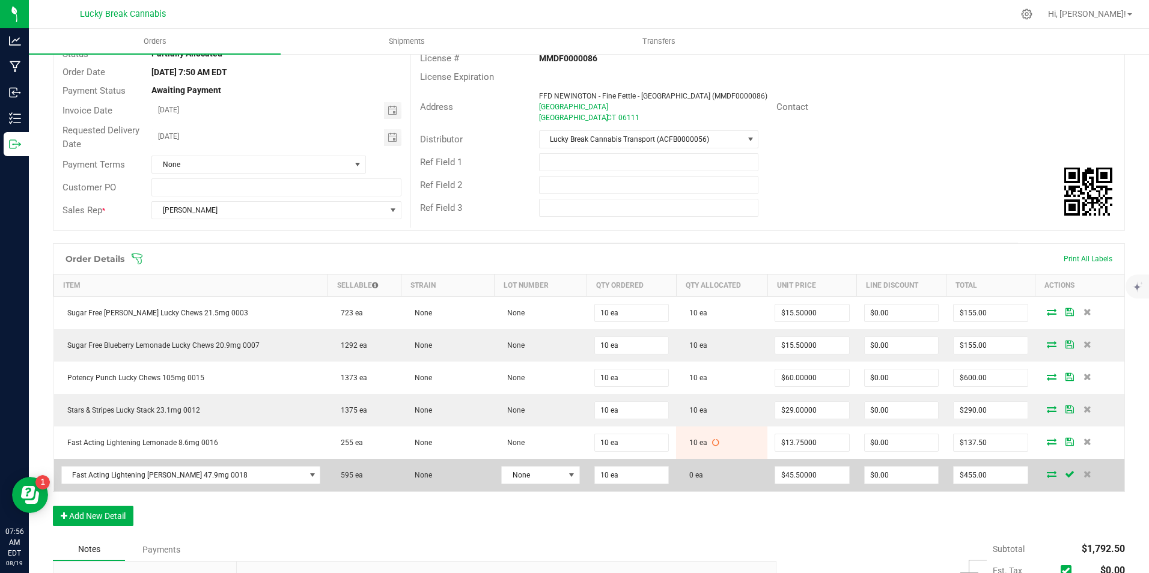
click at [1047, 474] on icon at bounding box center [1052, 474] width 10 height 7
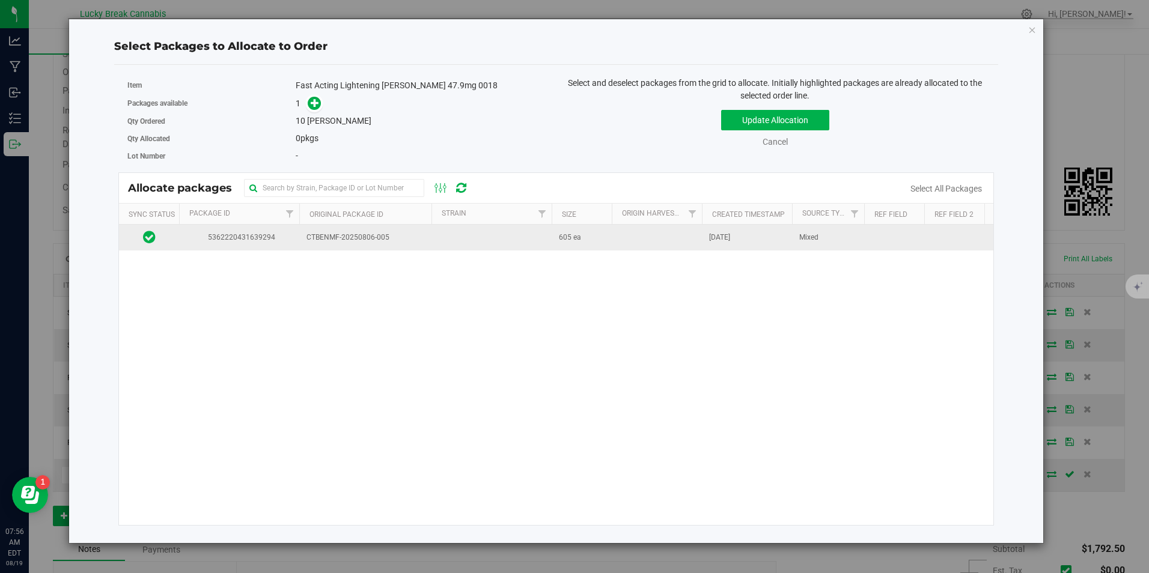
click at [392, 243] on span "CTBENMF-20250806-005" at bounding box center [365, 237] width 118 height 11
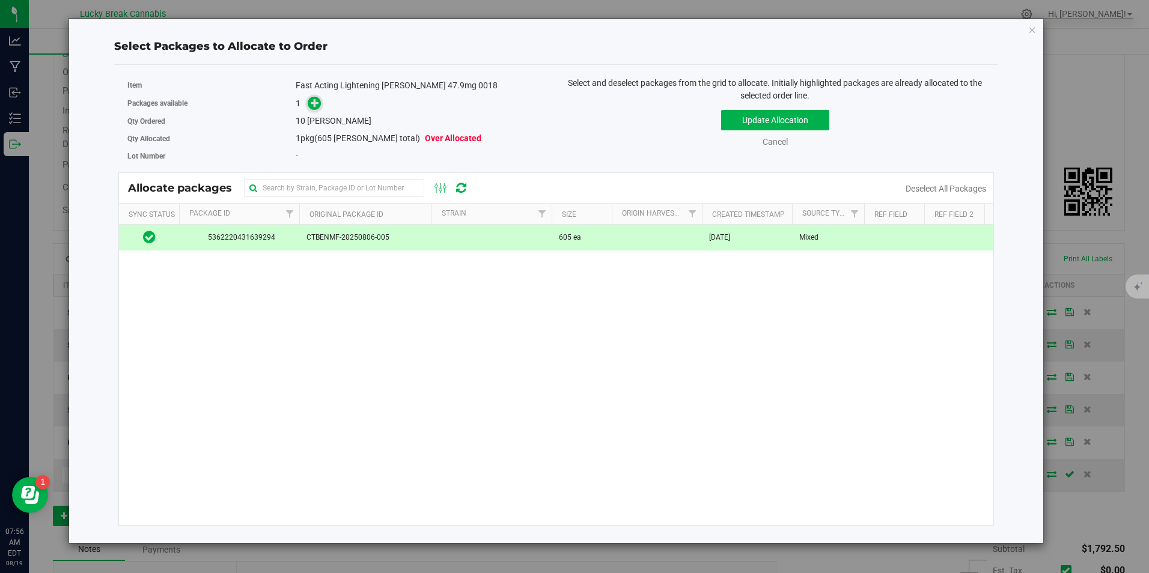
click at [314, 99] on icon at bounding box center [315, 103] width 8 height 8
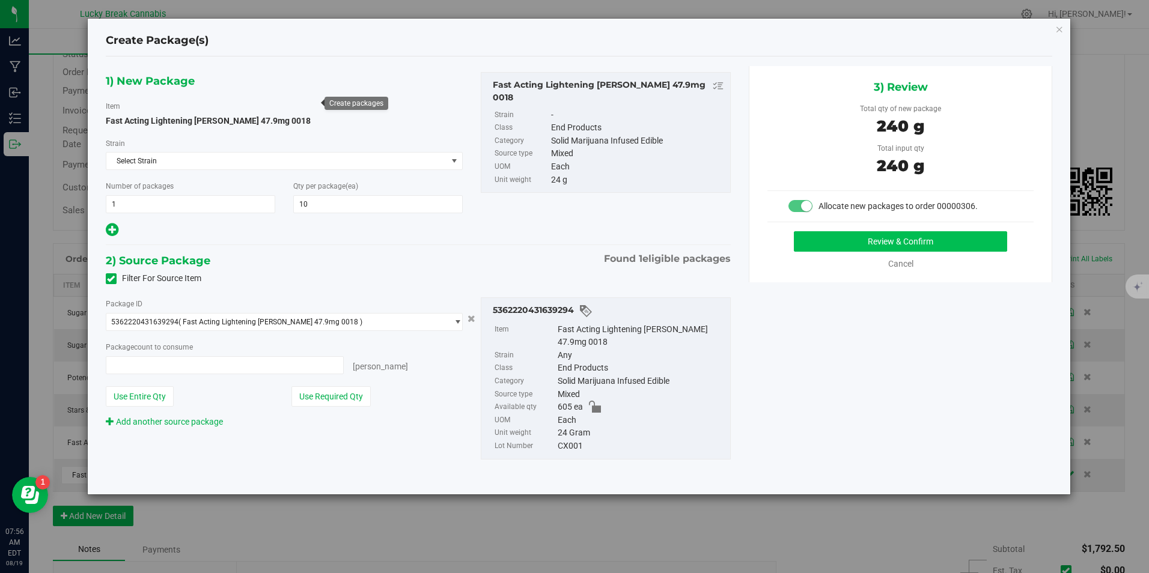
type input "10 ea"
click at [860, 239] on button "Review & Confirm" at bounding box center [900, 241] width 213 height 20
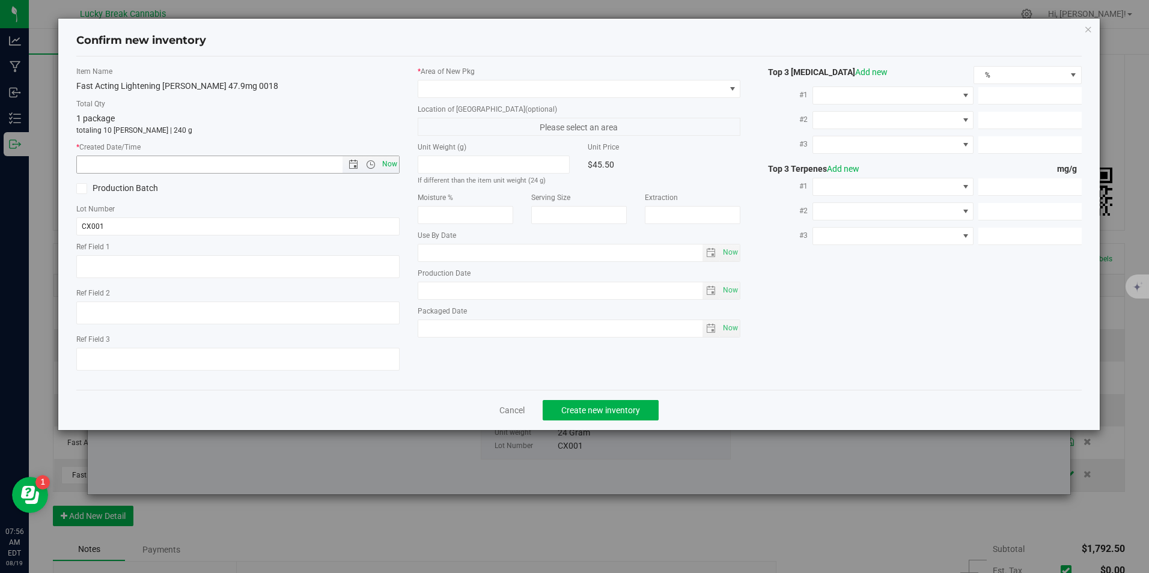
click at [392, 162] on span "Now" at bounding box center [389, 164] width 20 height 17
type input "[DATE] 7:56 AM"
click at [460, 75] on label "* Area of [GEOGRAPHIC_DATA]" at bounding box center [579, 71] width 323 height 11
click at [466, 88] on span at bounding box center [571, 89] width 306 height 17
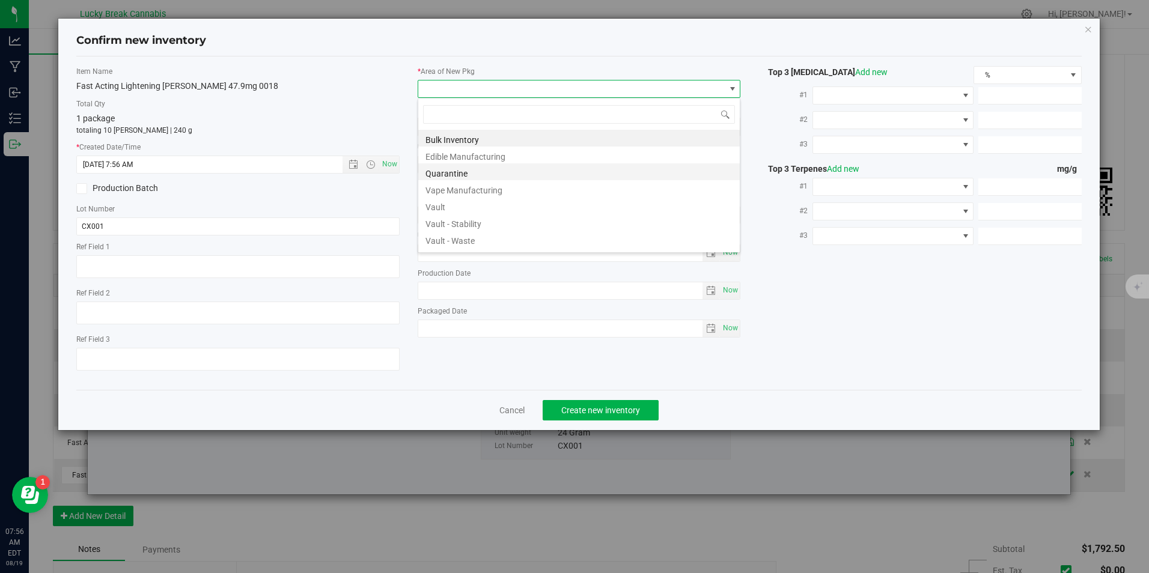
scroll to position [18, 323]
click at [443, 208] on li "Vault" at bounding box center [578, 205] width 321 height 17
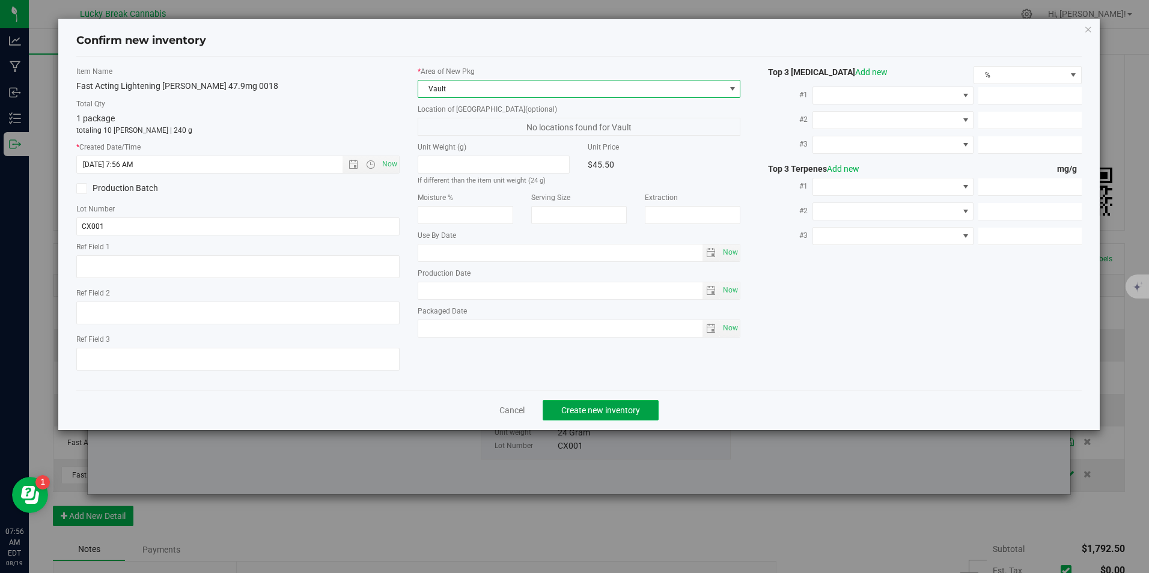
click at [585, 410] on span "Create new inventory" at bounding box center [600, 411] width 79 height 10
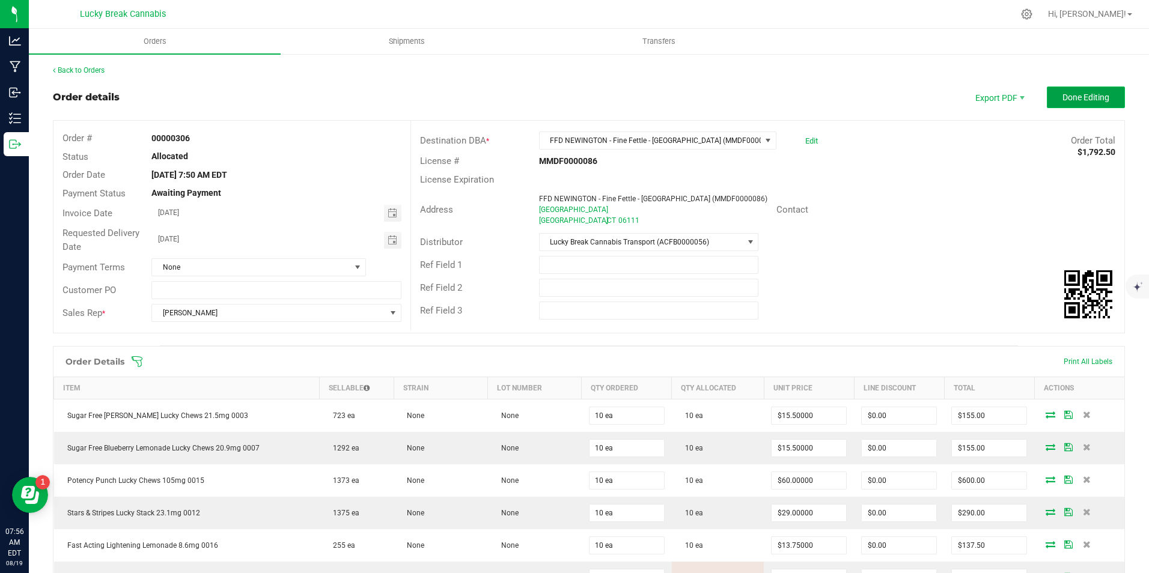
click at [1077, 100] on span "Done Editing" at bounding box center [1085, 98] width 47 height 10
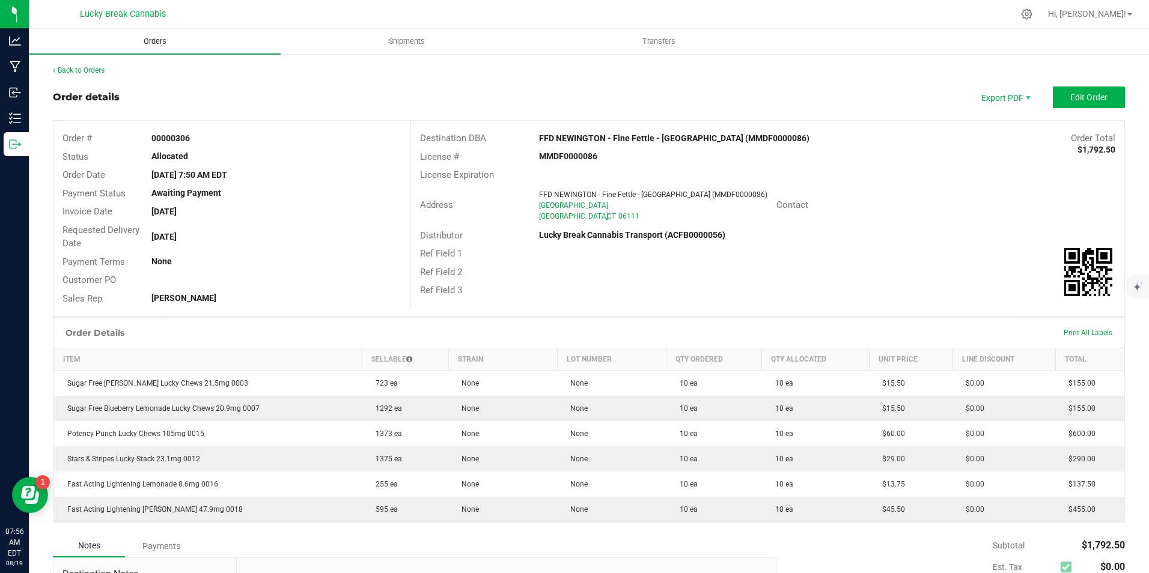
click at [147, 38] on span "Orders" at bounding box center [154, 41] width 55 height 11
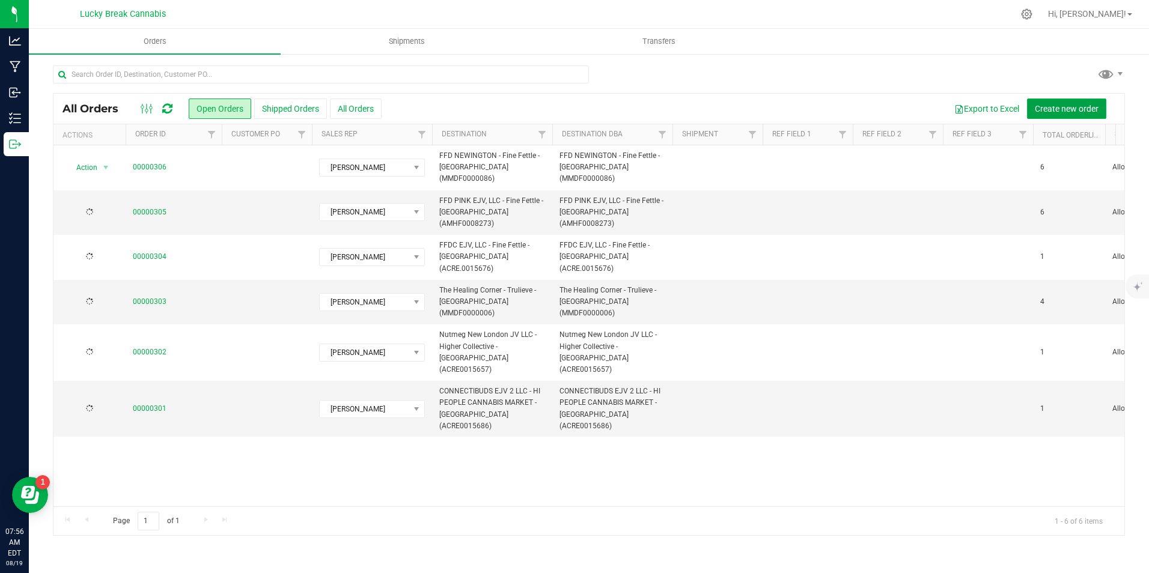
click at [1056, 110] on span "Create new order" at bounding box center [1067, 109] width 64 height 10
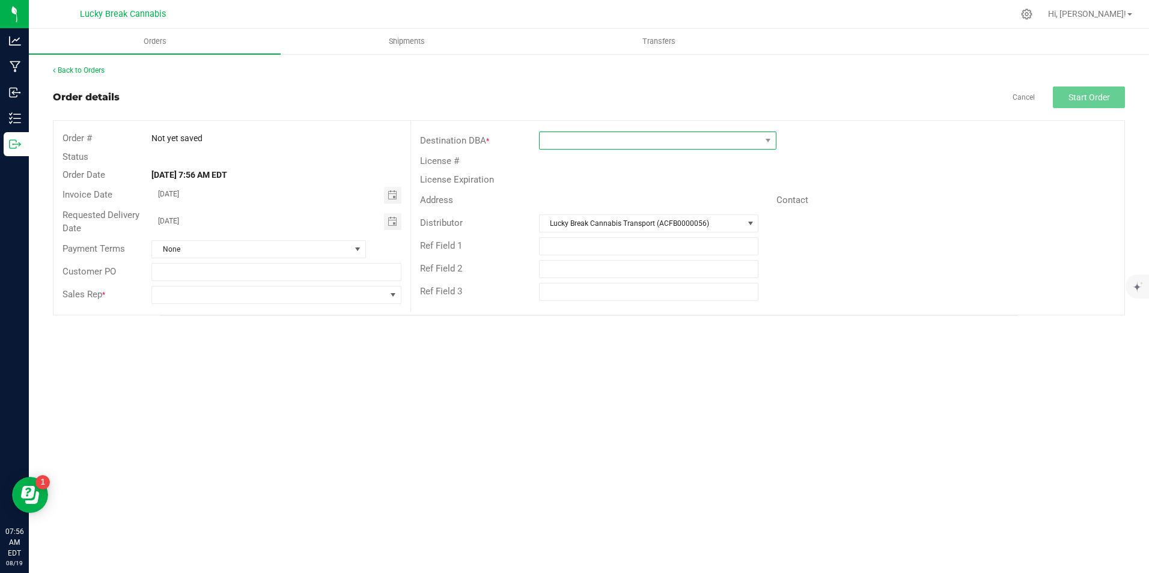
click at [571, 142] on span at bounding box center [650, 140] width 221 height 17
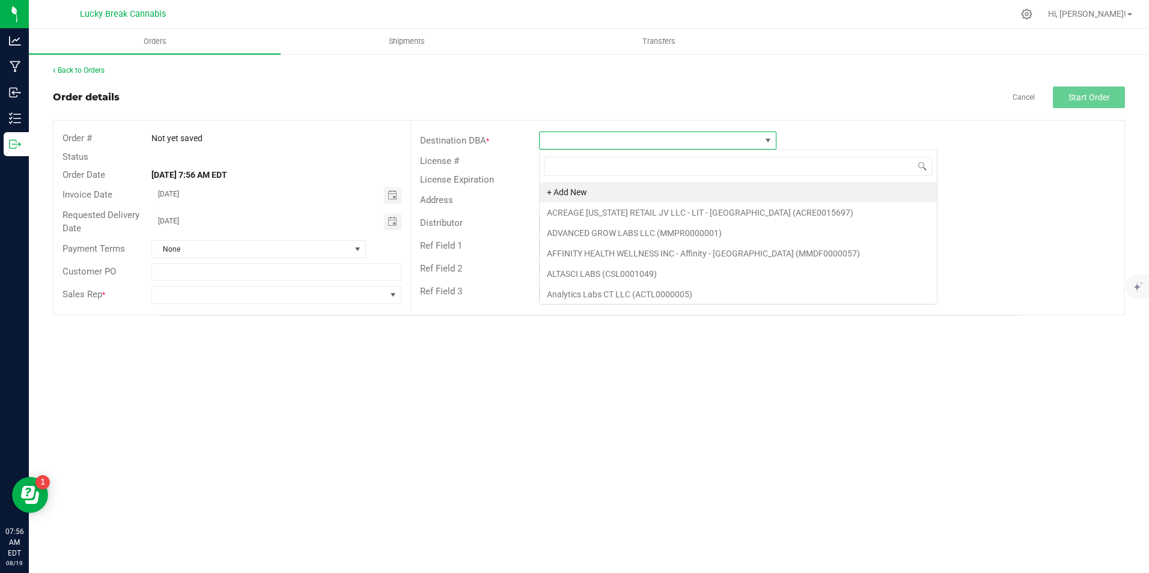
scroll to position [18, 237]
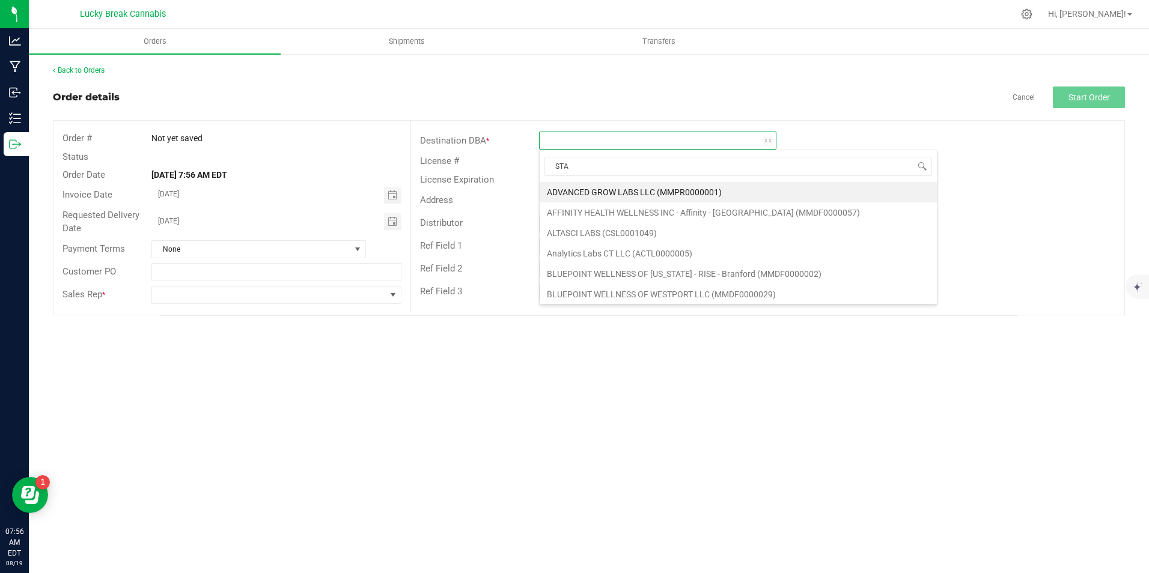
type input "STAM"
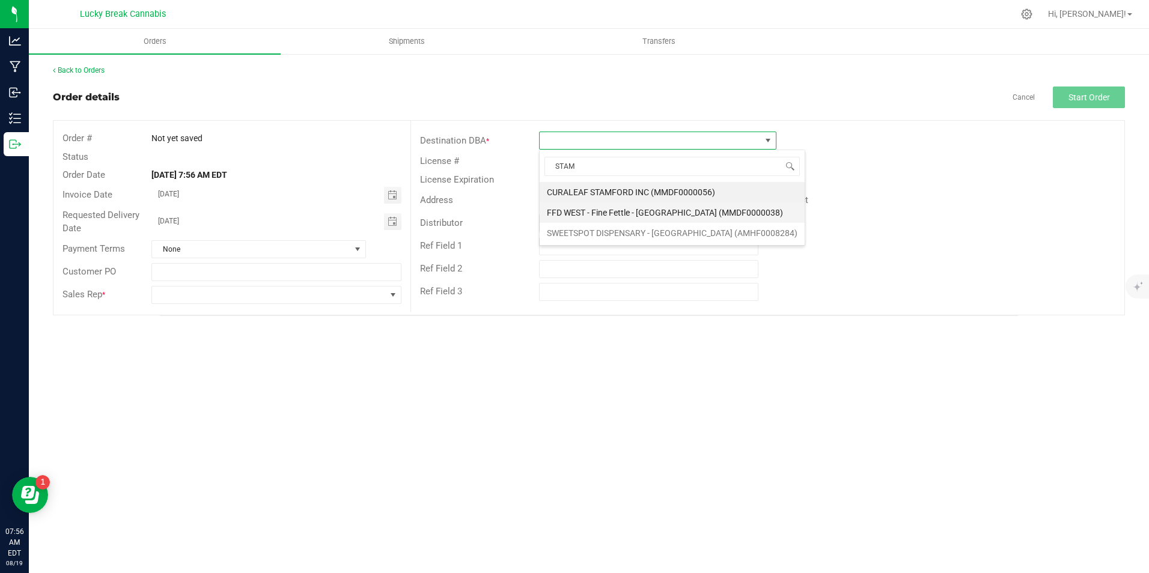
click at [588, 212] on li "FFD WEST - Fine Fettle - [GEOGRAPHIC_DATA] (MMDF0000038)" at bounding box center [672, 213] width 265 height 20
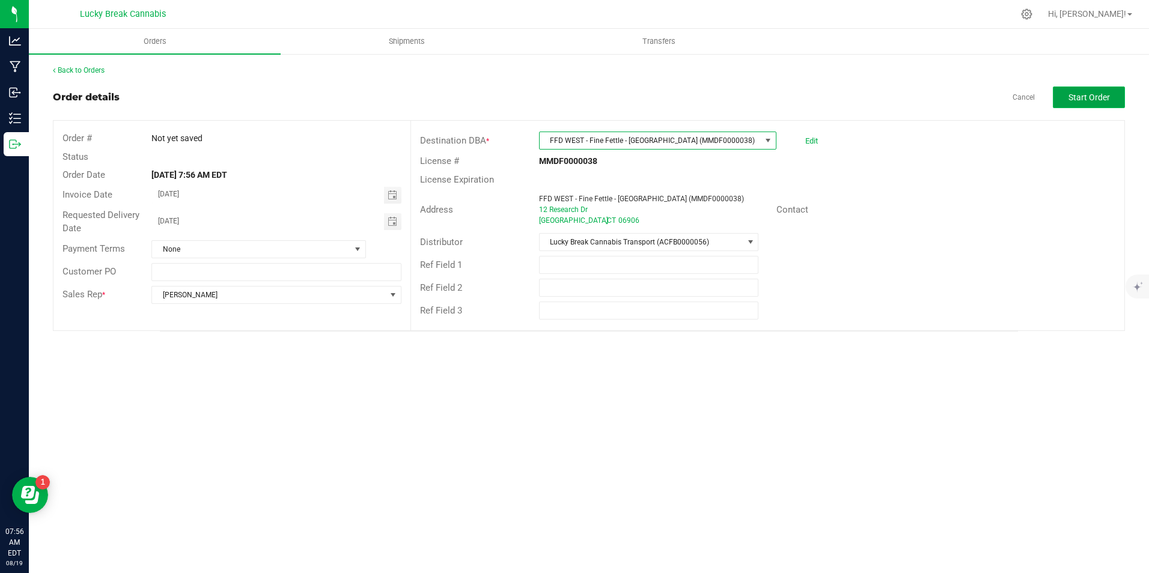
click at [1095, 96] on span "Start Order" at bounding box center [1088, 98] width 41 height 10
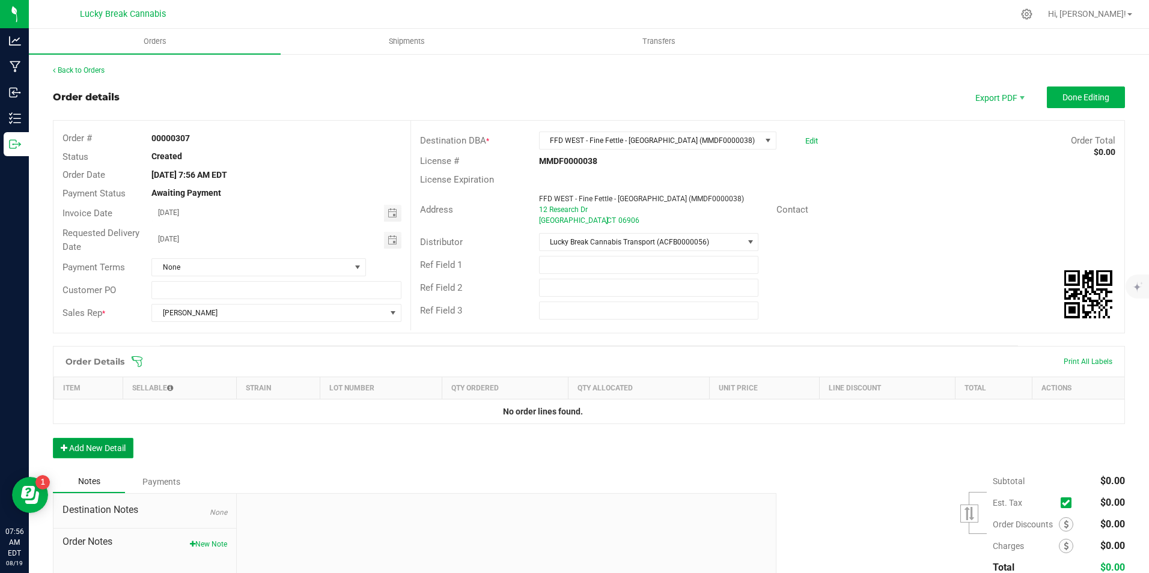
click at [108, 452] on button "Add New Detail" at bounding box center [93, 448] width 81 height 20
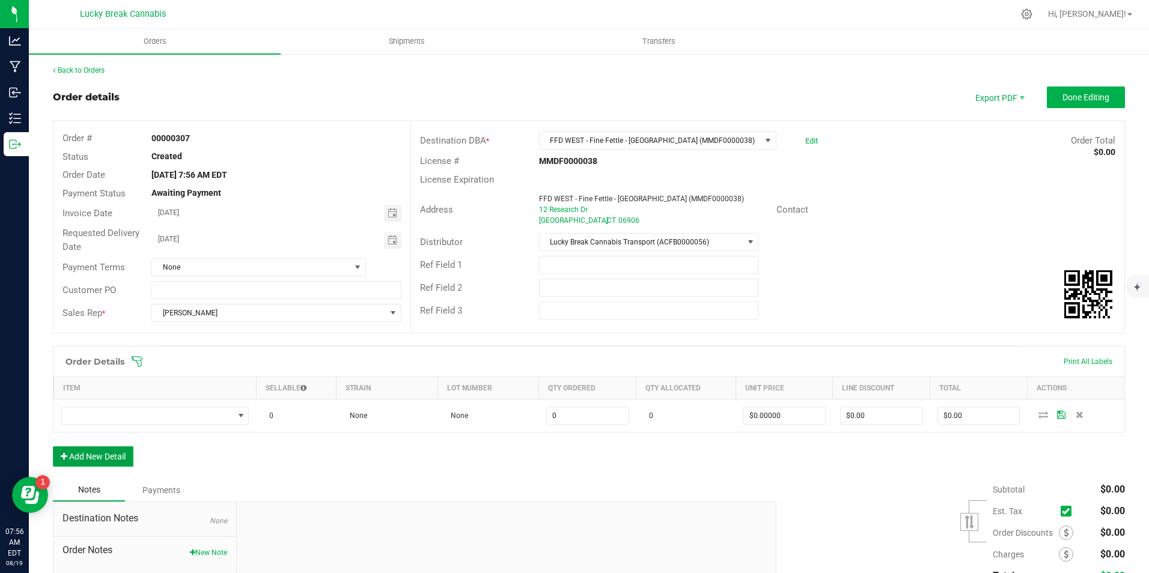
click at [120, 457] on button "Add New Detail" at bounding box center [93, 456] width 81 height 20
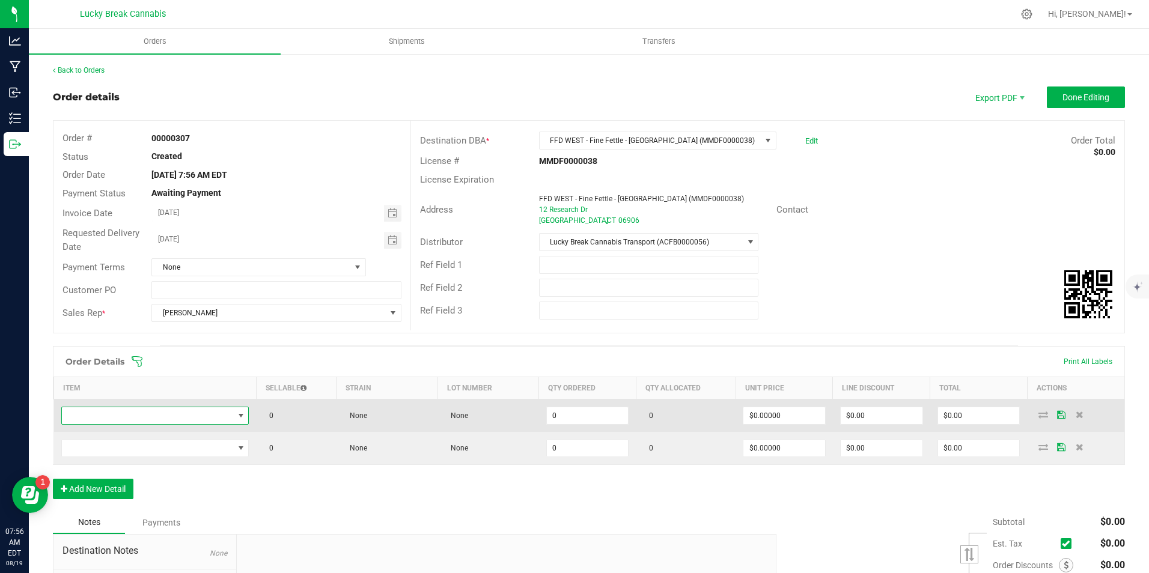
click at [151, 421] on span "NO DATA FOUND" at bounding box center [148, 415] width 172 height 17
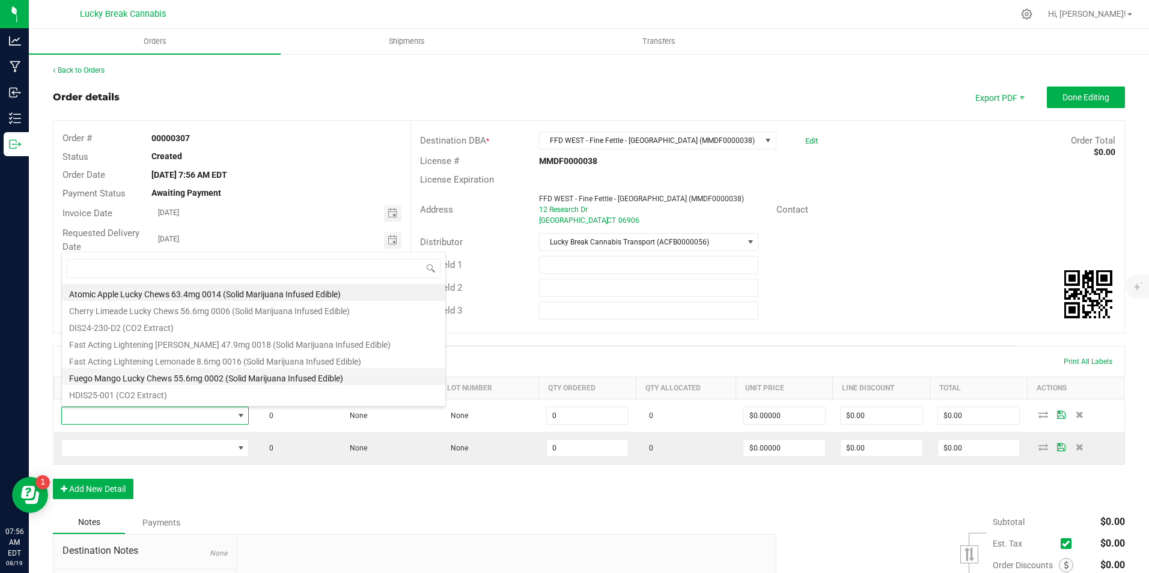
scroll to position [18, 184]
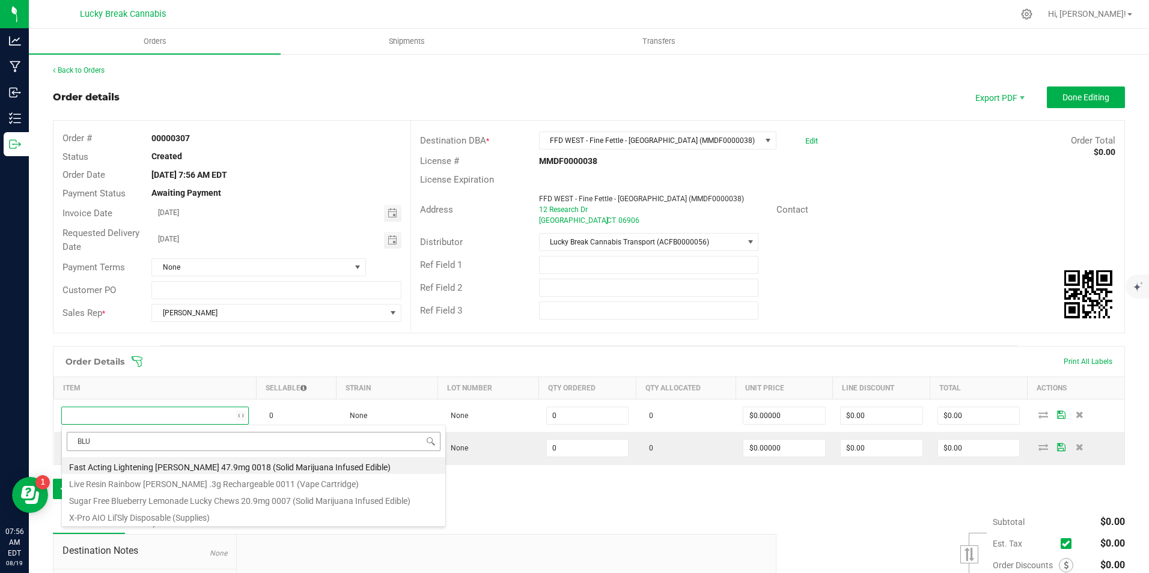
type input "BLUE"
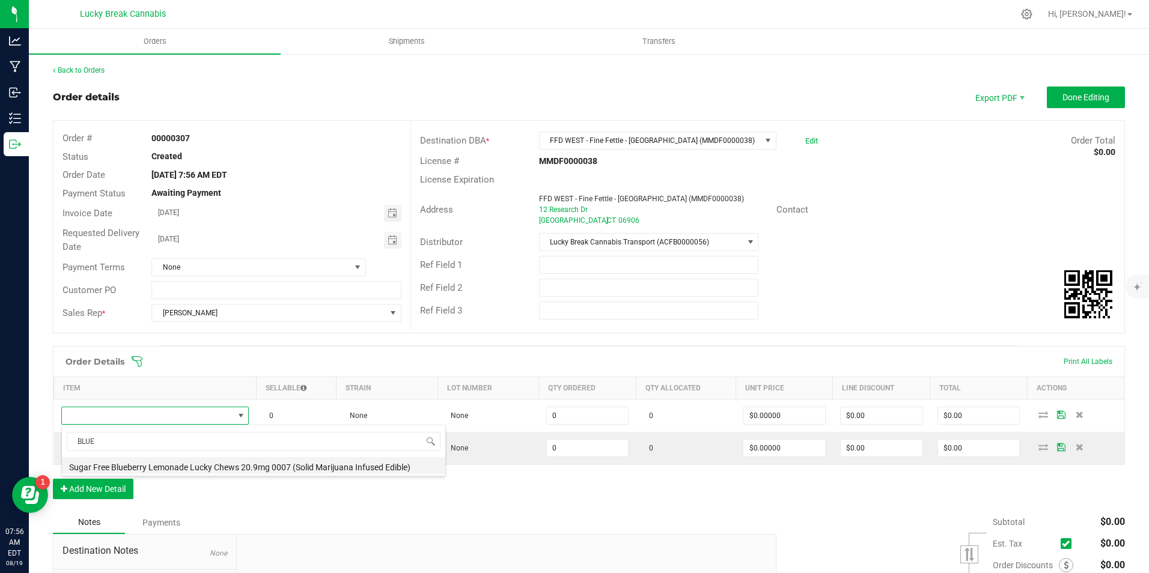
click at [207, 466] on li "Sugar Free Blueberry Lemonade Lucky Chews 20.9mg 0007 (Solid Marijuana Infused …" at bounding box center [253, 465] width 383 height 17
type input "0 ea"
type input "$15.50000"
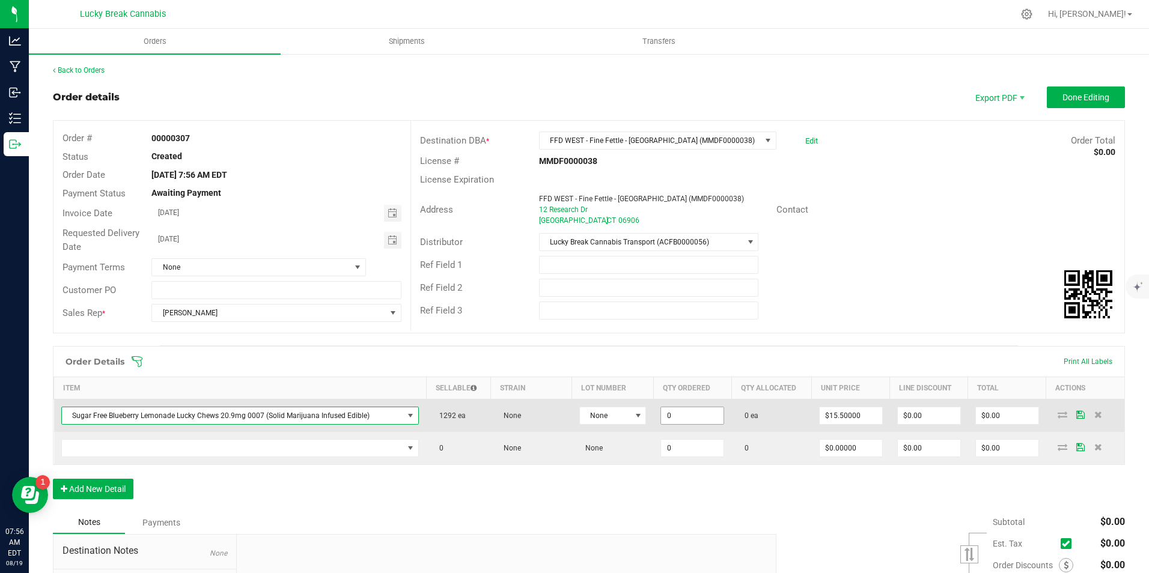
click at [675, 410] on input "0" at bounding box center [692, 415] width 62 height 17
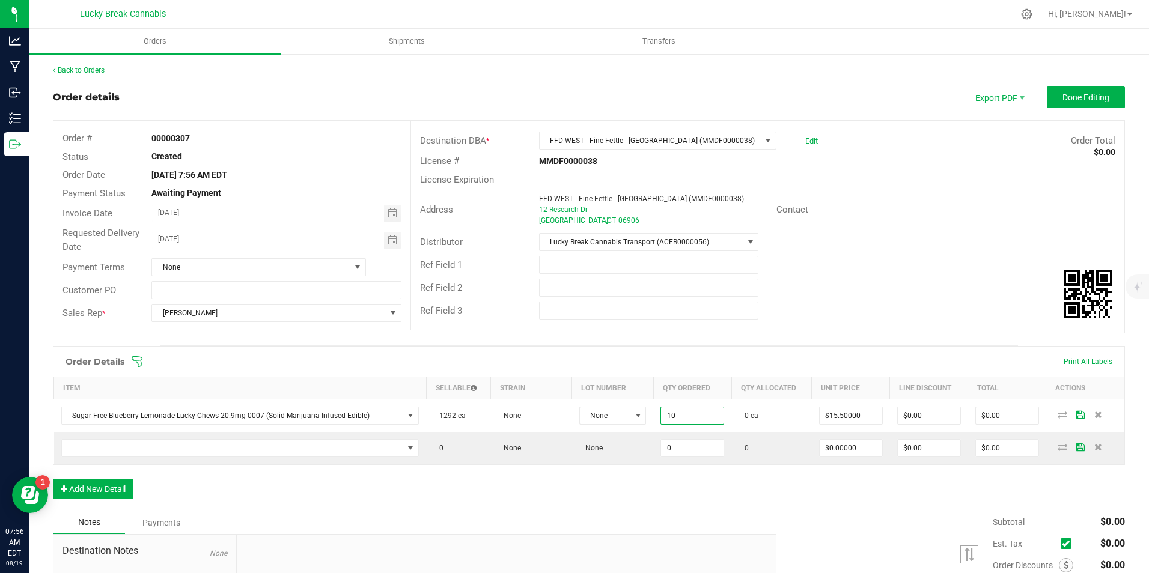
type input "10 ea"
type input "$155.00"
click at [706, 479] on div "Order Details Print All Labels Item Sellable Strain Lot Number Qty Ordered Qty …" at bounding box center [589, 428] width 1072 height 165
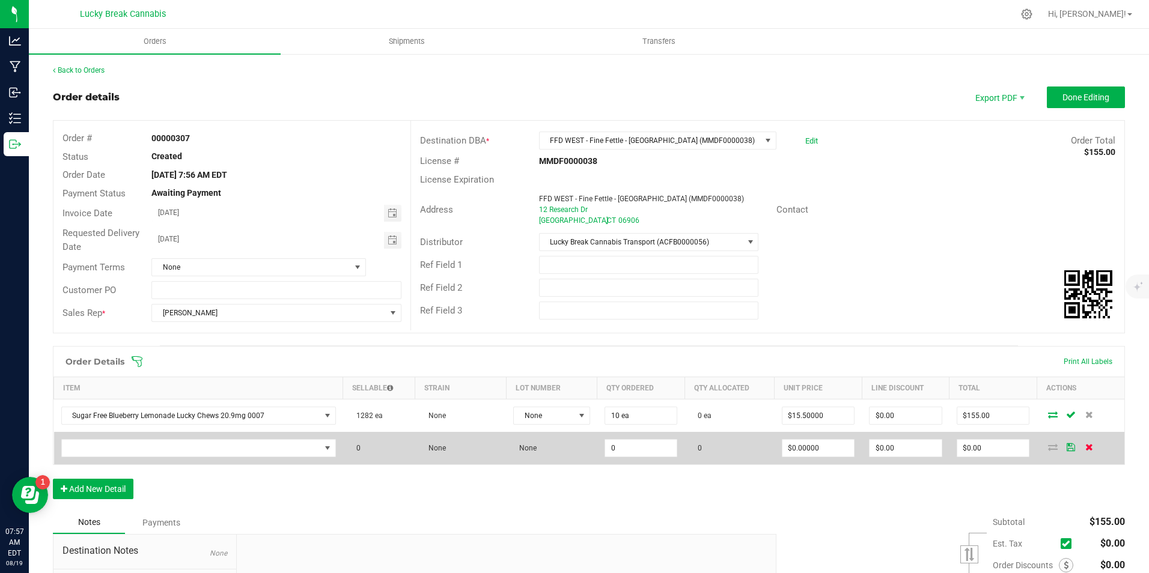
click at [1085, 451] on icon at bounding box center [1089, 446] width 8 height 7
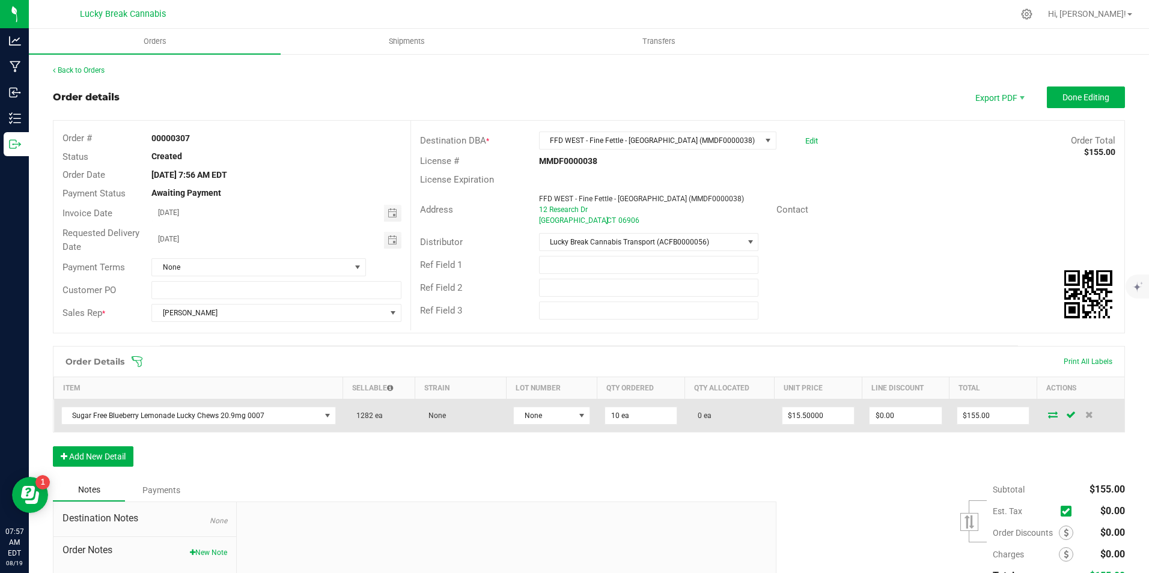
click at [1048, 415] on icon at bounding box center [1053, 414] width 10 height 7
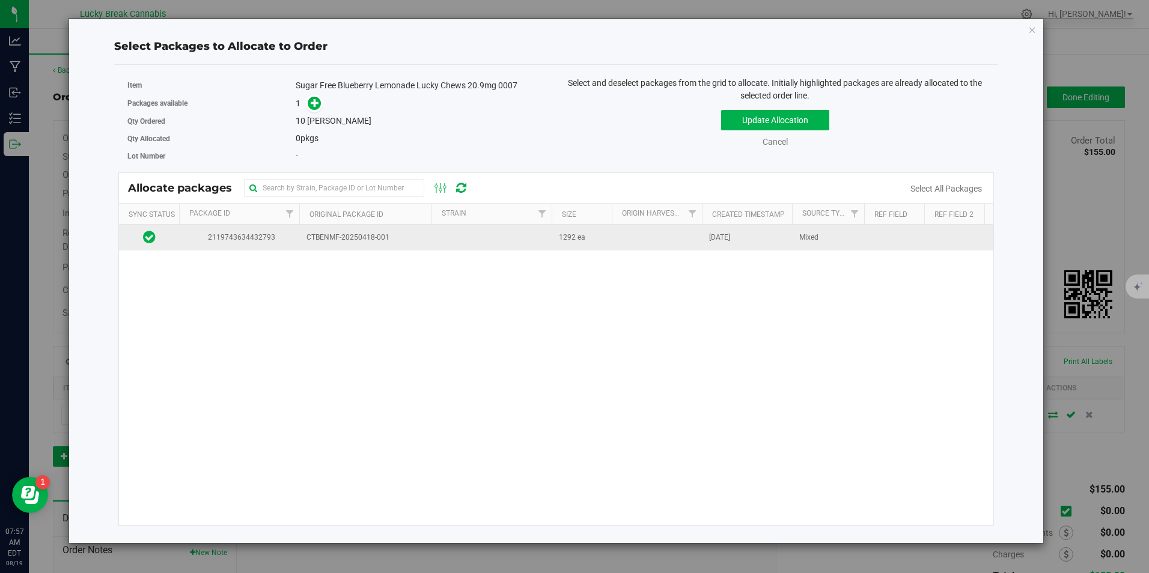
click at [205, 238] on span "2119743634432793" at bounding box center [239, 237] width 106 height 11
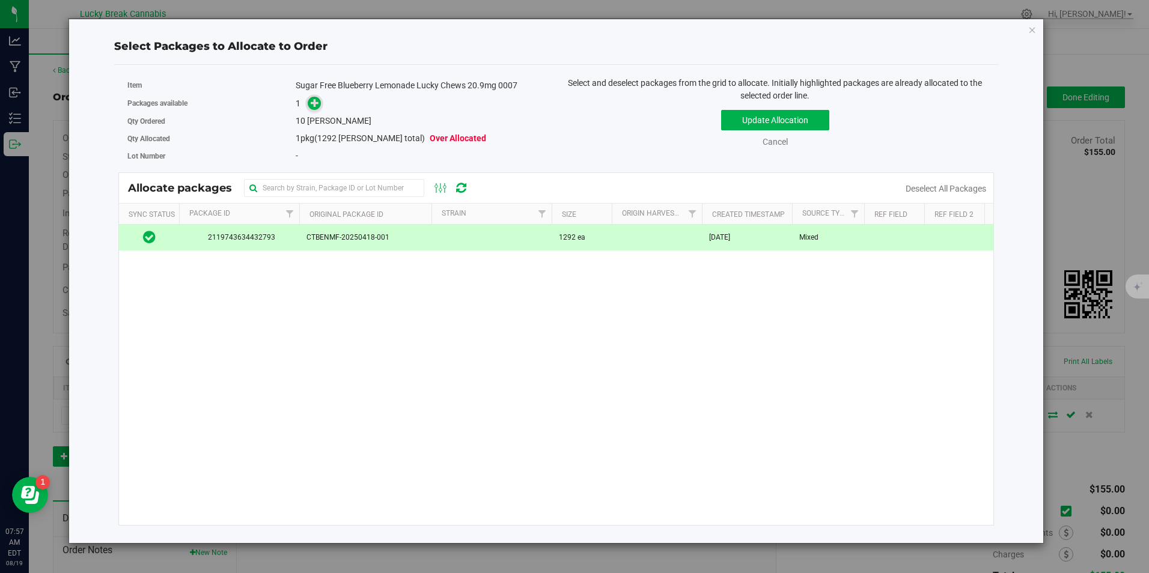
click at [316, 111] on span at bounding box center [315, 104] width 14 height 14
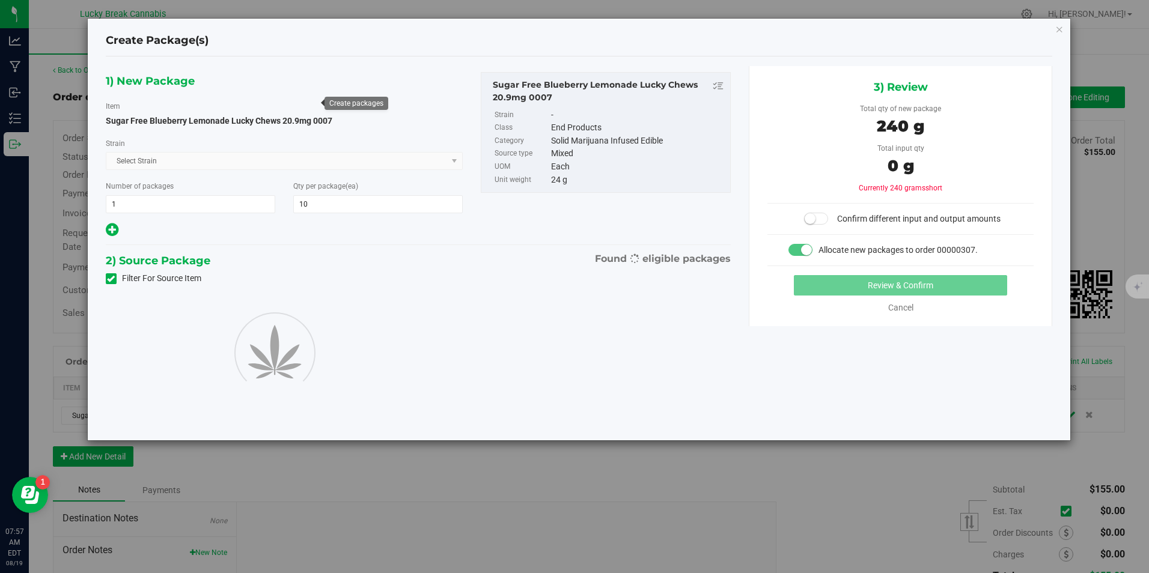
type input "10"
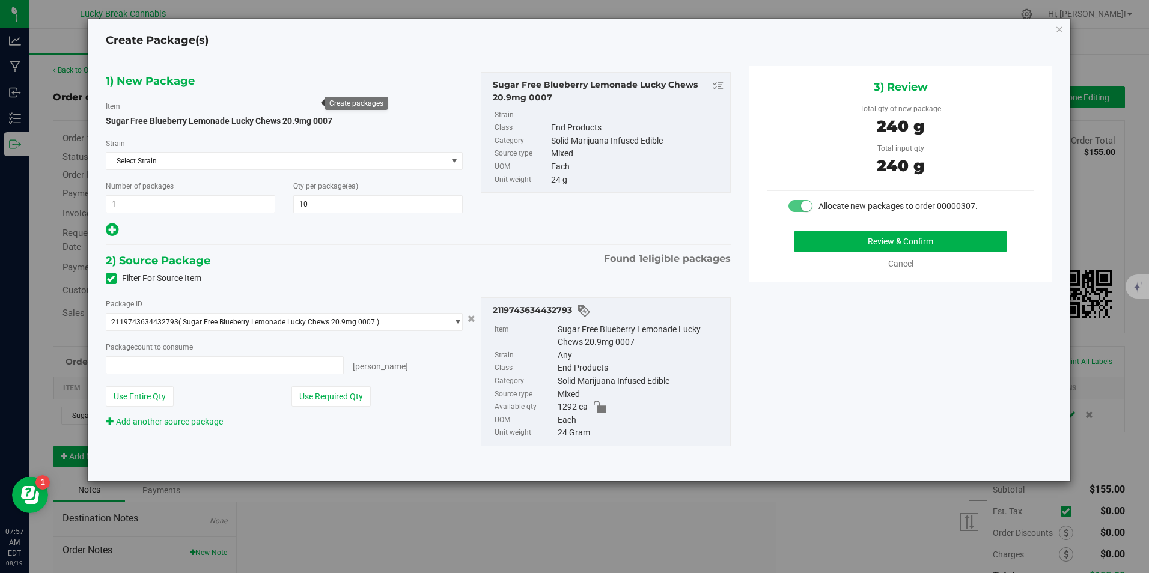
type input "10 ea"
click at [813, 240] on button "Review & Confirm" at bounding box center [900, 241] width 213 height 20
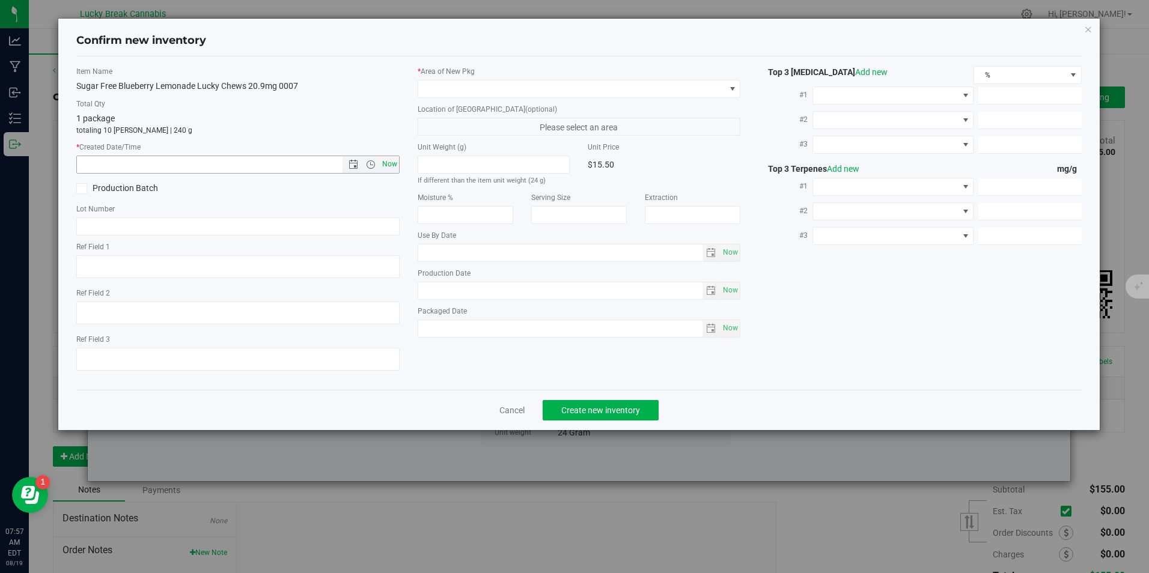
click at [388, 166] on span "Now" at bounding box center [389, 164] width 20 height 17
type input "[DATE] 7:57 AM"
click at [454, 94] on span at bounding box center [571, 89] width 306 height 17
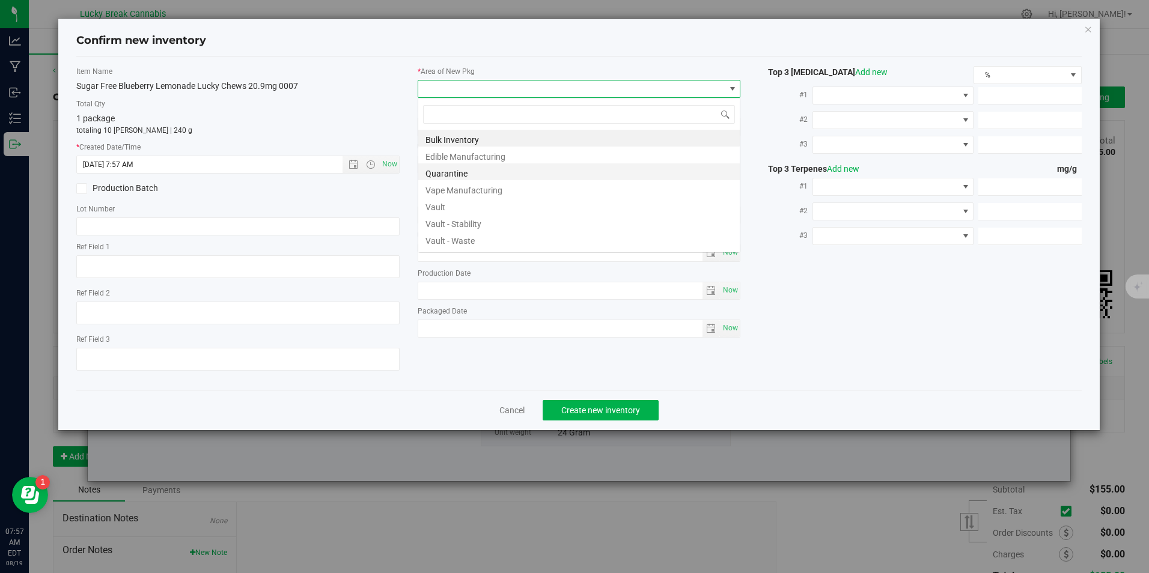
scroll to position [18, 323]
click at [460, 198] on li "Vault" at bounding box center [578, 205] width 321 height 17
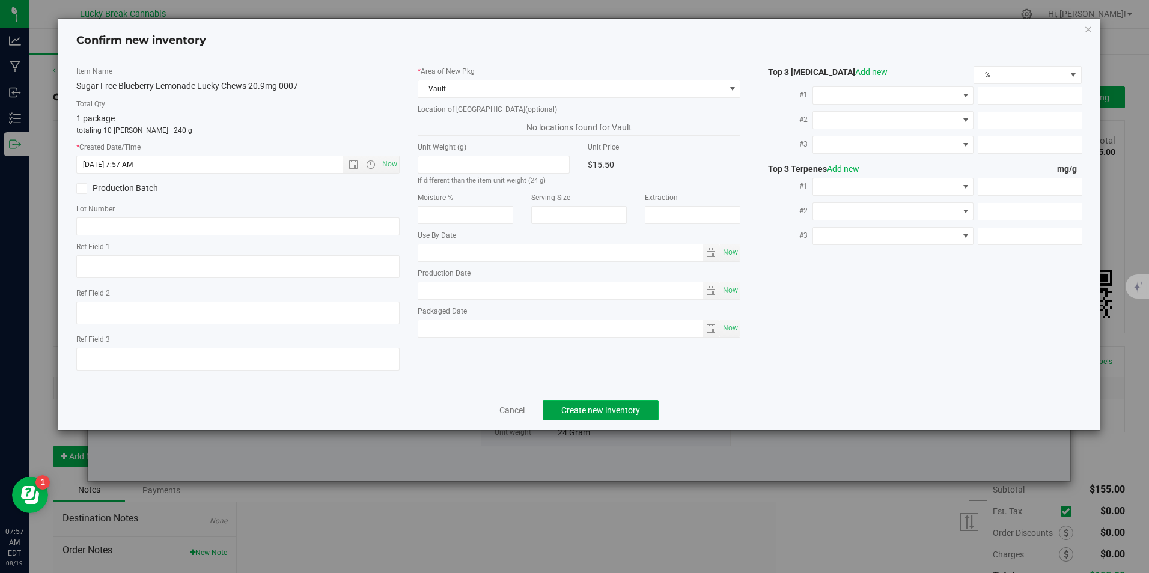
click at [610, 412] on span "Create new inventory" at bounding box center [600, 411] width 79 height 10
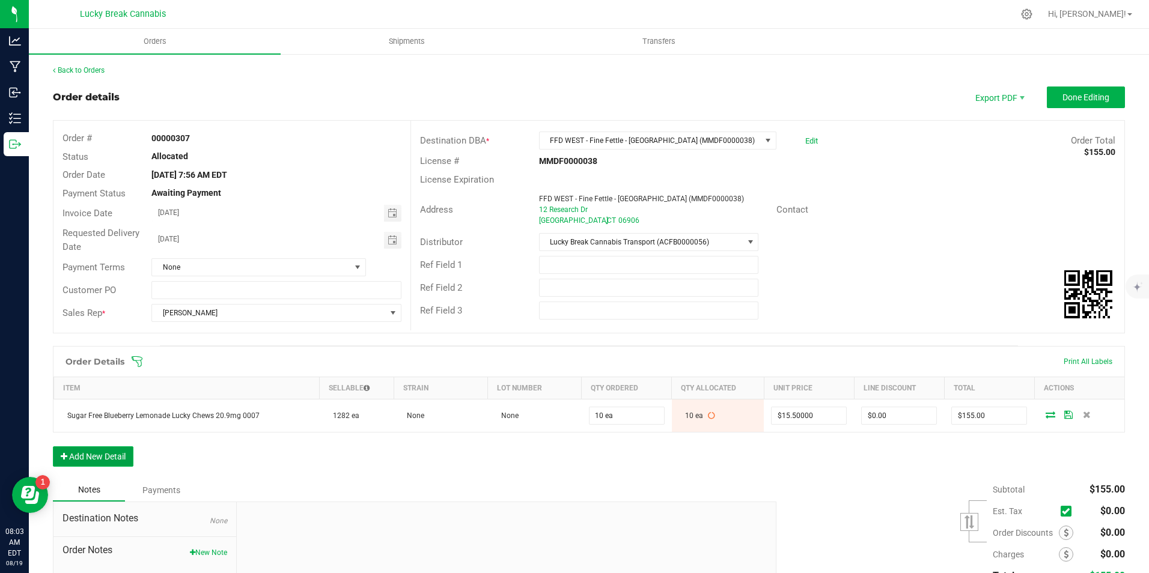
click at [124, 454] on button "Add New Detail" at bounding box center [93, 456] width 81 height 20
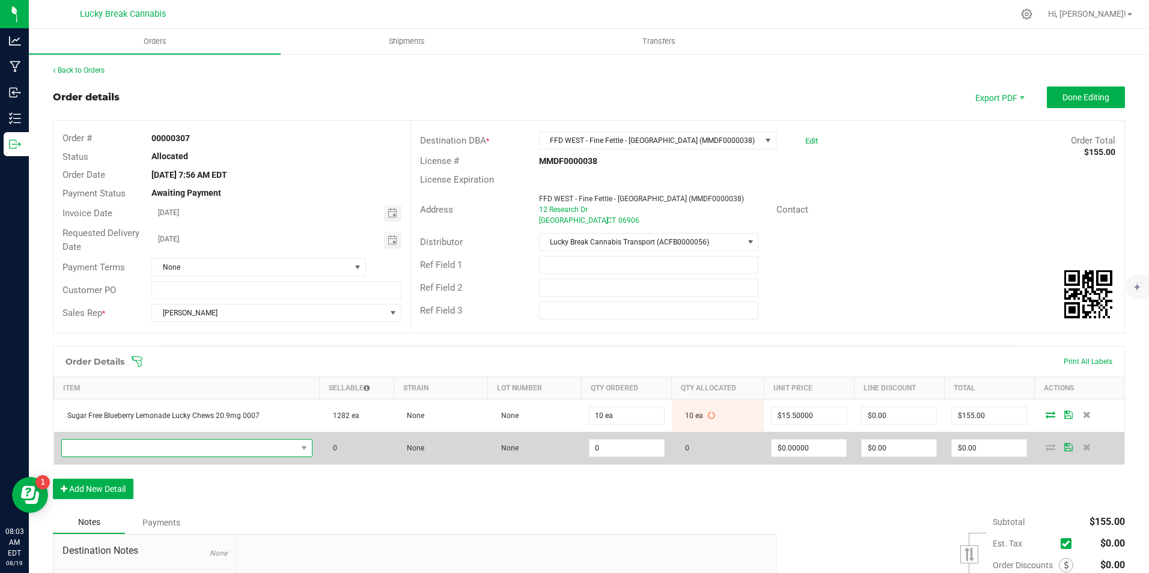
click at [171, 445] on span "NO DATA FOUND" at bounding box center [179, 448] width 235 height 17
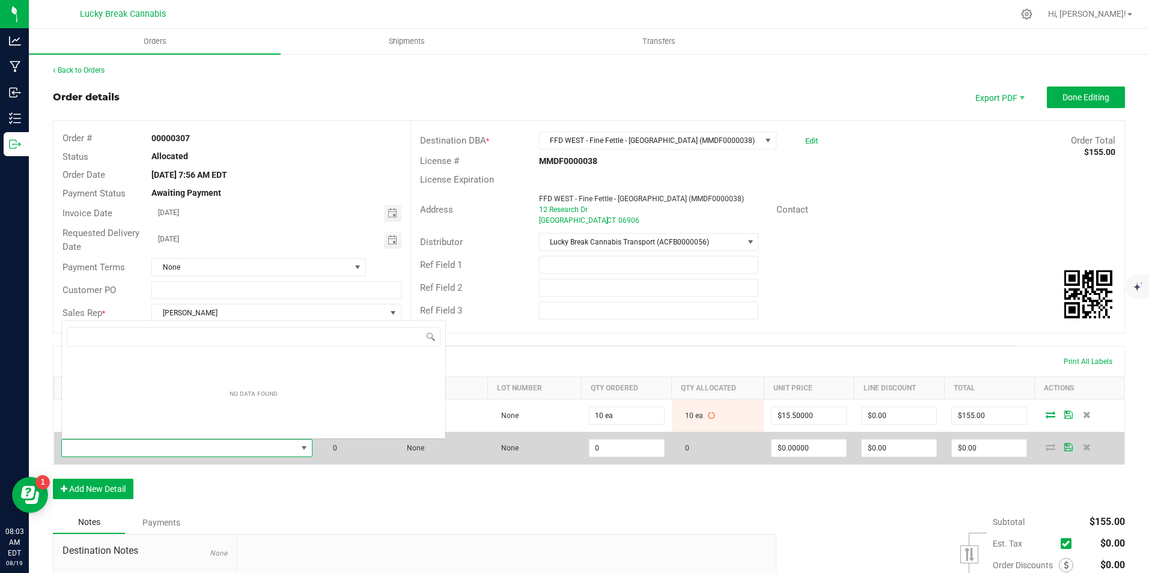
scroll to position [18, 245]
type input "m"
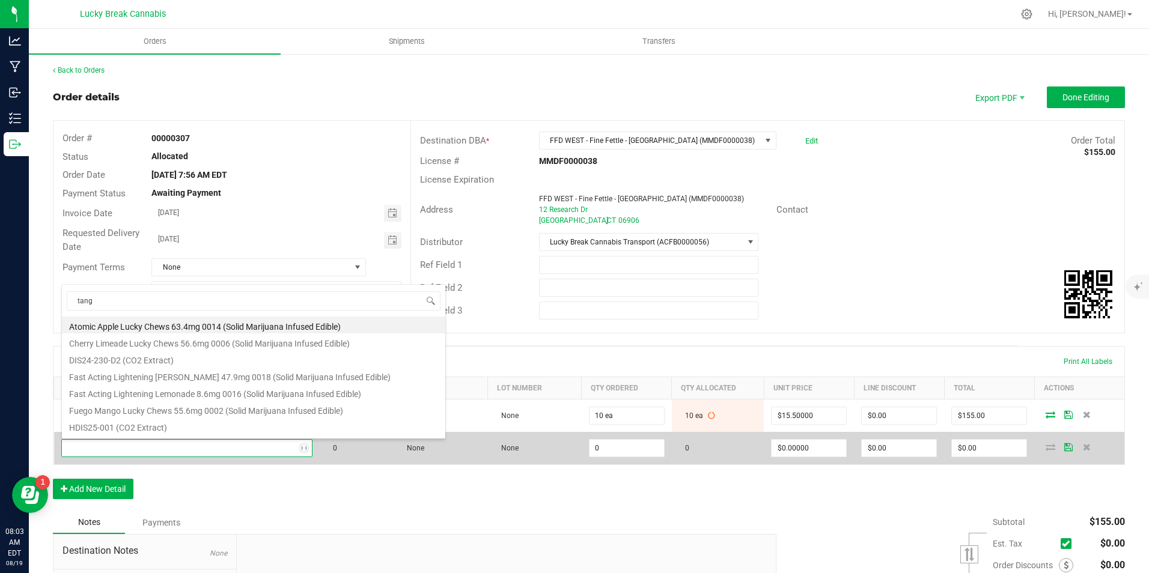
type input "tango"
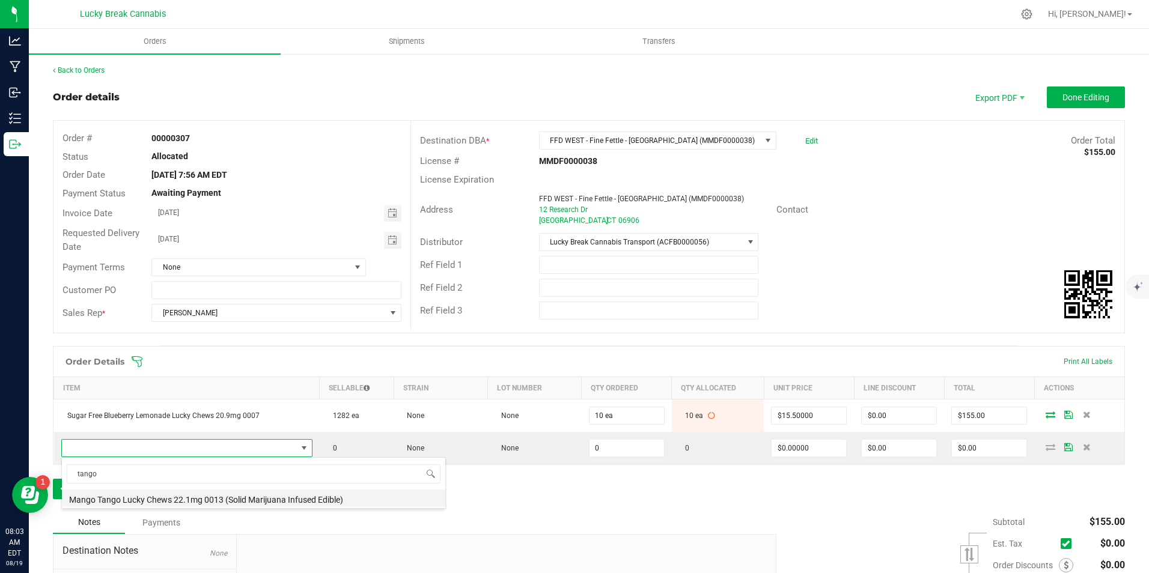
click at [155, 495] on li "Mango Tango Lucky Chews 22.1mg 0013 (Solid Marijuana Infused Edible)" at bounding box center [253, 498] width 383 height 17
type input "0 ea"
type input "$15.50000"
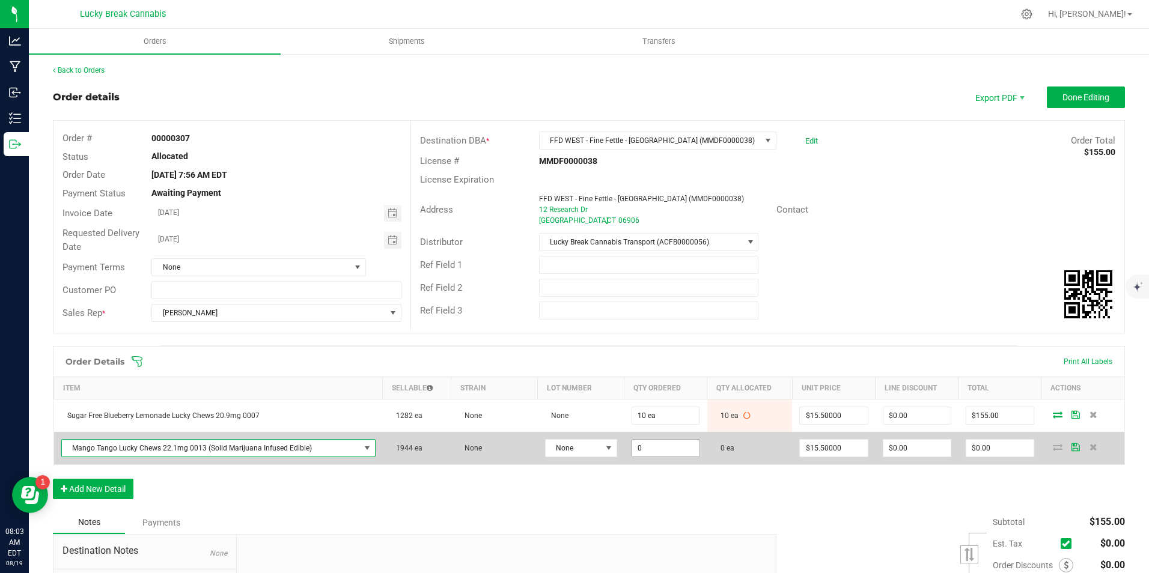
click at [664, 448] on input "0" at bounding box center [665, 448] width 67 height 17
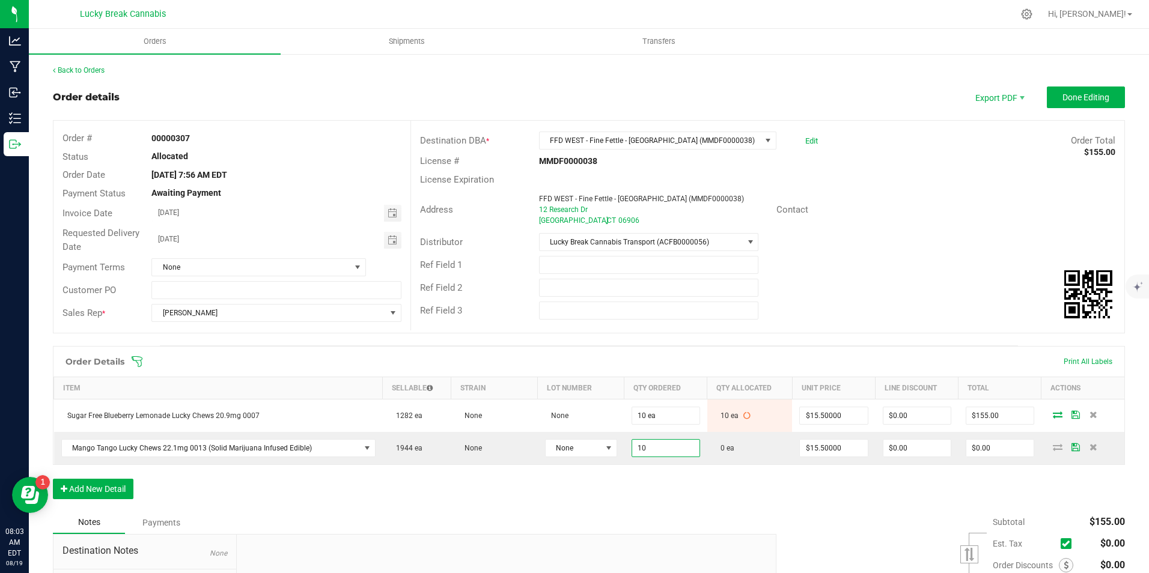
type input "10 ea"
type input "$155.00"
click at [719, 523] on div "Notes Payments" at bounding box center [410, 522] width 714 height 23
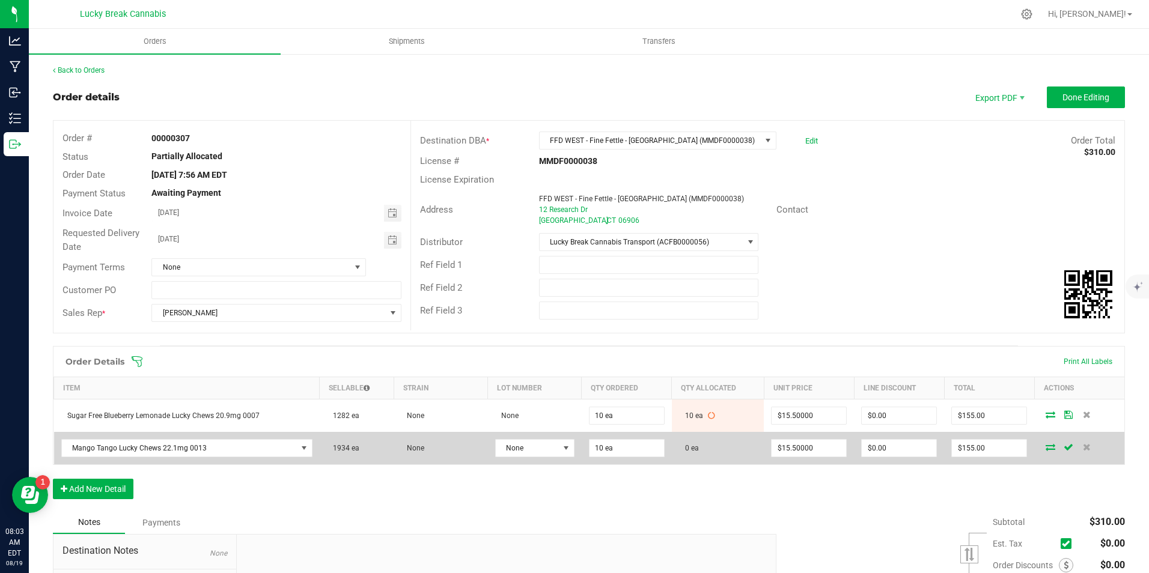
click at [1046, 448] on icon at bounding box center [1051, 446] width 10 height 7
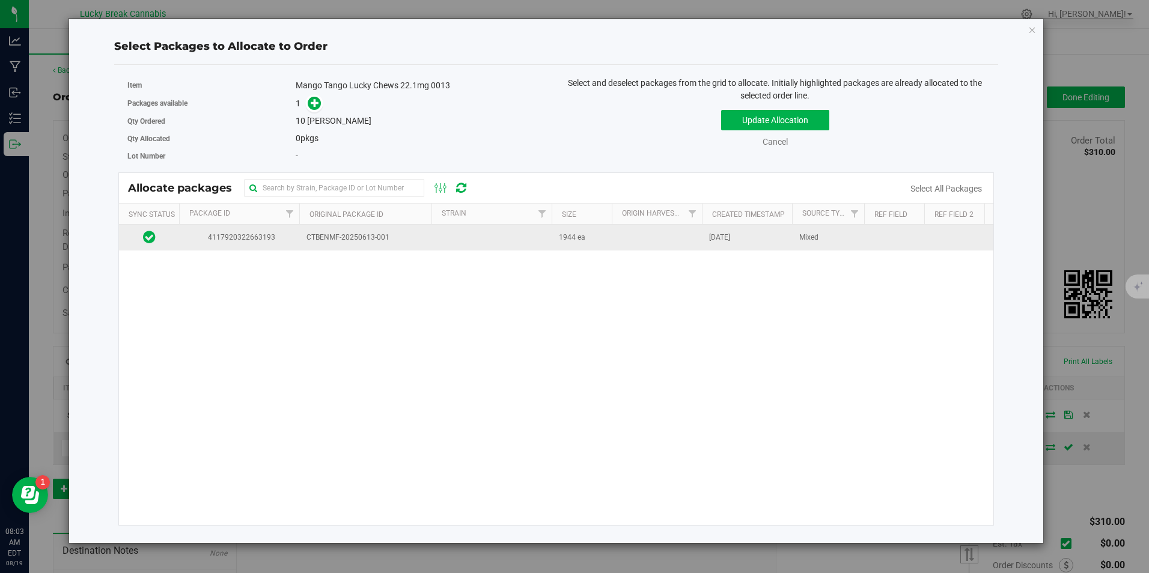
click at [414, 227] on td "CTBENMF-20250613-001" at bounding box center [365, 238] width 132 height 26
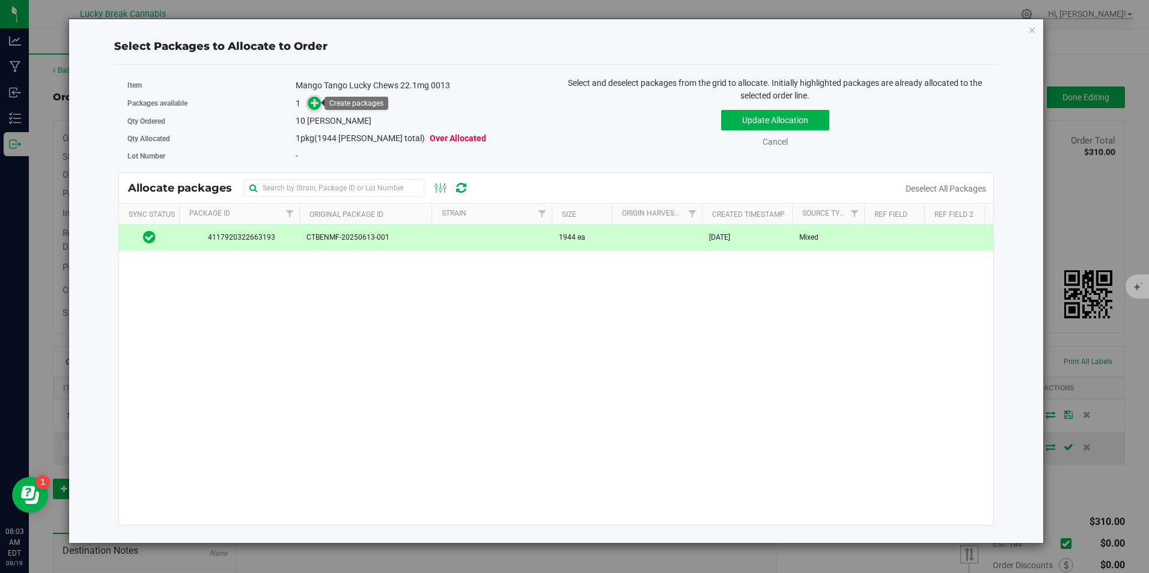
click at [311, 105] on icon at bounding box center [315, 103] width 8 height 8
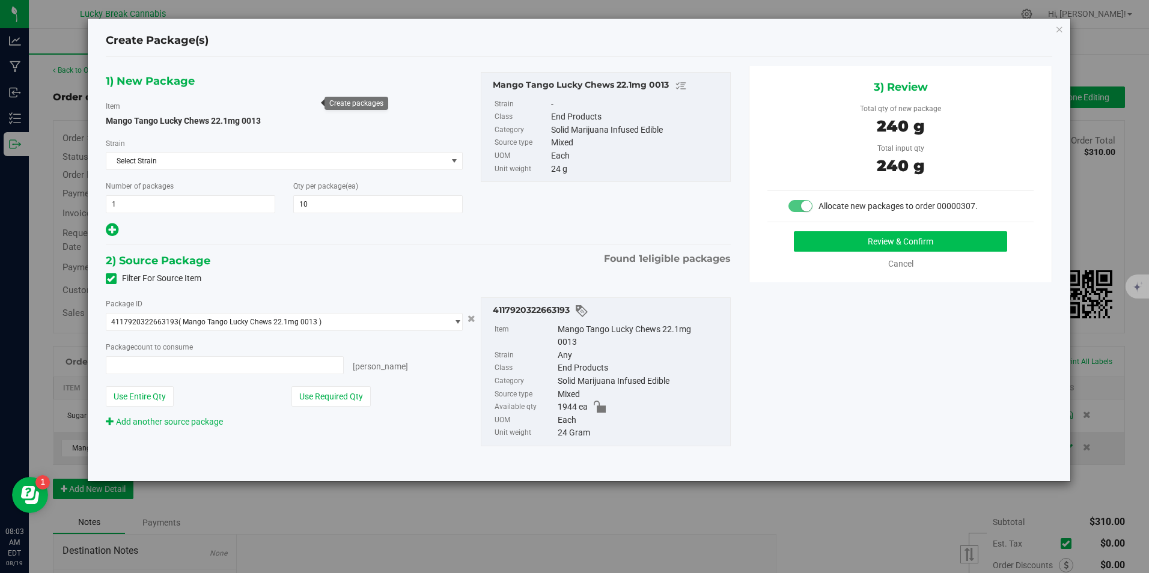
type input "10 ea"
click at [855, 243] on button "Review & Confirm" at bounding box center [900, 241] width 213 height 20
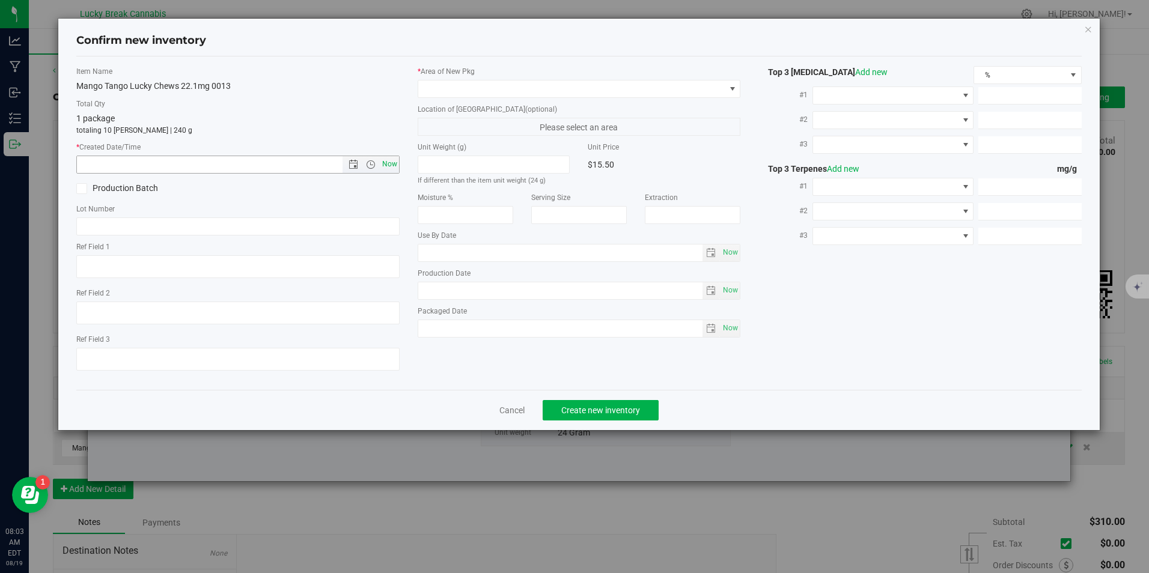
click at [392, 164] on span "Now" at bounding box center [389, 164] width 20 height 17
type input "[DATE] 8:03 AM"
click at [462, 89] on span at bounding box center [571, 89] width 306 height 17
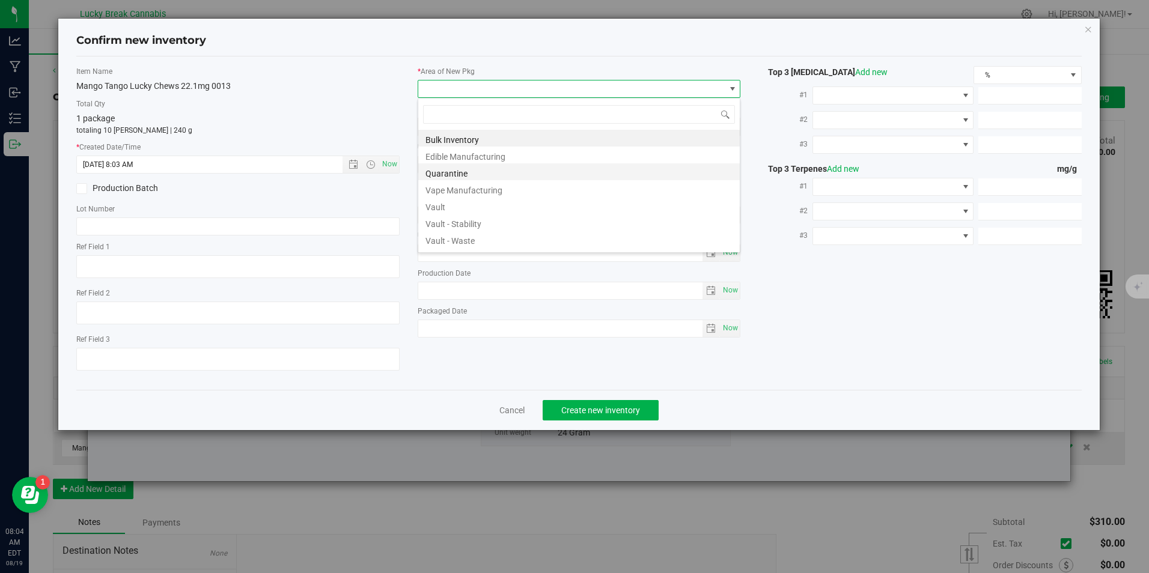
scroll to position [18, 323]
click at [444, 207] on li "Vault" at bounding box center [578, 205] width 321 height 17
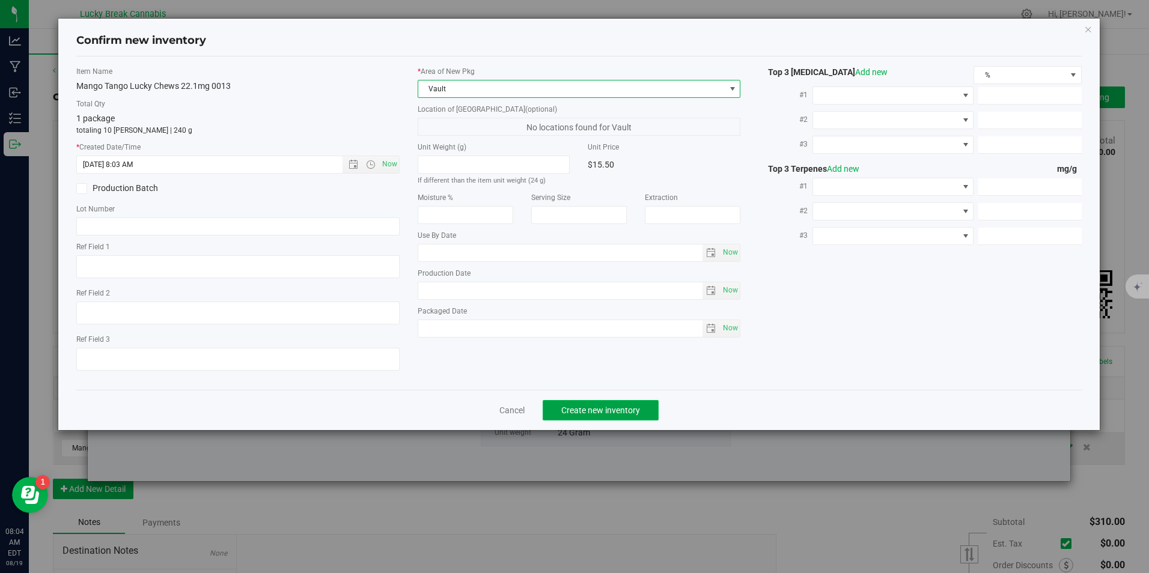
click at [611, 407] on span "Create new inventory" at bounding box center [600, 411] width 79 height 10
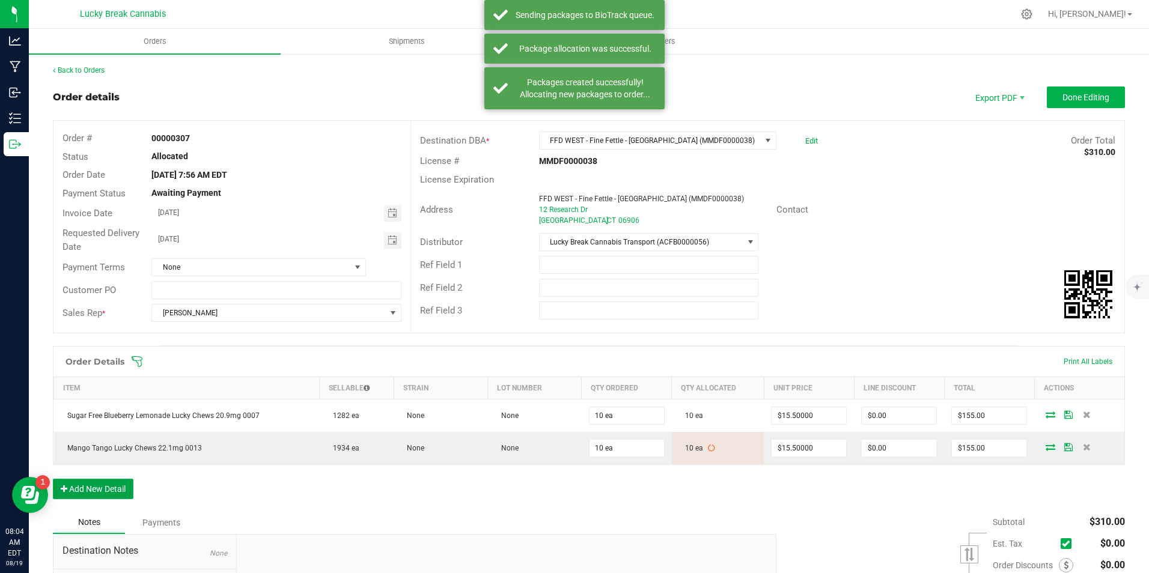
click at [97, 490] on button "Add New Detail" at bounding box center [93, 489] width 81 height 20
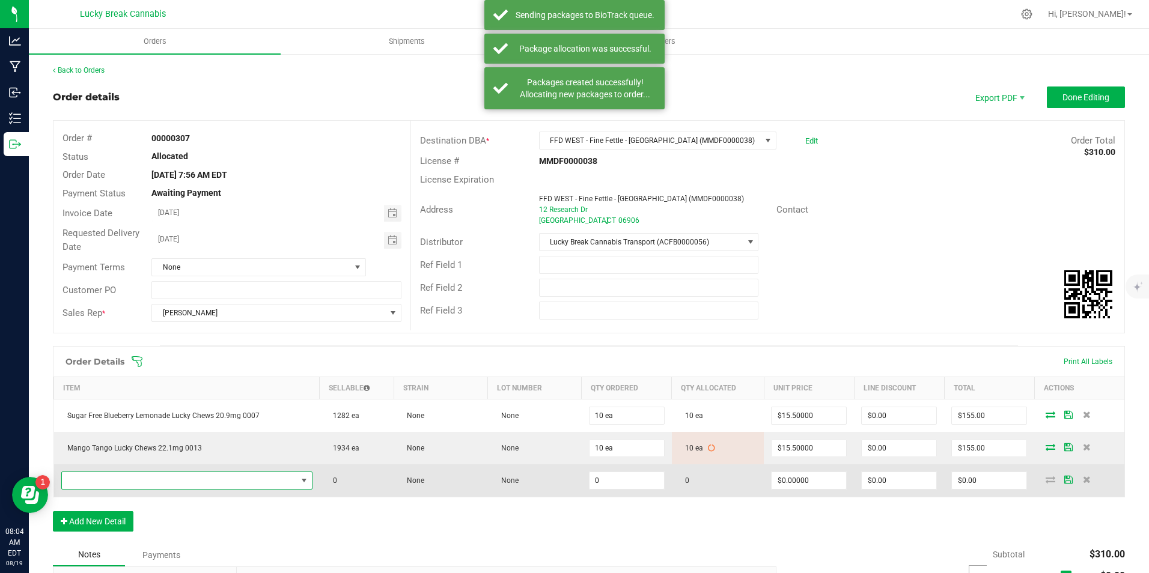
click at [128, 474] on span "NO DATA FOUND" at bounding box center [179, 480] width 235 height 17
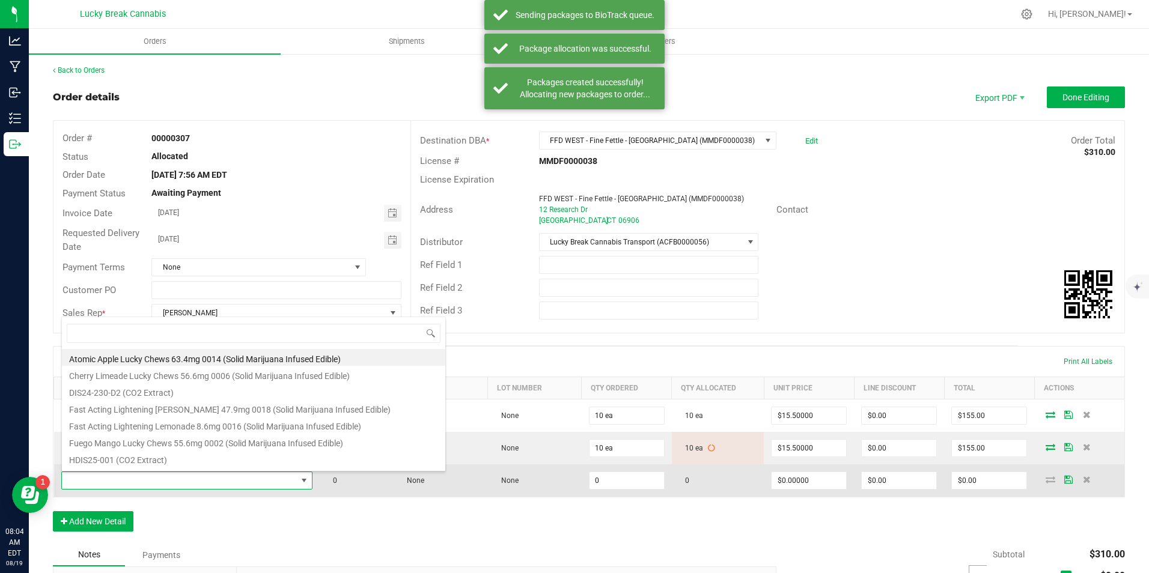
scroll to position [18, 245]
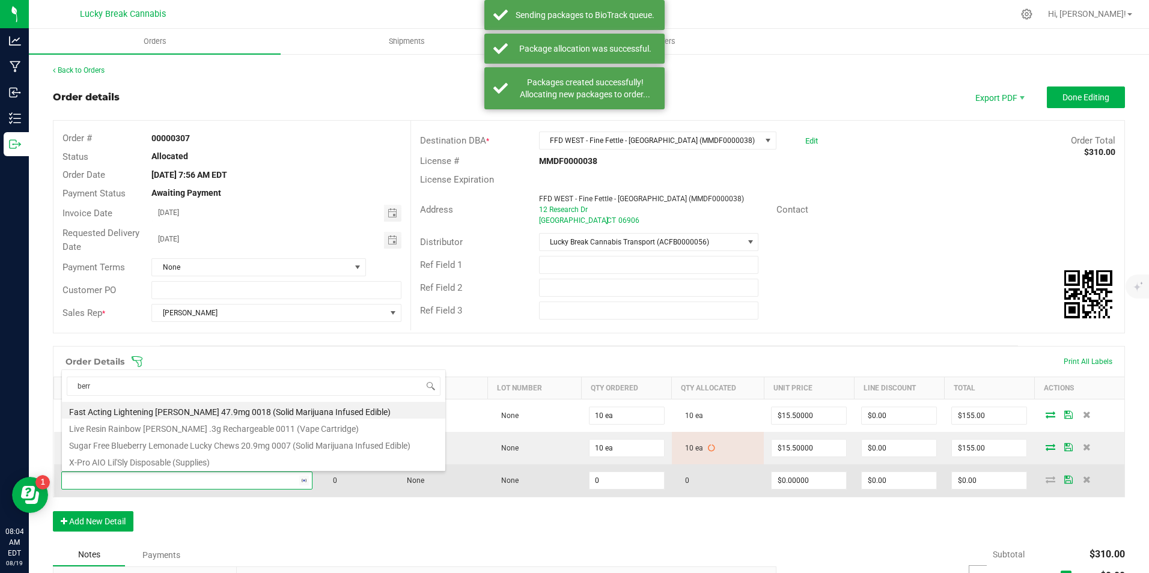
type input "[PERSON_NAME]"
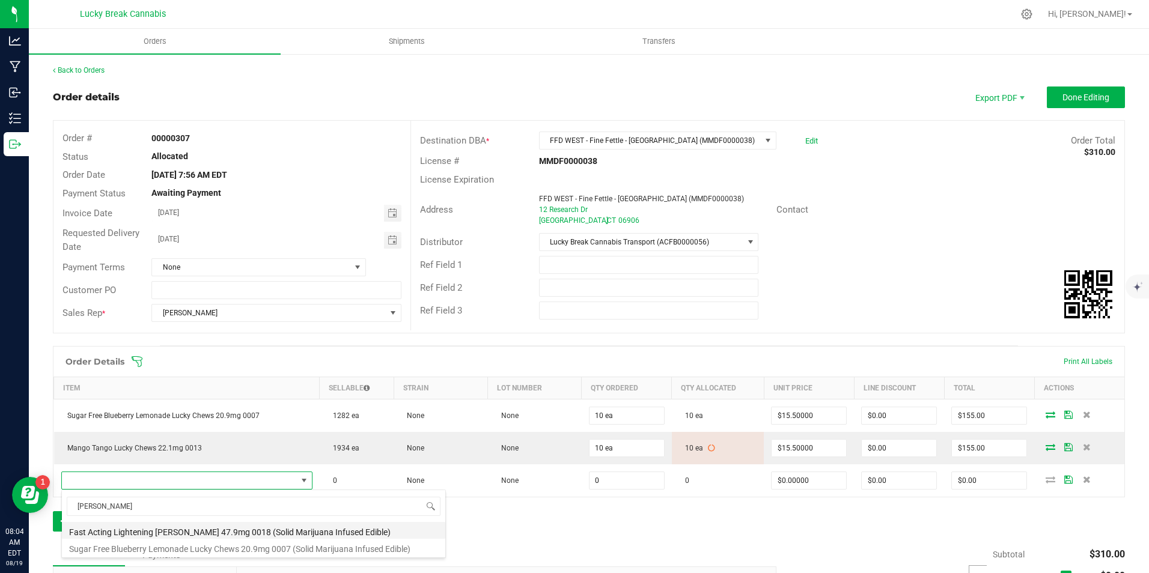
click at [164, 531] on li "Fast Acting Lightening [PERSON_NAME] 47.9mg 0018 (Solid Marijuana Infused Edibl…" at bounding box center [253, 530] width 383 height 17
type input "0 ea"
type input "$45.50000"
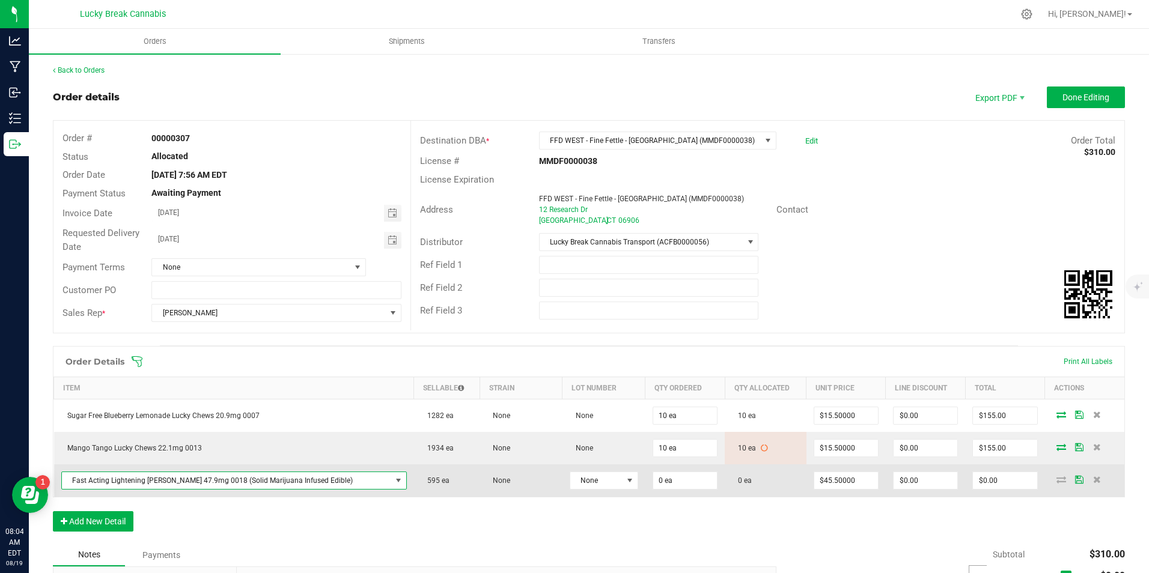
click at [645, 490] on td "0 ea" at bounding box center [684, 481] width 79 height 32
click at [653, 487] on input "0" at bounding box center [685, 480] width 64 height 17
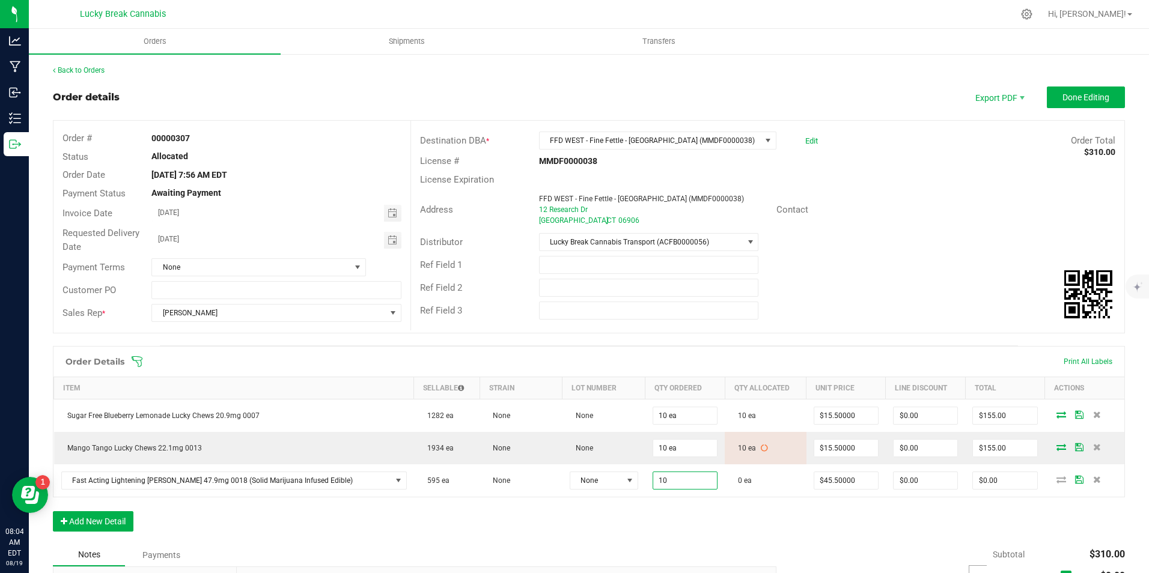
type input "10 ea"
type input "$455.00"
click at [655, 514] on div "Order Details Print All Labels Item Sellable Strain Lot Number Qty Ordered Qty …" at bounding box center [589, 445] width 1072 height 198
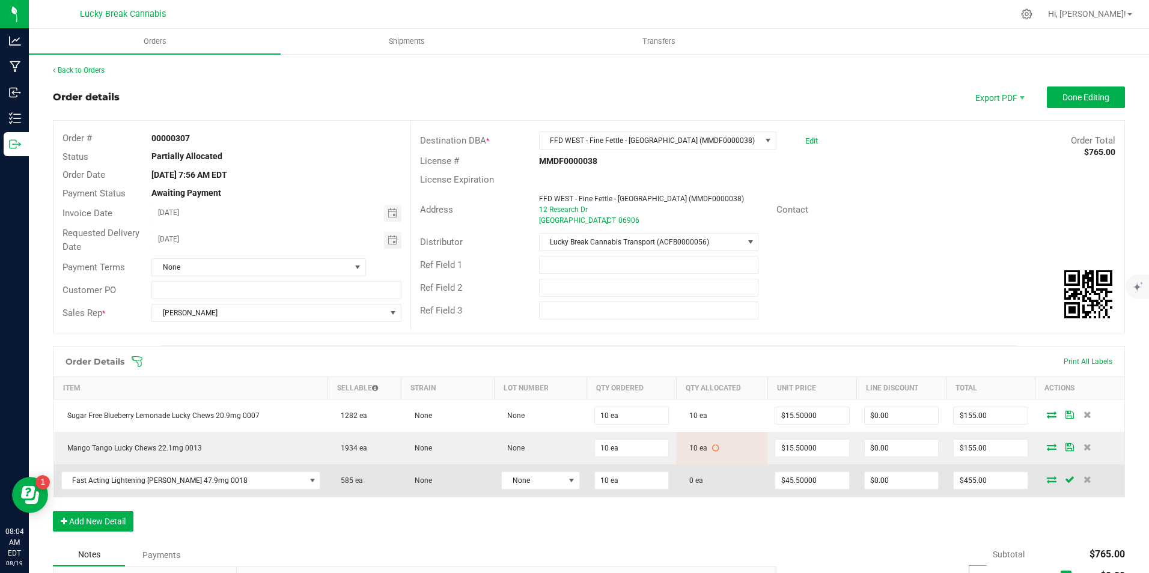
click at [1047, 478] on icon at bounding box center [1052, 479] width 10 height 7
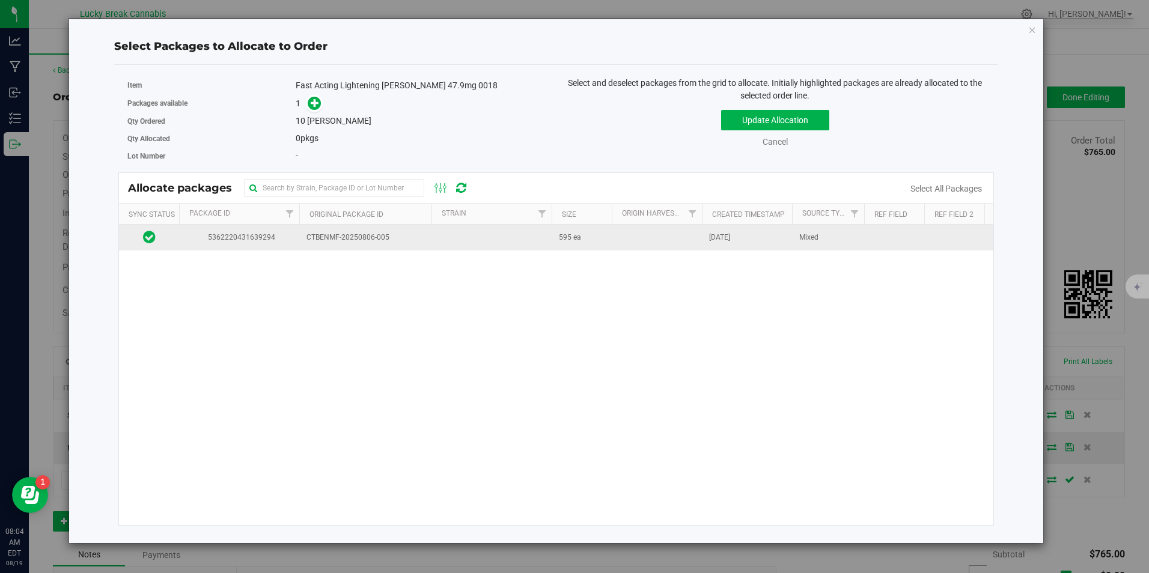
click at [400, 243] on span "CTBENMF-20250806-005" at bounding box center [365, 237] width 118 height 11
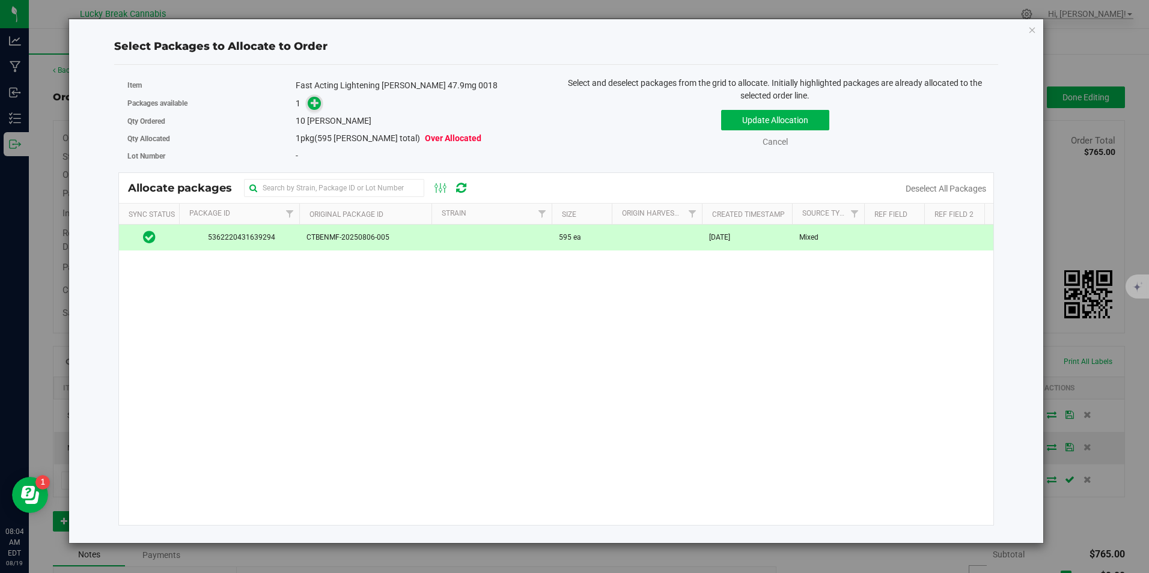
click at [311, 105] on icon at bounding box center [315, 103] width 8 height 8
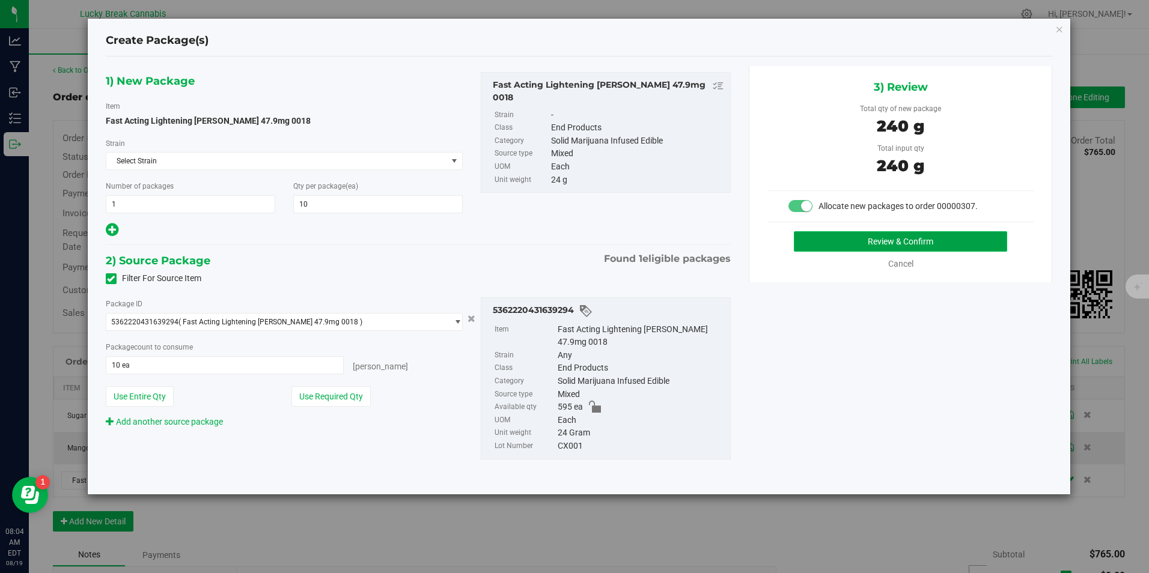
click at [841, 236] on button "Review & Confirm" at bounding box center [900, 241] width 213 height 20
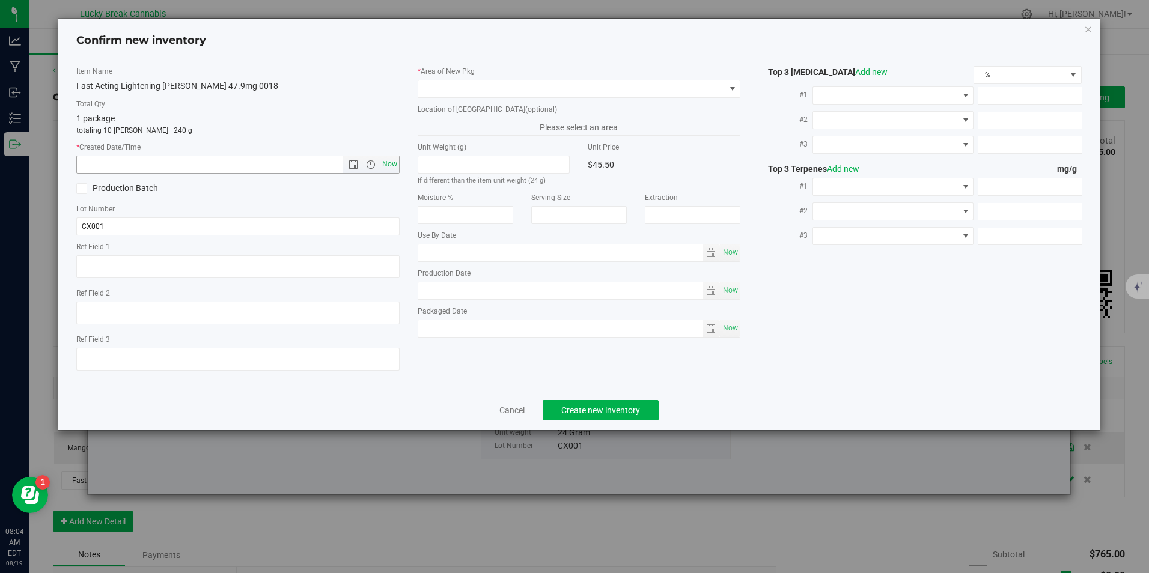
click at [392, 161] on span "Now" at bounding box center [389, 164] width 20 height 17
type input "[DATE] 8:04 AM"
click at [452, 88] on span at bounding box center [571, 89] width 306 height 17
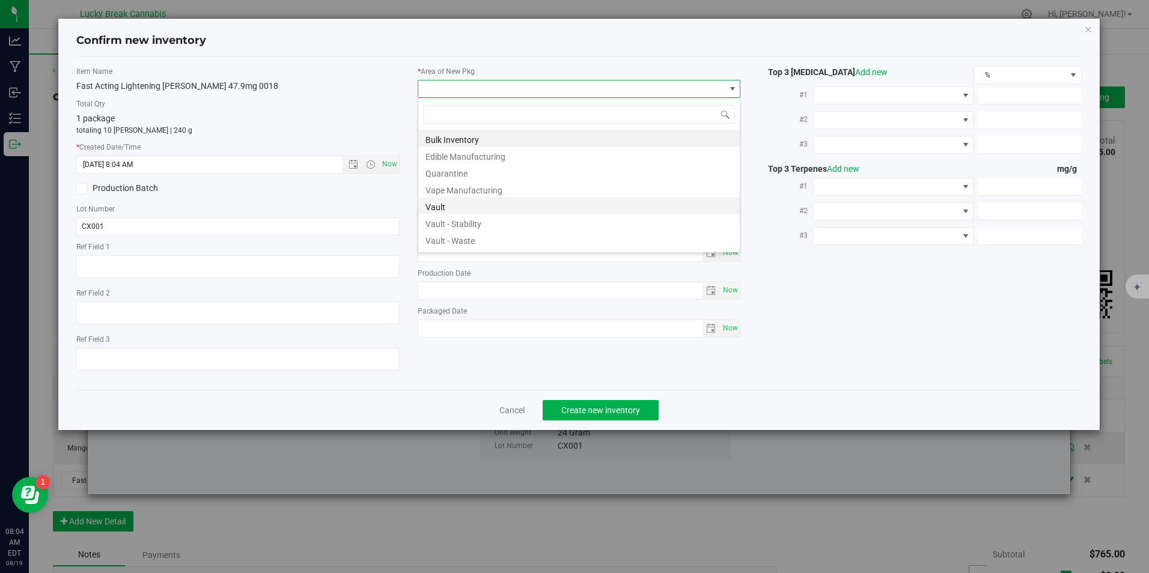
scroll to position [18, 323]
click at [454, 212] on li "Vault" at bounding box center [578, 205] width 321 height 17
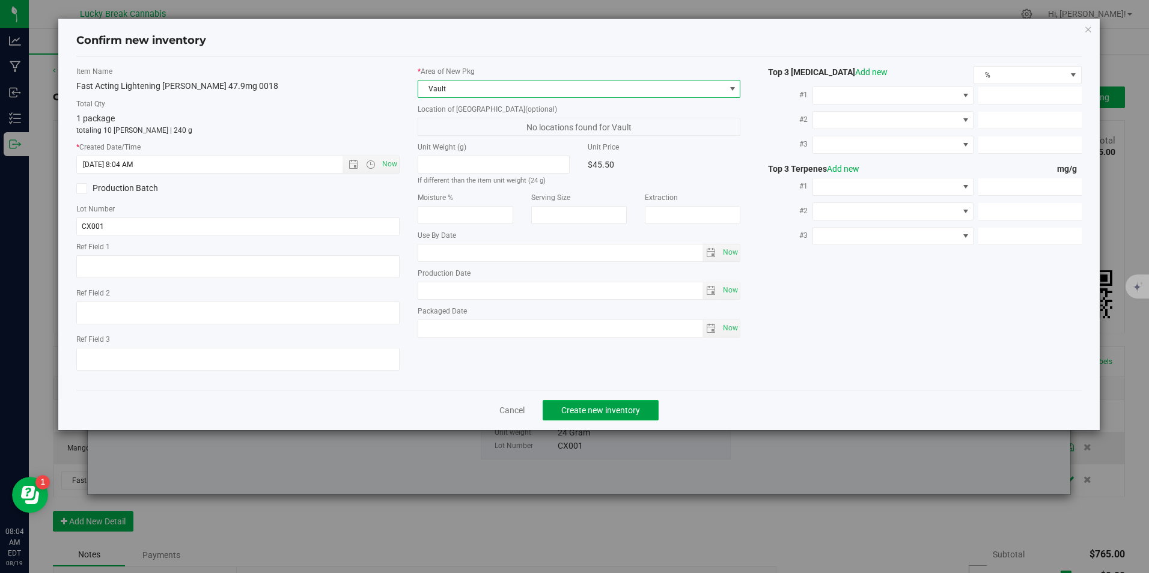
click at [574, 416] on button "Create new inventory" at bounding box center [601, 410] width 116 height 20
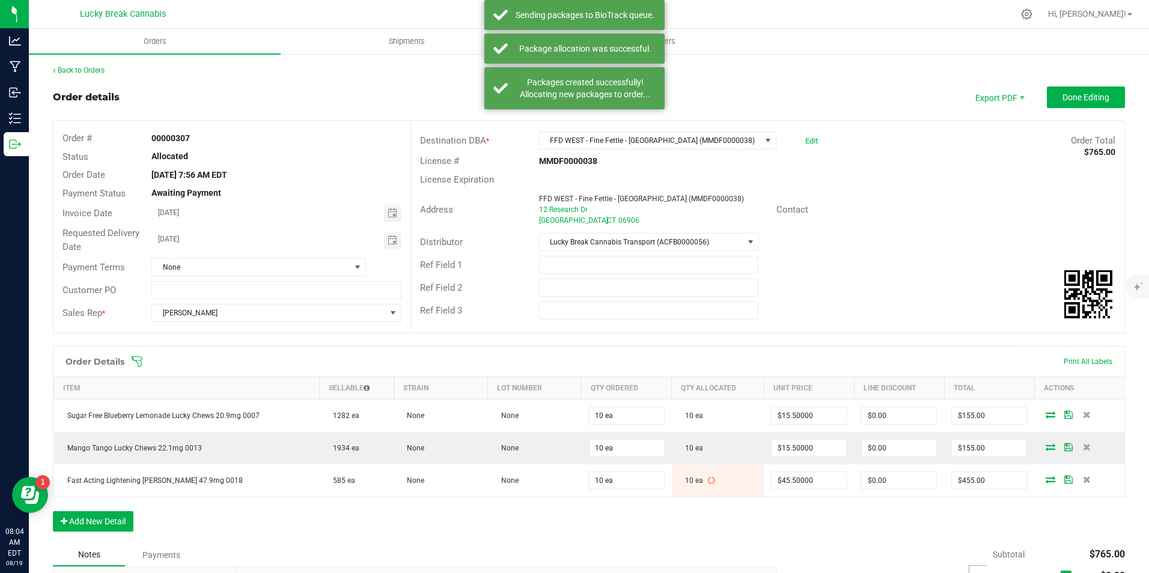
click at [1086, 86] on div "Back to Orders Order details Export PDF Done Editing Order # 00000307 Status Al…" at bounding box center [589, 397] width 1072 height 664
click at [1070, 99] on span "Done Editing" at bounding box center [1085, 98] width 47 height 10
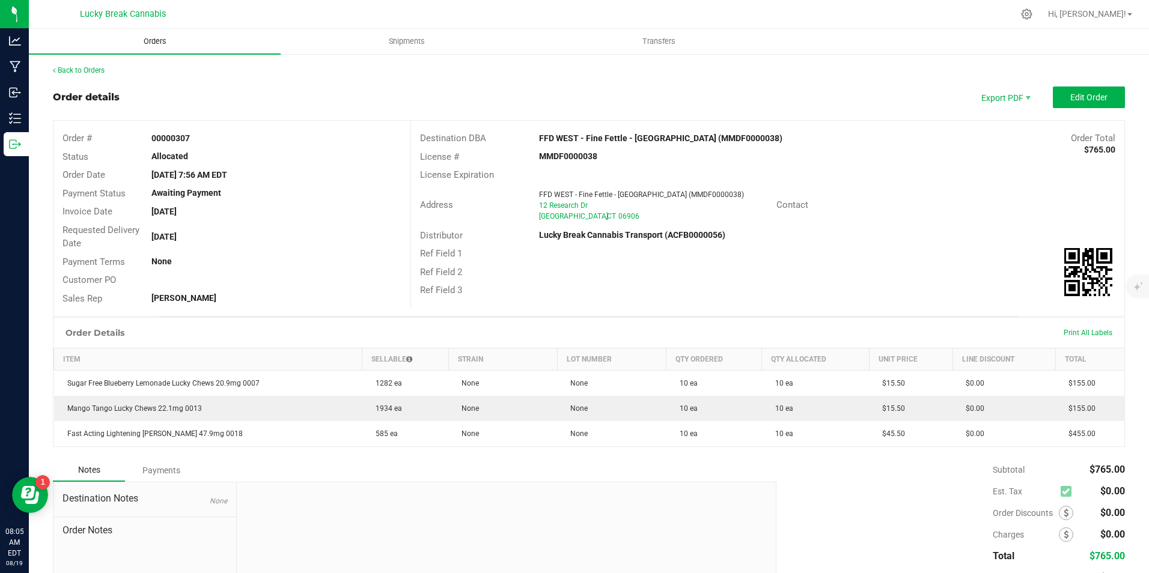
click at [171, 38] on span "Orders" at bounding box center [154, 41] width 55 height 11
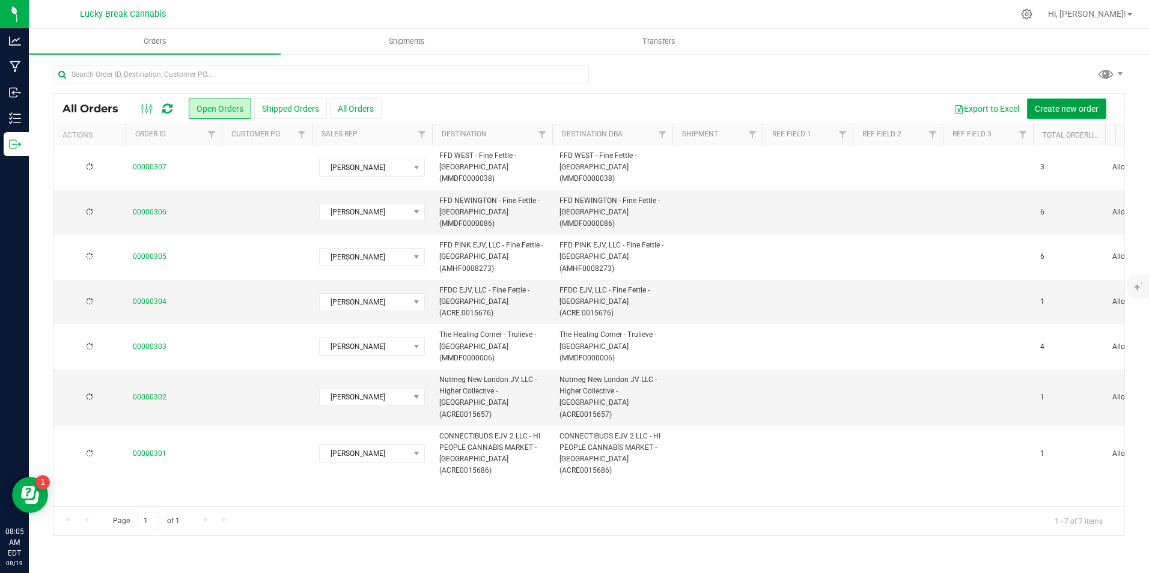
click at [1052, 108] on span "Create new order" at bounding box center [1067, 109] width 64 height 10
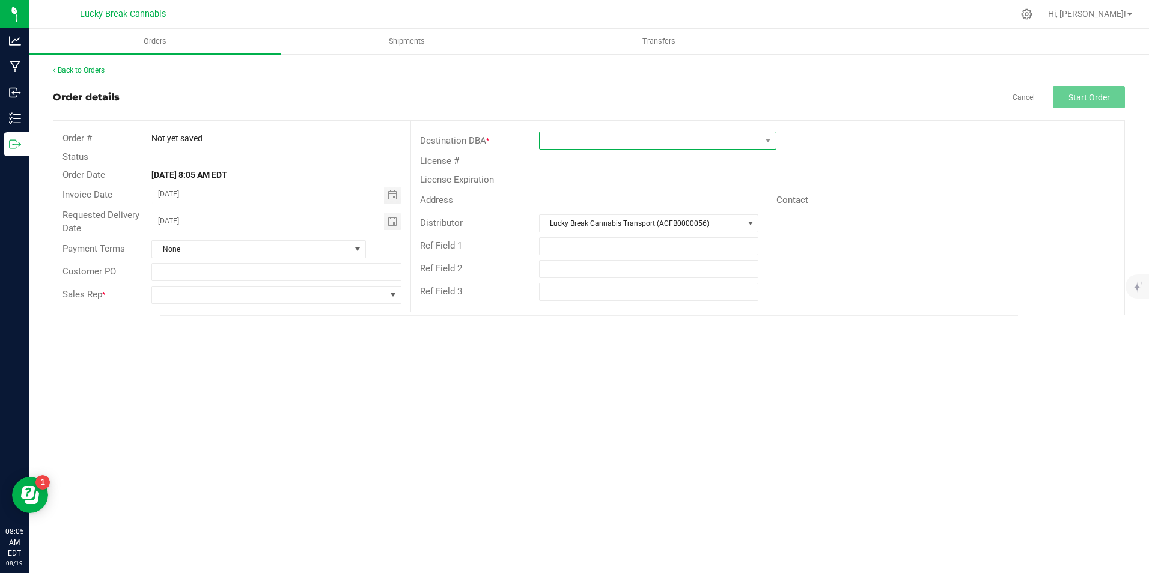
click at [556, 138] on span at bounding box center [650, 140] width 221 height 17
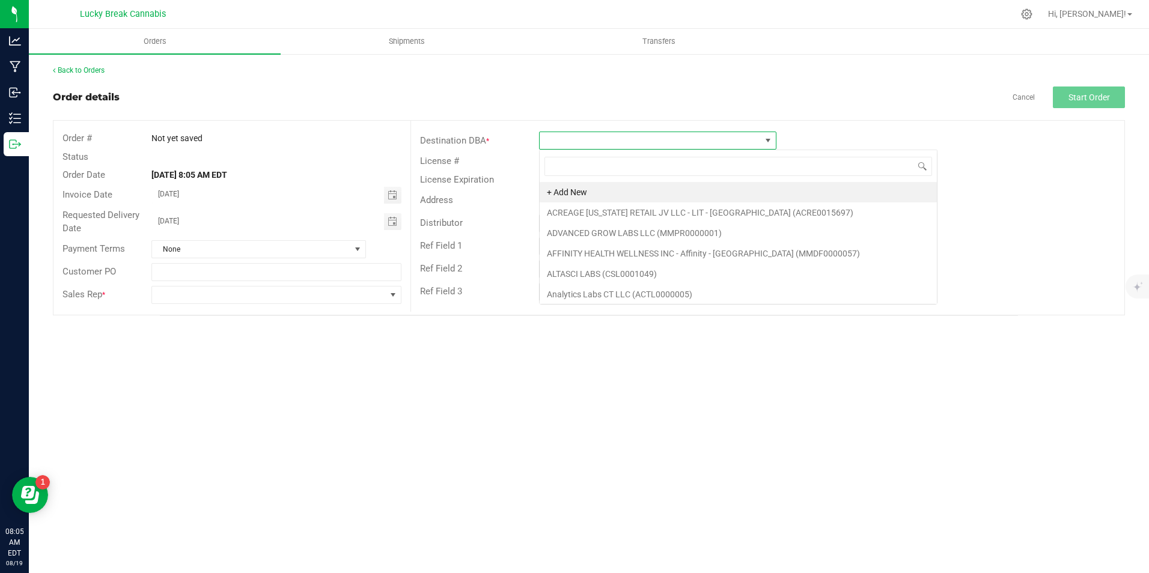
scroll to position [18, 237]
type input "[PERSON_NAME]"
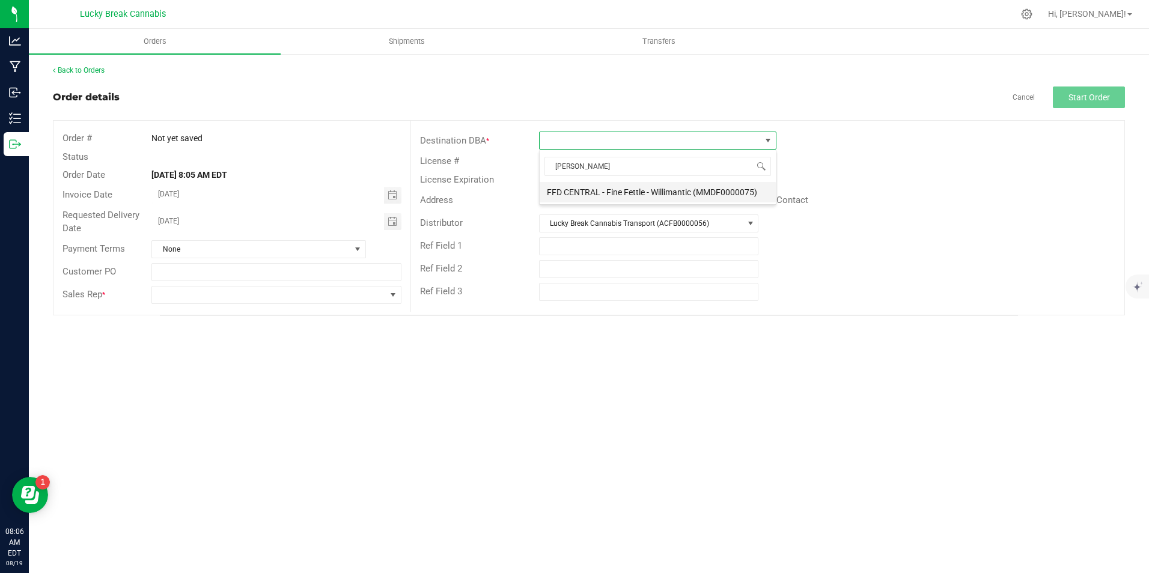
click at [576, 190] on li "FFD CENTRAL - Fine Fettle - Willimantic (MMDF0000075)" at bounding box center [658, 192] width 236 height 20
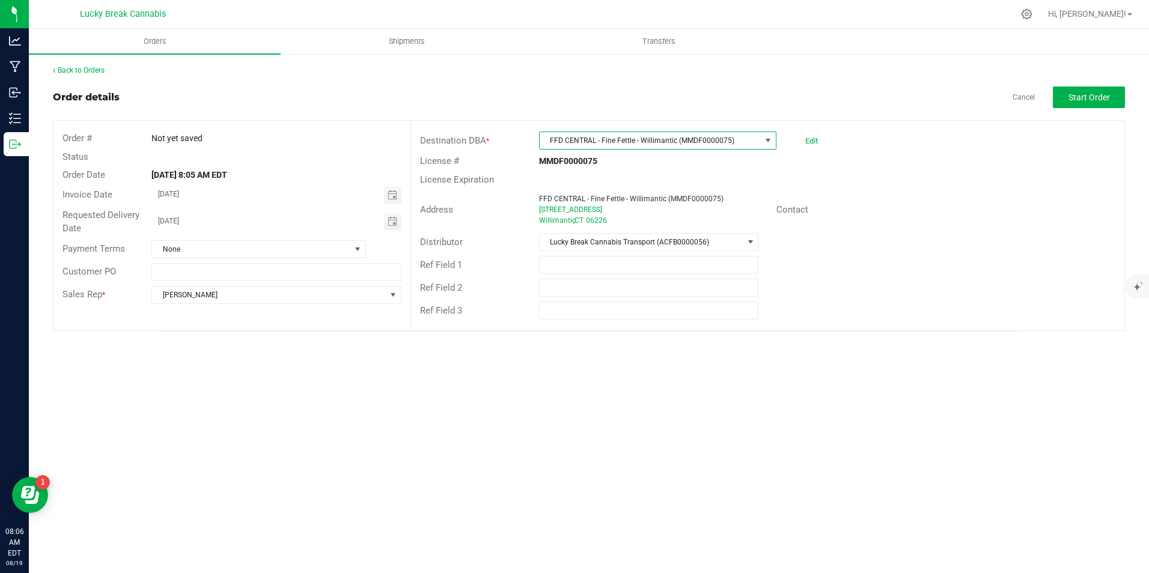
click at [1118, 86] on div "Back to Orders Order details Cancel Start Order Order # Not yet saved Status Or…" at bounding box center [589, 198] width 1072 height 267
click at [1095, 98] on span "Start Order" at bounding box center [1088, 98] width 41 height 10
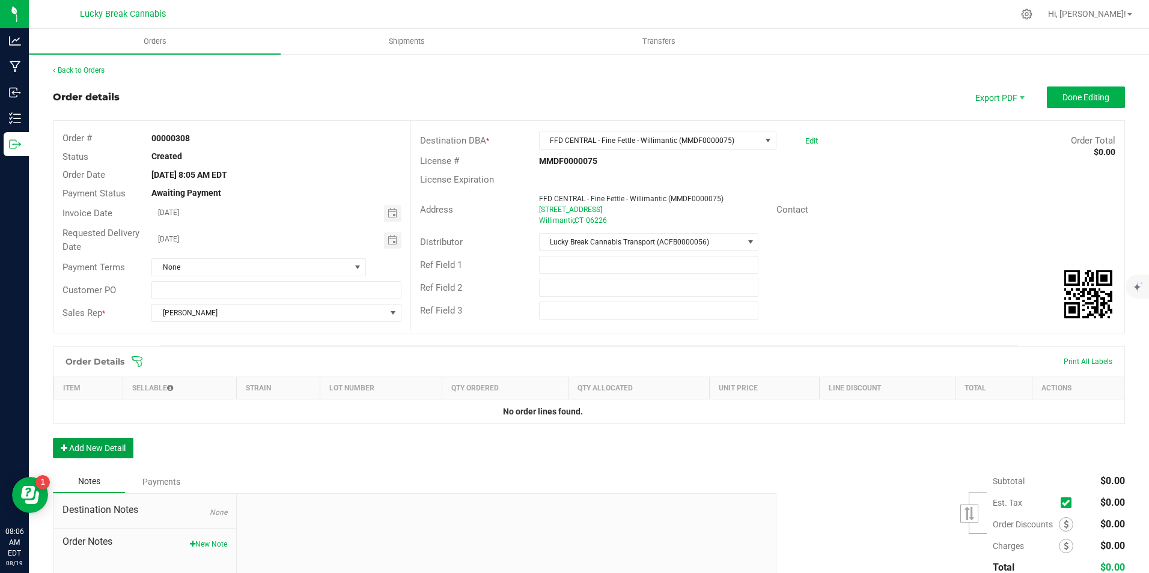
click at [122, 446] on button "Add New Detail" at bounding box center [93, 448] width 81 height 20
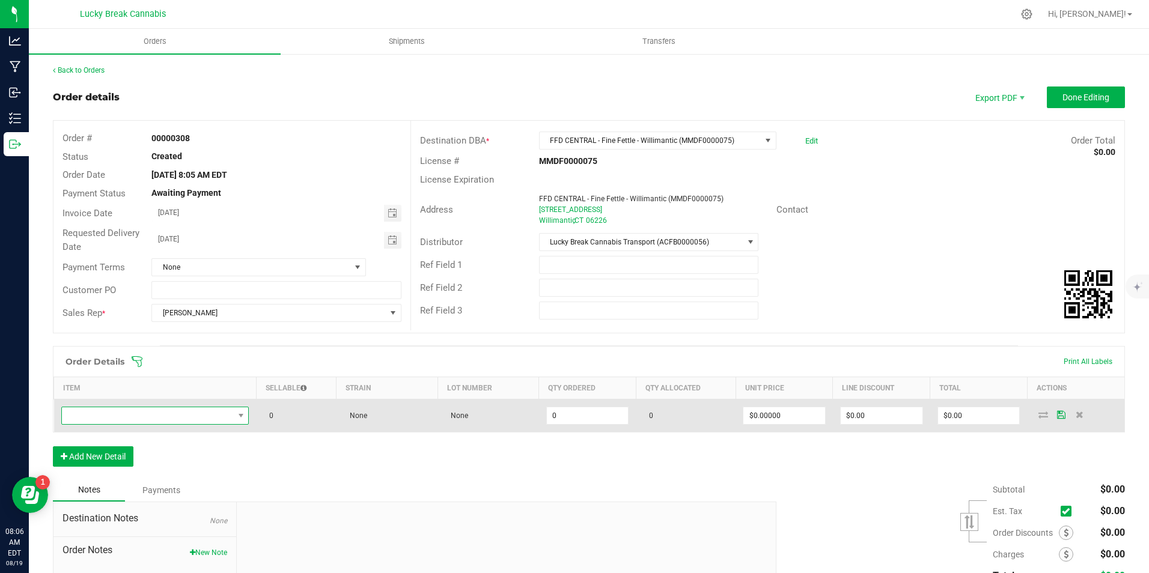
click at [160, 416] on span "NO DATA FOUND" at bounding box center [148, 415] width 172 height 17
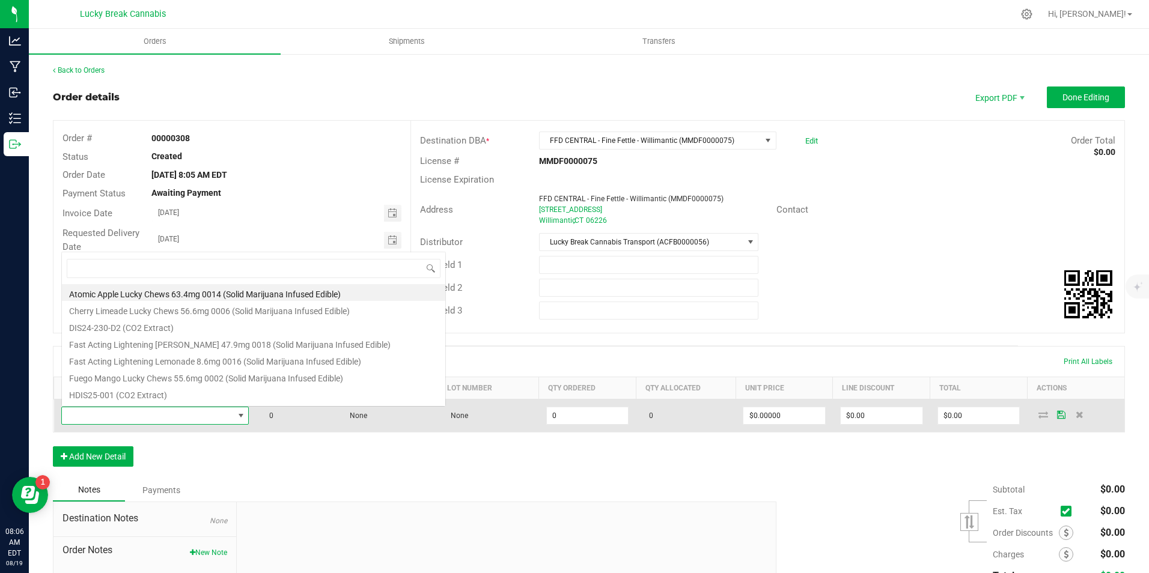
scroll to position [18, 184]
type input "CHERRY"
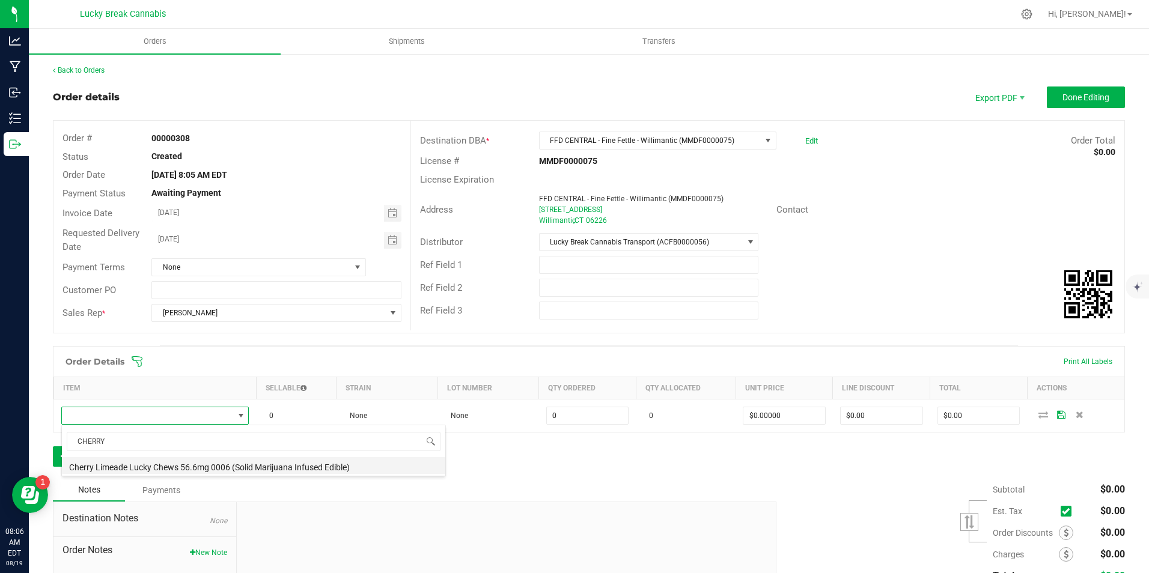
click at [172, 463] on li "Cherry Limeade Lucky Chews 56.6mg 0006 (Solid Marijuana Infused Edible)" at bounding box center [253, 465] width 383 height 17
type input "0 ea"
type input "$34.50000"
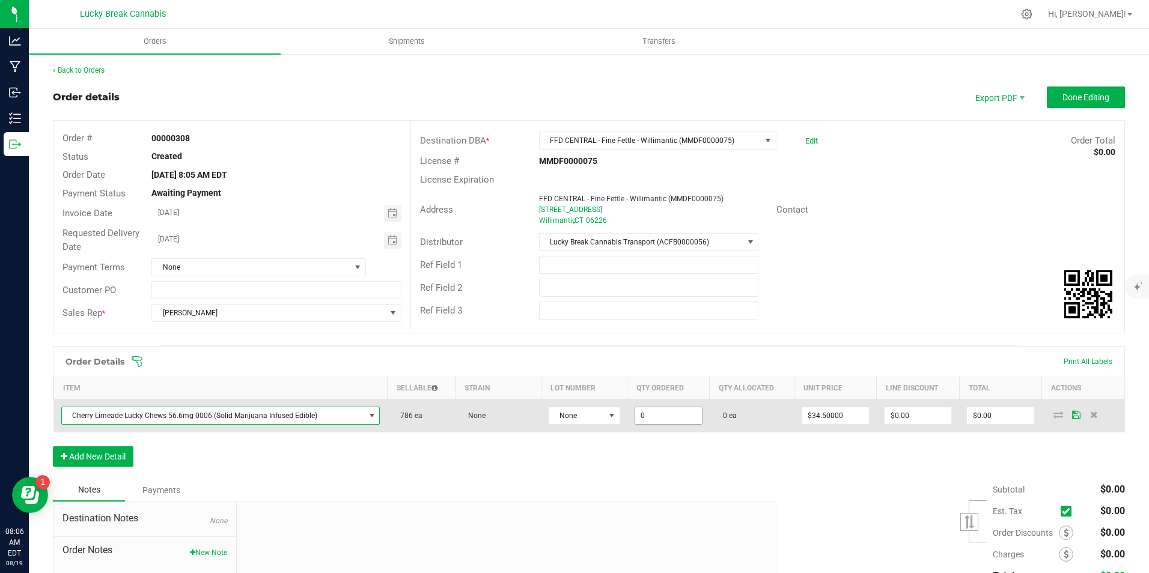
click at [635, 415] on input "0" at bounding box center [668, 415] width 67 height 17
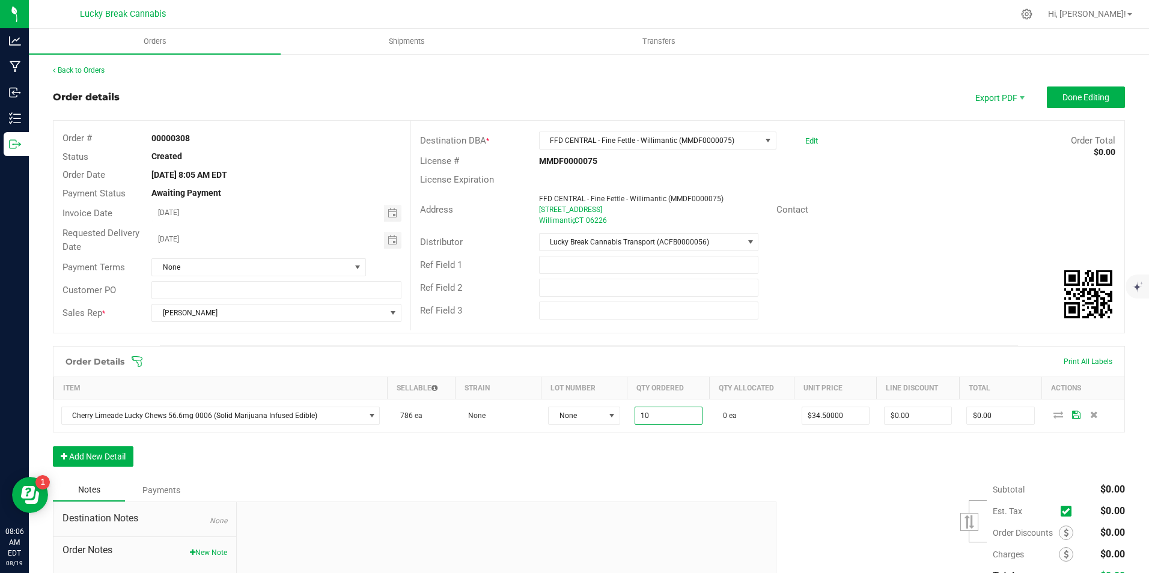
click at [639, 459] on div "Order Details Print All Labels Item Sellable Strain Lot Number Qty Ordered Qty …" at bounding box center [589, 412] width 1072 height 133
type input "10 ea"
type input "$345.00"
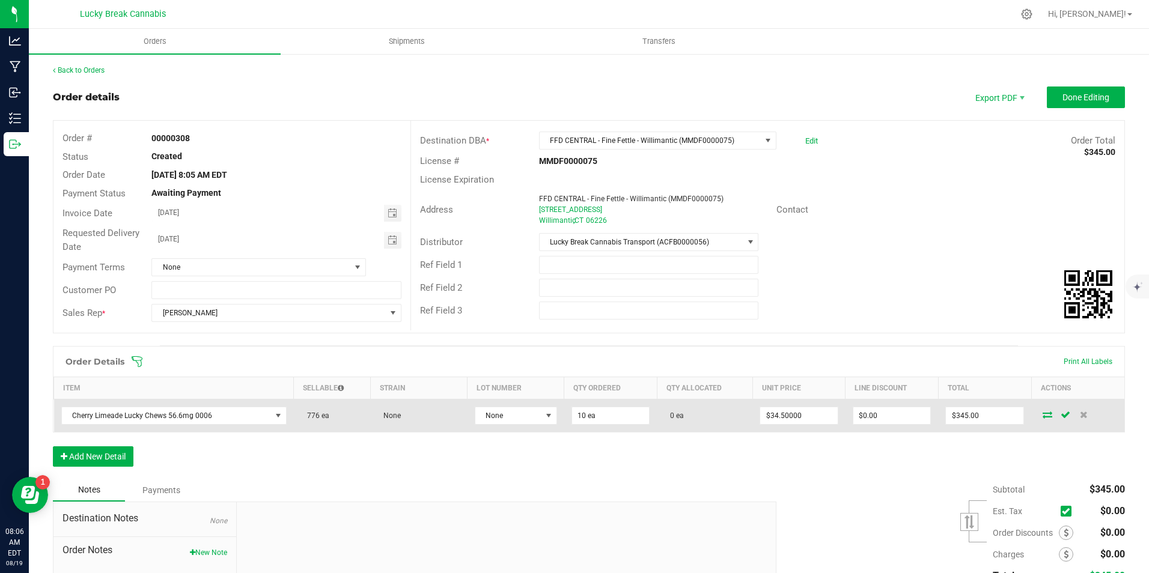
click at [1043, 417] on icon at bounding box center [1048, 414] width 10 height 7
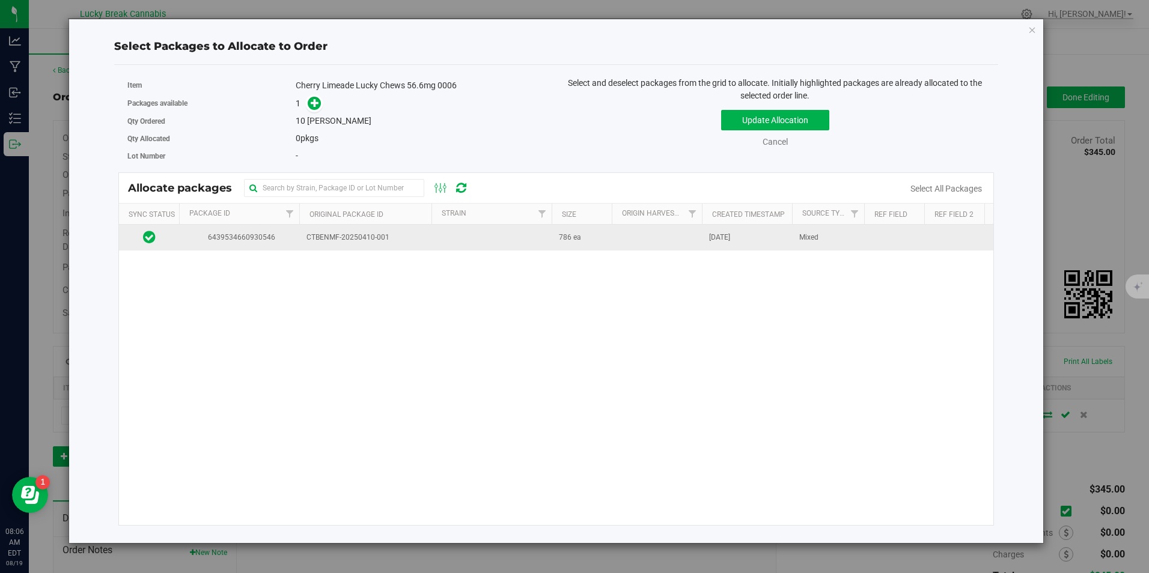
click at [430, 228] on td "CTBENMF-20250410-001" at bounding box center [365, 238] width 132 height 26
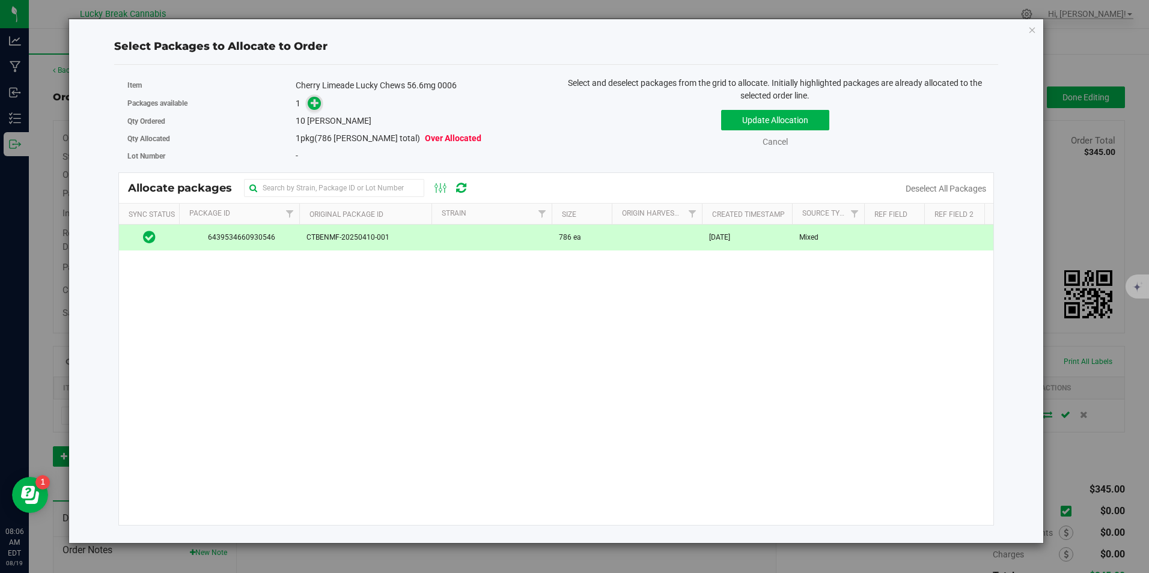
click at [318, 102] on icon at bounding box center [315, 103] width 8 height 8
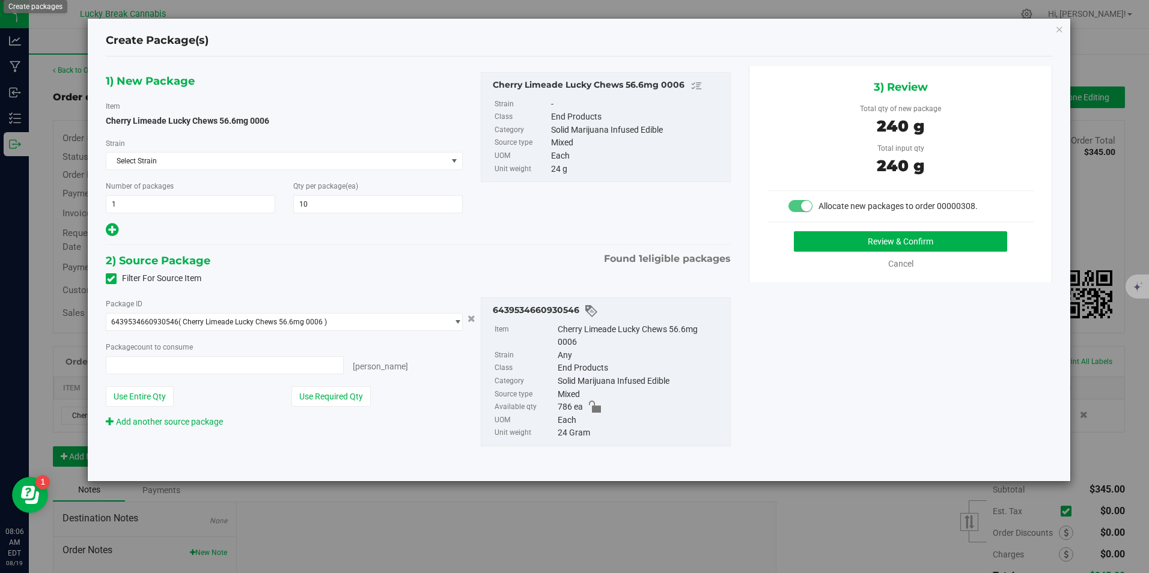
type input "10 ea"
click at [909, 242] on button "Review & Confirm" at bounding box center [900, 241] width 213 height 20
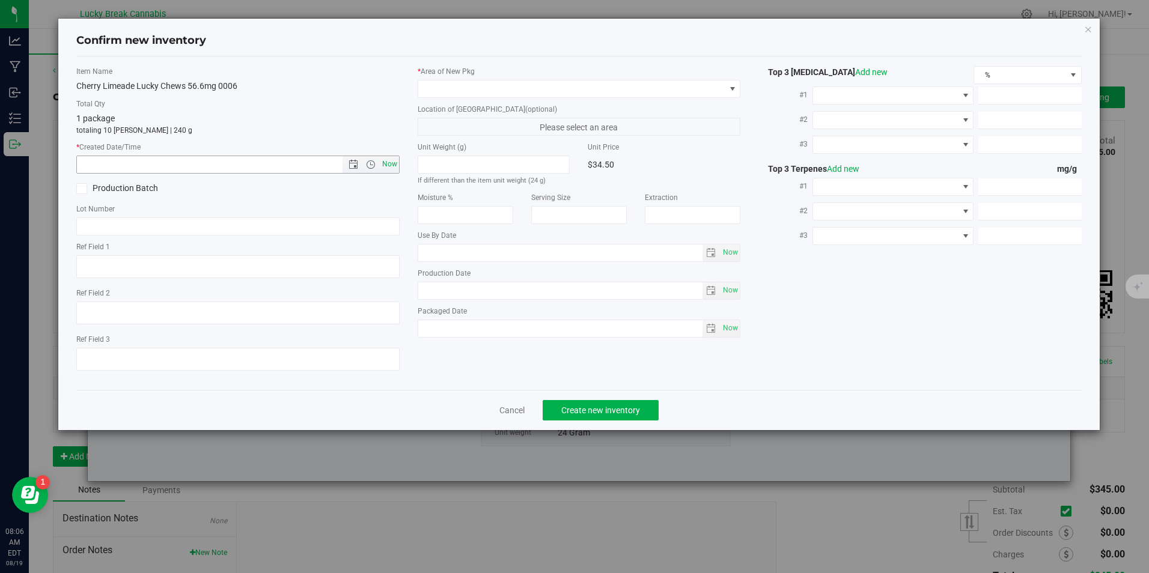
click at [387, 160] on span "Now" at bounding box center [389, 164] width 20 height 17
type input "[DATE] 8:06 AM"
click at [467, 88] on span at bounding box center [571, 89] width 306 height 17
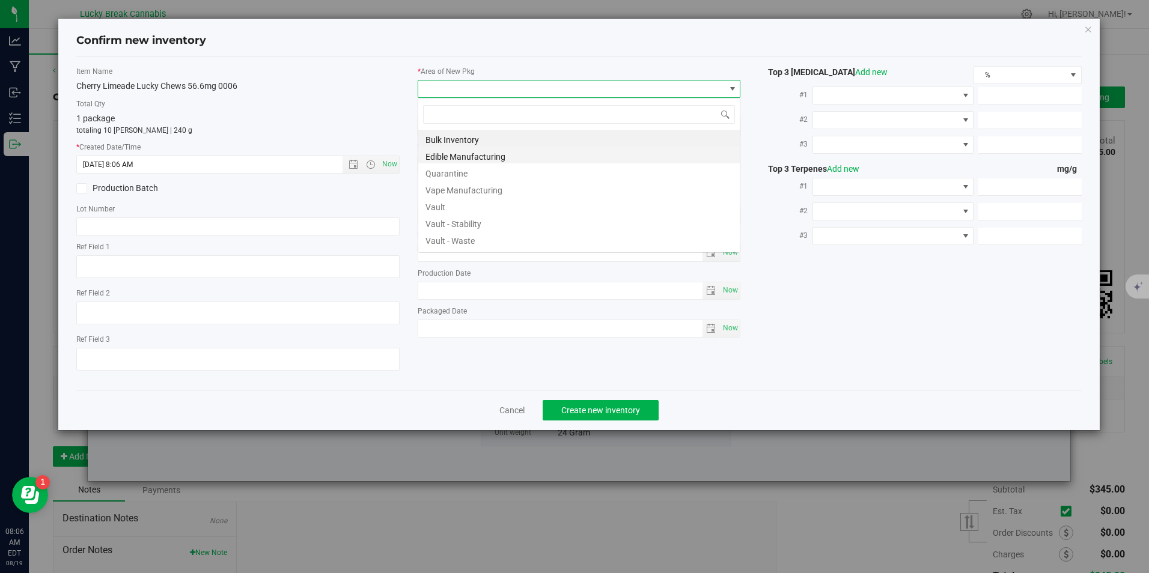
scroll to position [18, 323]
click at [461, 207] on li "Vault" at bounding box center [578, 205] width 321 height 17
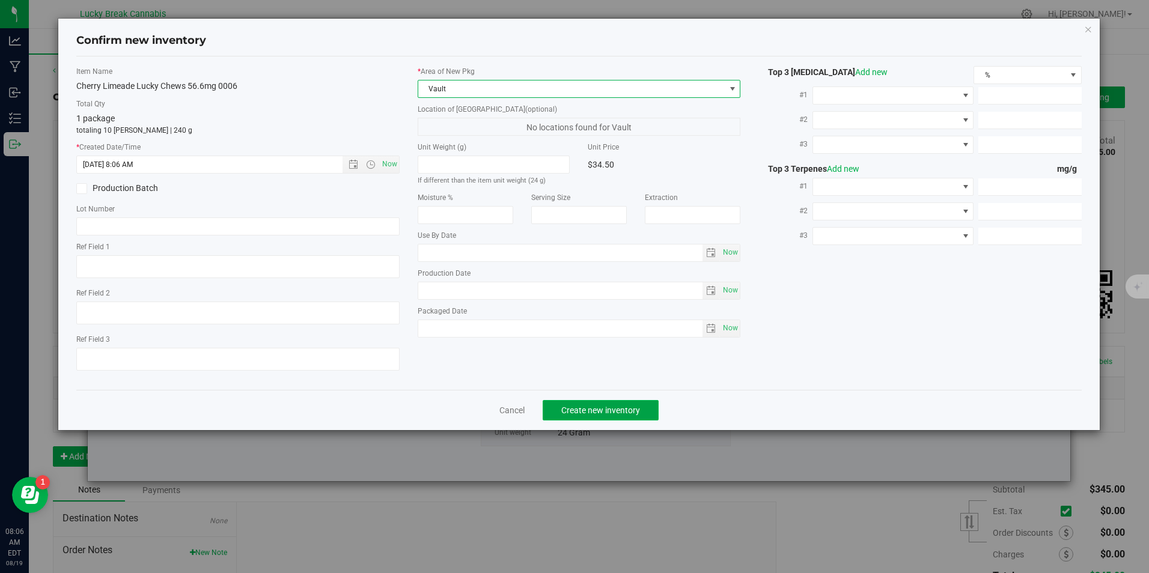
click at [631, 416] on button "Create new inventory" at bounding box center [601, 410] width 116 height 20
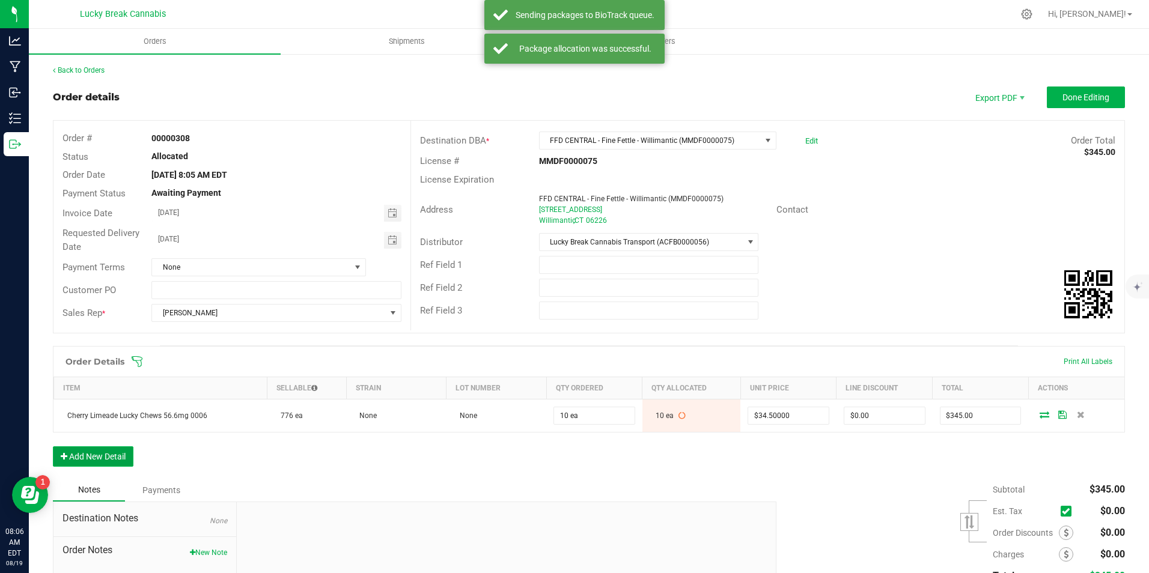
click at [96, 456] on button "Add New Detail" at bounding box center [93, 456] width 81 height 20
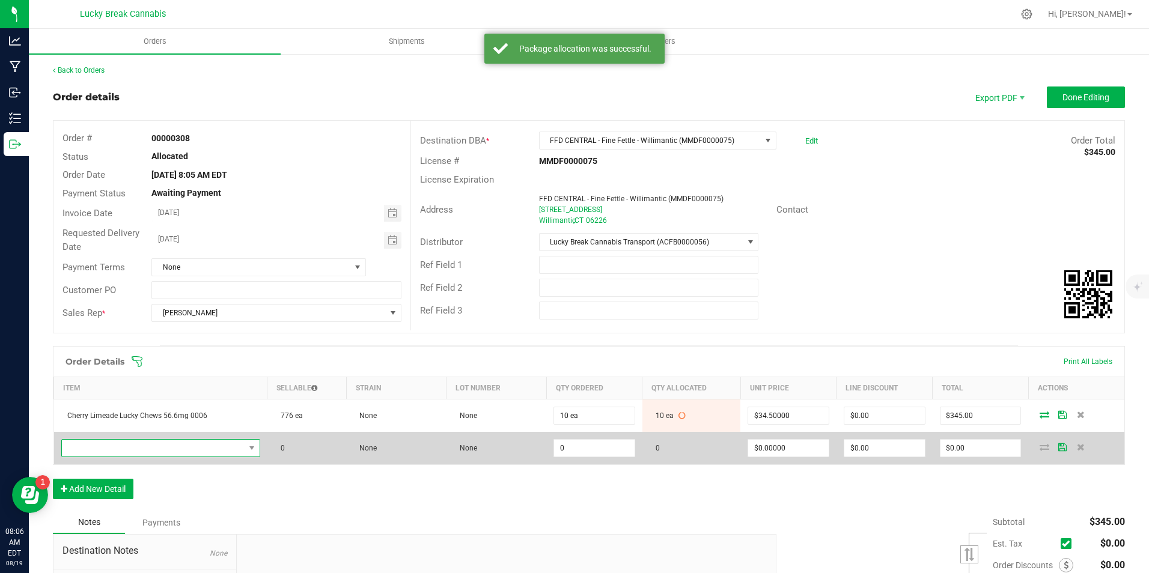
click at [124, 449] on span "NO DATA FOUND" at bounding box center [153, 448] width 183 height 17
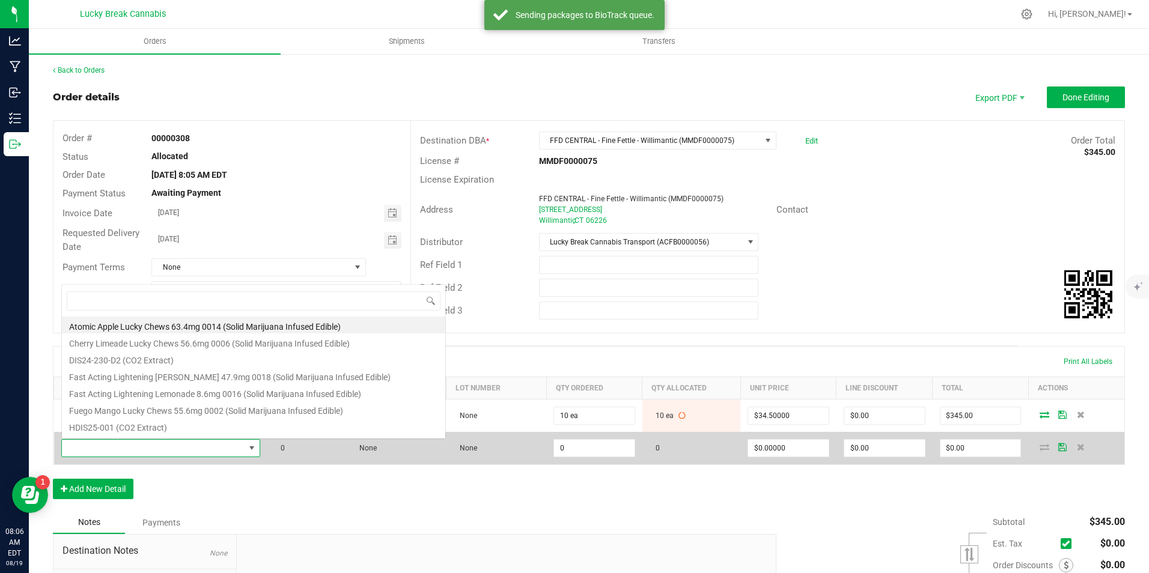
scroll to position [18, 193]
type input "MARG"
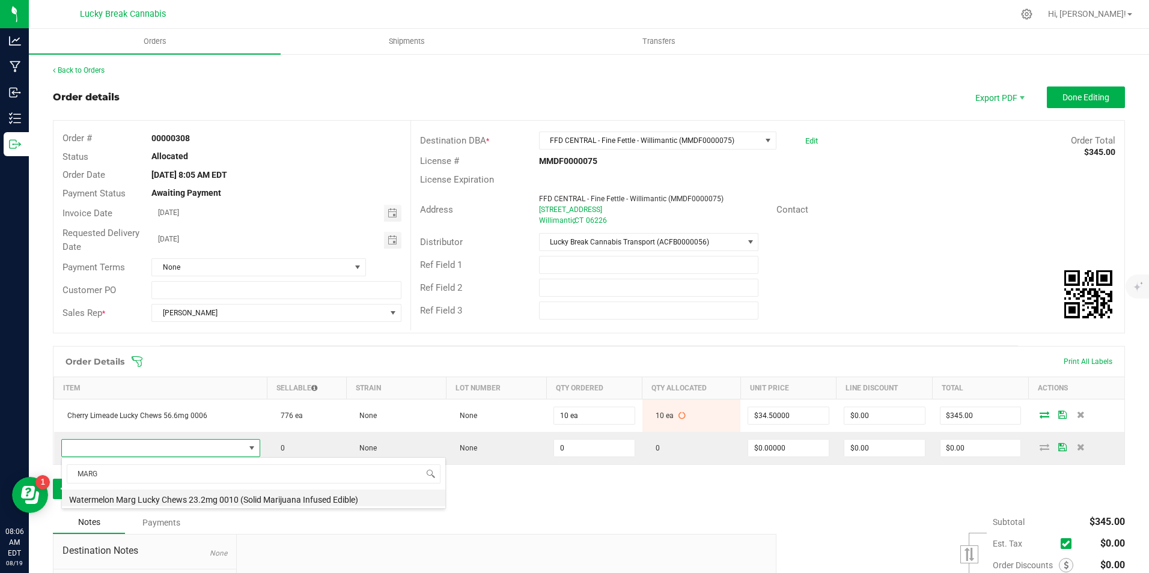
click at [156, 498] on li "Watermelon Marg Lucky Chews 23.2mg 0010 (Solid Marijuana Infused Edible)" at bounding box center [253, 498] width 383 height 17
type input "0 ea"
type input "$15.50000"
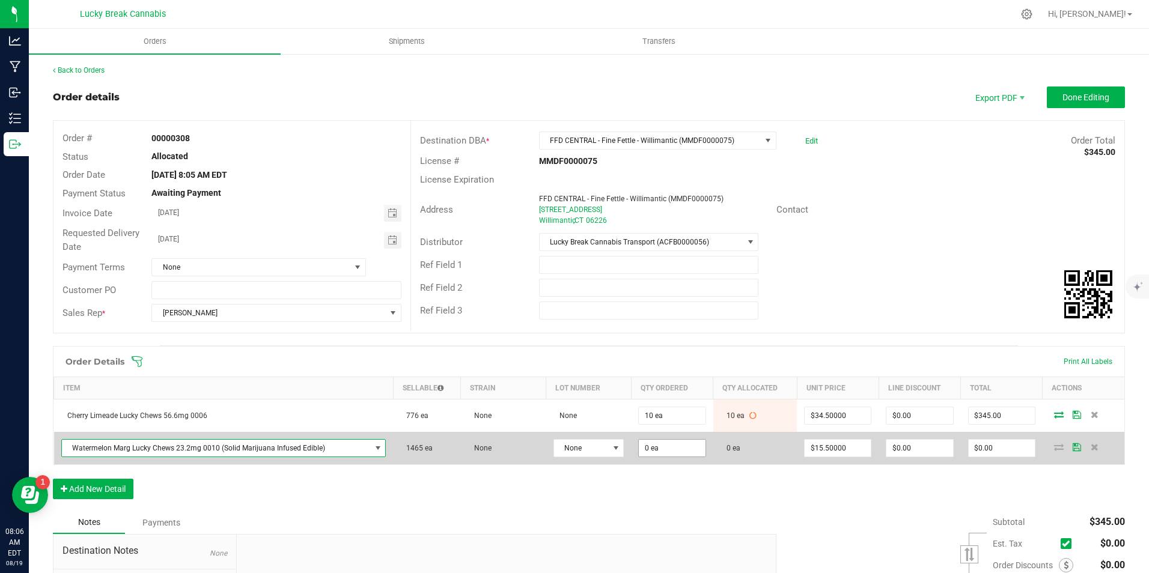
click at [631, 446] on td "0 ea" at bounding box center [672, 448] width 82 height 32
click at [639, 447] on input "0" at bounding box center [672, 448] width 66 height 17
drag, startPoint x: 648, startPoint y: 447, endPoint x: 630, endPoint y: 446, distance: 18.1
click at [631, 446] on td "0" at bounding box center [672, 448] width 82 height 32
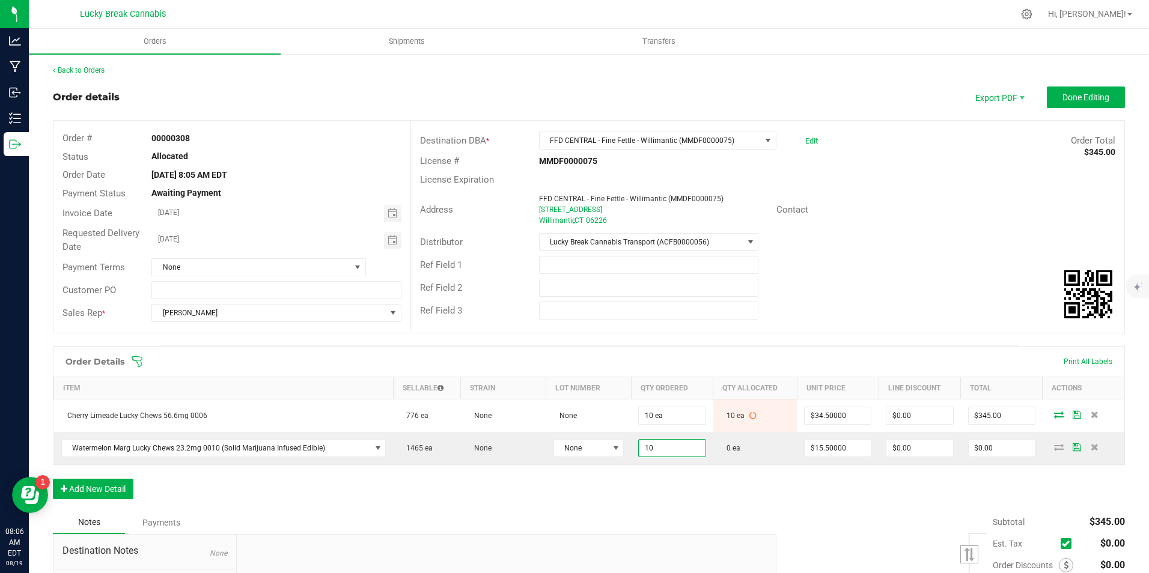
type input "10 ea"
type input "$155.00"
click at [620, 492] on div "Order Details Print All Labels Item Sellable Strain Lot Number Qty Ordered Qty …" at bounding box center [589, 428] width 1072 height 165
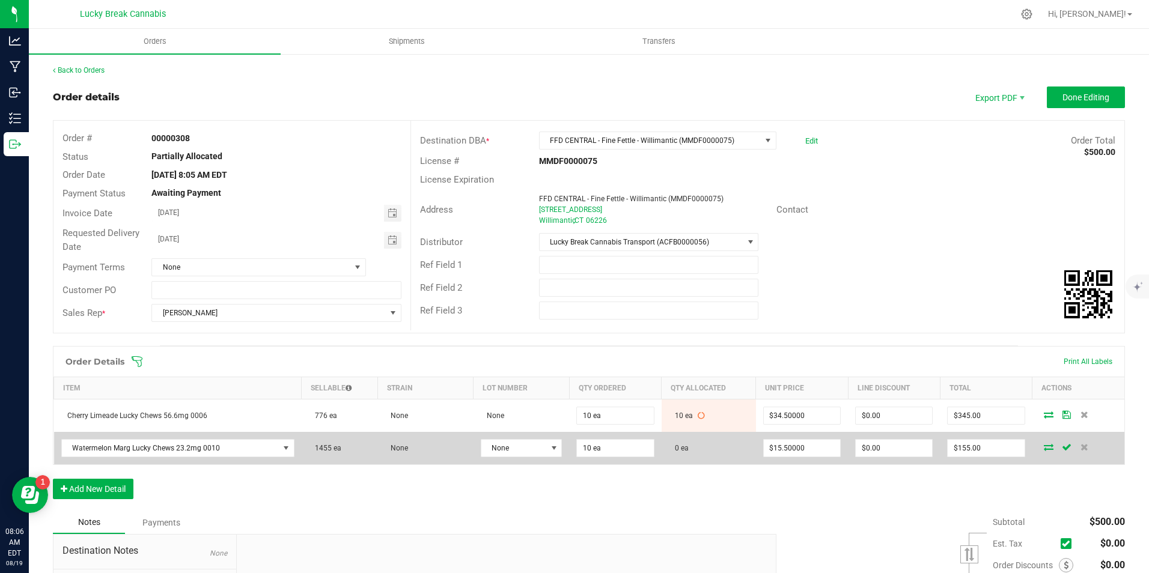
click at [1044, 447] on icon at bounding box center [1049, 446] width 10 height 7
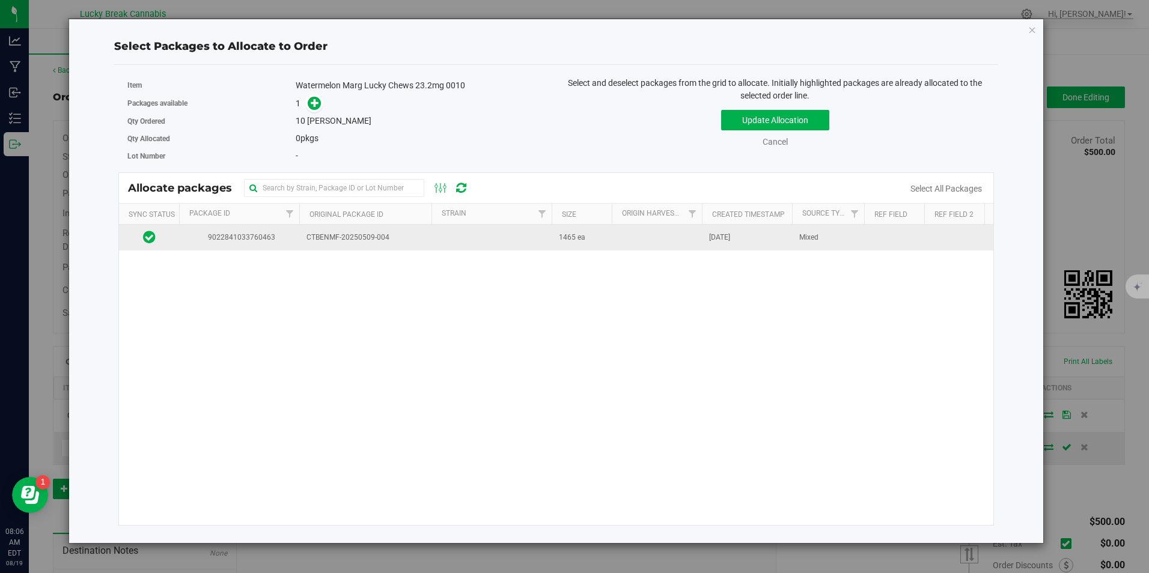
click at [351, 237] on span "CTBENMF-20250509-004" at bounding box center [365, 237] width 118 height 11
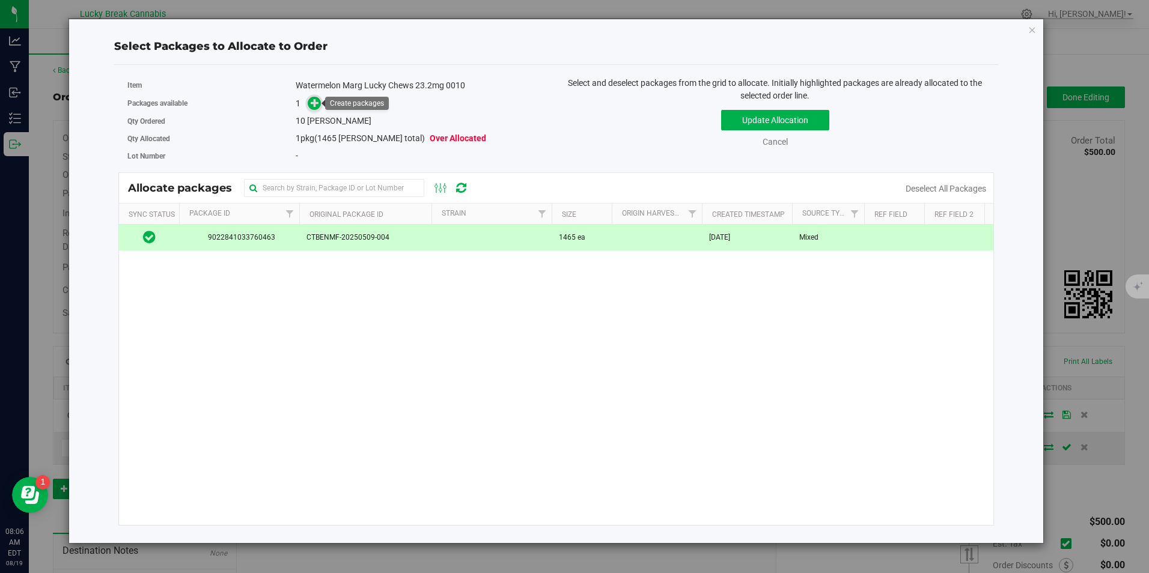
click at [319, 105] on icon at bounding box center [315, 103] width 8 height 8
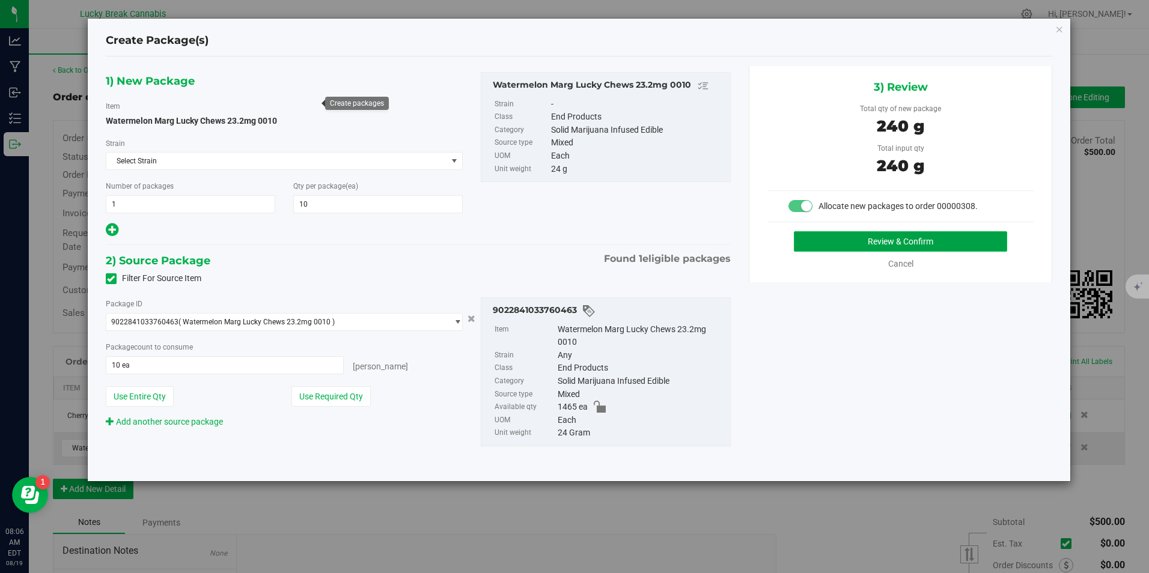
click at [820, 243] on button "Review & Confirm" at bounding box center [900, 241] width 213 height 20
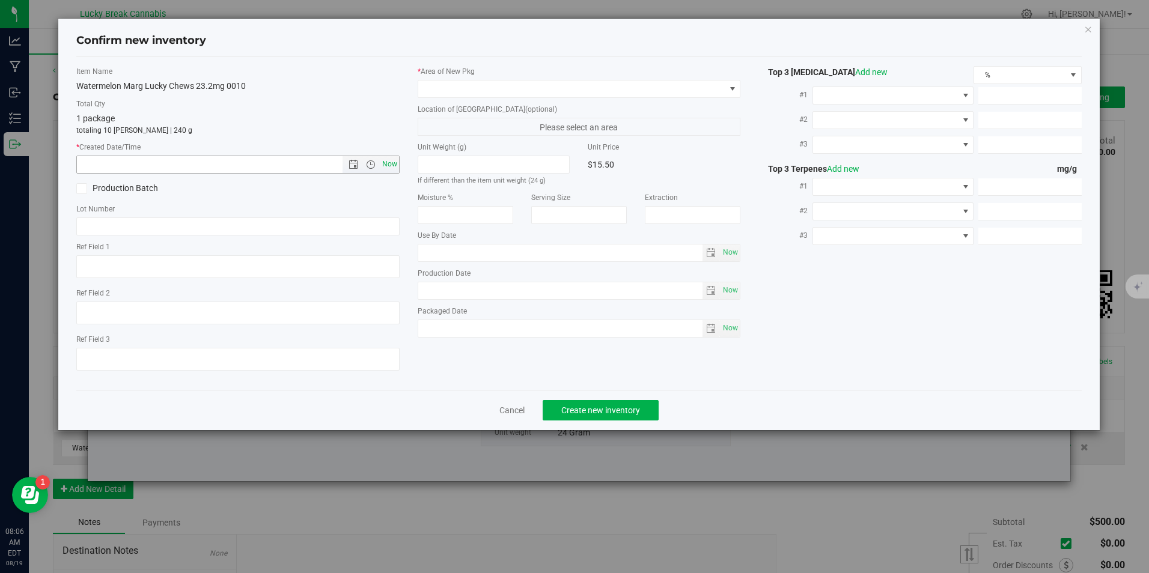
click at [392, 166] on span "Now" at bounding box center [389, 164] width 20 height 17
type input "[DATE] 8:06 AM"
click at [446, 90] on span at bounding box center [571, 89] width 306 height 17
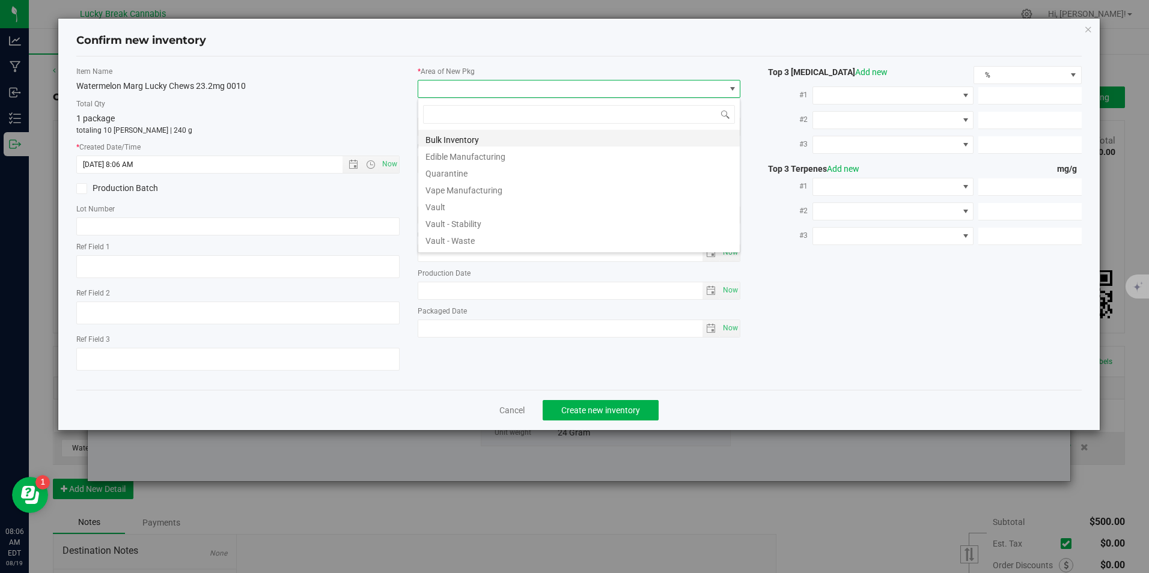
scroll to position [18, 323]
click at [445, 203] on li "Vault" at bounding box center [578, 205] width 321 height 17
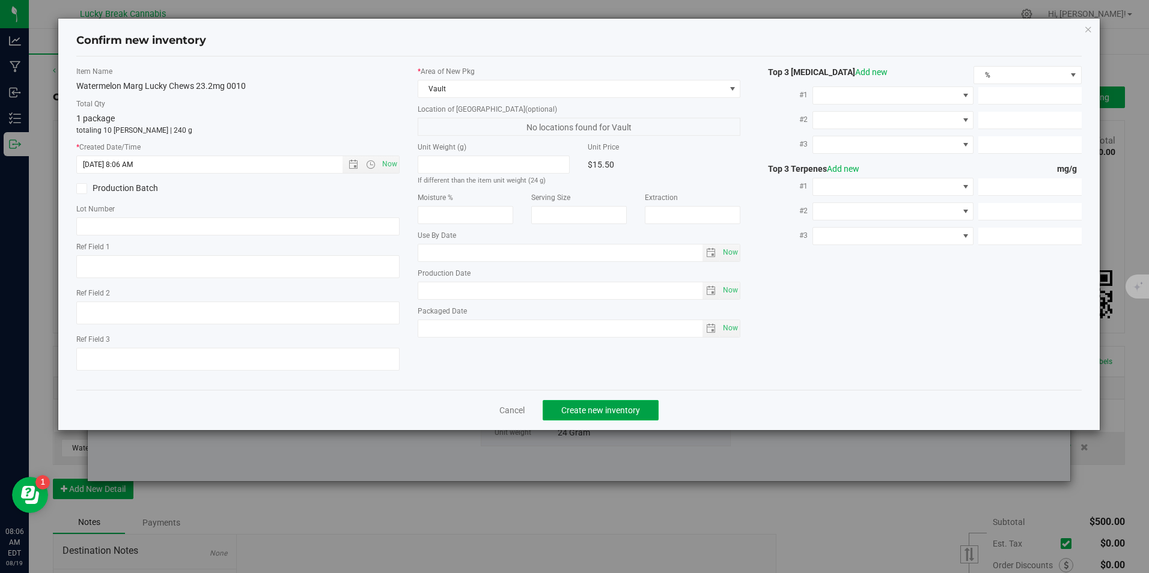
click at [580, 406] on span "Create new inventory" at bounding box center [600, 411] width 79 height 10
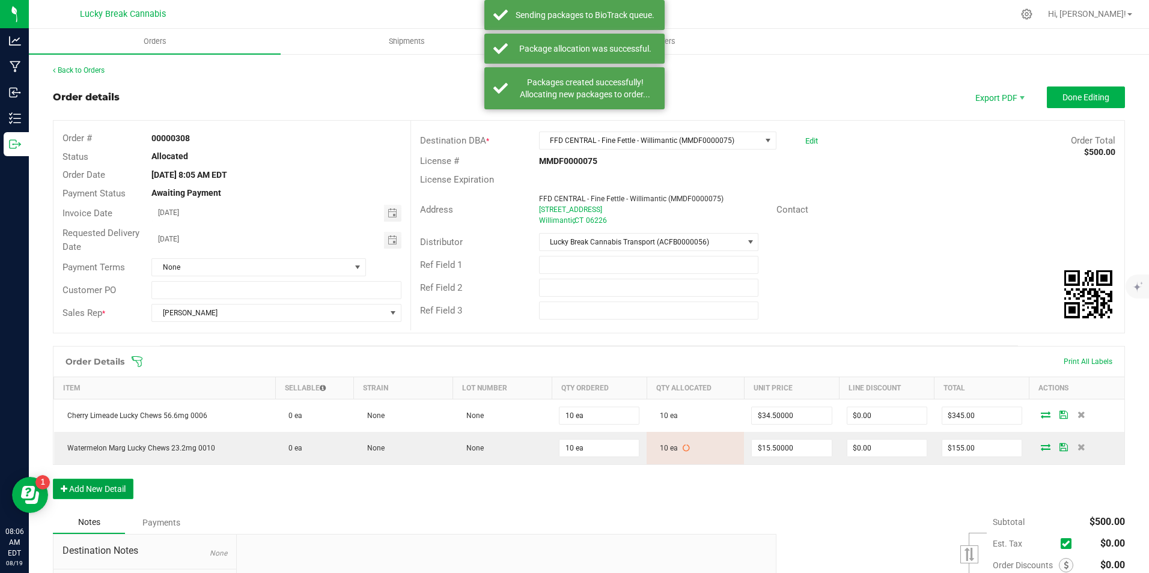
click at [88, 486] on button "Add New Detail" at bounding box center [93, 489] width 81 height 20
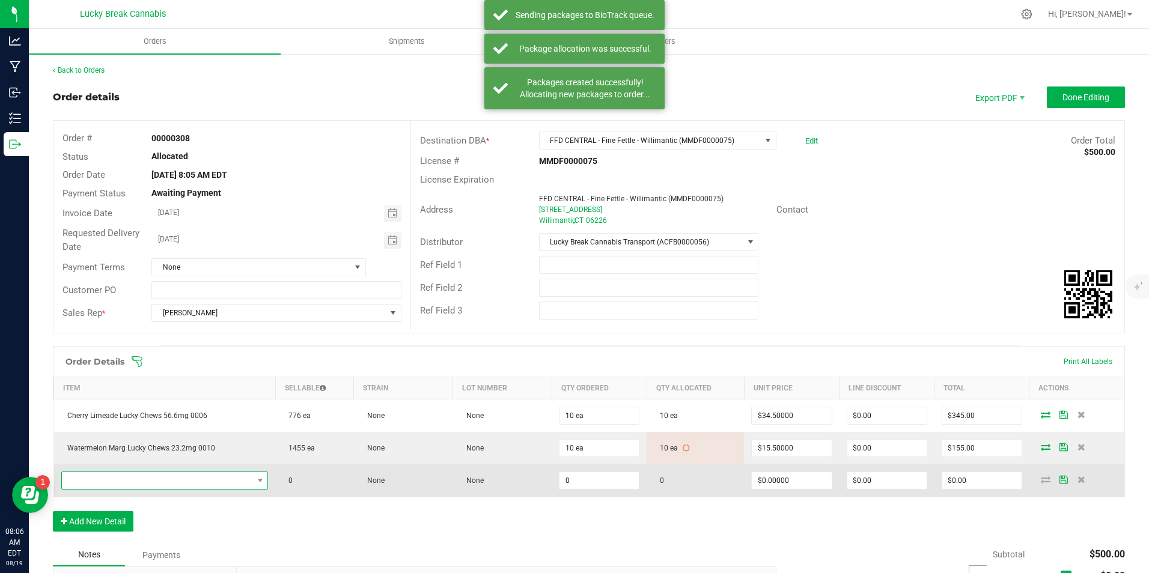
click at [105, 477] on span "NO DATA FOUND" at bounding box center [157, 480] width 191 height 17
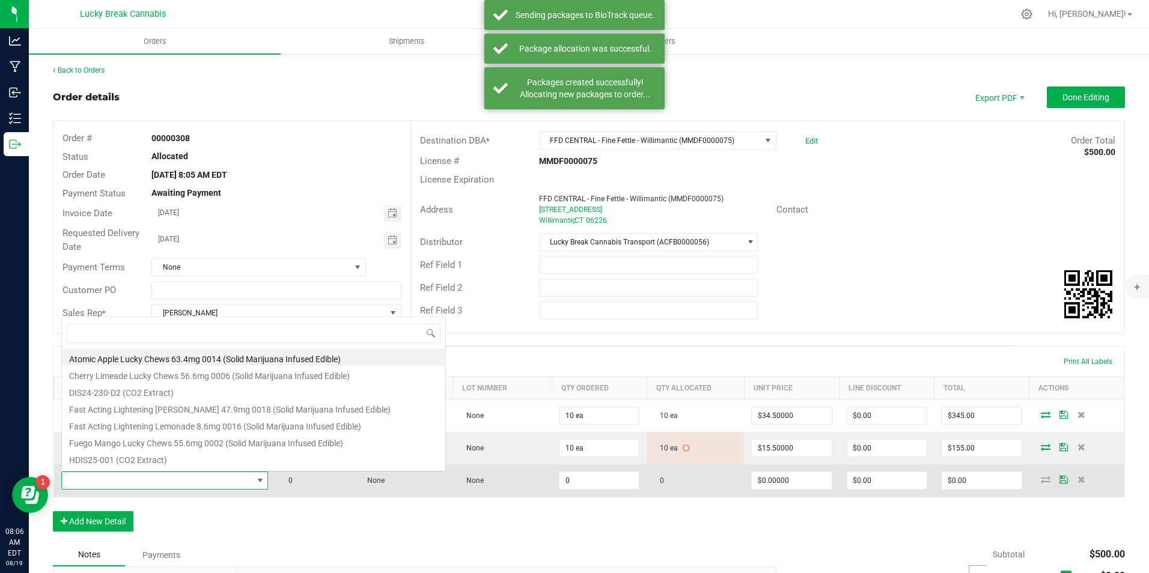
scroll to position [18, 201]
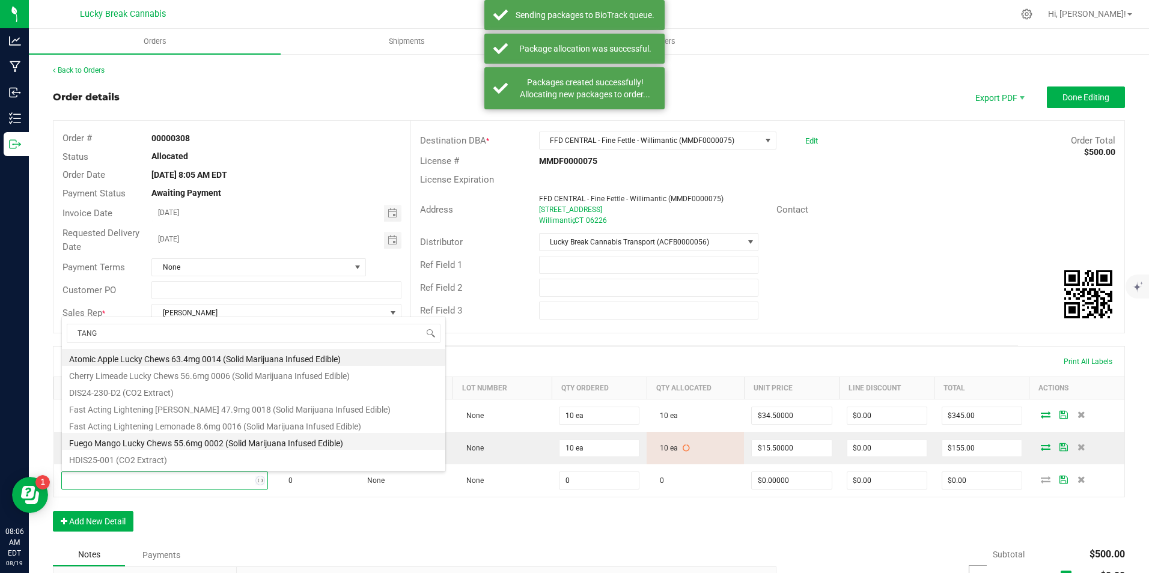
type input "TANGO"
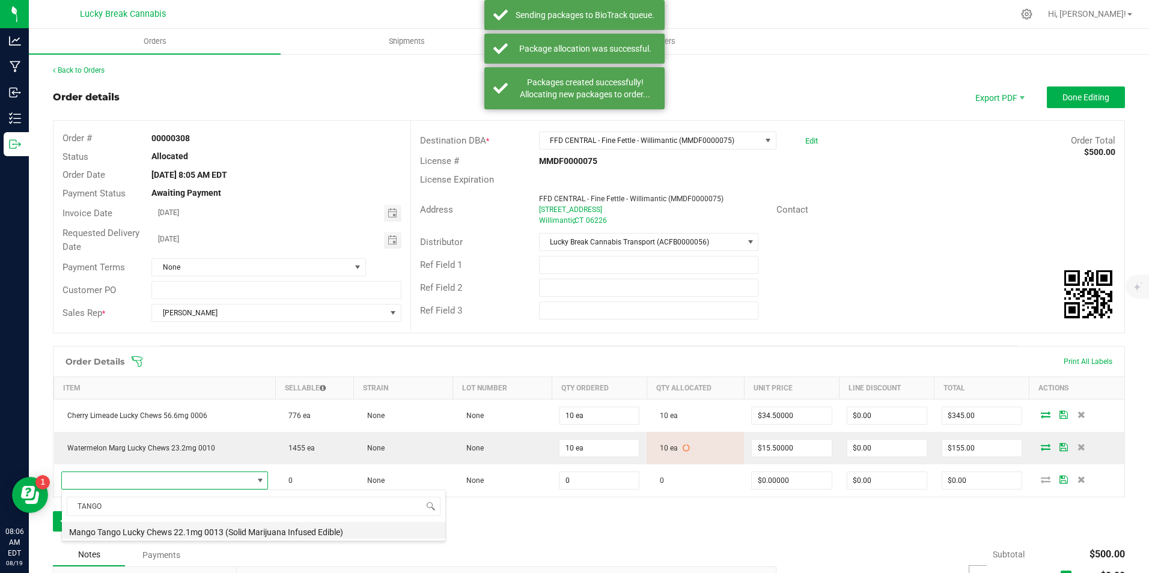
click at [171, 537] on li "Mango Tango Lucky Chews 22.1mg 0013 (Solid Marijuana Infused Edible)" at bounding box center [253, 530] width 383 height 17
type input "0 ea"
type input "$15.50000"
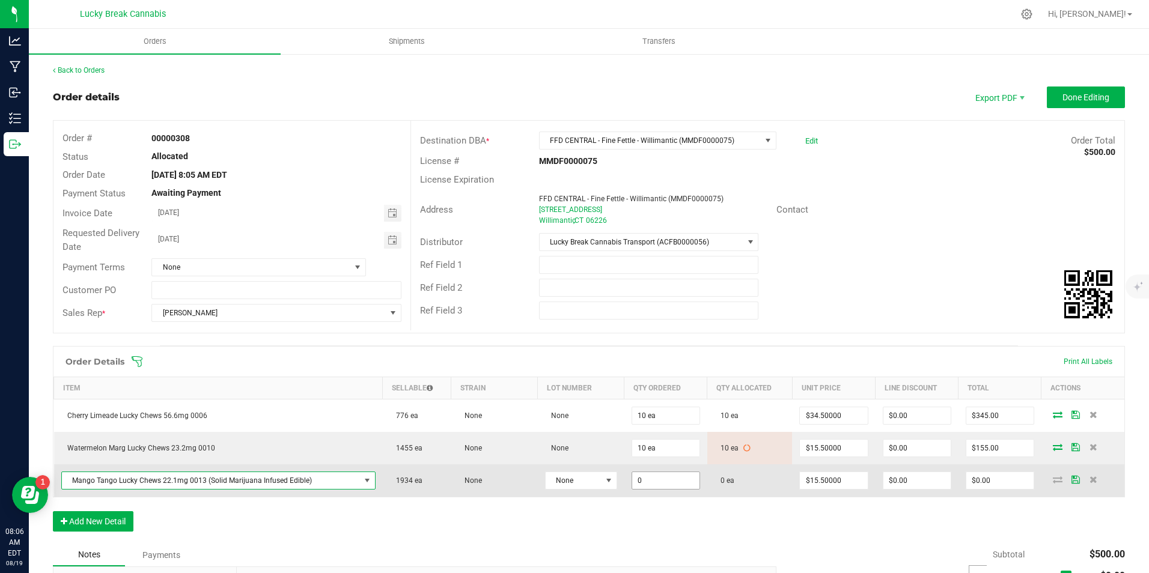
click at [670, 477] on input "0" at bounding box center [665, 480] width 67 height 17
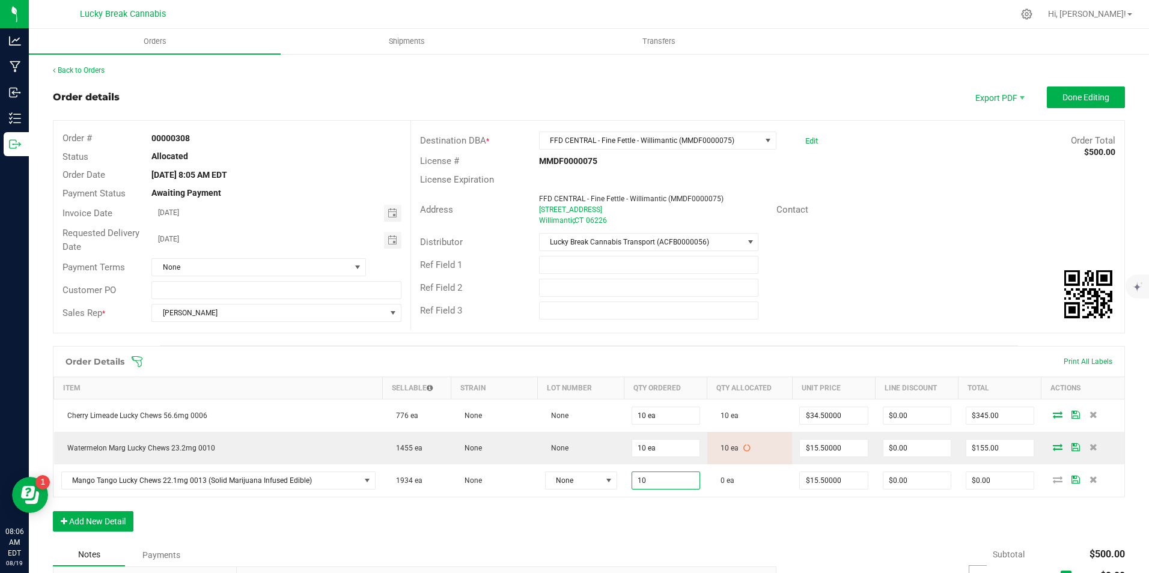
type input "10 ea"
type input "$155.00"
click at [672, 537] on div "Order Details Print All Labels Item Sellable Strain Lot Number Qty Ordered Qty …" at bounding box center [589, 445] width 1072 height 198
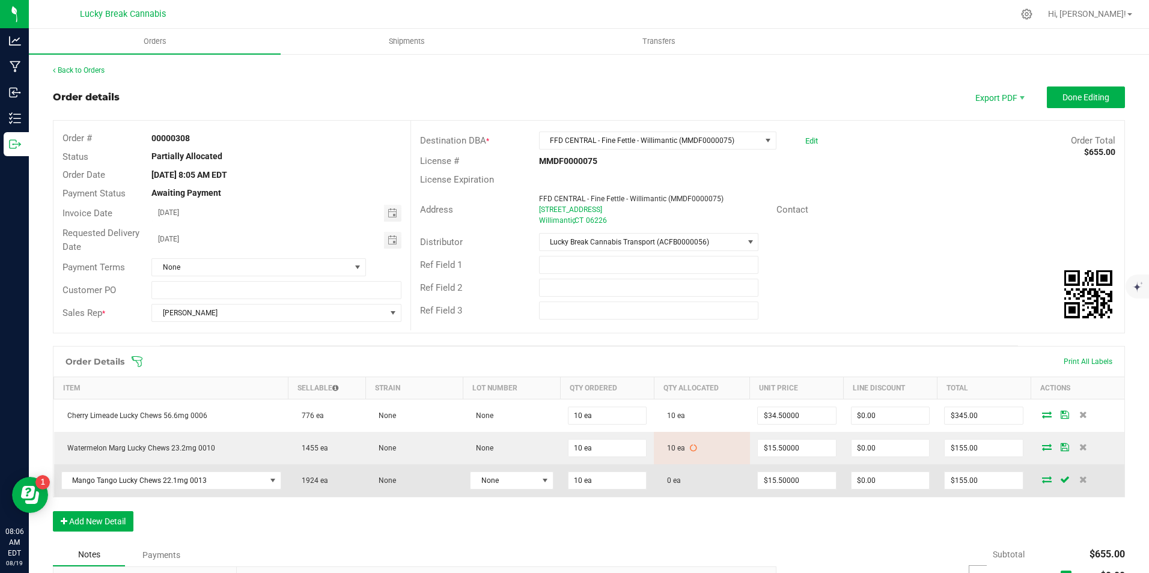
click at [1038, 480] on span at bounding box center [1047, 479] width 18 height 7
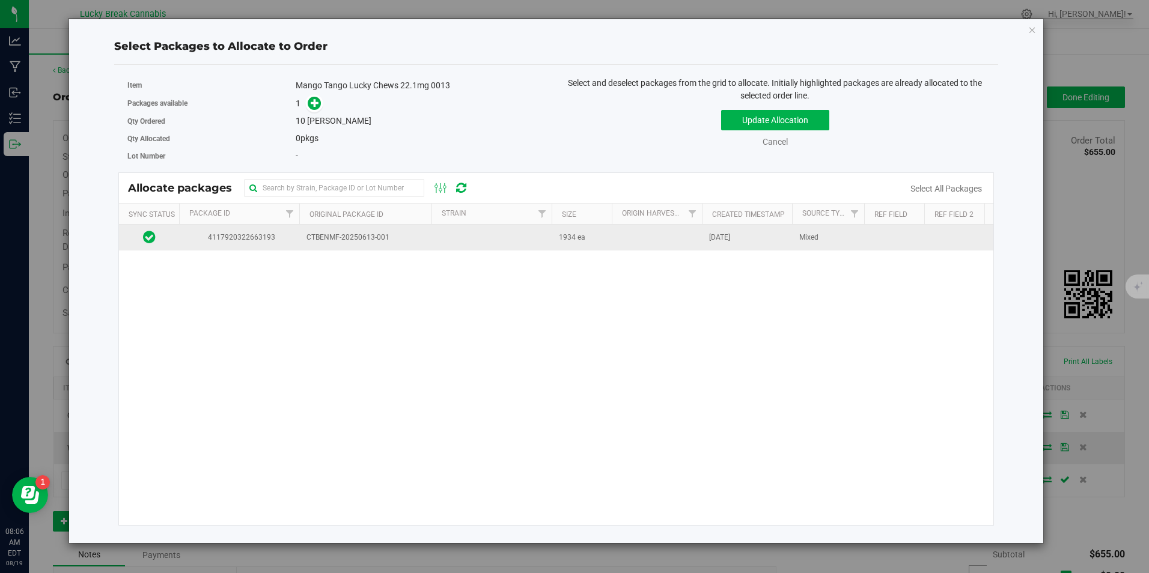
click at [320, 232] on span "CTBENMF-20250613-001" at bounding box center [365, 237] width 118 height 11
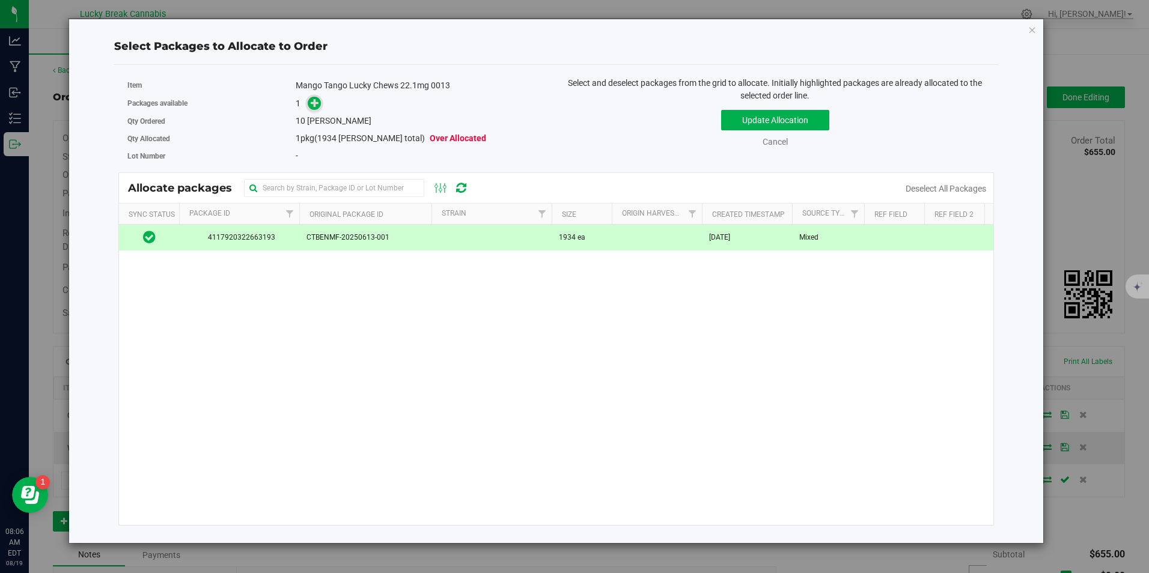
click at [318, 105] on icon at bounding box center [315, 103] width 8 height 8
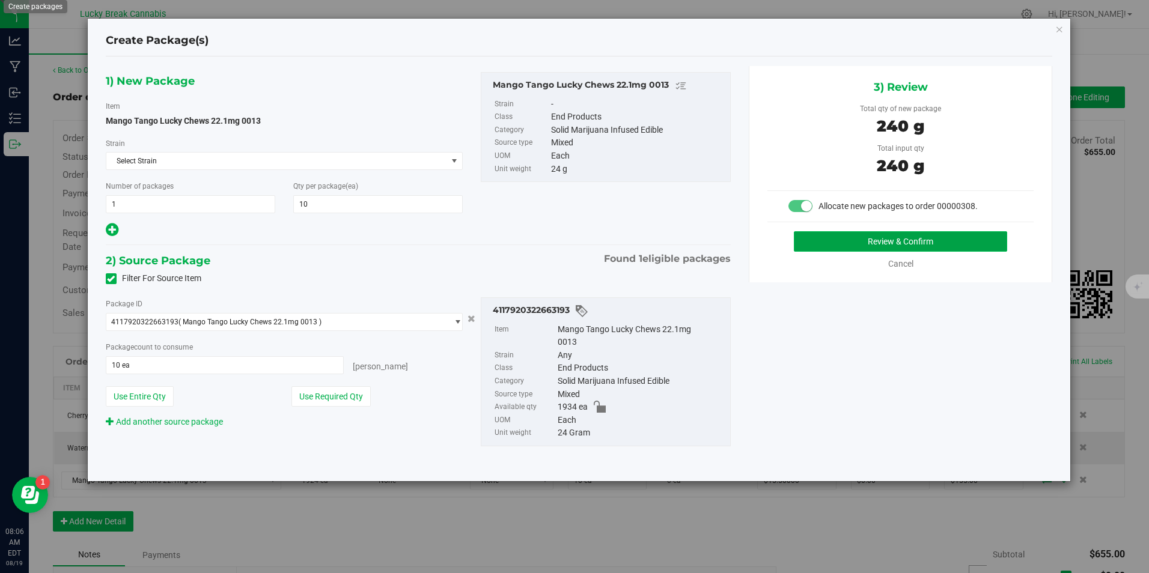
click at [844, 237] on button "Review & Confirm" at bounding box center [900, 241] width 213 height 20
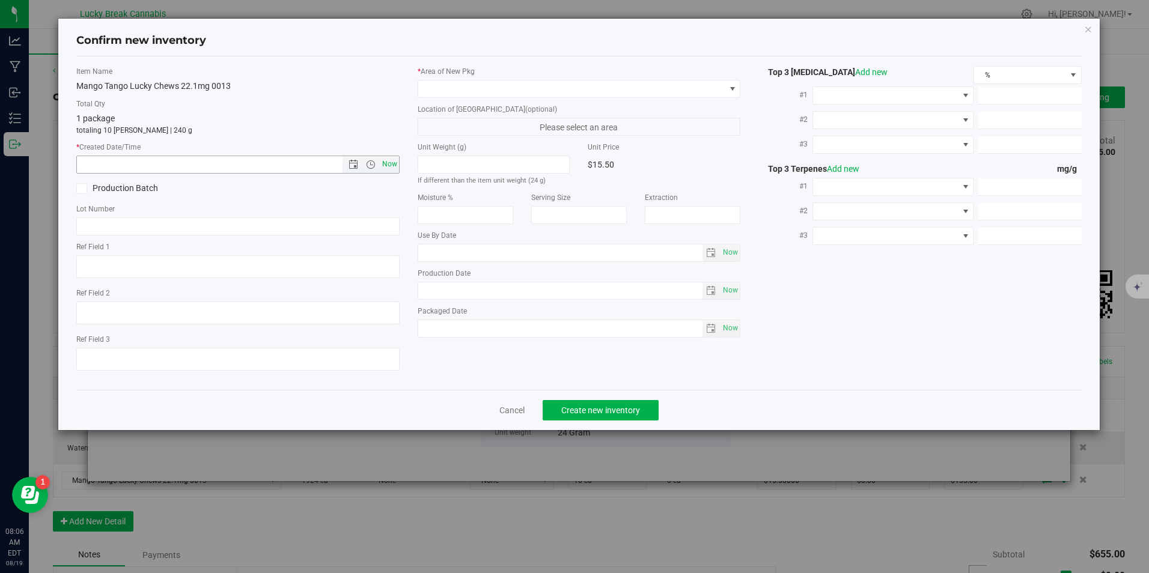
click at [396, 164] on span "Now" at bounding box center [389, 164] width 20 height 17
type input "[DATE] 8:06 AM"
click at [450, 91] on span at bounding box center [571, 89] width 306 height 17
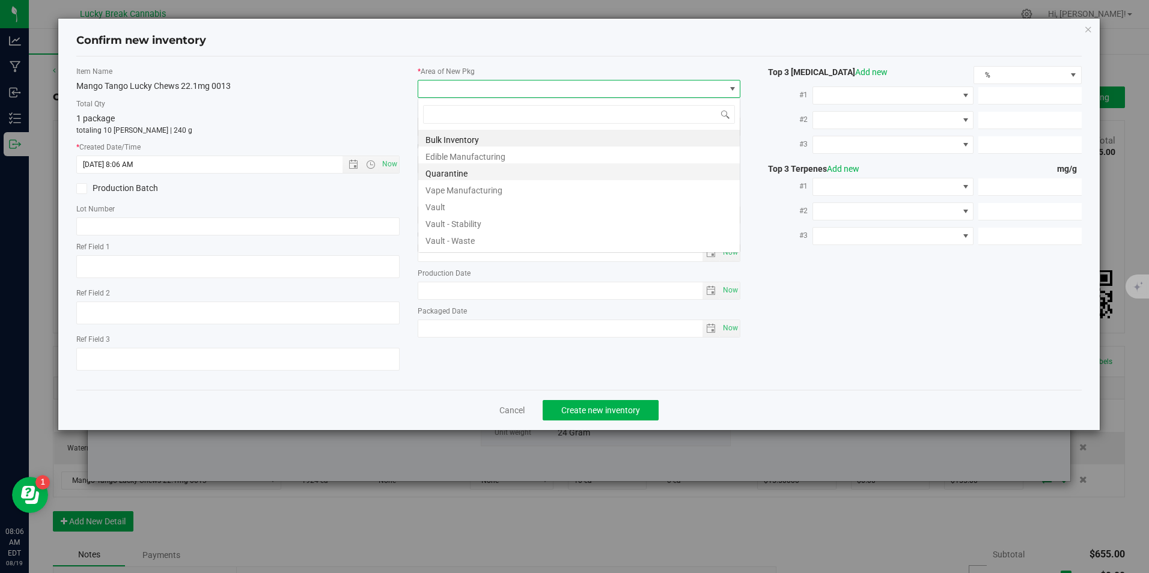
scroll to position [18, 323]
click at [452, 201] on li "Vault" at bounding box center [578, 205] width 321 height 17
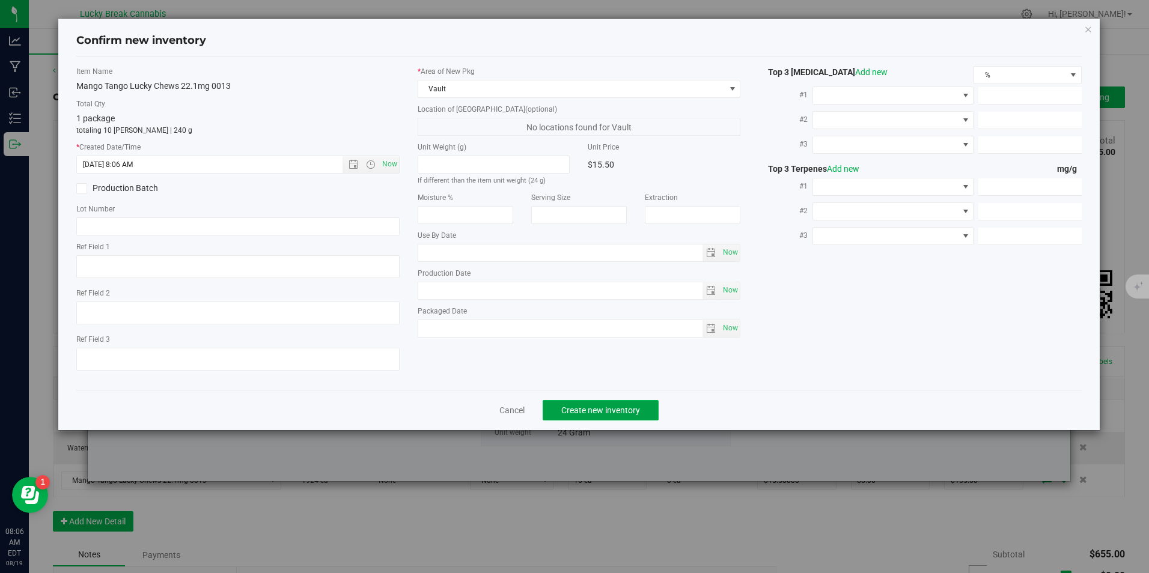
click at [600, 407] on span "Create new inventory" at bounding box center [600, 411] width 79 height 10
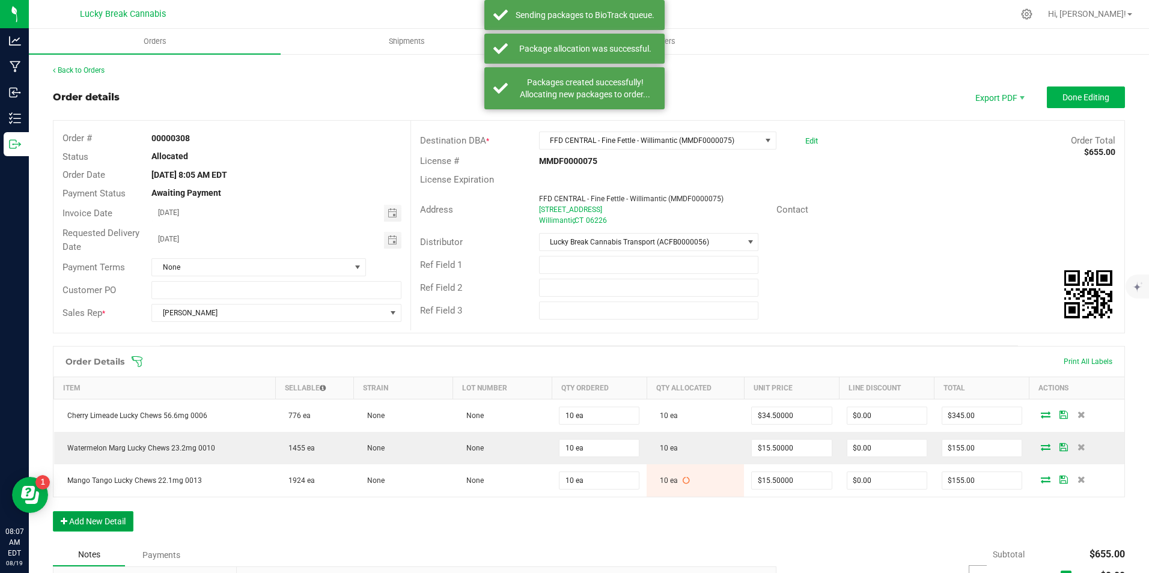
click at [106, 525] on button "Add New Detail" at bounding box center [93, 521] width 81 height 20
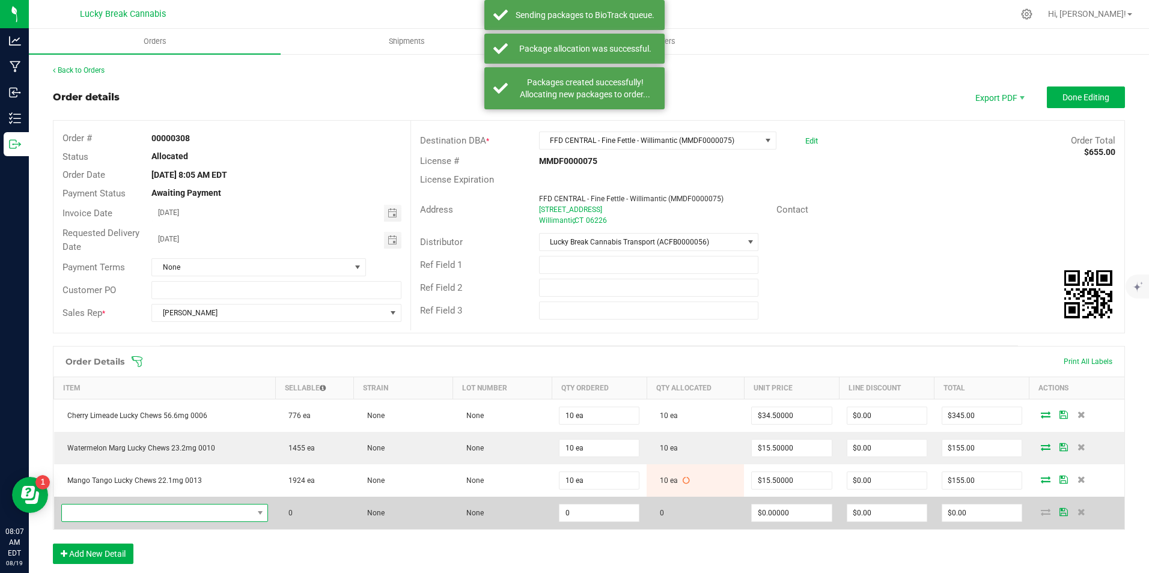
click at [127, 508] on span "NO DATA FOUND" at bounding box center [157, 513] width 191 height 17
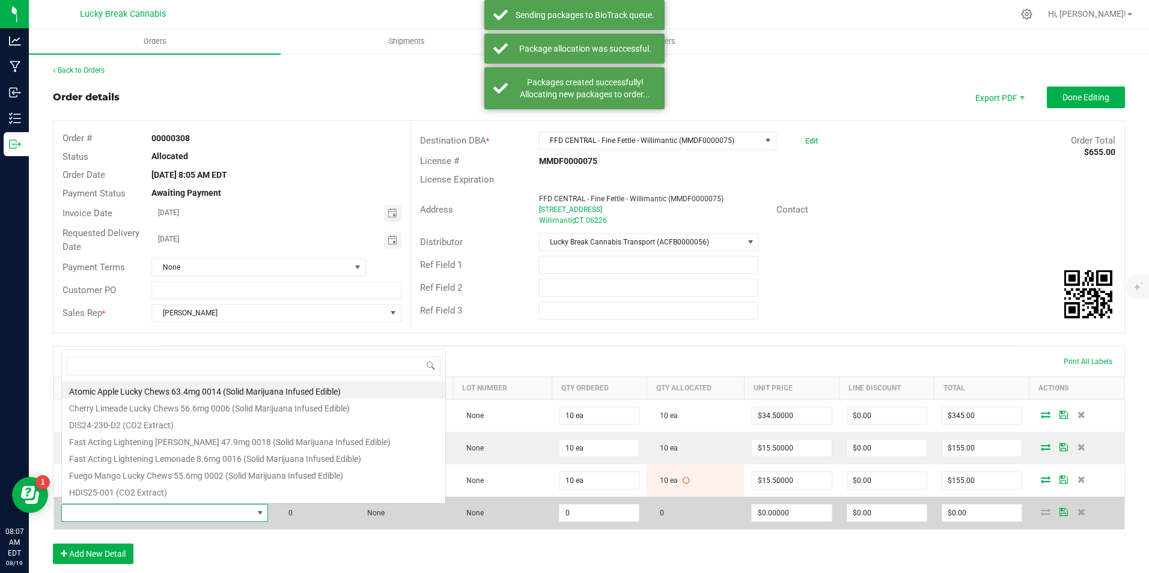
scroll to position [18, 201]
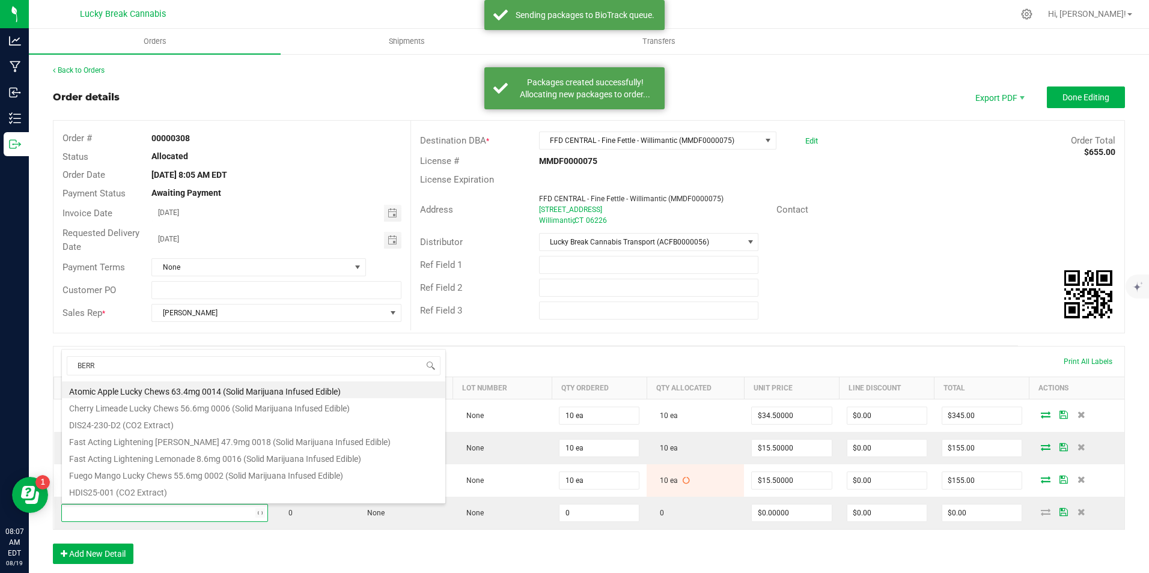
type input "[PERSON_NAME]"
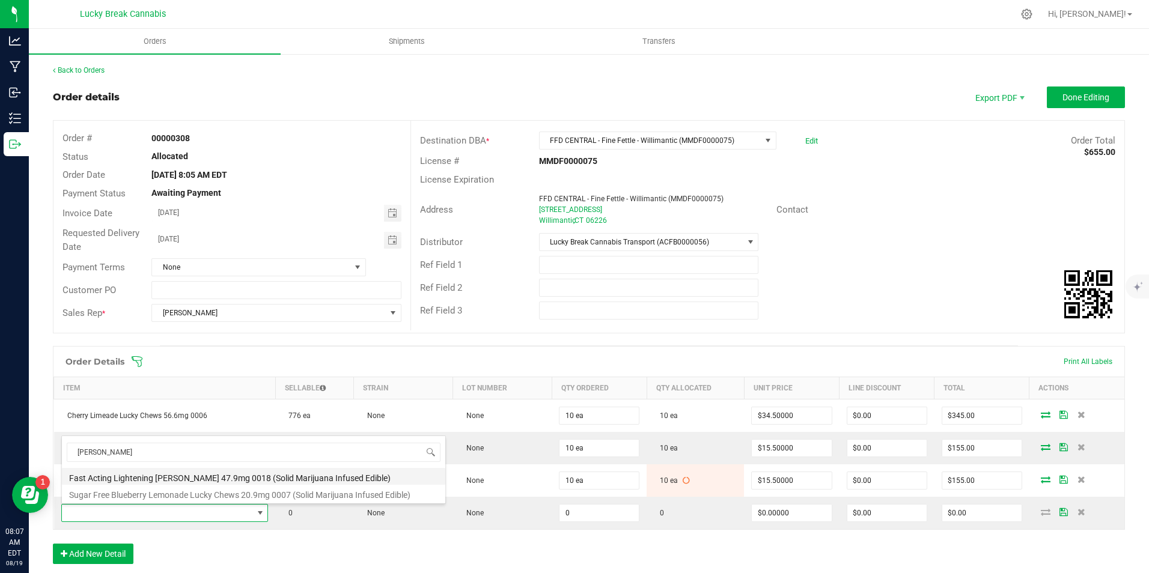
click at [207, 477] on li "Fast Acting Lightening [PERSON_NAME] 47.9mg 0018 (Solid Marijuana Infused Edibl…" at bounding box center [253, 476] width 383 height 17
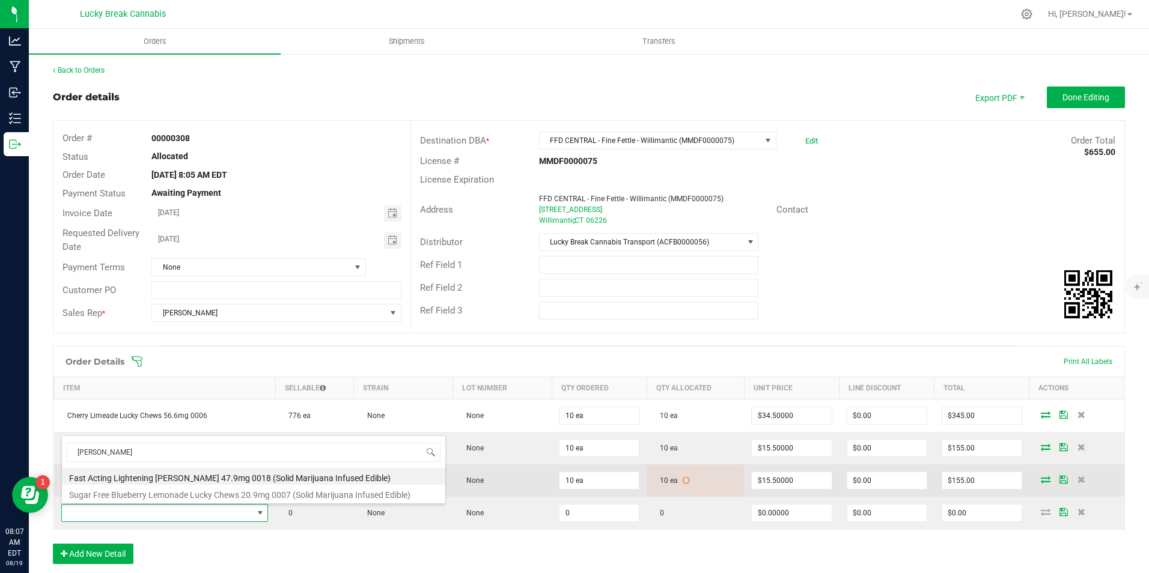
type input "0 ea"
type input "$45.50000"
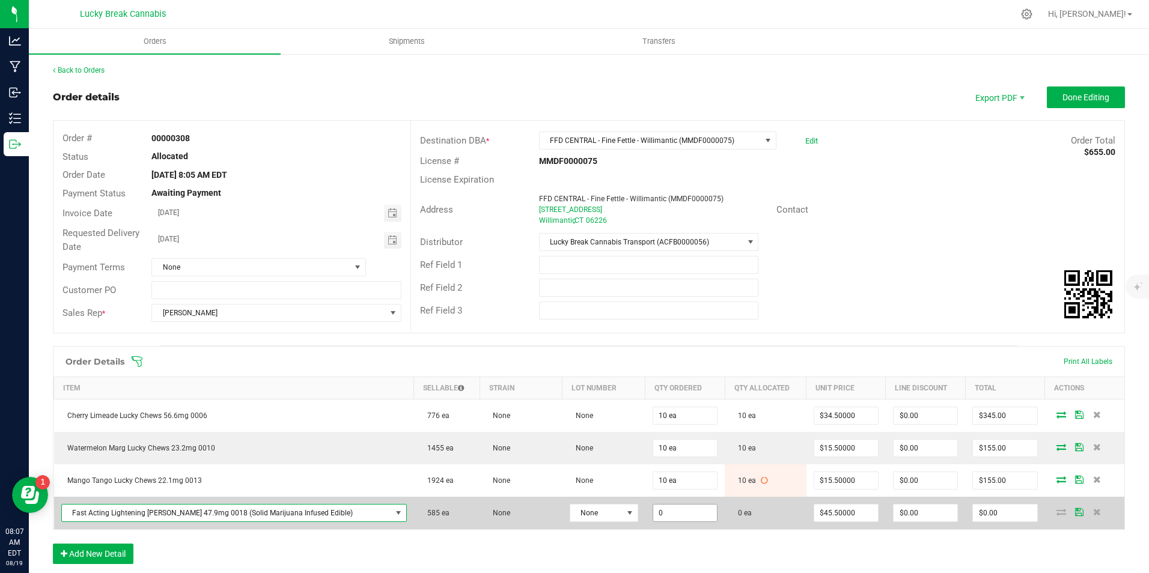
click at [659, 511] on input "0" at bounding box center [685, 513] width 64 height 17
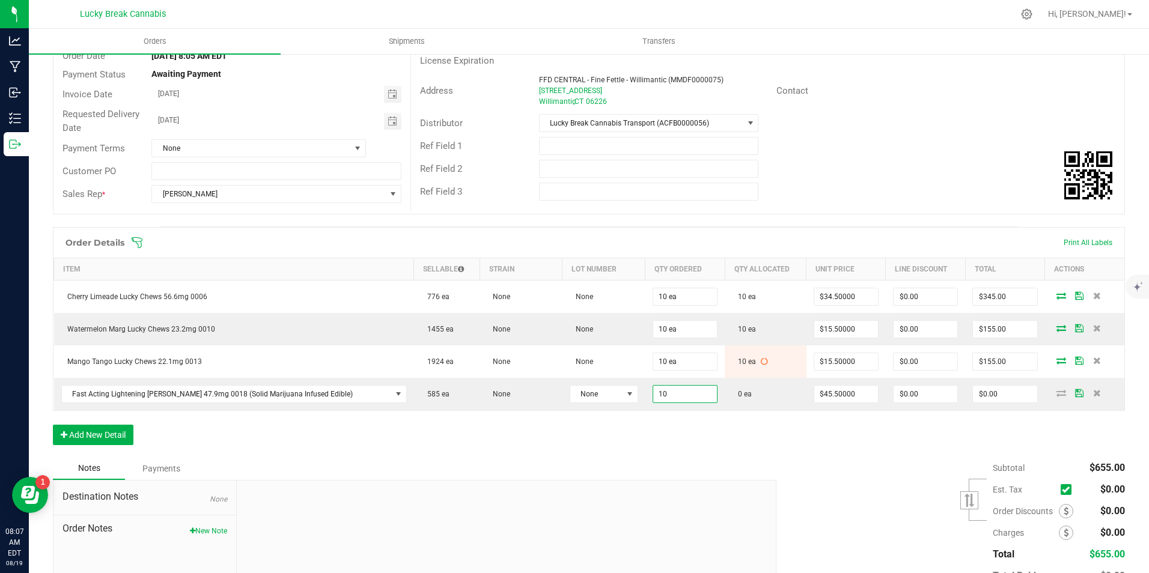
scroll to position [120, 0]
type input "10 ea"
type input "$455.00"
click at [824, 459] on div "Subtotal $655.00 Est. Tax" at bounding box center [946, 532] width 358 height 152
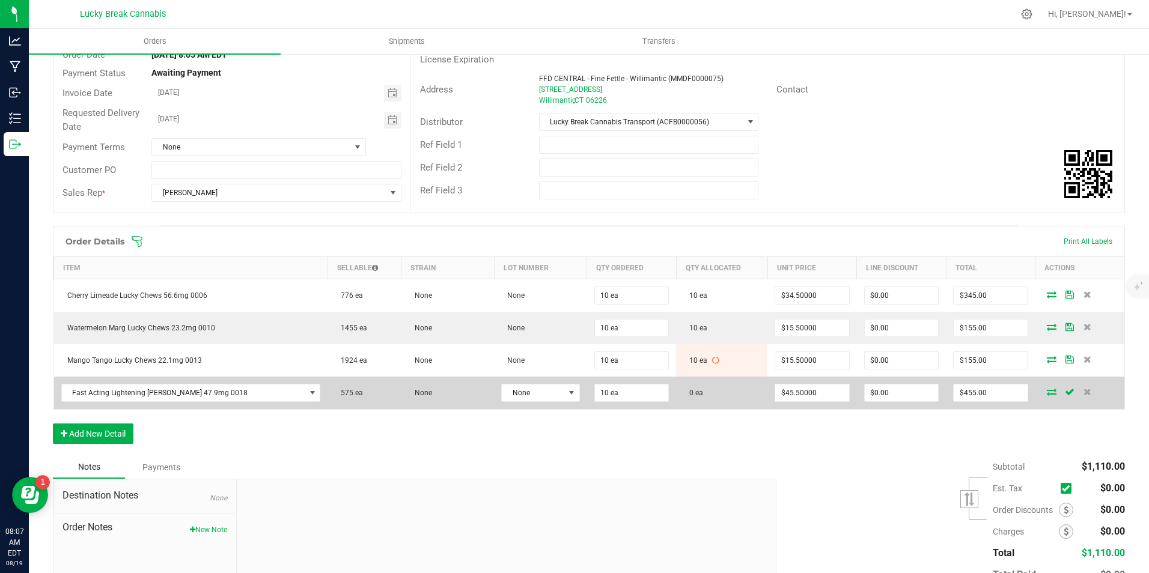
click at [1047, 392] on icon at bounding box center [1052, 391] width 10 height 7
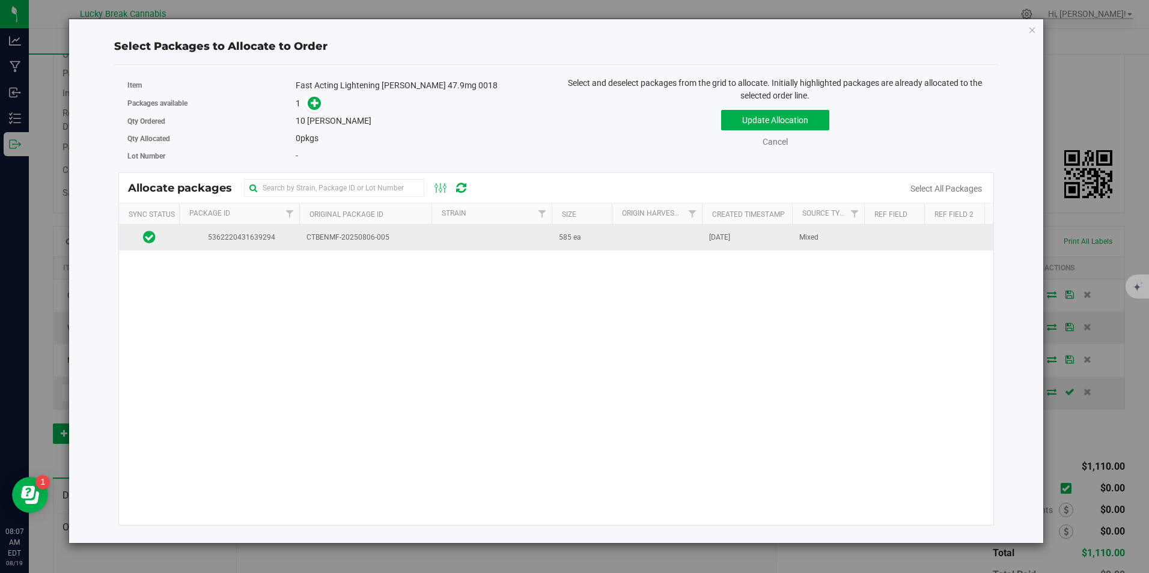
click at [398, 231] on td "CTBENMF-20250806-005" at bounding box center [365, 238] width 132 height 26
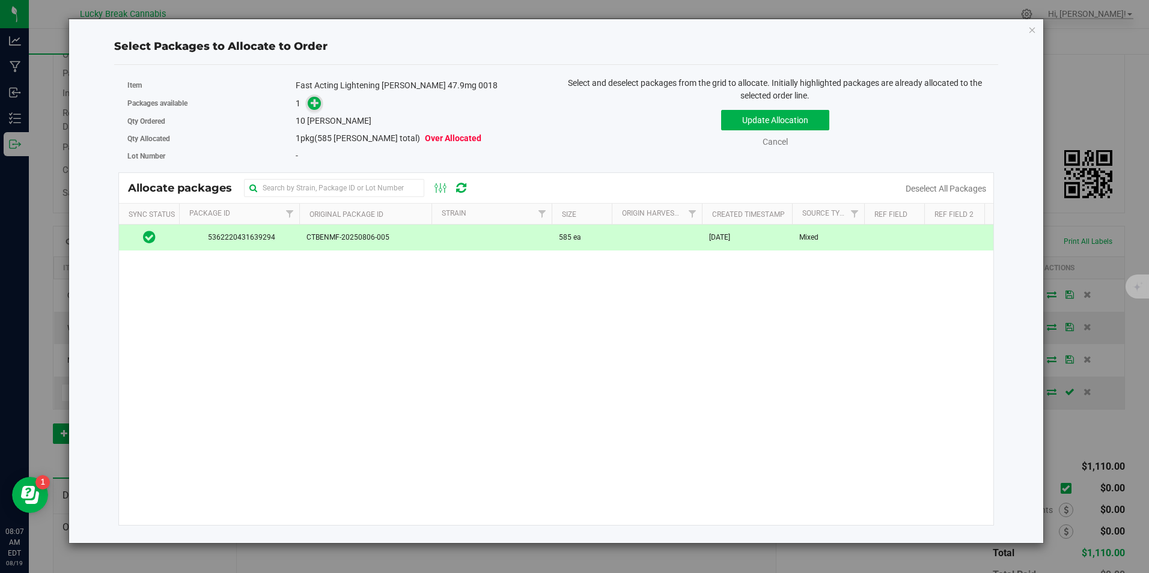
click at [314, 110] on span at bounding box center [315, 104] width 14 height 14
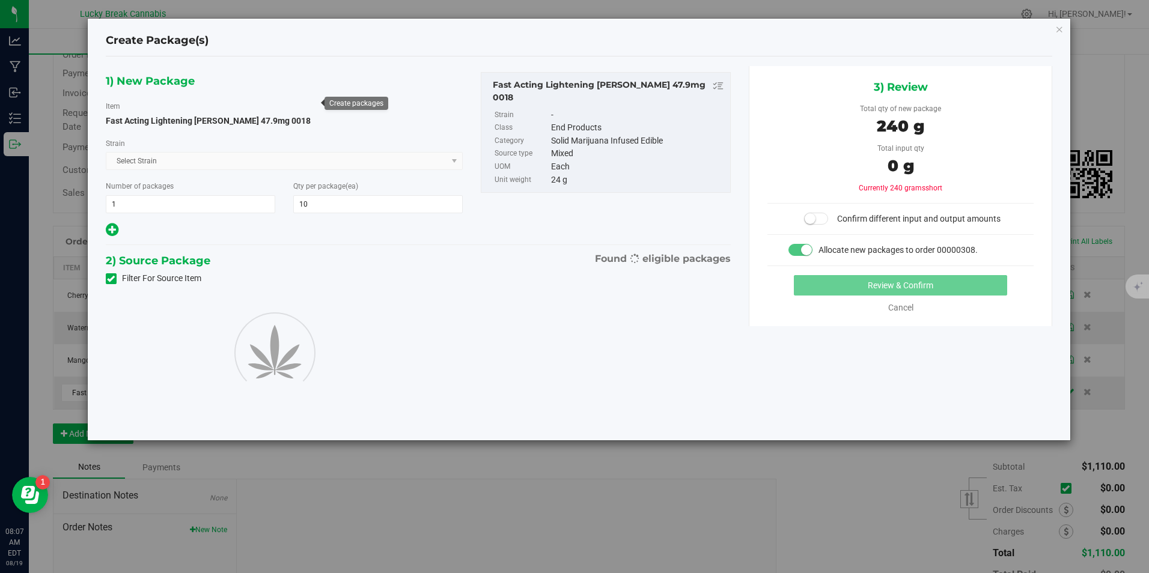
type input "10"
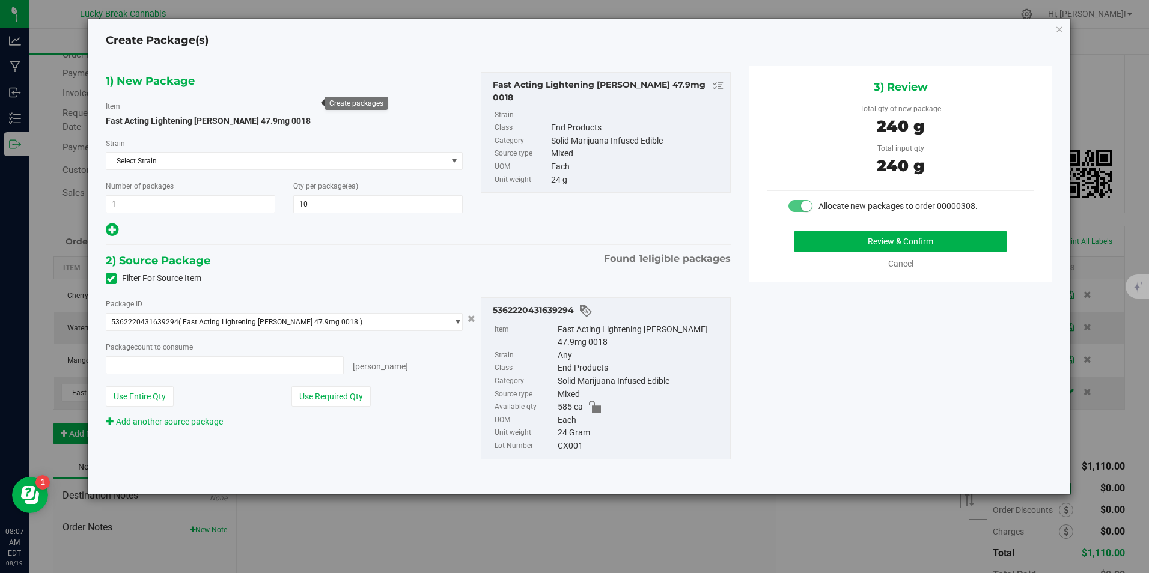
type input "10 ea"
click at [864, 250] on button "Review & Confirm" at bounding box center [900, 241] width 213 height 20
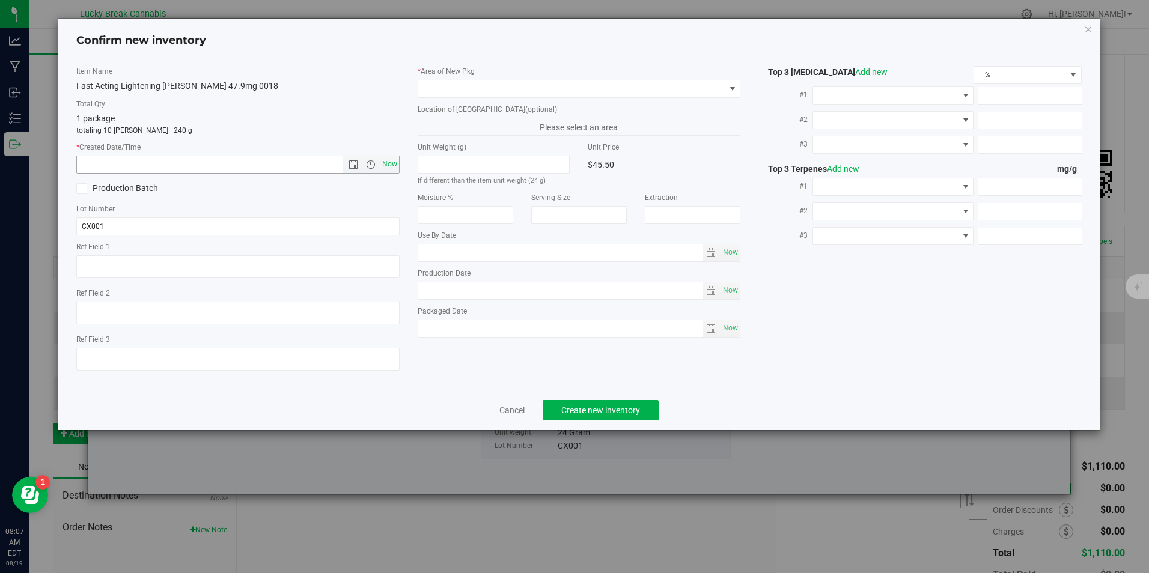
click at [389, 163] on span "Now" at bounding box center [389, 164] width 20 height 17
type input "[DATE] 8:07 AM"
click at [448, 84] on span at bounding box center [571, 89] width 306 height 17
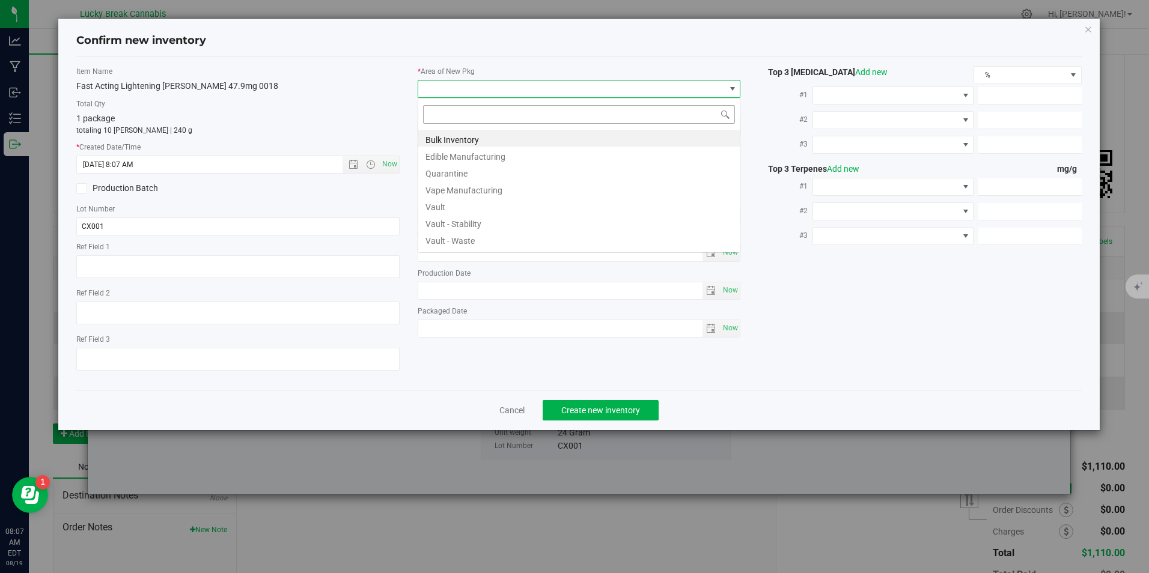
scroll to position [18, 323]
click at [447, 210] on li "Vault" at bounding box center [578, 205] width 321 height 17
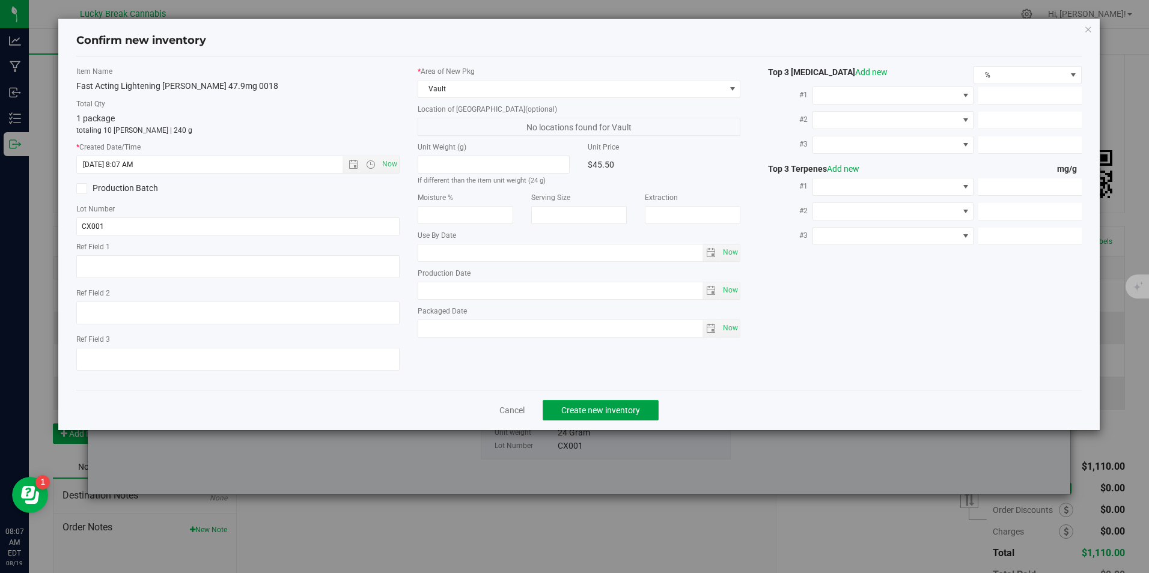
click at [582, 410] on span "Create new inventory" at bounding box center [600, 411] width 79 height 10
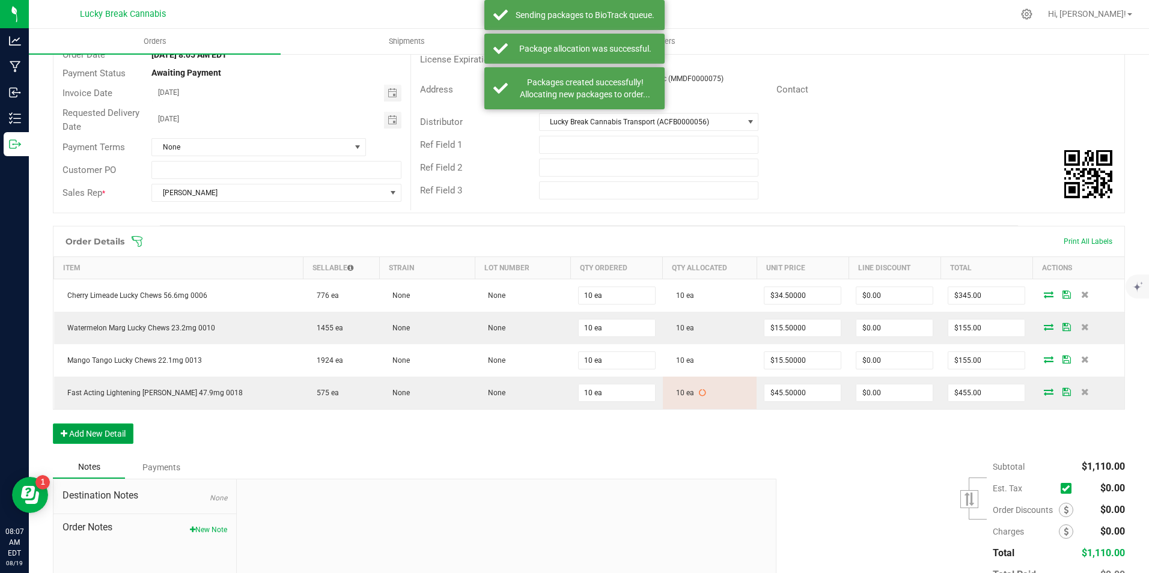
click at [103, 438] on button "Add New Detail" at bounding box center [93, 434] width 81 height 20
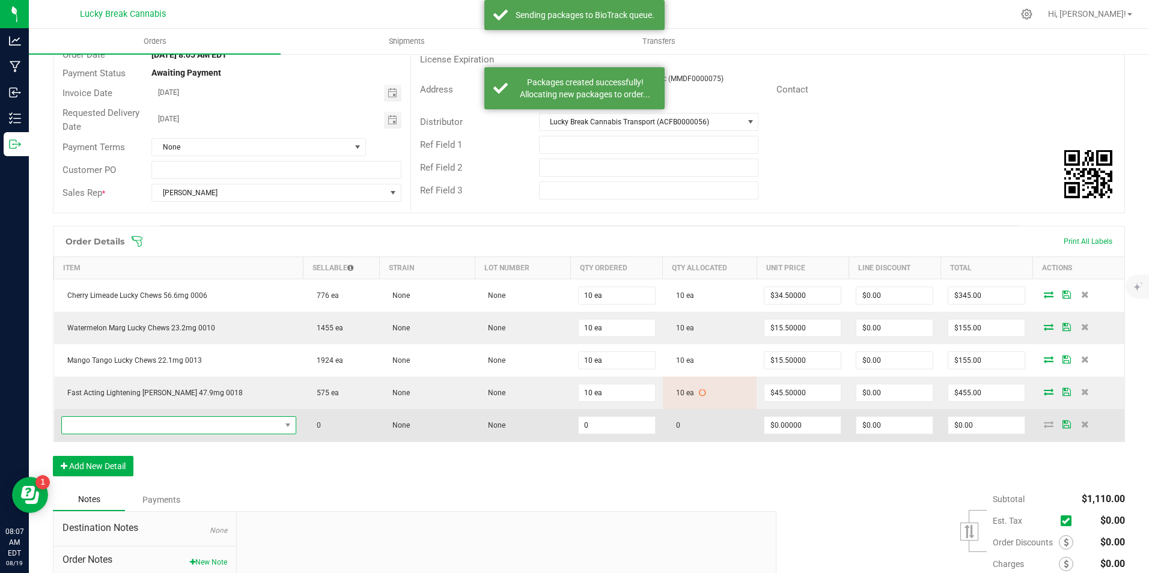
click at [121, 425] on span "NO DATA FOUND" at bounding box center [171, 425] width 219 height 17
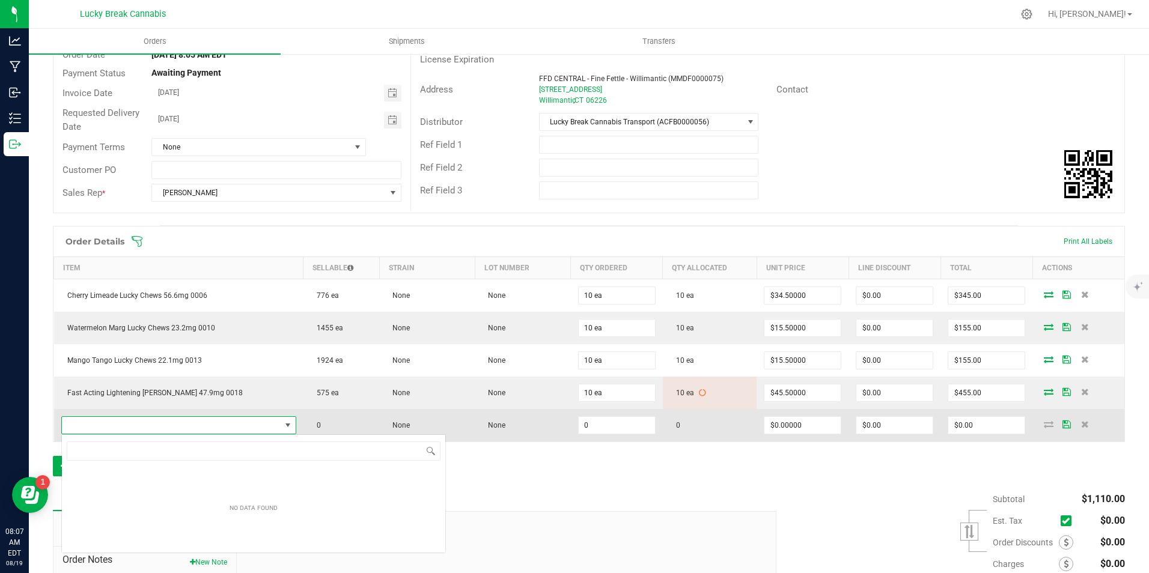
scroll to position [18, 201]
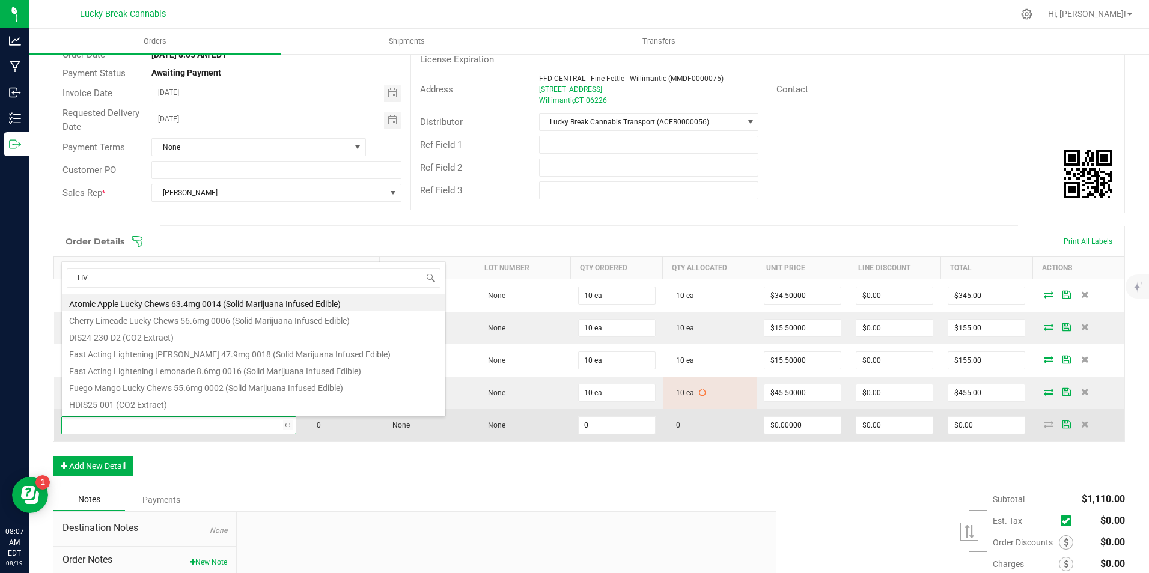
type input "LIVE"
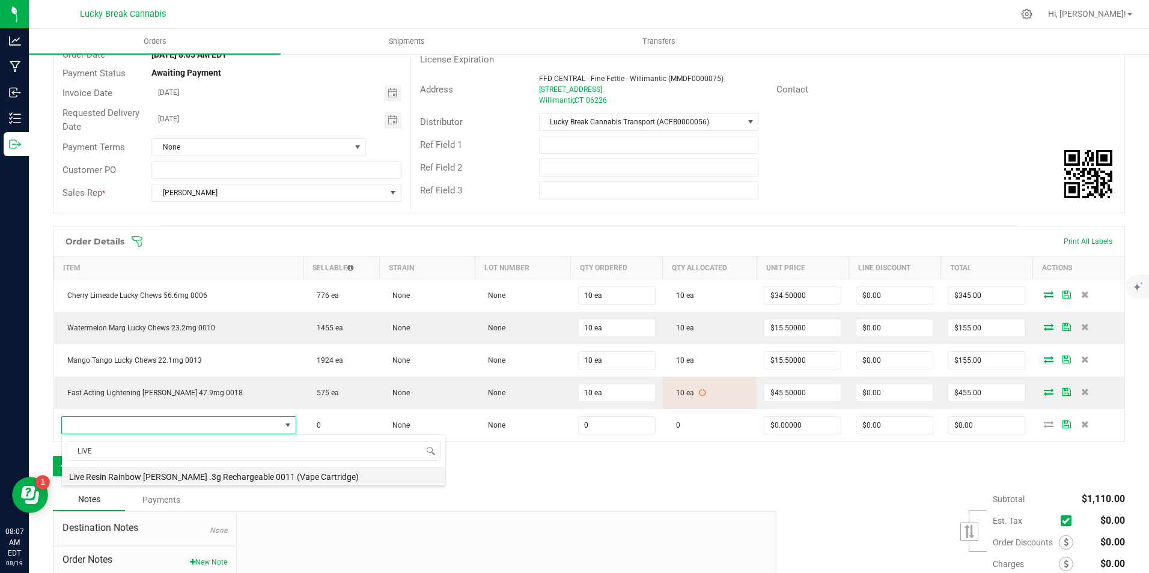
click at [147, 472] on li "Live Resin Rainbow [PERSON_NAME] .3g Rechargeable 0011 (Vape Cartridge)" at bounding box center [253, 475] width 383 height 17
type input "0 ea"
type input "$17.50000"
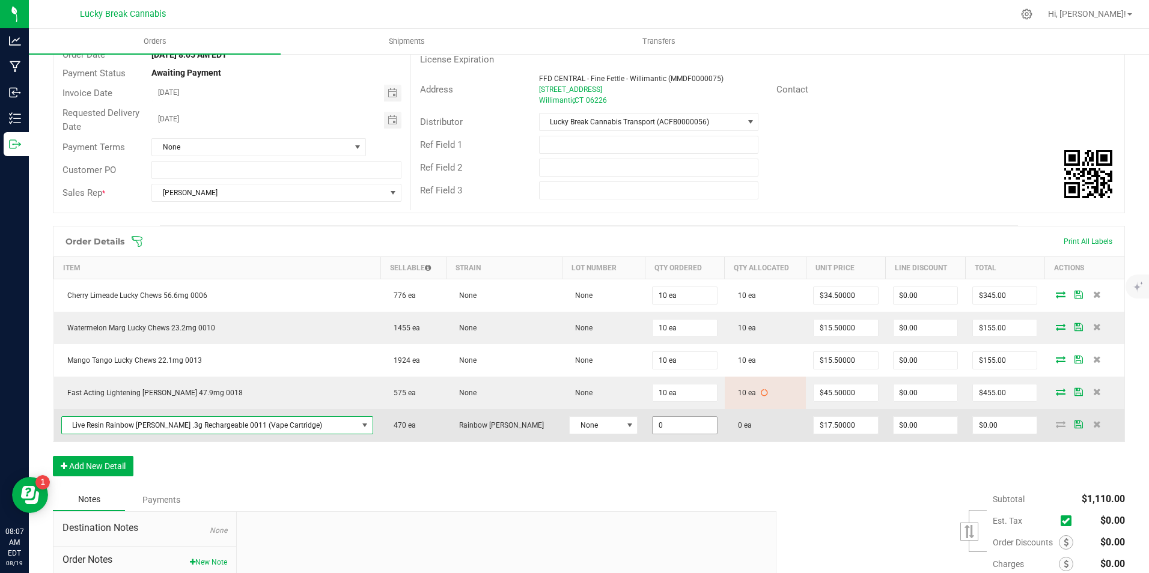
click at [653, 421] on input "0" at bounding box center [685, 425] width 64 height 17
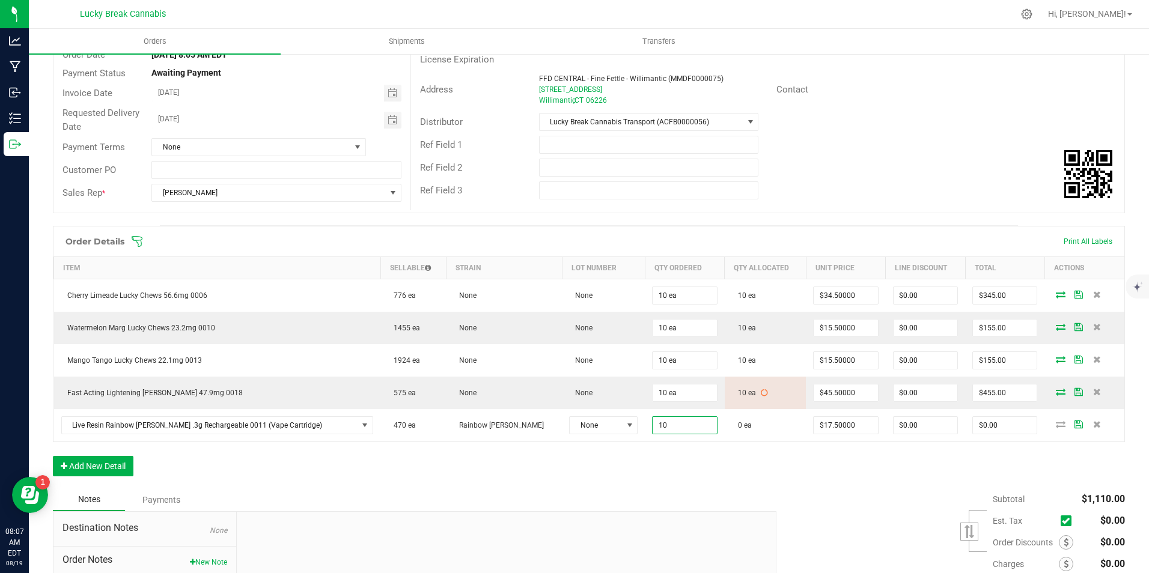
type input "10 ea"
type input "$175.00"
click at [671, 486] on div "Order Details Print All Labels Item Sellable Strain Lot Number Qty Ordered Qty …" at bounding box center [589, 357] width 1072 height 263
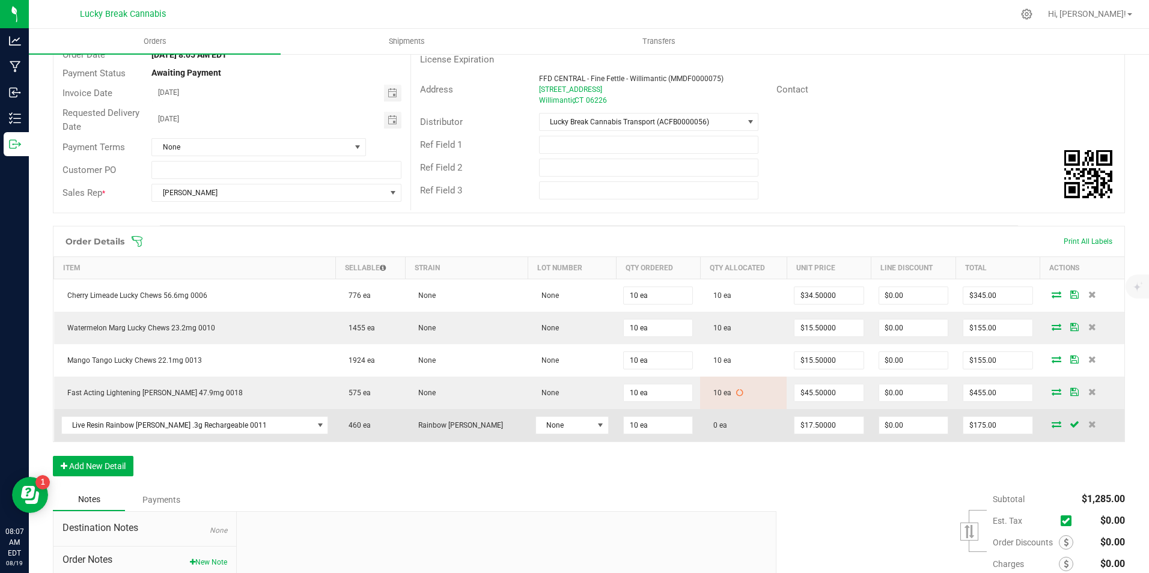
click at [1052, 427] on icon at bounding box center [1057, 424] width 10 height 7
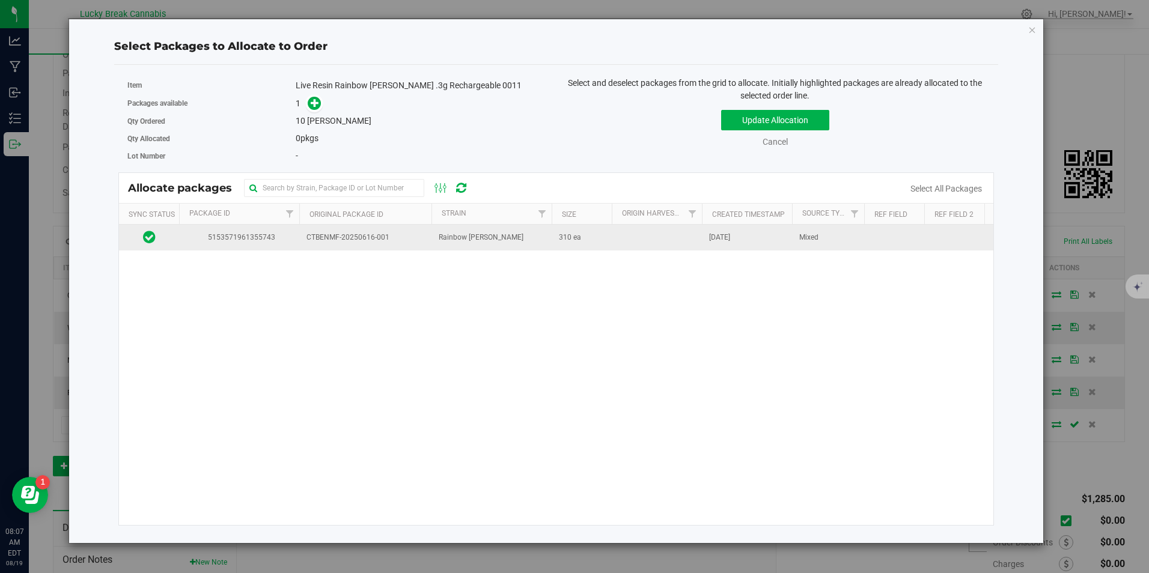
click at [400, 242] on span "CTBENMF-20250616-001" at bounding box center [365, 237] width 118 height 11
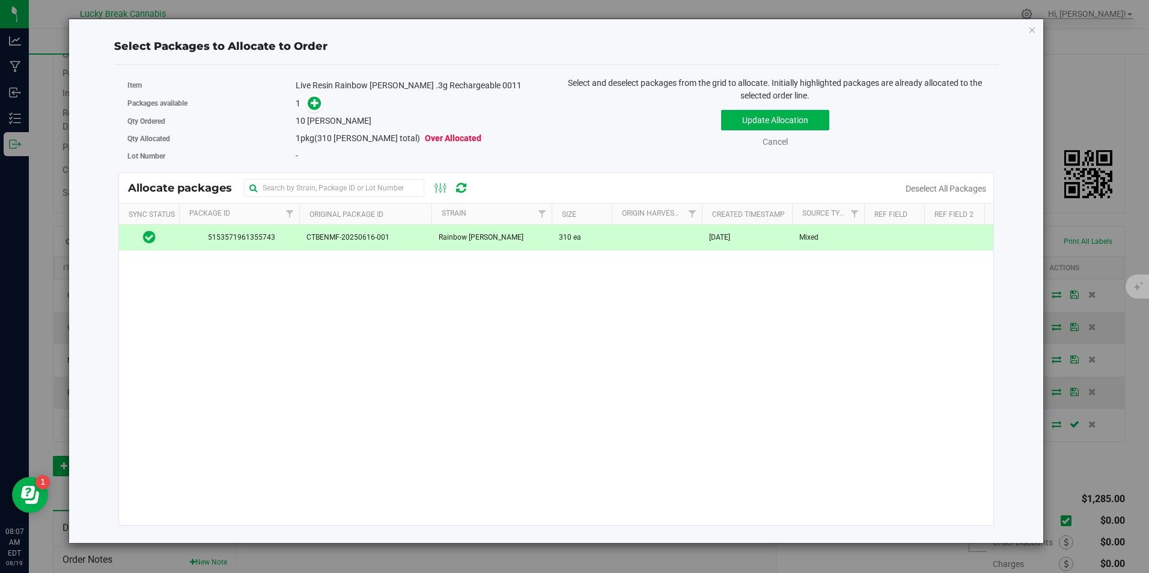
click at [323, 99] on div "1" at bounding box center [422, 104] width 252 height 14
click at [317, 99] on icon at bounding box center [315, 103] width 8 height 8
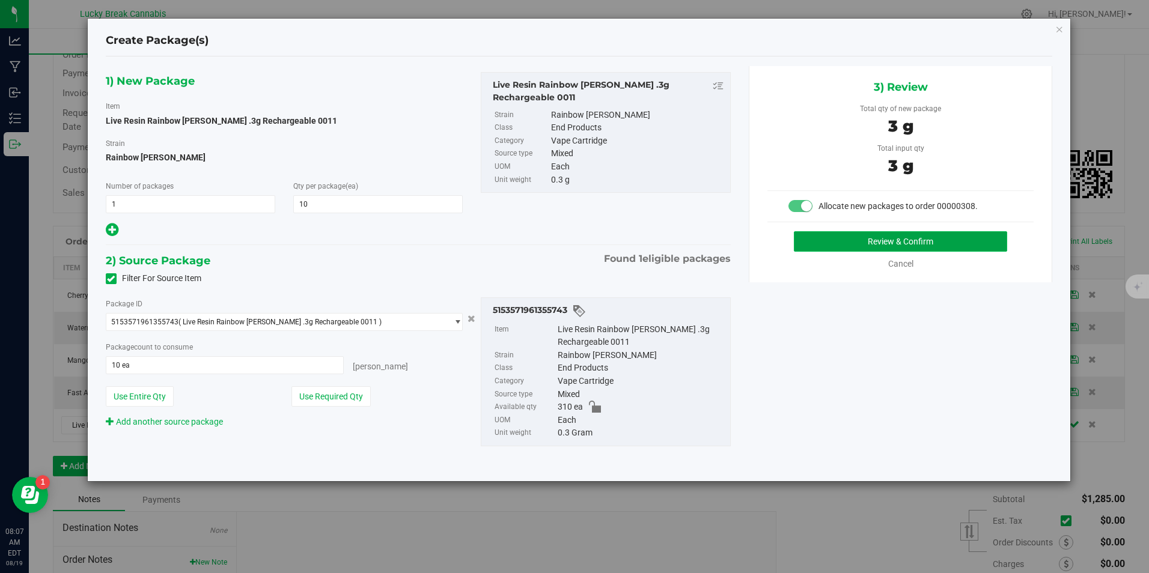
click at [864, 245] on button "Review & Confirm" at bounding box center [900, 241] width 213 height 20
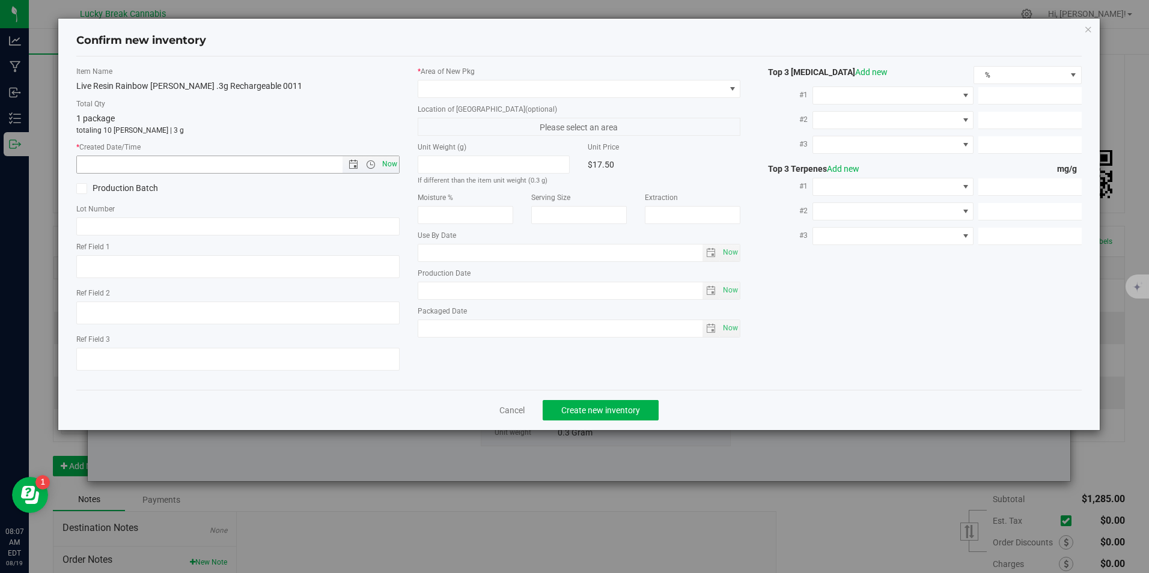
click at [390, 166] on span "Now" at bounding box center [389, 164] width 20 height 17
type input "[DATE] 8:07 AM"
click at [457, 94] on span at bounding box center [571, 89] width 306 height 17
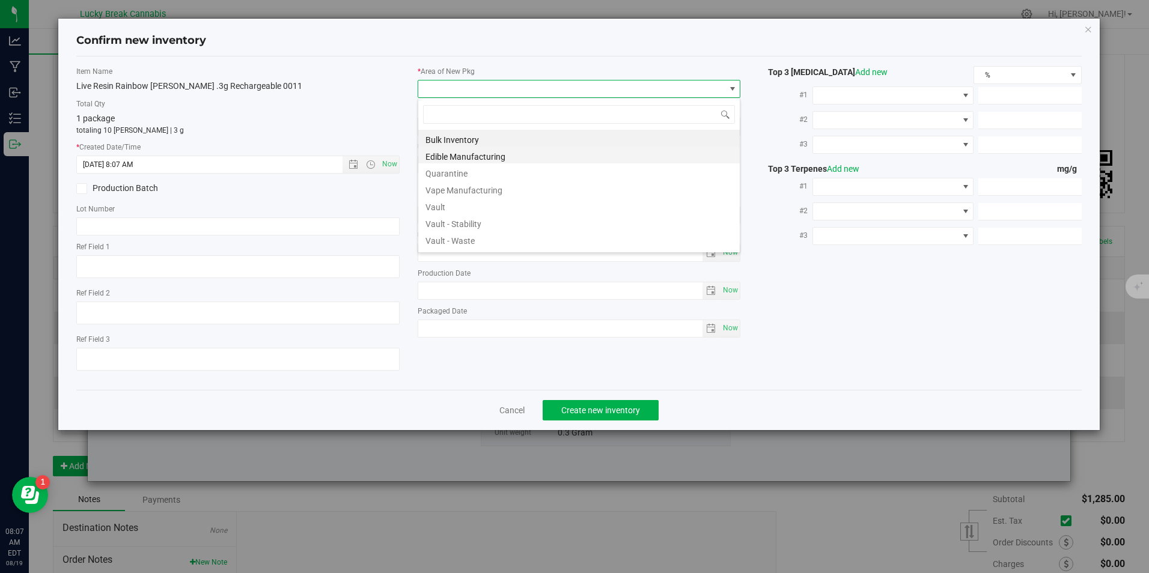
scroll to position [18, 323]
click at [455, 204] on li "Vault" at bounding box center [578, 205] width 321 height 17
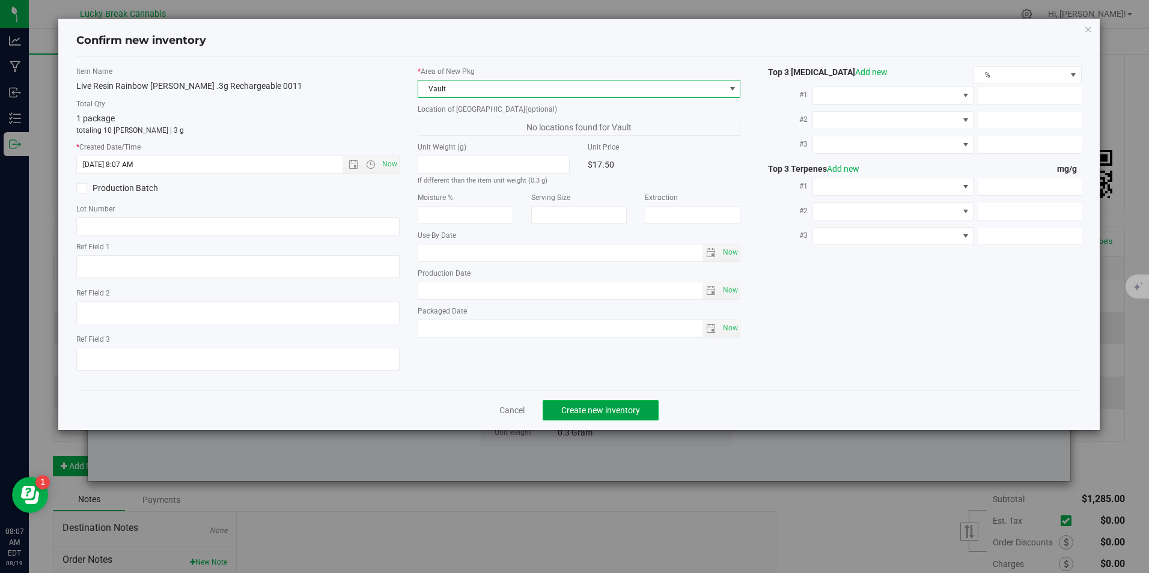
click at [584, 410] on span "Create new inventory" at bounding box center [600, 411] width 79 height 10
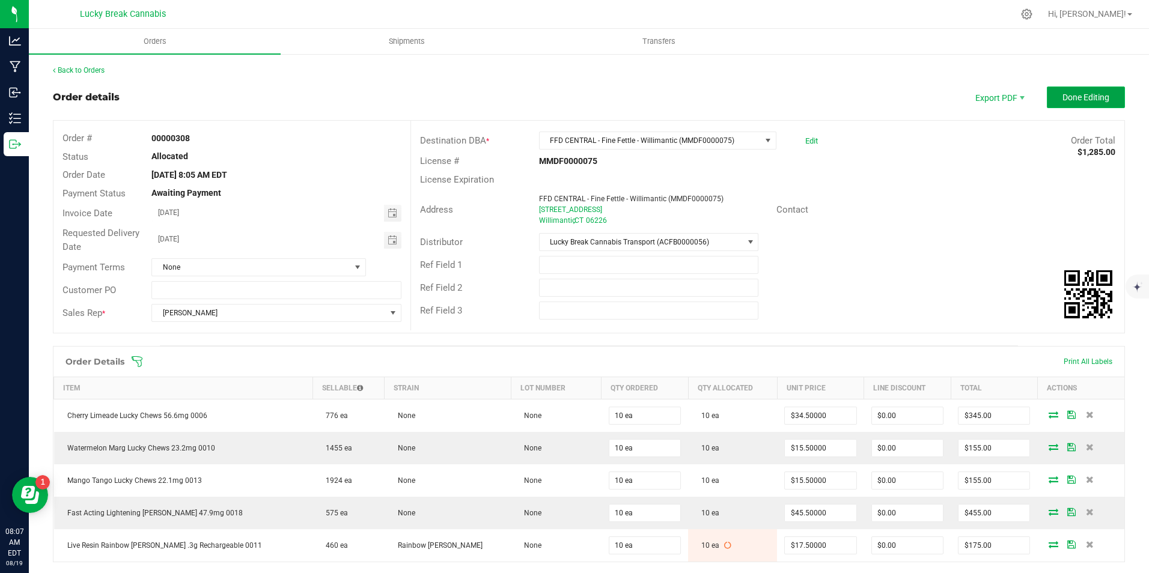
click at [1055, 88] on button "Done Editing" at bounding box center [1086, 98] width 78 height 22
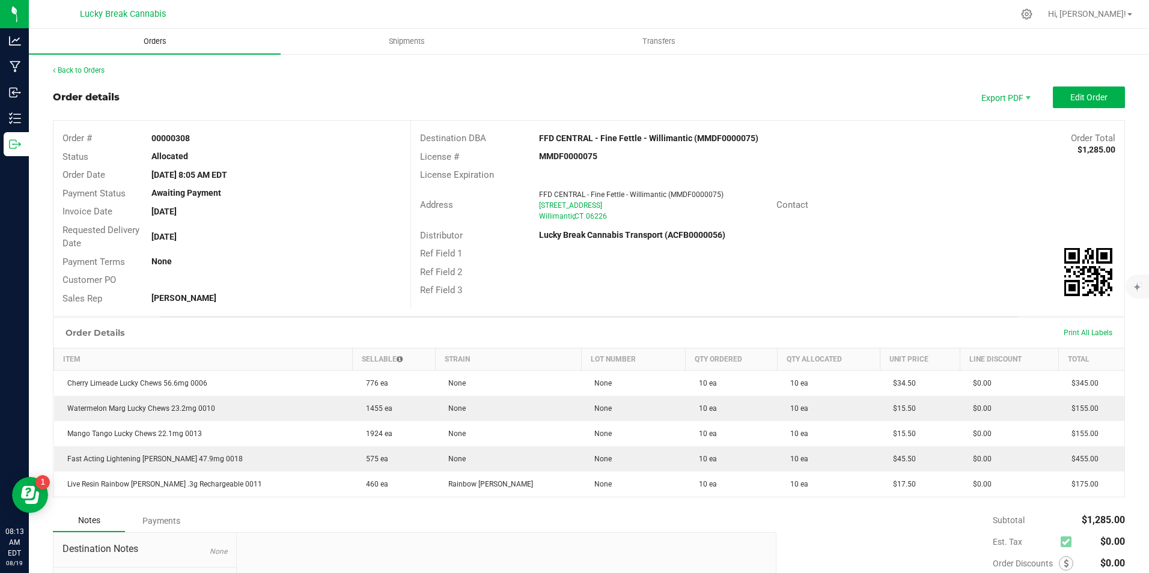
click at [142, 43] on span "Orders" at bounding box center [154, 41] width 55 height 11
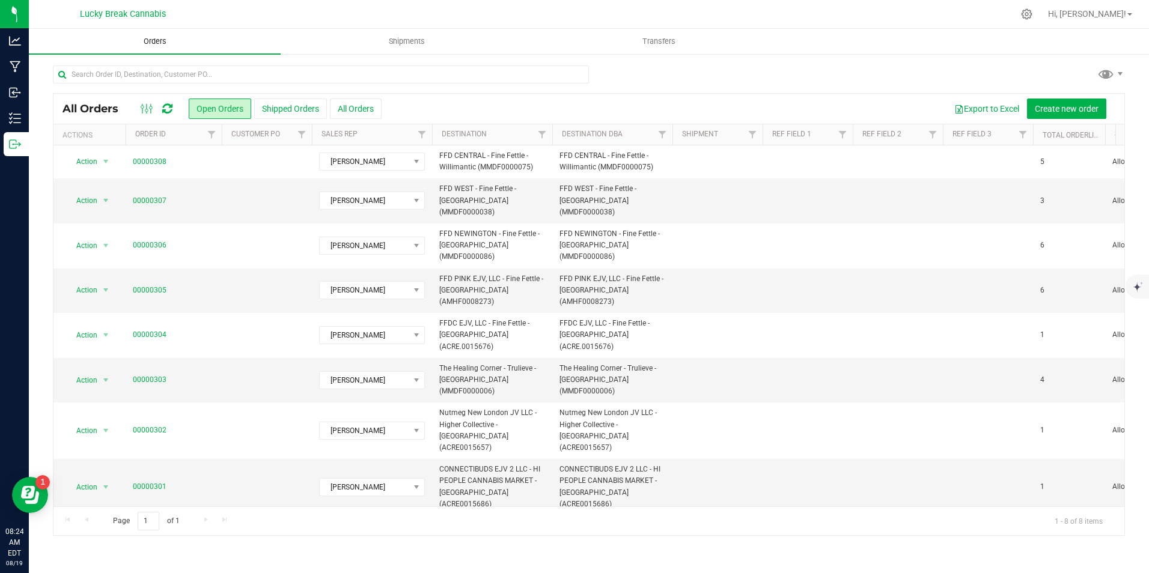
click at [162, 43] on span "Orders" at bounding box center [154, 41] width 55 height 11
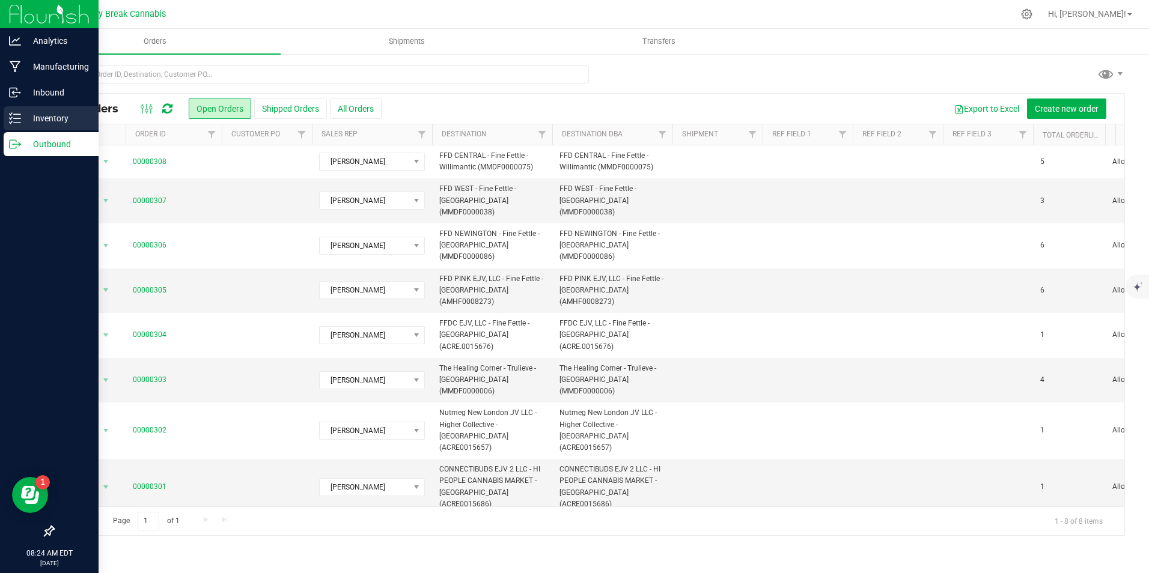
click at [32, 120] on p "Inventory" at bounding box center [57, 118] width 72 height 14
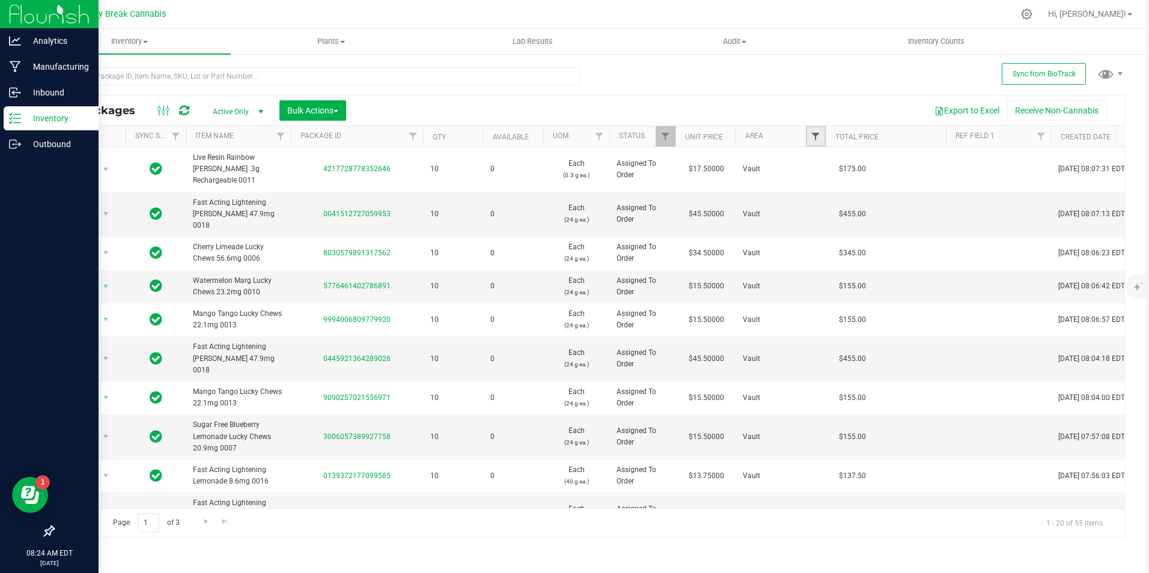
click at [812, 138] on span "Filter" at bounding box center [816, 137] width 10 height 10
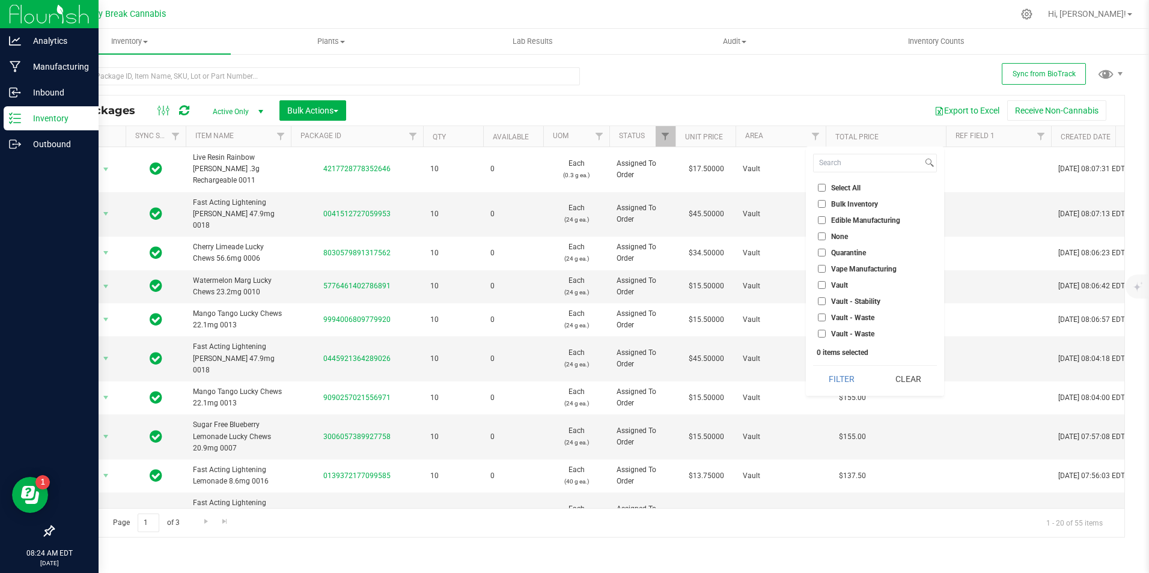
click at [841, 302] on span "Vault - Stability" at bounding box center [855, 301] width 49 height 7
click at [826, 302] on input "Vault - Stability" at bounding box center [822, 301] width 8 height 8
checkbox input "true"
click at [843, 379] on button "Filter" at bounding box center [842, 379] width 58 height 26
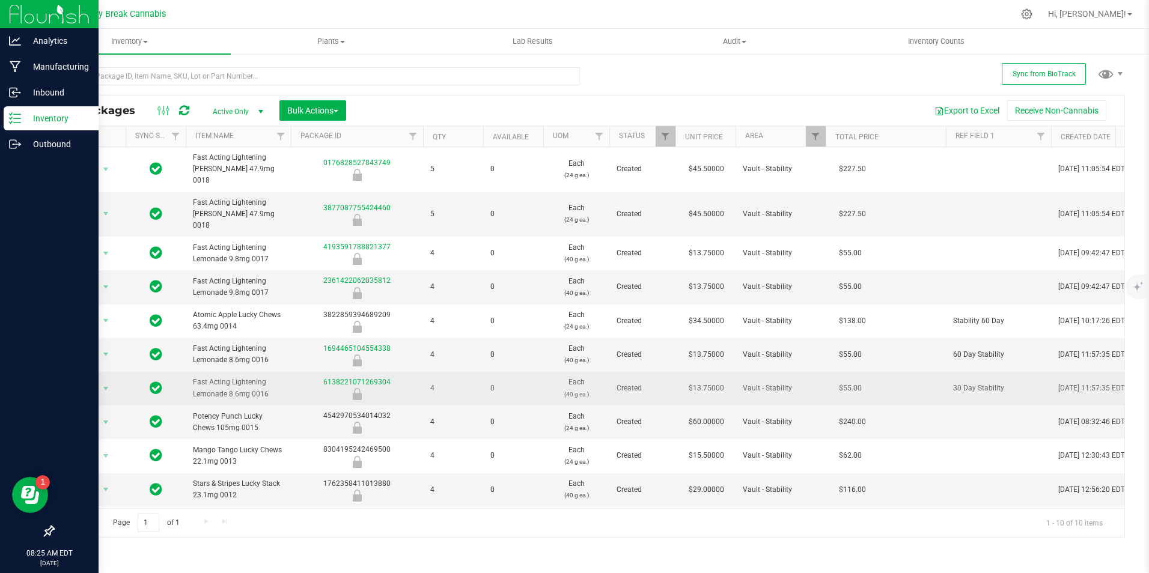
click at [157, 380] on icon at bounding box center [156, 387] width 13 height 14
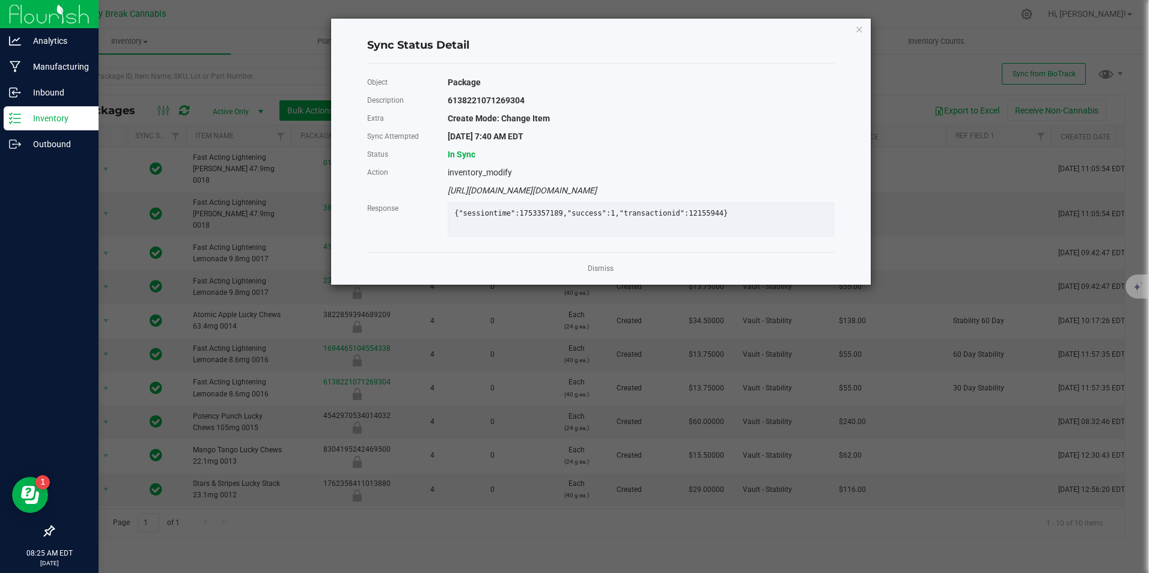
click at [603, 271] on app-cancel-button "Dismiss" at bounding box center [601, 269] width 26 height 13
click at [606, 274] on link "Dismiss" at bounding box center [601, 269] width 26 height 10
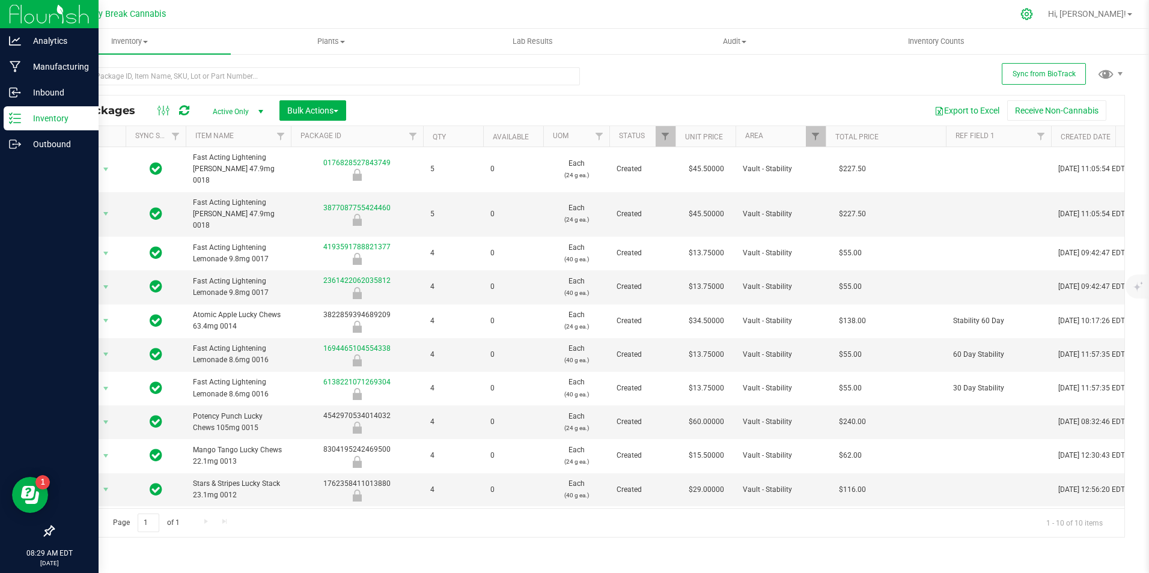
click at [1033, 17] on icon at bounding box center [1026, 14] width 13 height 13
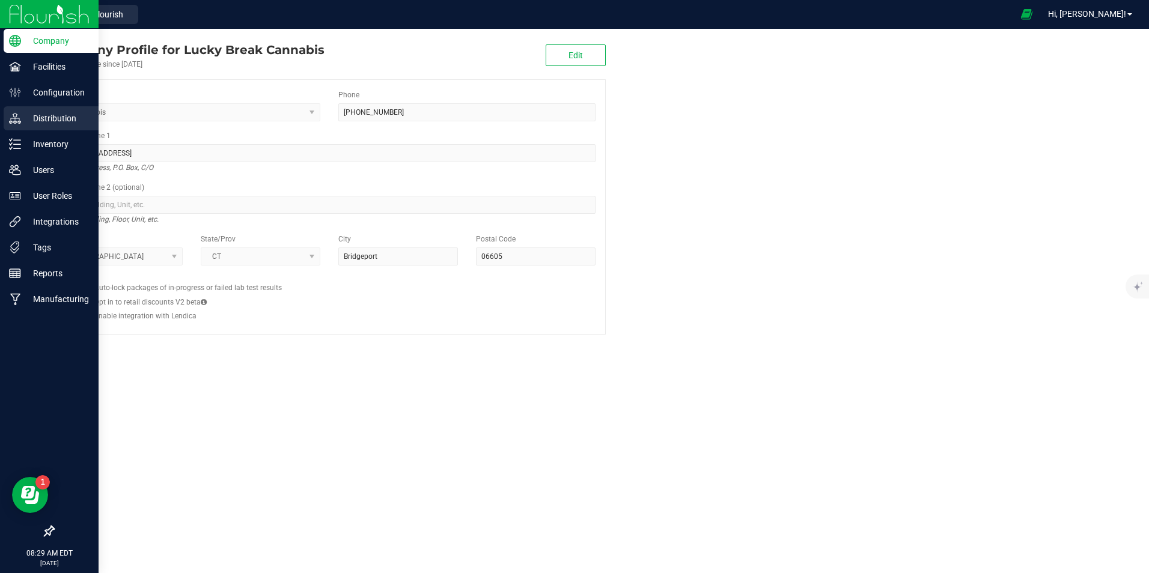
click at [52, 118] on p "Distribution" at bounding box center [57, 118] width 72 height 14
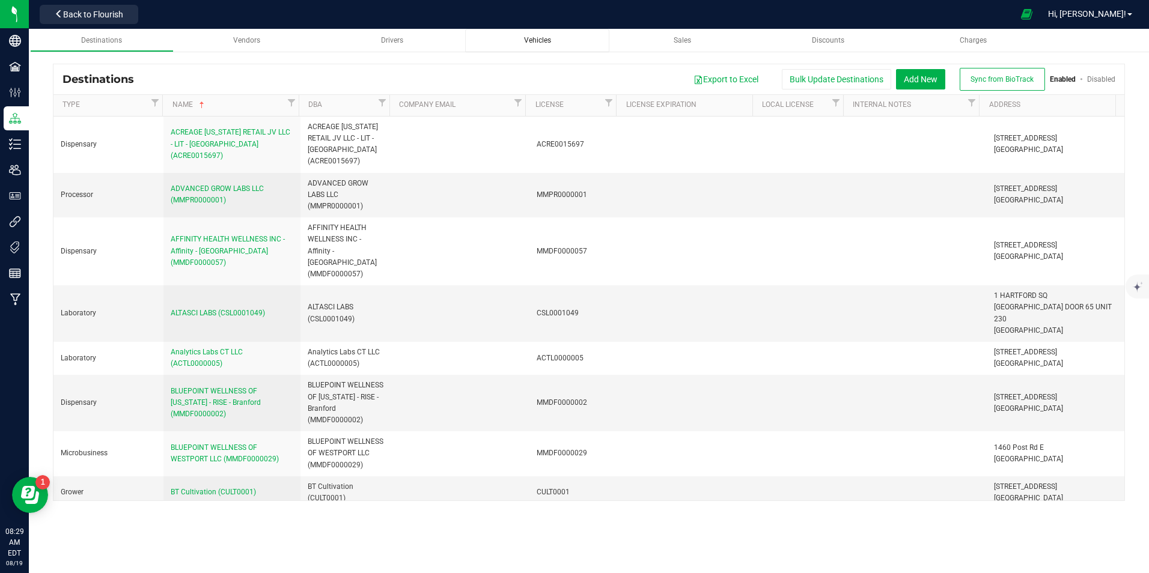
click at [544, 44] on span "Vehicles" at bounding box center [537, 40] width 27 height 8
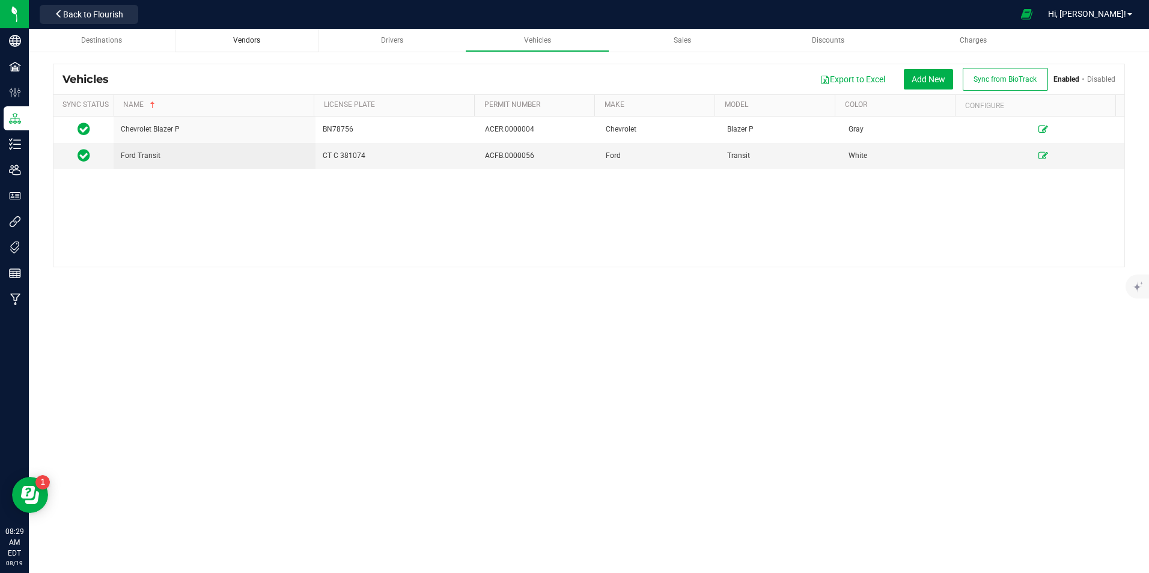
click at [240, 38] on span "Vendors" at bounding box center [246, 40] width 27 height 8
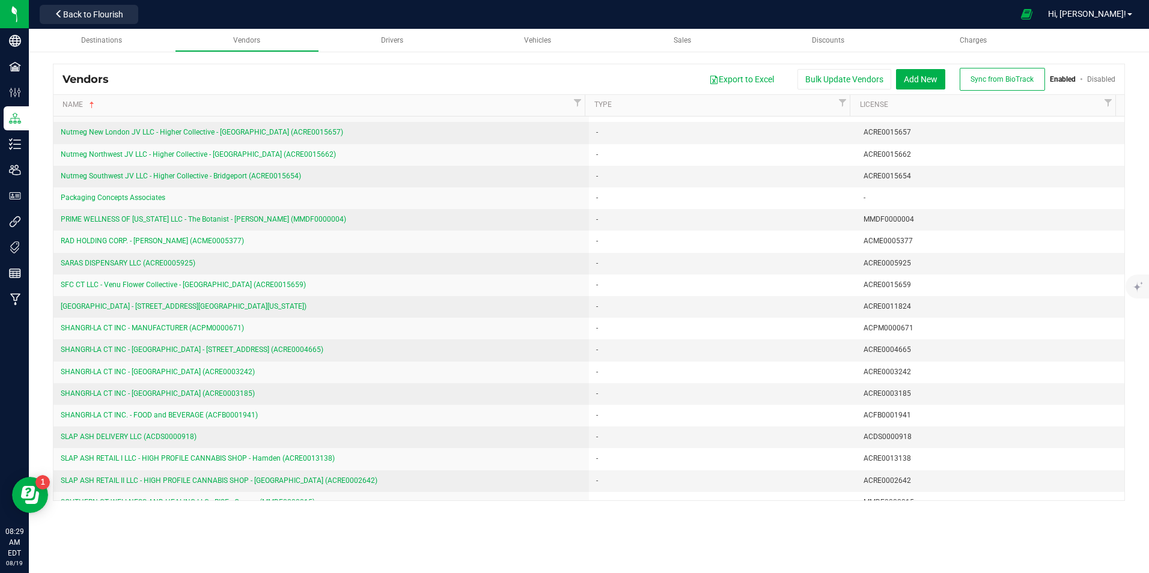
scroll to position [1466, 0]
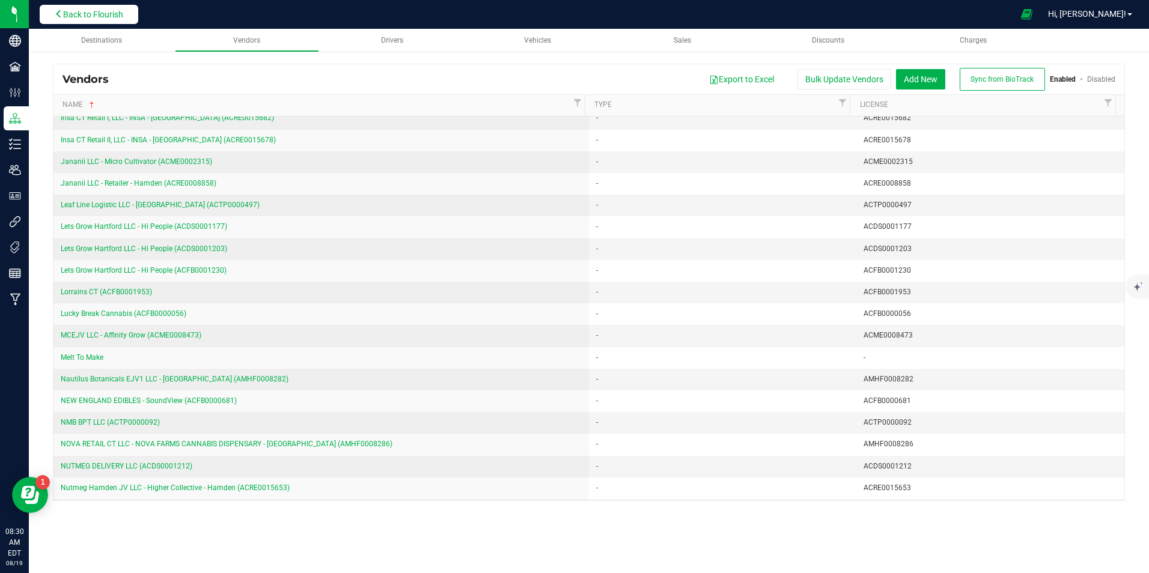
click at [102, 19] on span "Back to Flourish" at bounding box center [93, 15] width 60 height 10
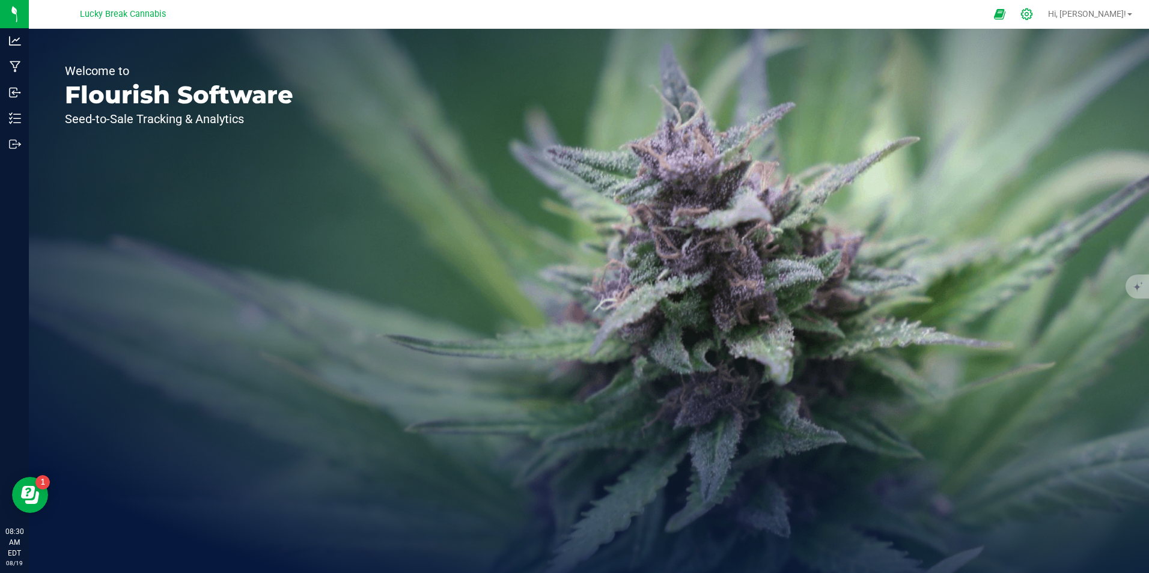
click at [1033, 12] on icon at bounding box center [1026, 14] width 13 height 13
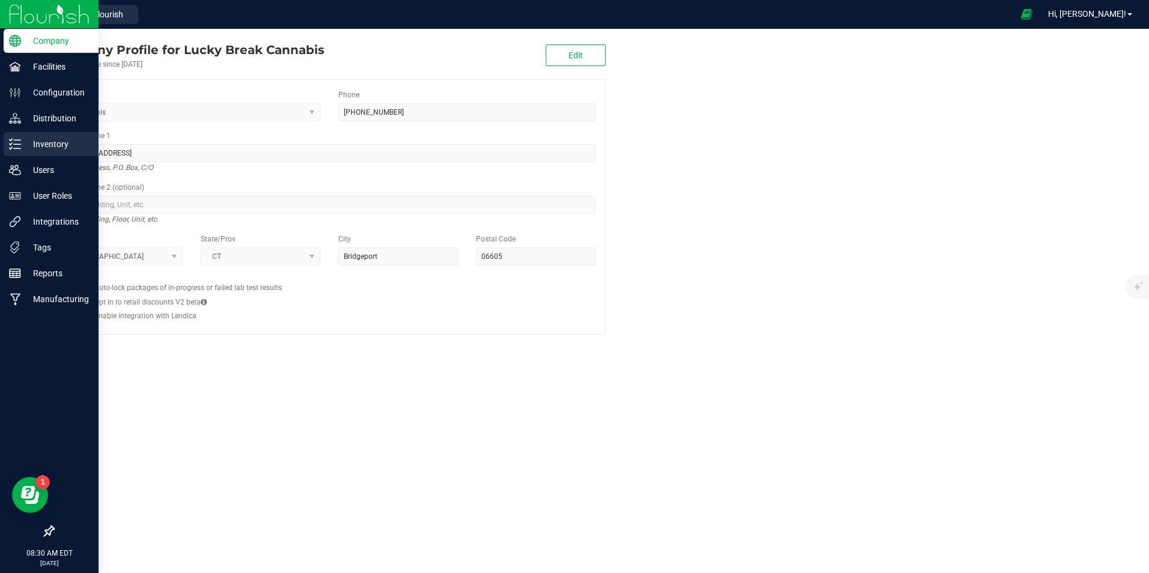
click at [61, 141] on p "Inventory" at bounding box center [57, 144] width 72 height 14
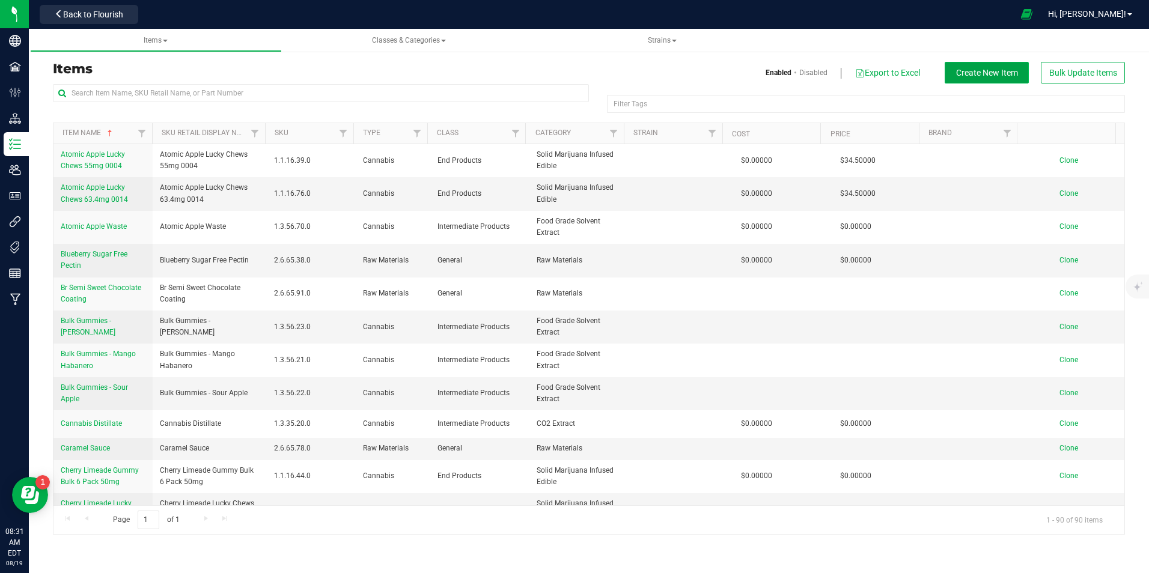
click at [973, 79] on button "Create New Item" at bounding box center [987, 73] width 84 height 22
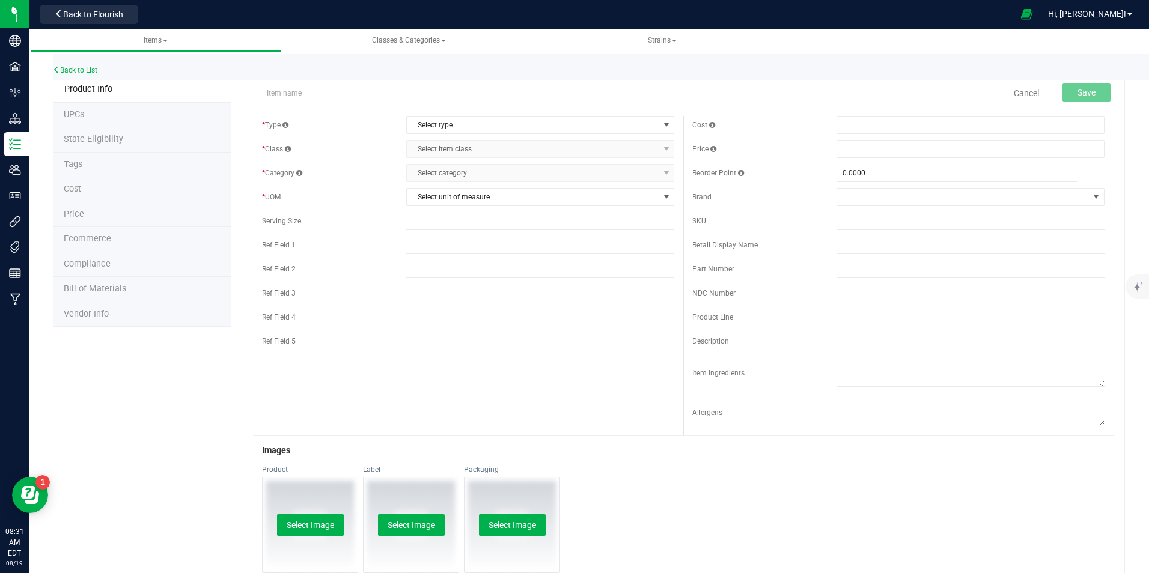
click at [331, 91] on input "text" at bounding box center [468, 93] width 412 height 18
type input "H"
click at [368, 90] on input "Honey" at bounding box center [468, 93] width 412 height 18
click at [370, 88] on input "Honey Bulk" at bounding box center [468, 93] width 412 height 18
type input "Honey Bulk"
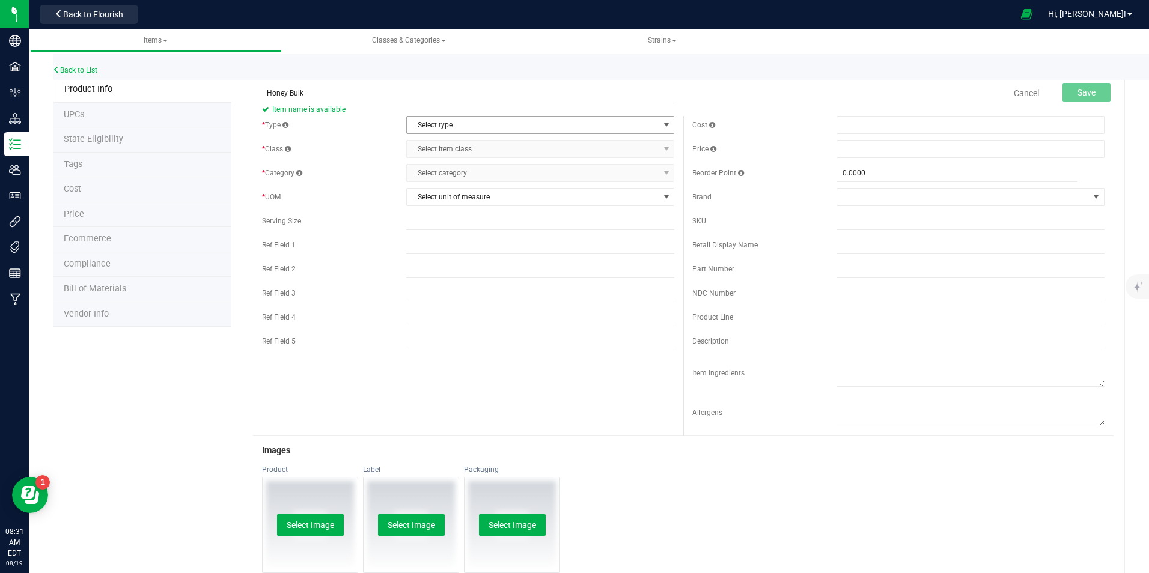
click at [472, 112] on span "Item name is available" at bounding box center [468, 109] width 412 height 14
click at [477, 127] on span "Select type" at bounding box center [533, 125] width 252 height 17
click at [446, 143] on li "Cannabis" at bounding box center [536, 145] width 264 height 18
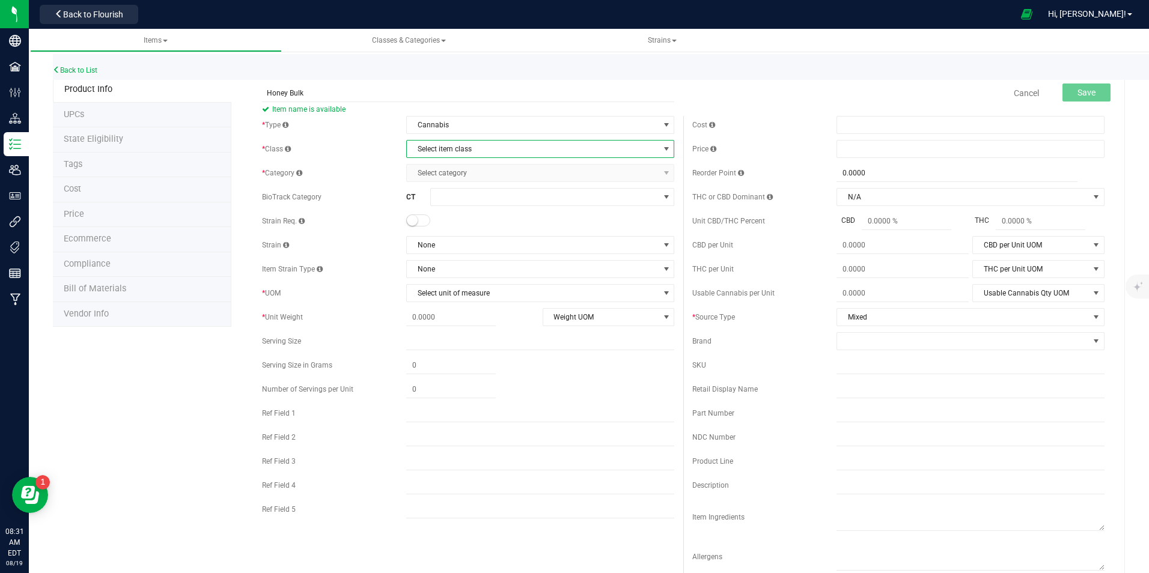
click at [449, 145] on span "Select item class" at bounding box center [533, 149] width 252 height 17
click at [448, 183] on li "End Products" at bounding box center [536, 187] width 264 height 18
click at [451, 171] on span "Select category" at bounding box center [533, 173] width 252 height 17
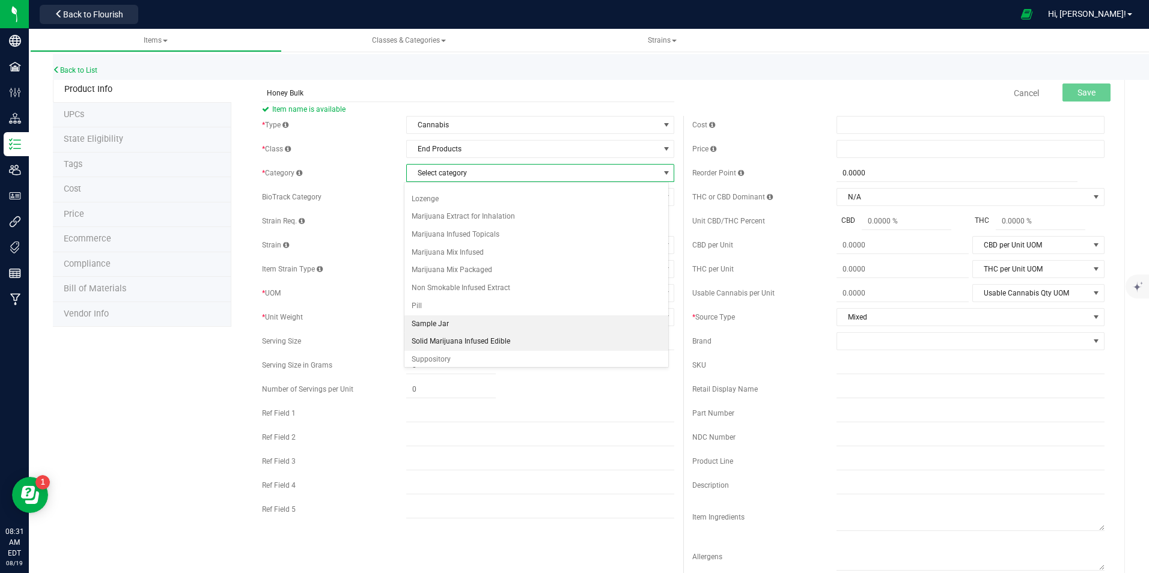
scroll to position [106, 0]
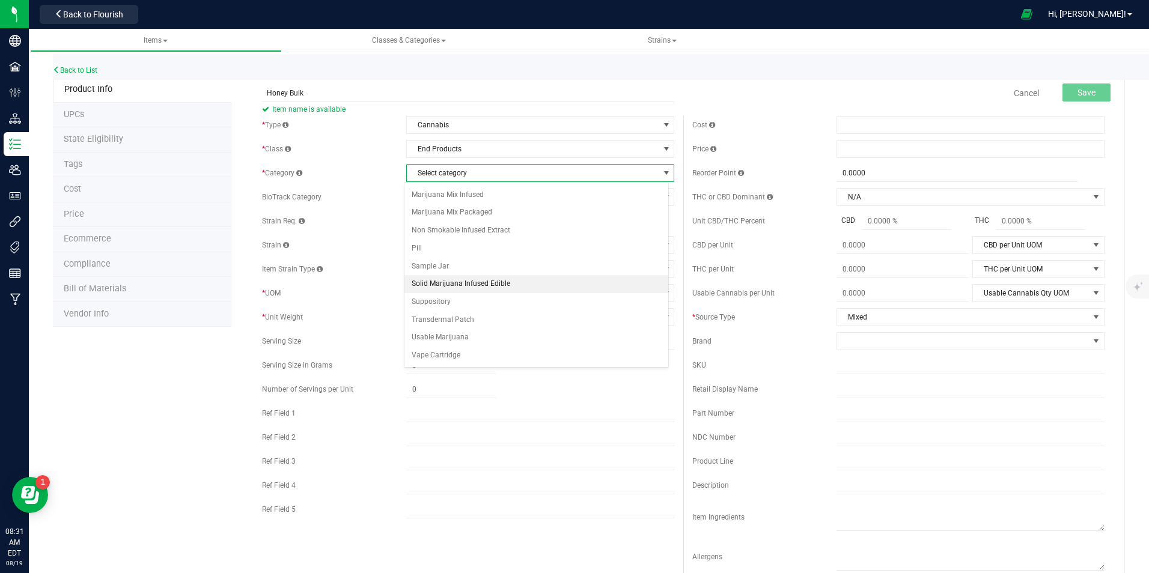
click at [473, 284] on li "Solid Marijuana Infused Edible" at bounding box center [536, 284] width 264 height 18
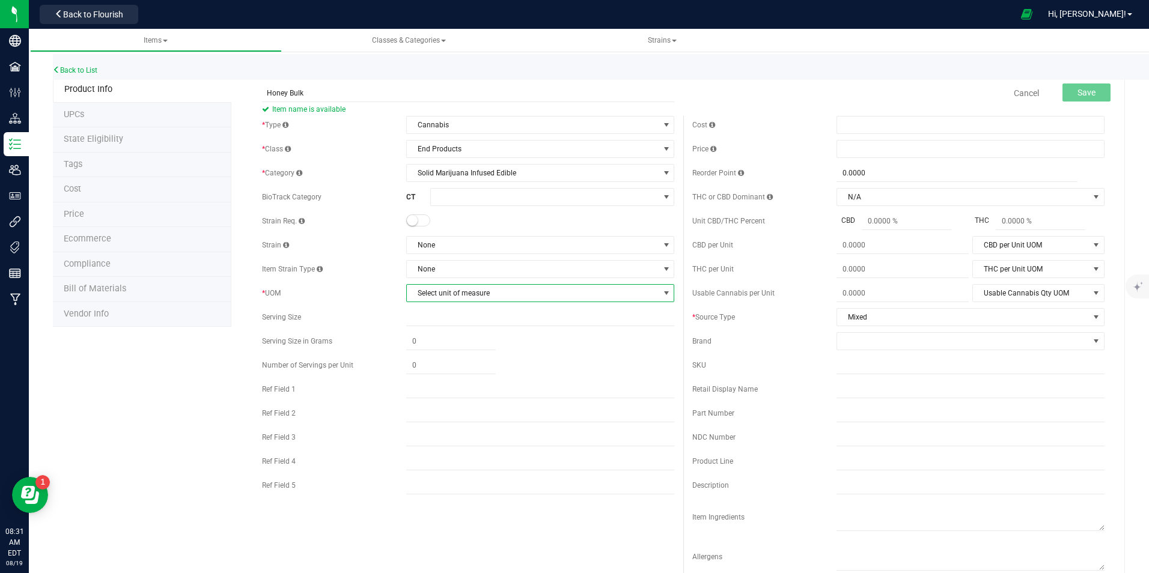
click at [474, 291] on span "Select unit of measure" at bounding box center [533, 293] width 252 height 17
click at [437, 310] on li "Each" at bounding box center [536, 314] width 264 height 18
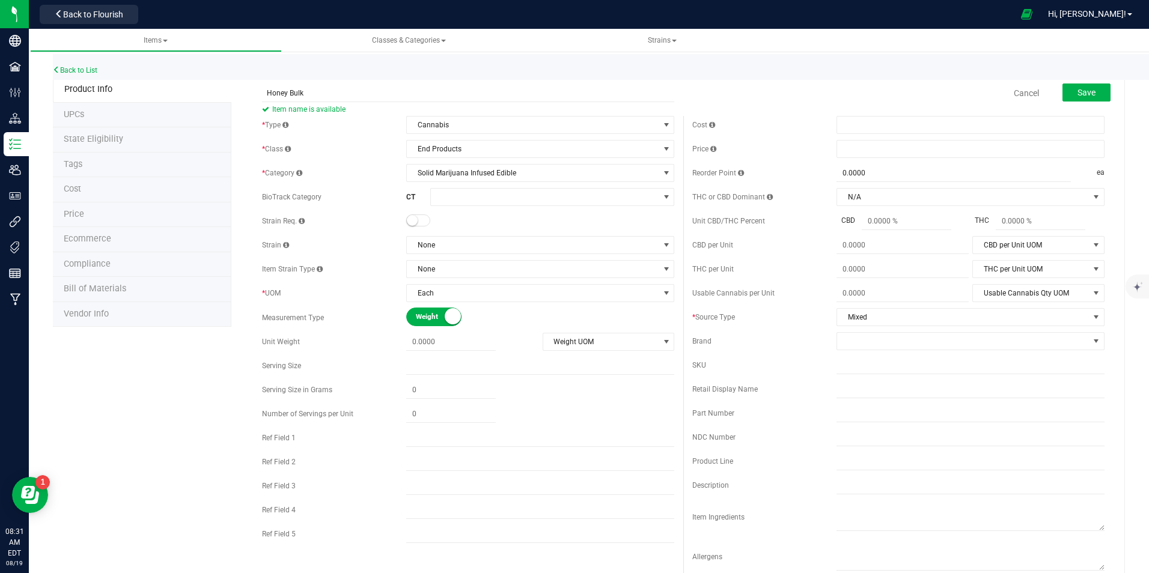
click at [387, 283] on div "* Type Cannabis Select type Cannabis Non-Inventory Raw Materials Supplies * Cla…" at bounding box center [468, 332] width 430 height 433
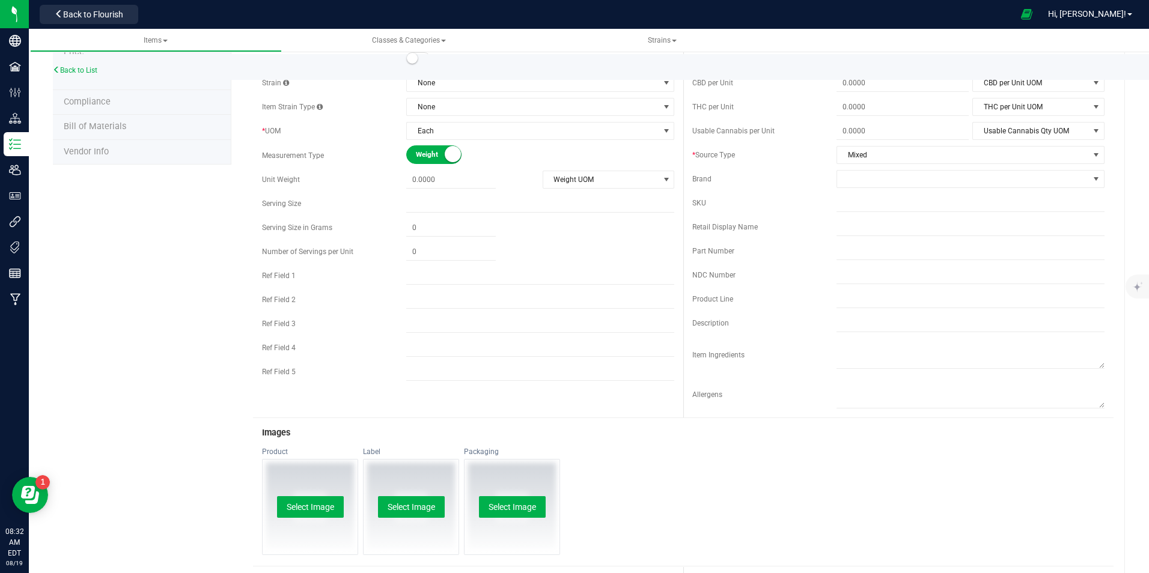
scroll to position [0, 0]
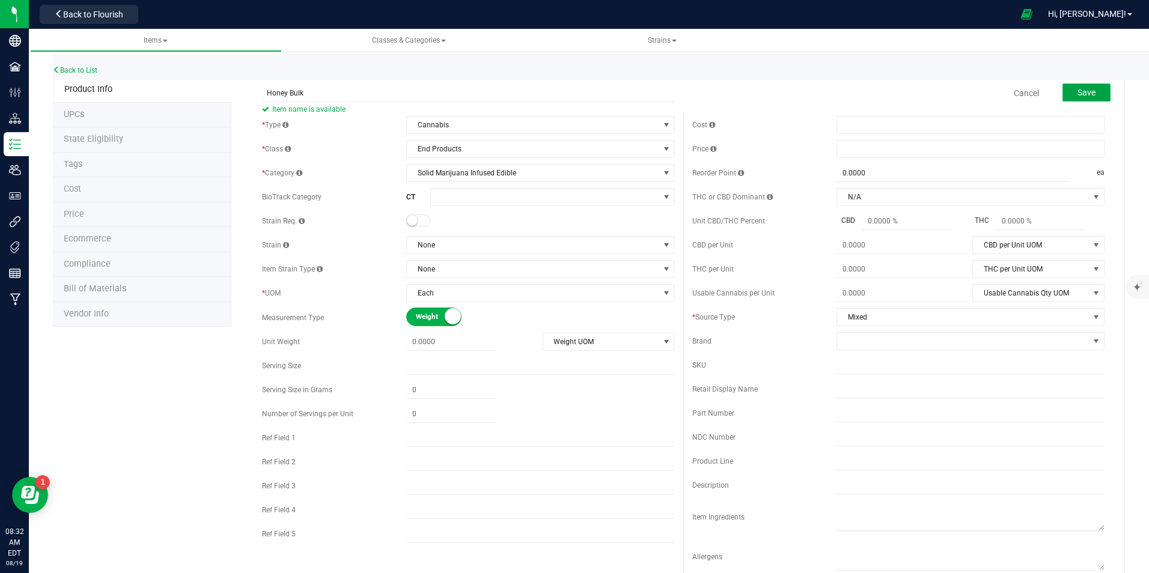
click at [1079, 94] on span "Save" at bounding box center [1086, 93] width 18 height 10
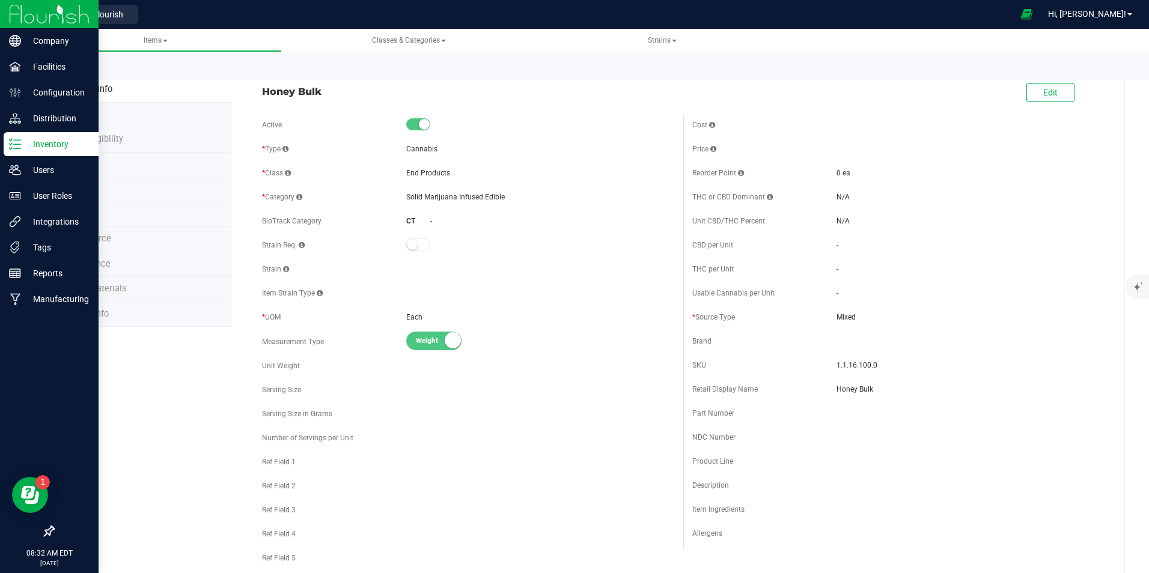
click at [26, 16] on img at bounding box center [49, 14] width 81 height 28
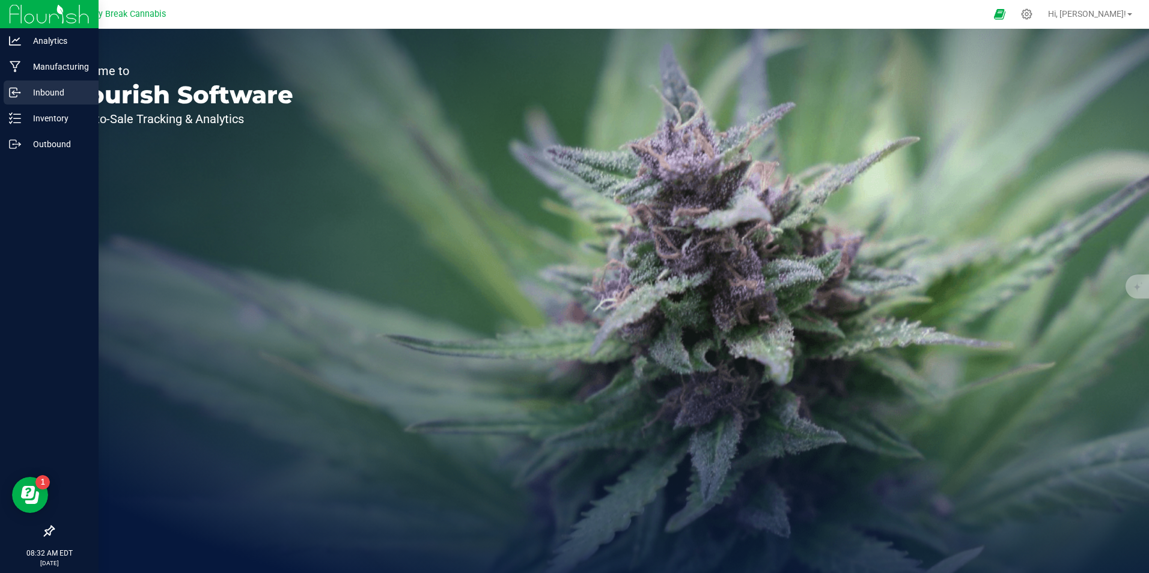
click at [59, 87] on p "Inbound" at bounding box center [57, 92] width 72 height 14
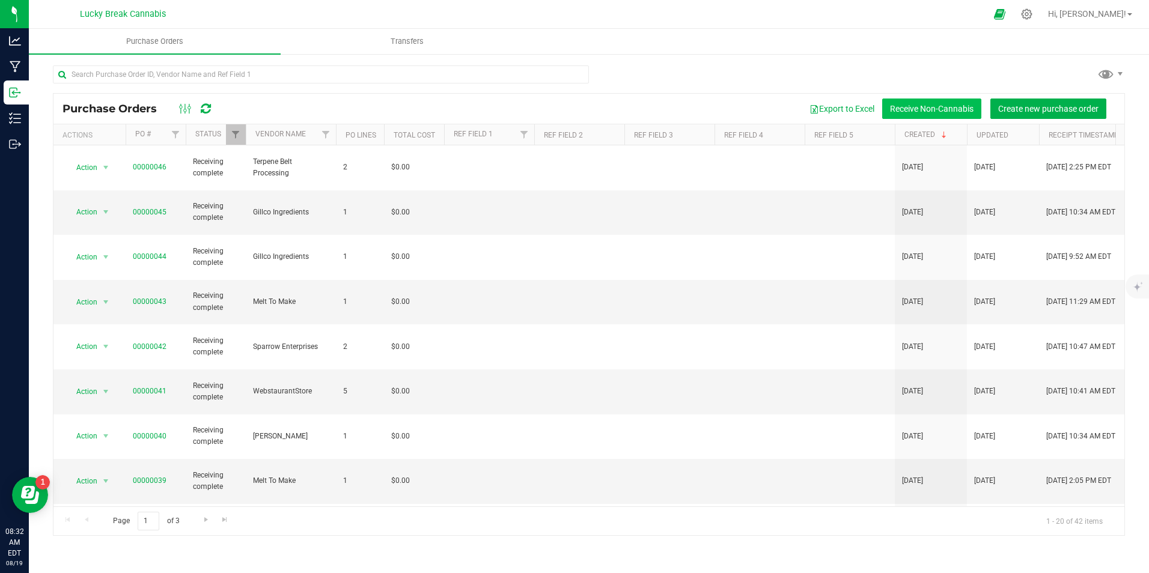
click at [908, 108] on button "Receive Non-Cannabis" at bounding box center [931, 109] width 99 height 20
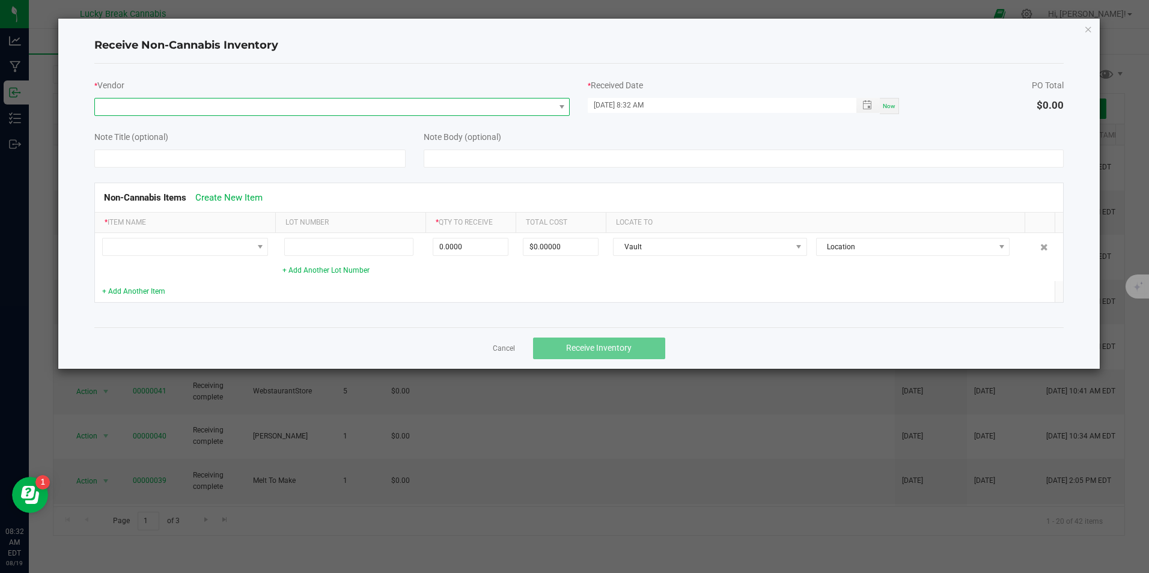
click at [396, 104] on span at bounding box center [324, 107] width 459 height 17
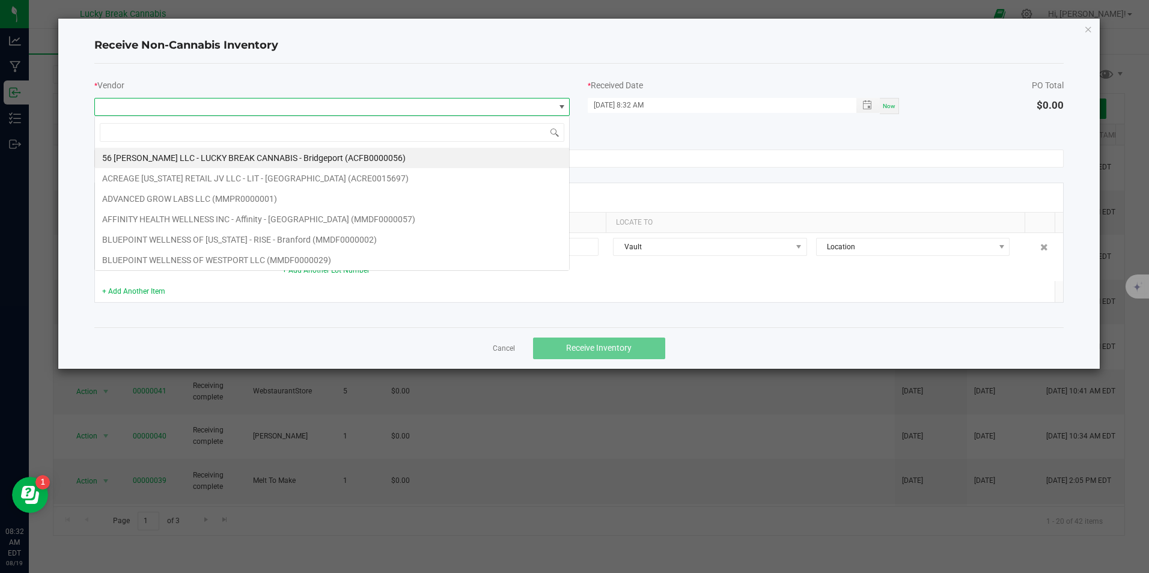
scroll to position [18, 475]
type input "web"
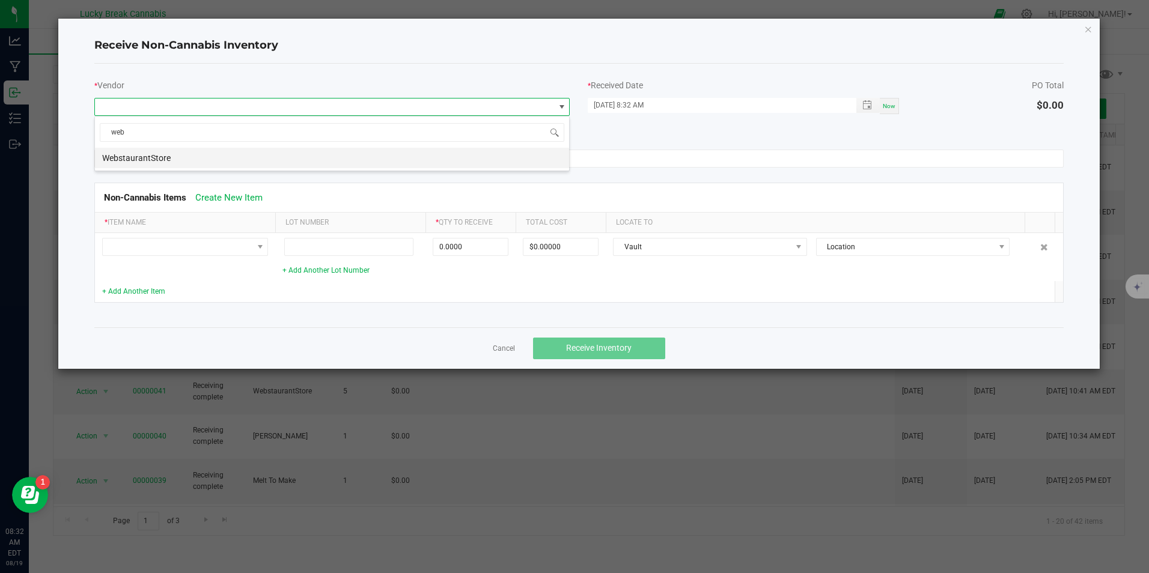
click at [243, 155] on li "WebstaurantStore" at bounding box center [332, 158] width 474 height 20
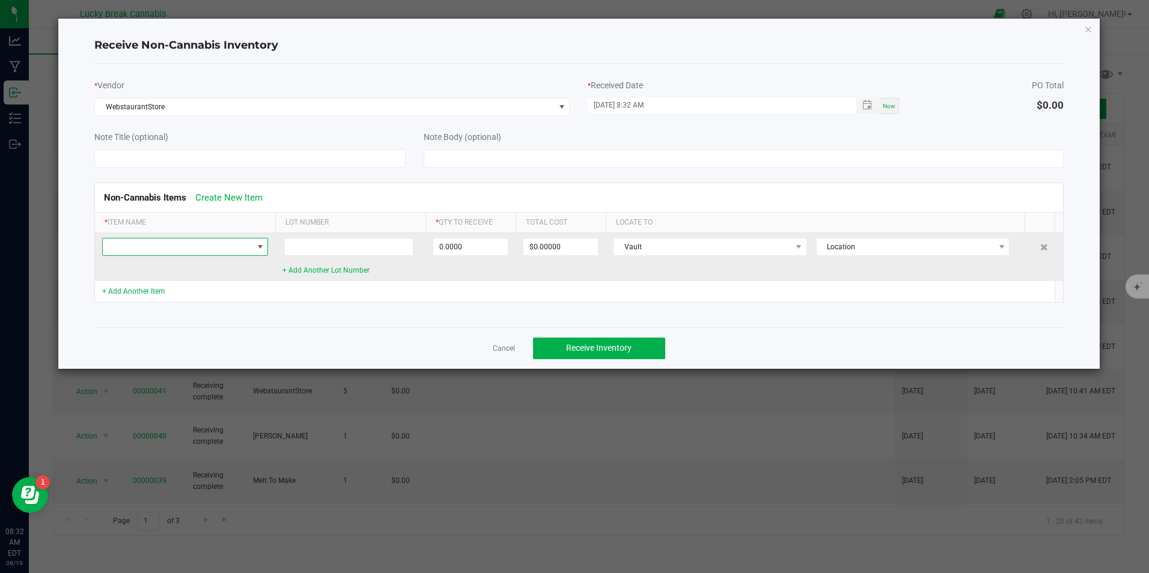
click at [171, 254] on span at bounding box center [178, 247] width 150 height 17
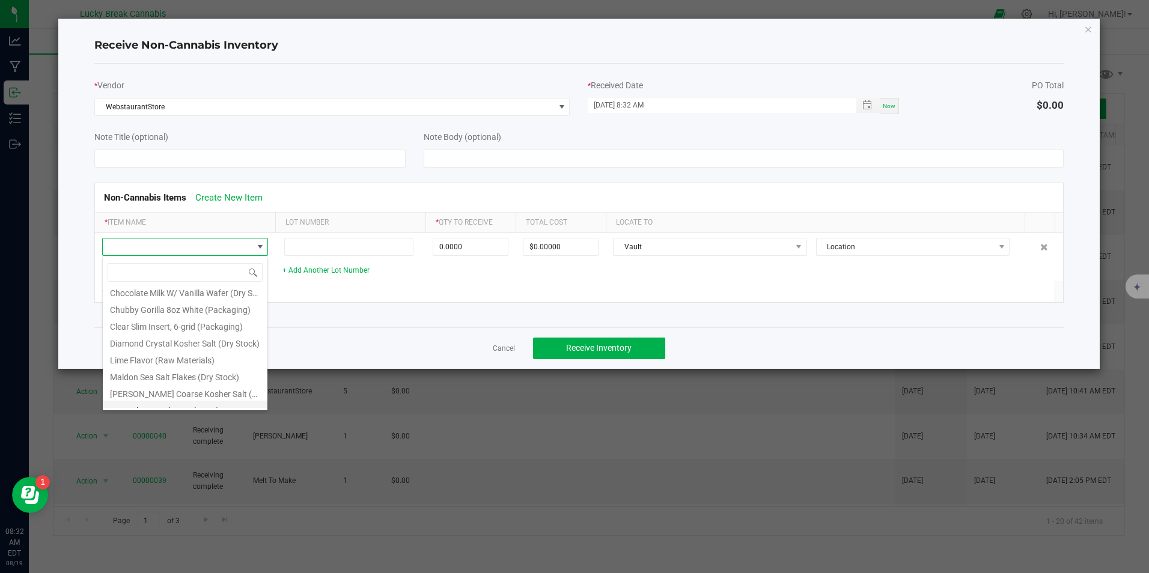
scroll to position [0, 0]
click at [496, 347] on link "Cancel" at bounding box center [504, 349] width 22 height 10
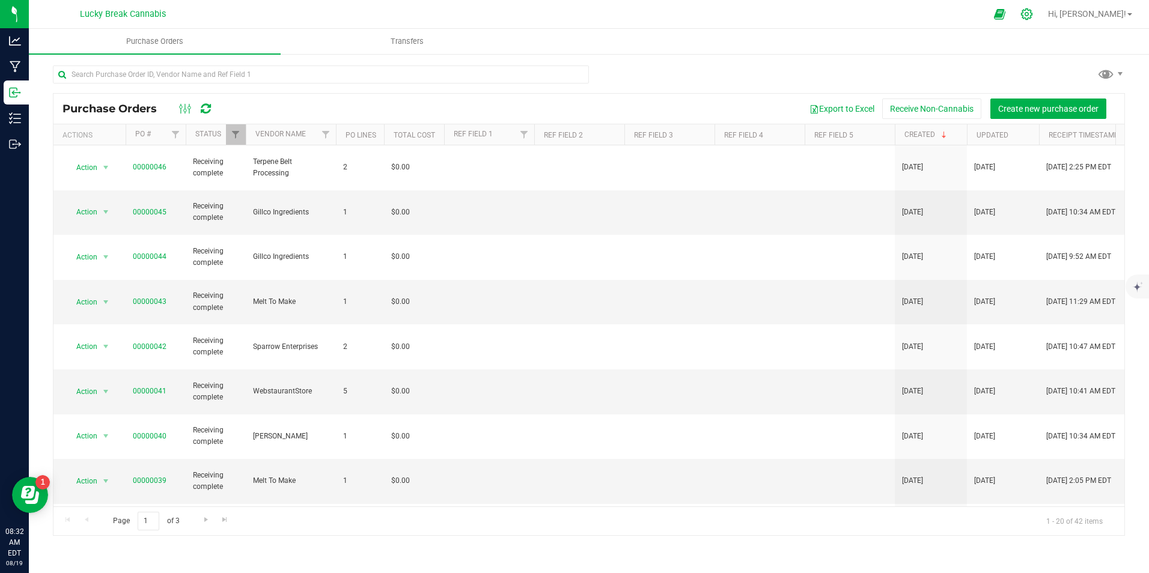
click at [1033, 16] on icon at bounding box center [1026, 14] width 13 height 13
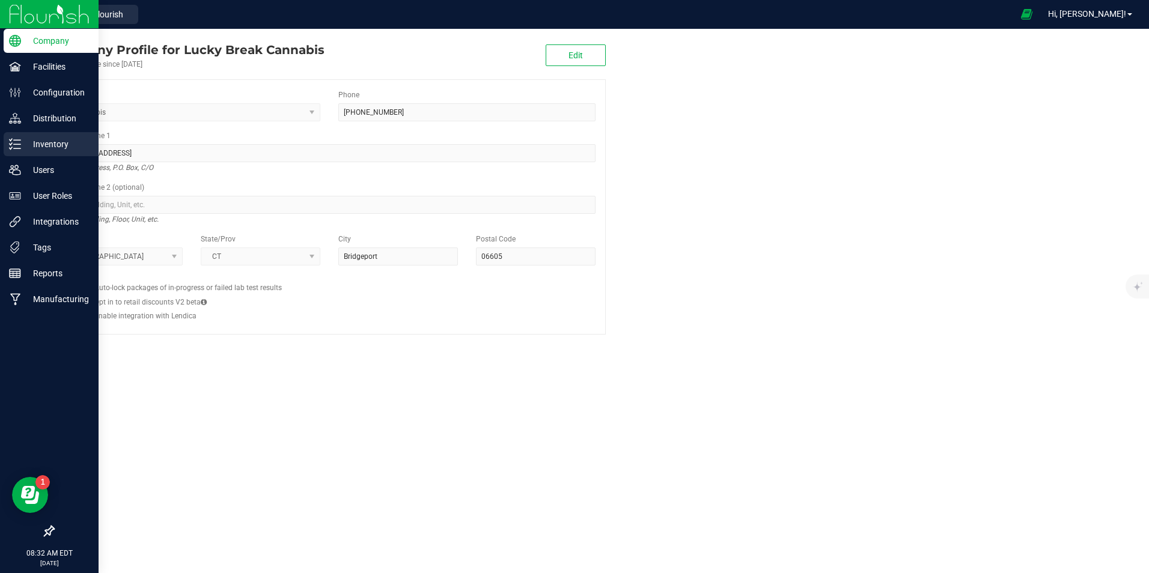
click at [26, 144] on p "Inventory" at bounding box center [57, 144] width 72 height 14
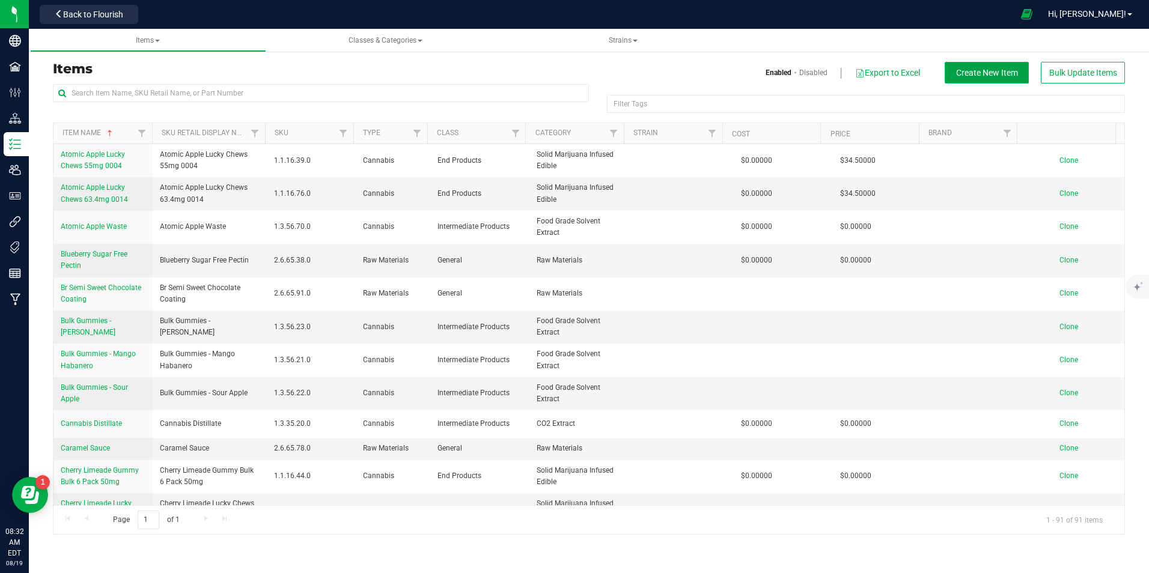
click at [969, 73] on span "Create New Item" at bounding box center [987, 73] width 62 height 10
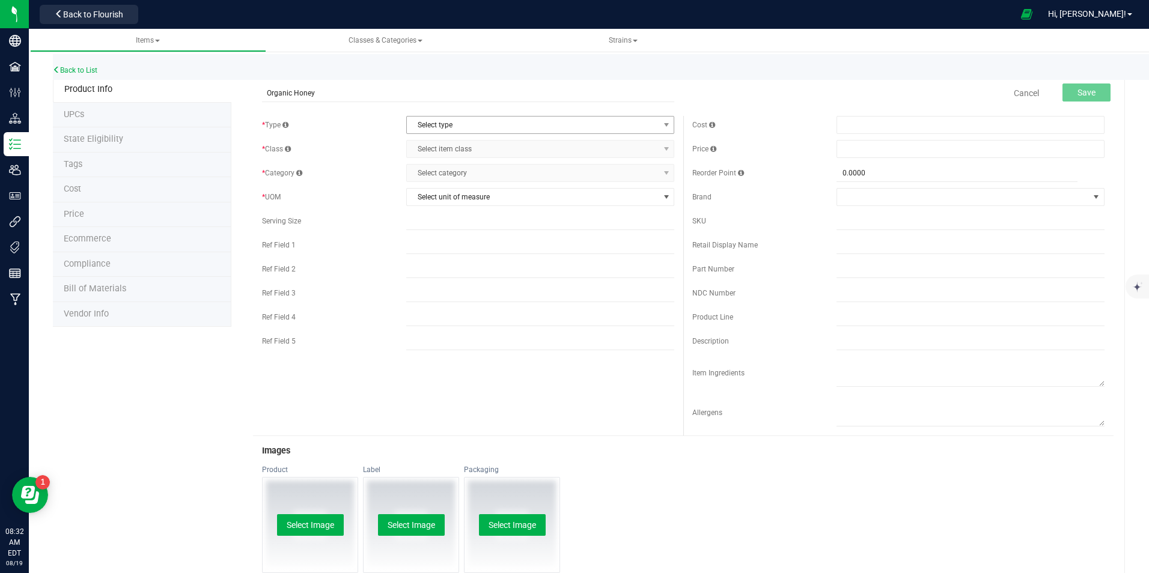
type input "Organic Honey"
click at [471, 132] on span "Select type" at bounding box center [533, 125] width 252 height 17
click at [449, 179] on li "Raw Materials" at bounding box center [536, 181] width 264 height 18
click at [456, 143] on span "Select item class" at bounding box center [533, 149] width 252 height 17
click at [448, 170] on li "General" at bounding box center [536, 169] width 264 height 18
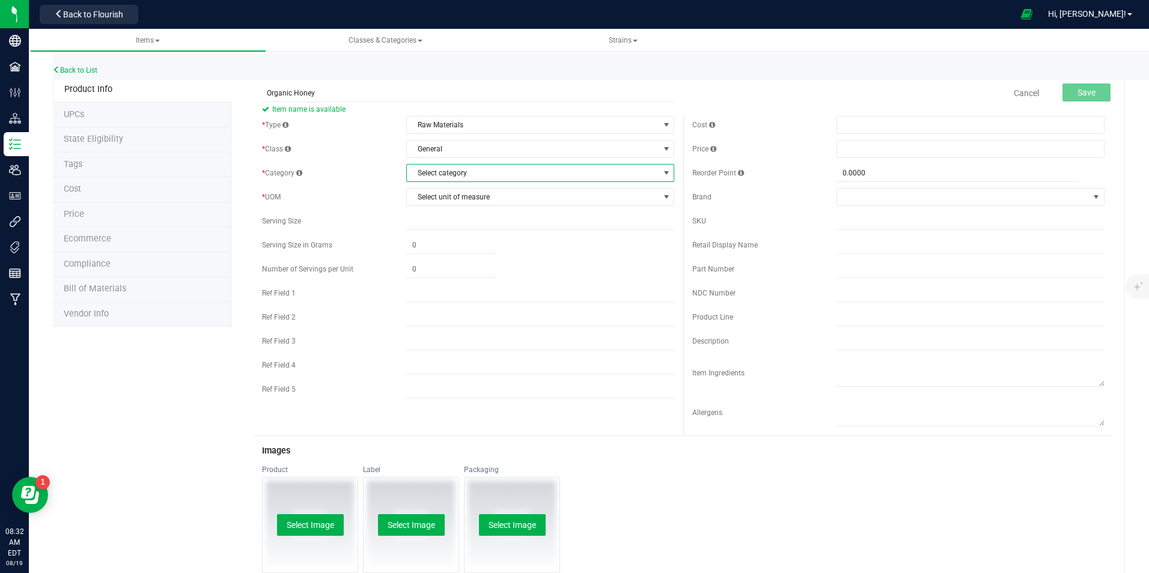
click at [463, 171] on span "Select category" at bounding box center [533, 173] width 252 height 17
click at [457, 228] on li "Raw Materials" at bounding box center [536, 230] width 264 height 18
click at [456, 197] on span "Select unit of measure" at bounding box center [533, 197] width 252 height 17
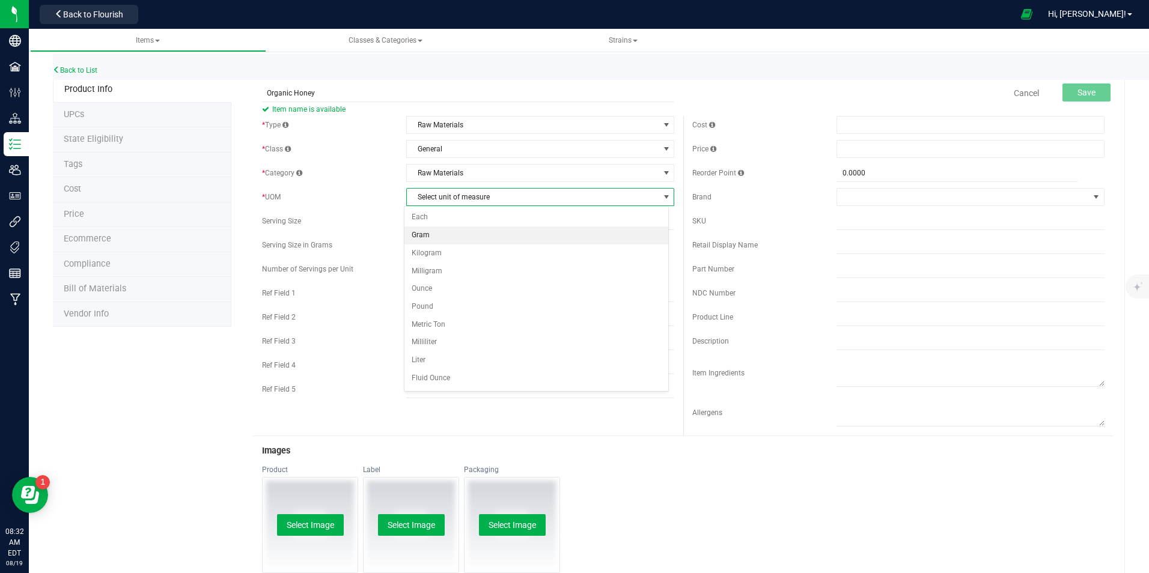
click at [424, 233] on li "Gram" at bounding box center [536, 236] width 264 height 18
click at [394, 200] on div "* UOM" at bounding box center [334, 197] width 144 height 11
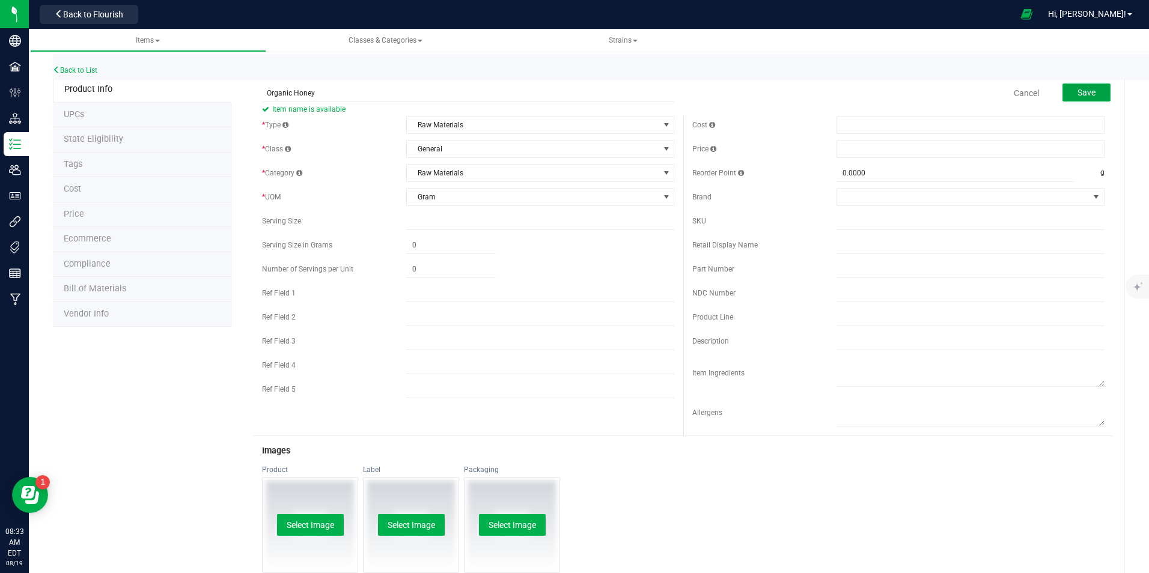
click at [1078, 98] on button "Save" at bounding box center [1086, 93] width 48 height 18
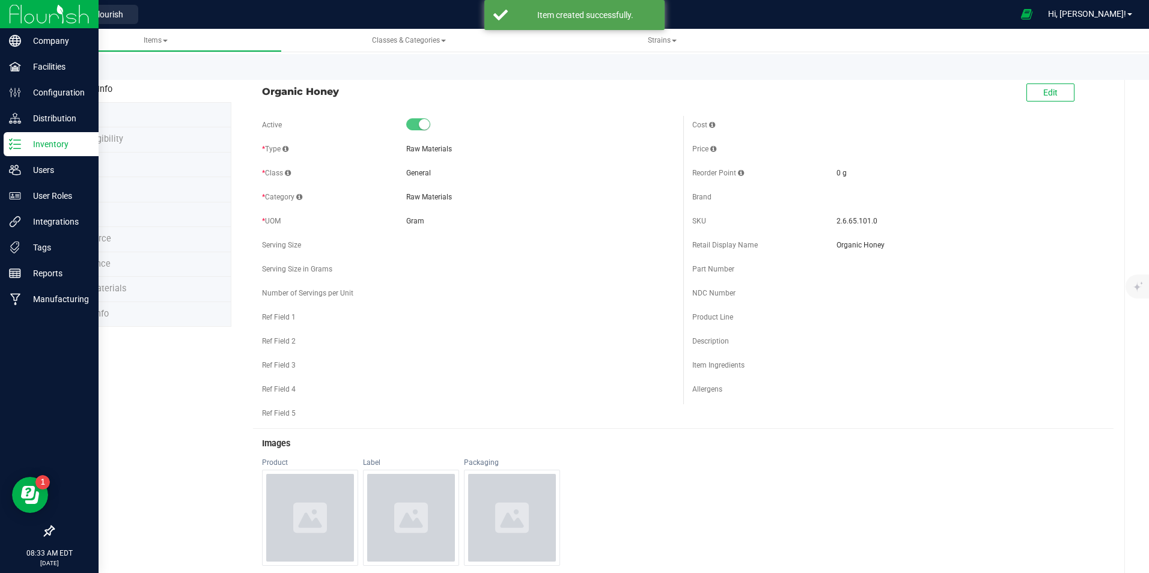
click at [23, 14] on img at bounding box center [49, 14] width 81 height 28
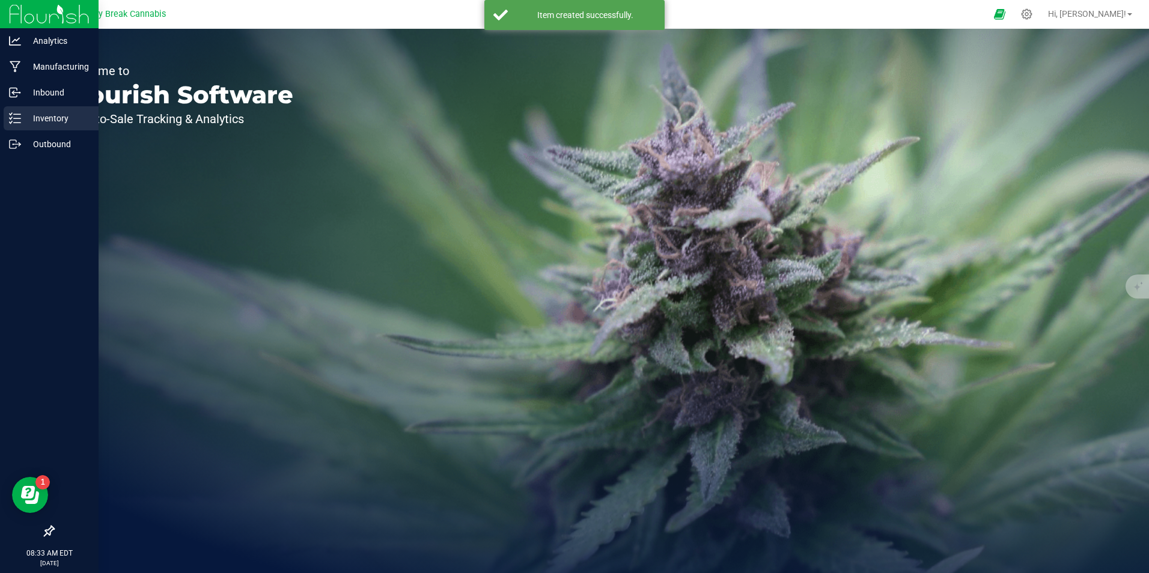
click at [54, 120] on p "Inventory" at bounding box center [57, 118] width 72 height 14
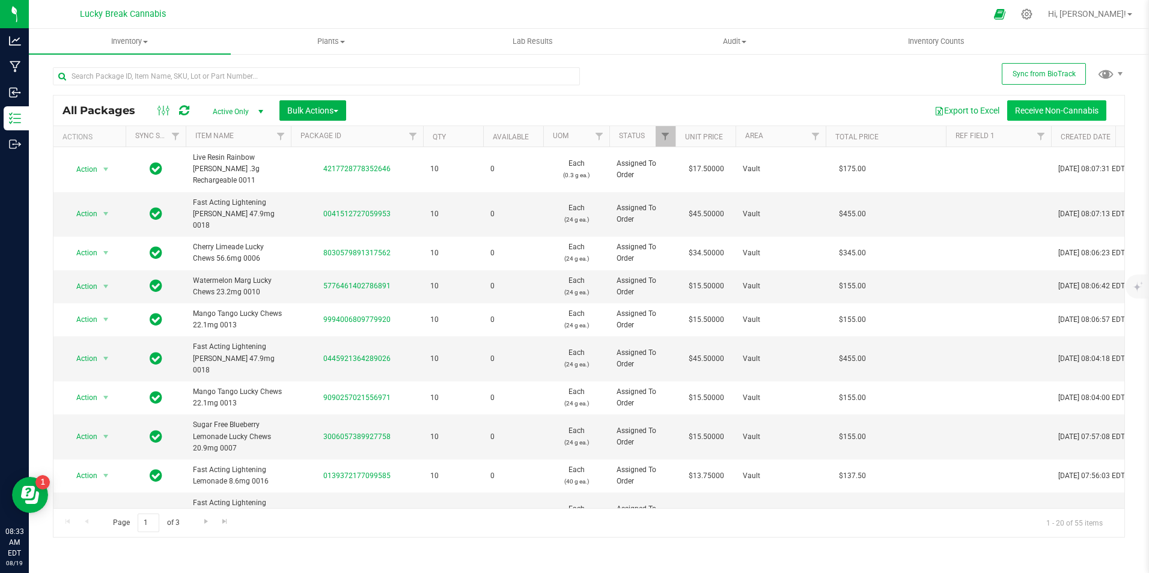
click at [1056, 110] on button "Receive Non-Cannabis" at bounding box center [1056, 110] width 99 height 20
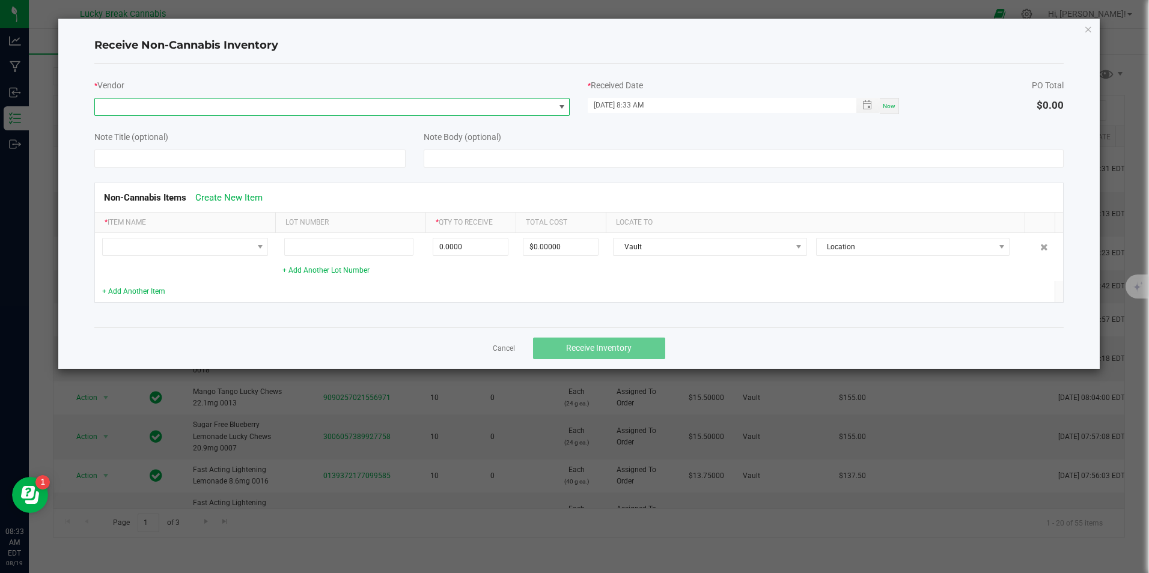
click at [240, 107] on span at bounding box center [324, 107] width 459 height 17
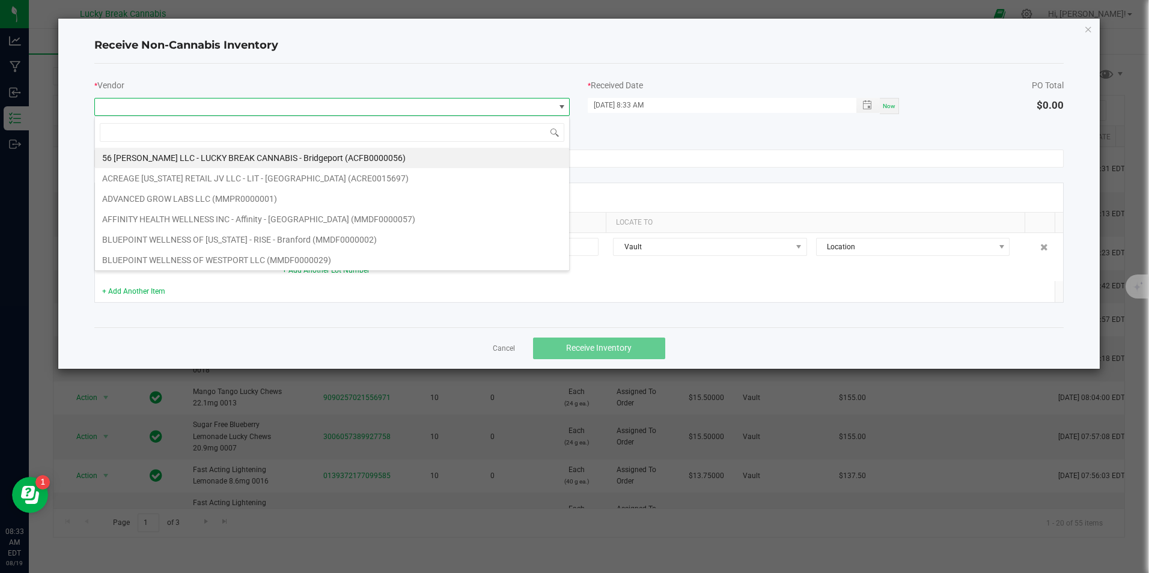
scroll to position [18, 475]
type input "web"
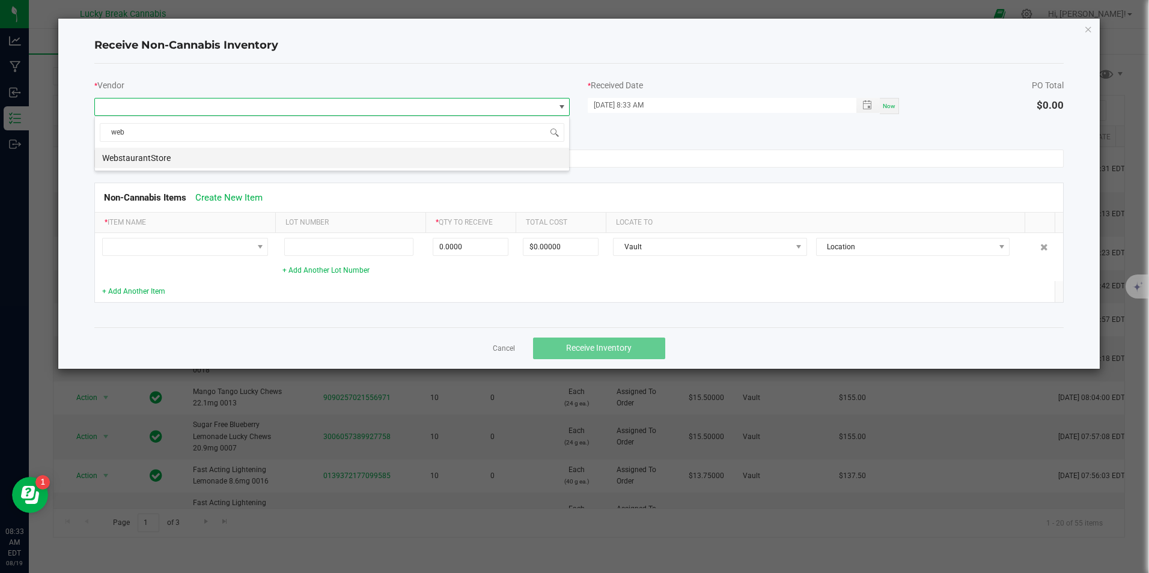
click at [207, 152] on li "WebstaurantStore" at bounding box center [332, 158] width 474 height 20
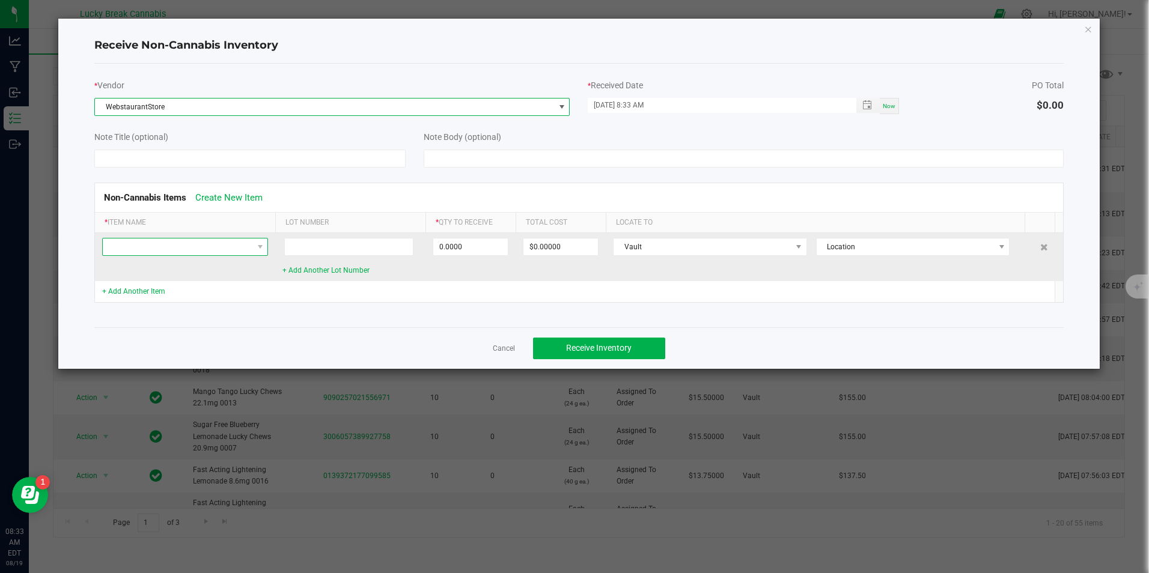
click at [170, 246] on span at bounding box center [178, 247] width 150 height 17
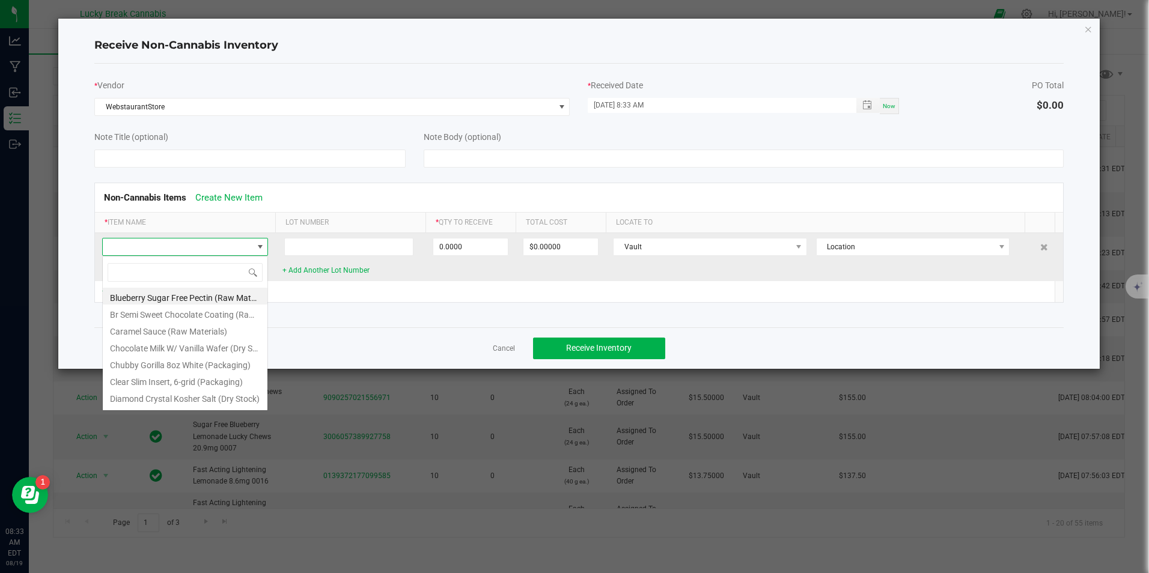
scroll to position [18, 166]
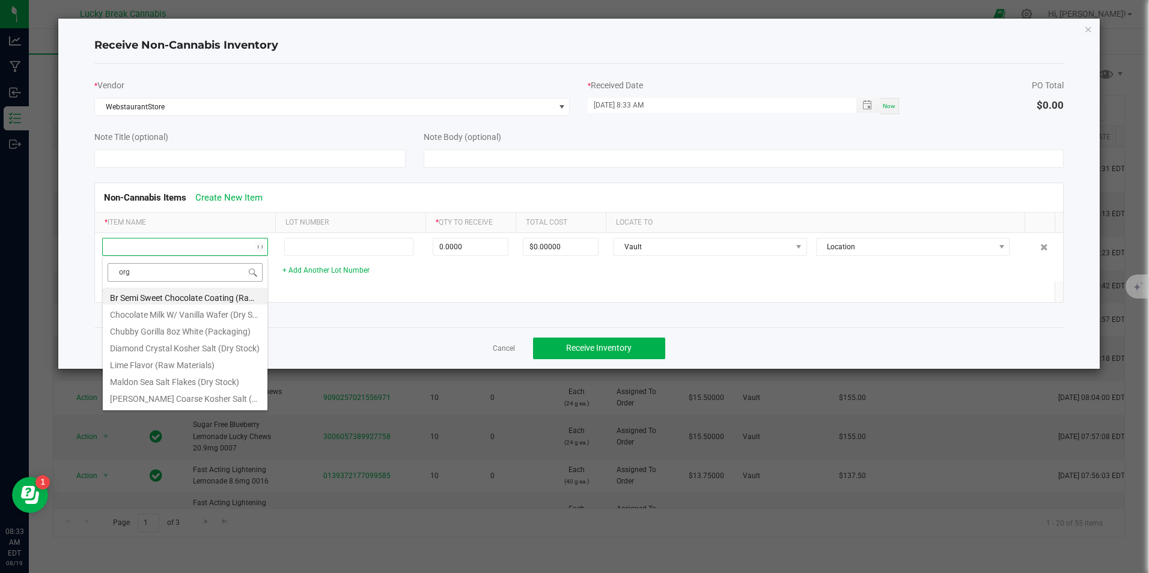
type input "orga"
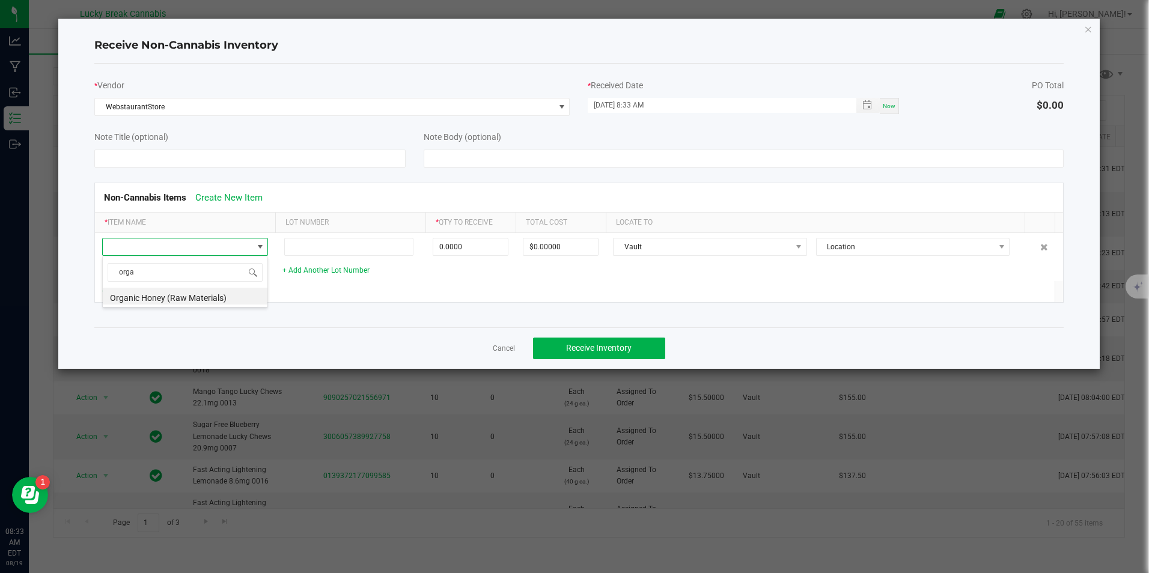
click at [175, 294] on li "Organic Honey (Raw Materials)" at bounding box center [185, 296] width 165 height 17
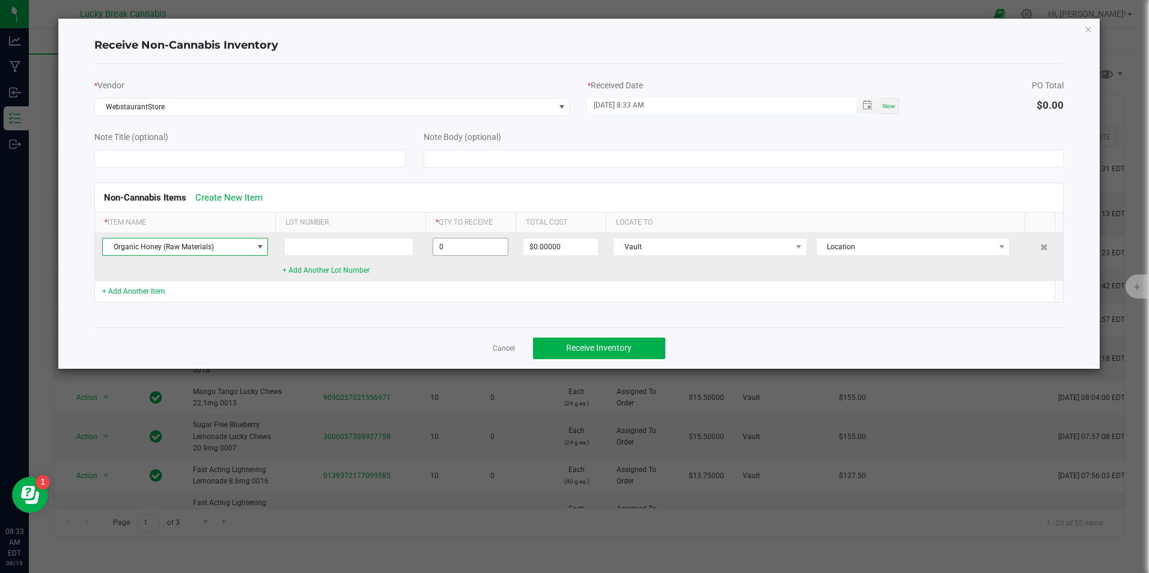
click at [478, 247] on input "0" at bounding box center [470, 247] width 75 height 17
paste input "9979"
type input "99790.0000 g"
click at [483, 276] on td "99790.0000 g" at bounding box center [470, 257] width 90 height 48
click at [708, 245] on span "Vault" at bounding box center [703, 247] width 178 height 17
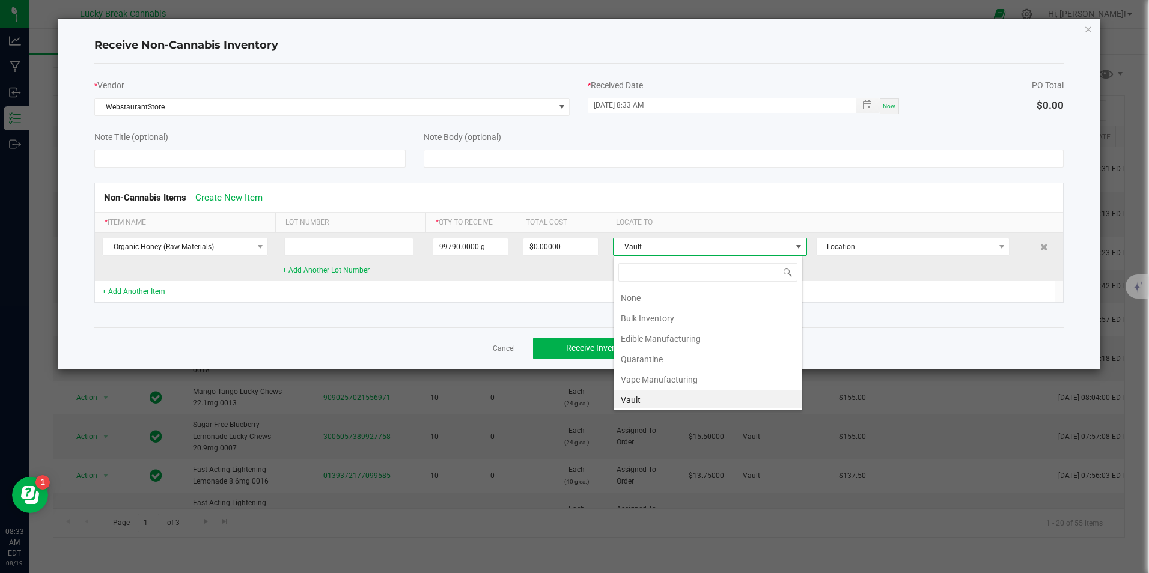
scroll to position [18, 189]
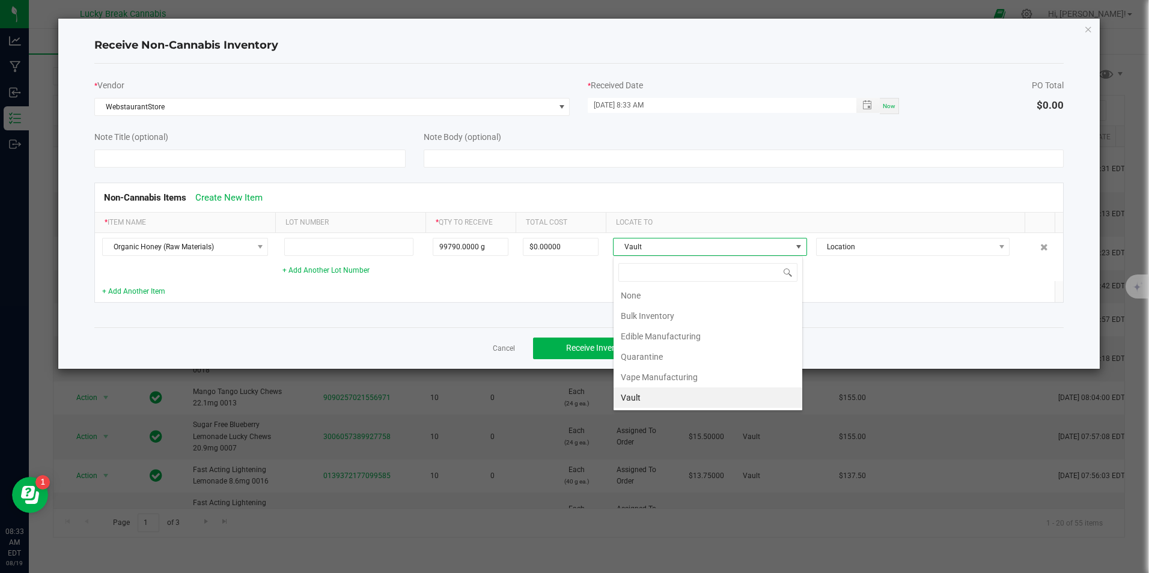
click at [668, 336] on li "Edible Manufacturing" at bounding box center [708, 336] width 189 height 20
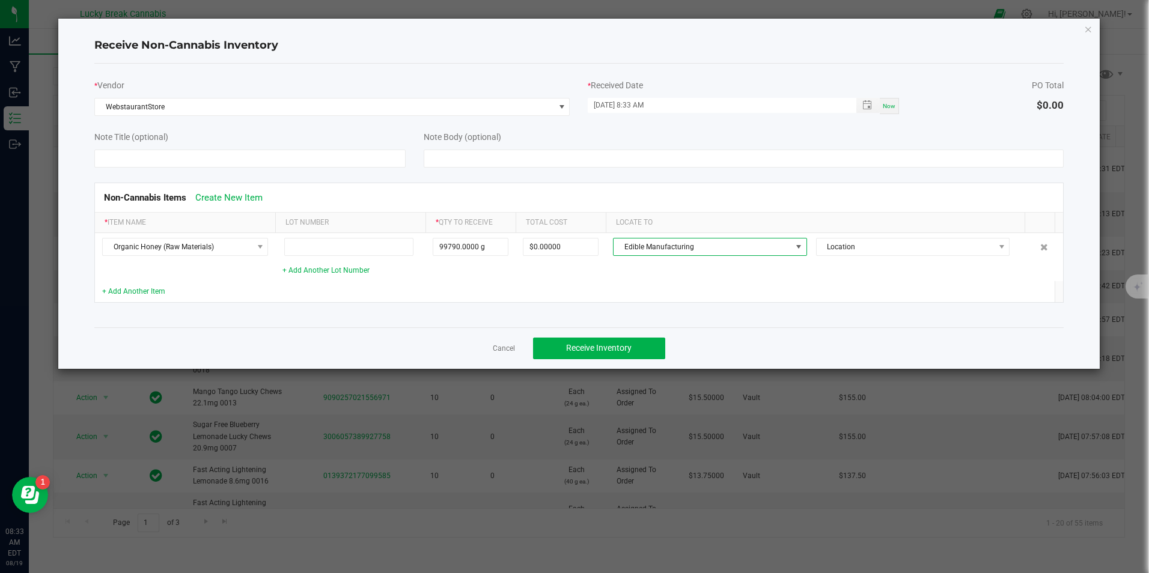
click at [919, 283] on td at bounding box center [815, 291] width 418 height 21
click at [610, 347] on span "Receive Inventory" at bounding box center [599, 348] width 66 height 10
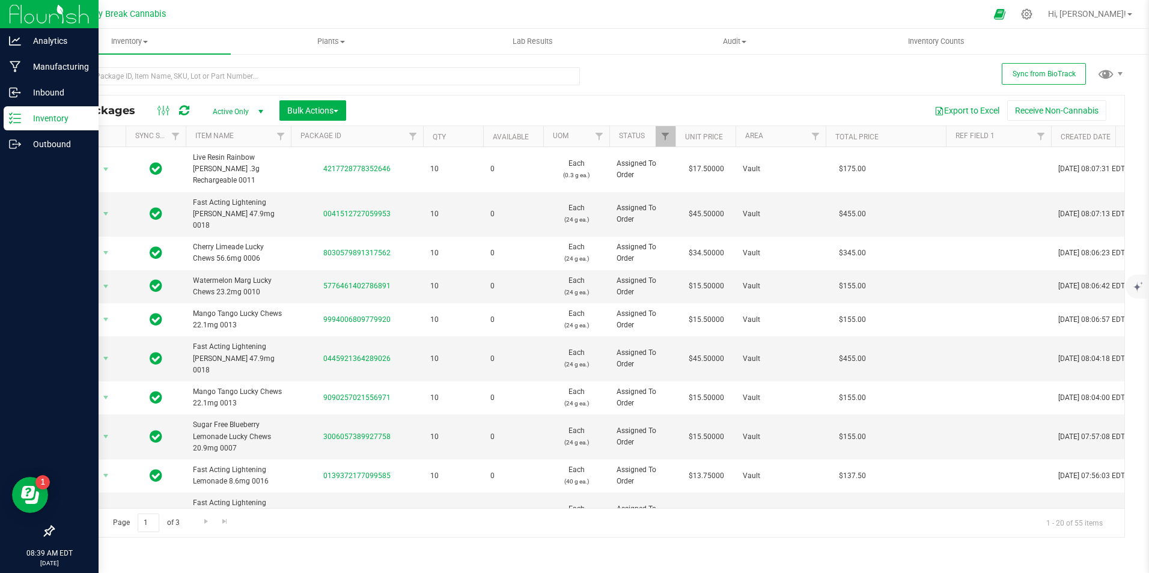
click at [42, 19] on img at bounding box center [49, 14] width 81 height 28
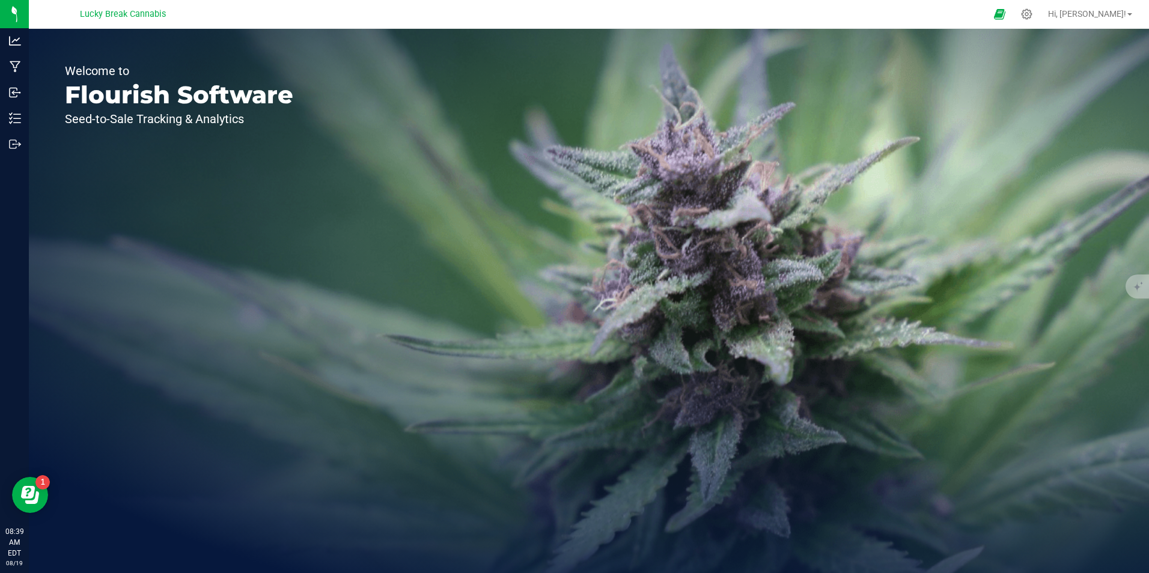
click at [516, 165] on div "Welcome to Flourish Software Seed-to-Sale Tracking & Analytics" at bounding box center [589, 301] width 1120 height 544
